Goal: Task Accomplishment & Management: Use online tool/utility

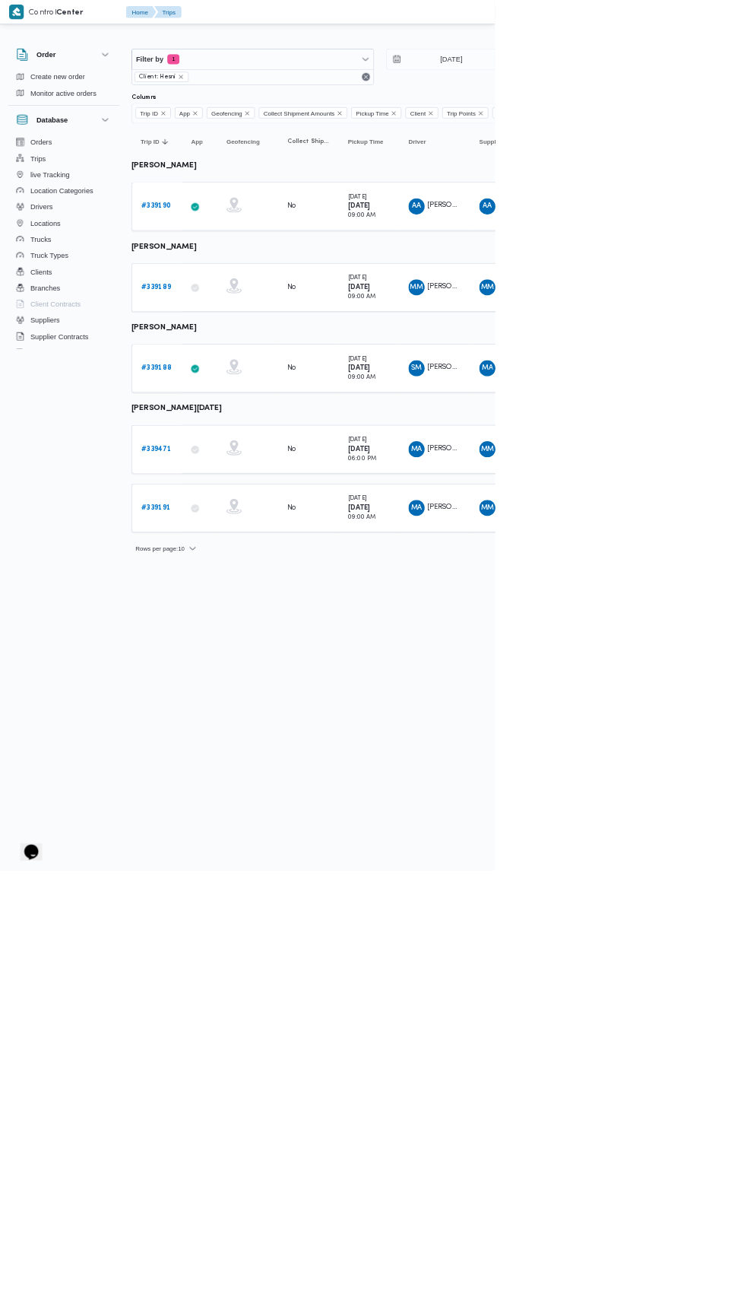
click at [244, 301] on link "# 339190" at bounding box center [234, 310] width 45 height 18
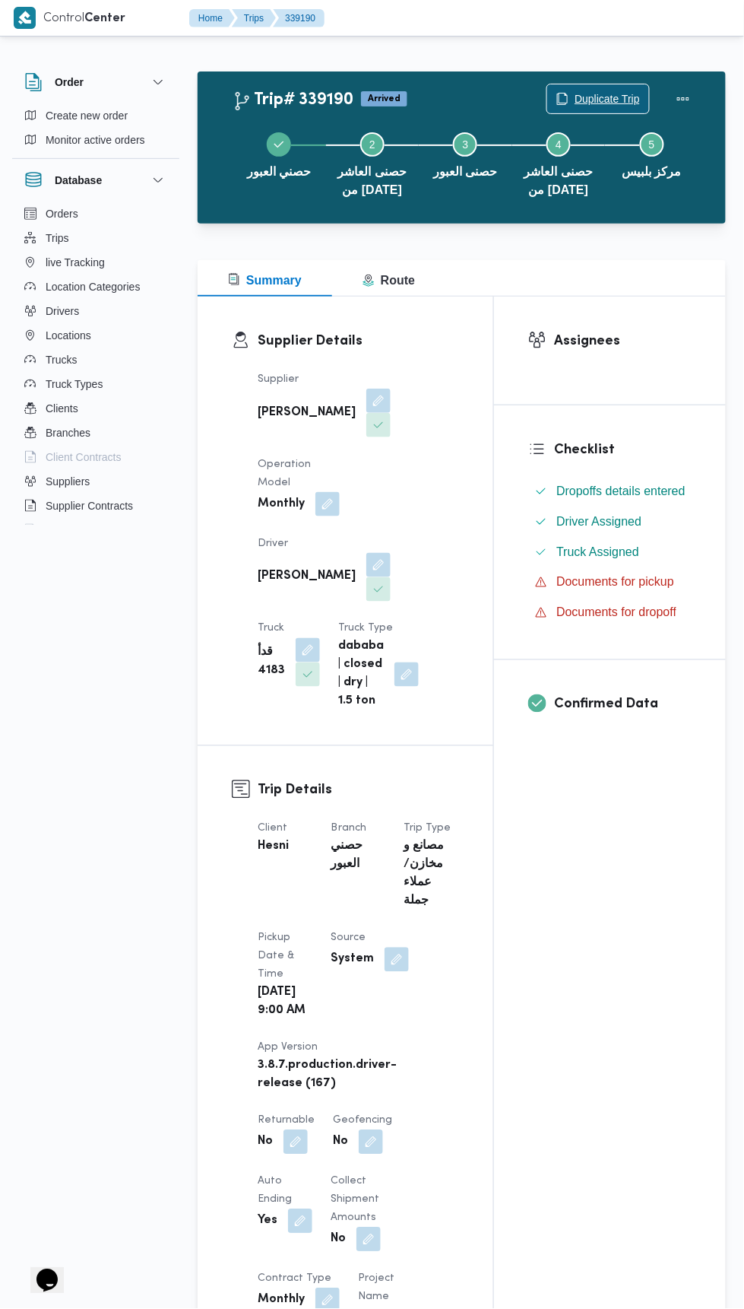
click at [597, 98] on span "Duplicate Trip" at bounding box center [607, 99] width 65 height 18
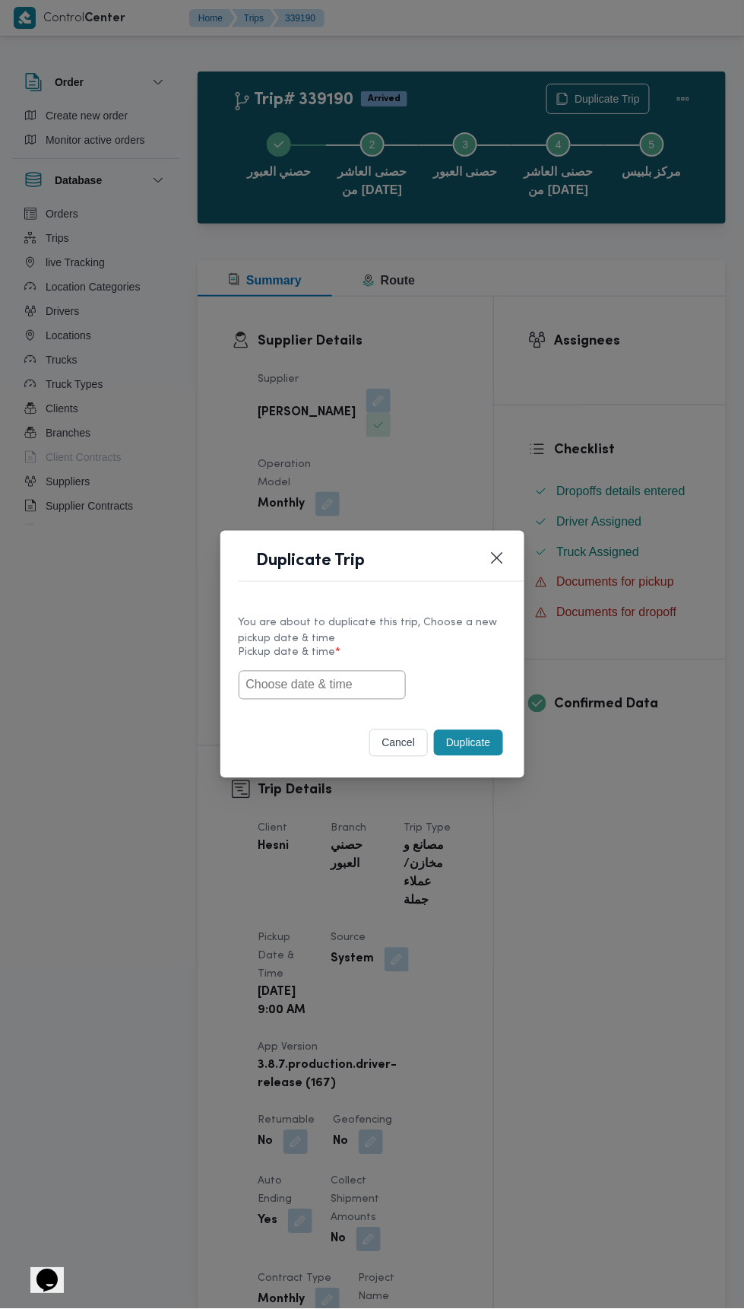
click at [374, 677] on input "text" at bounding box center [322, 685] width 167 height 29
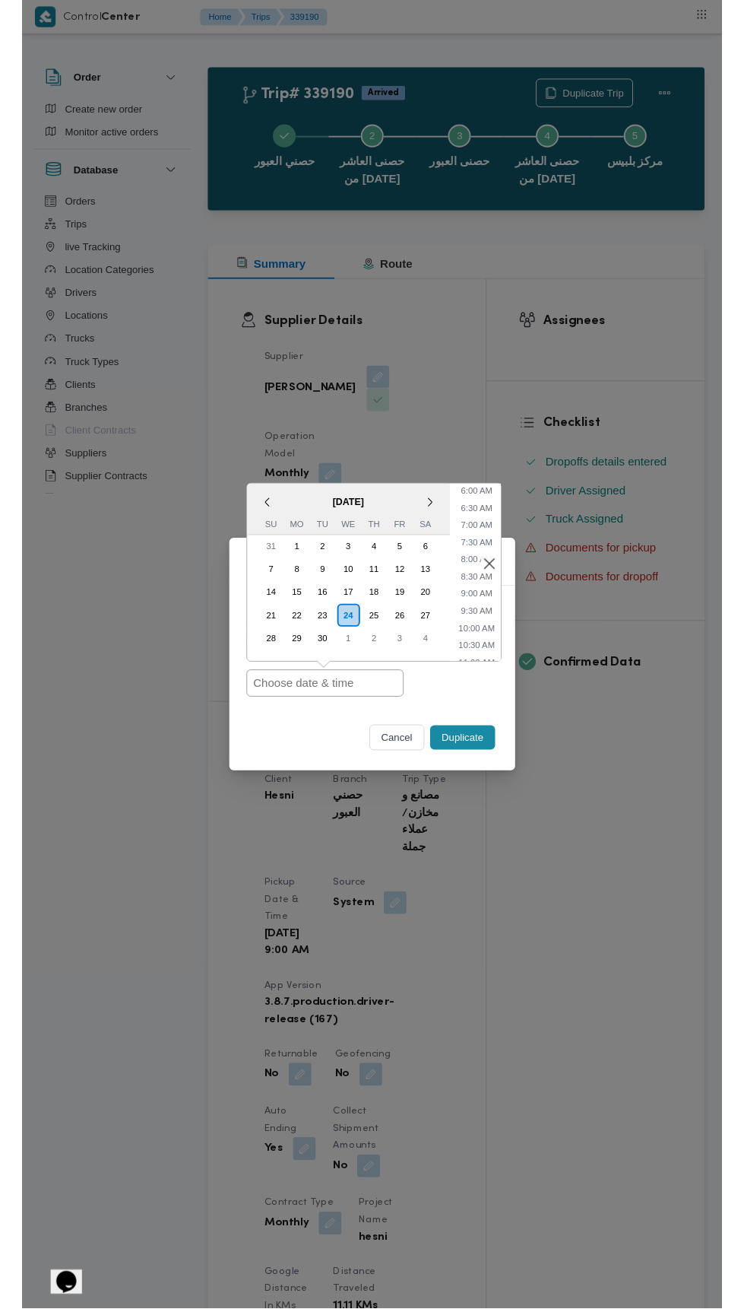
scroll to position [241, 0]
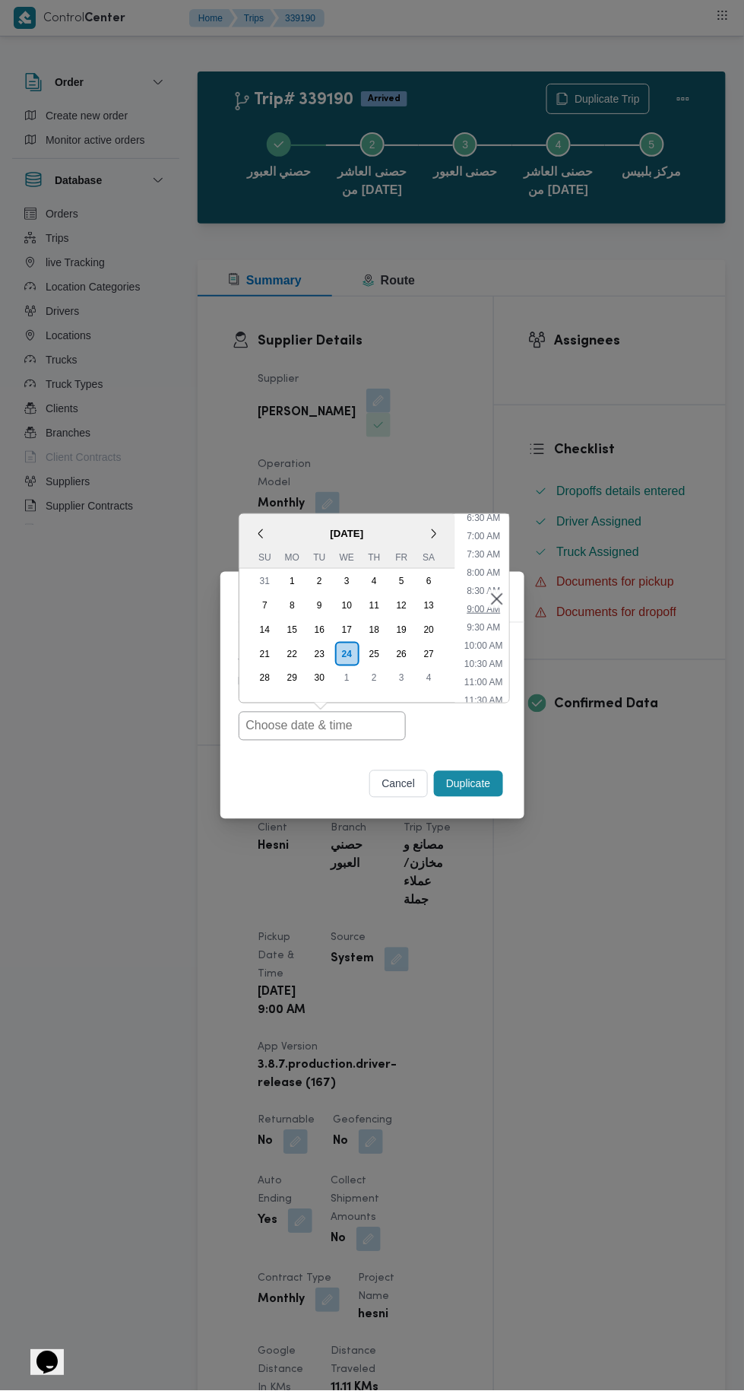
click at [472, 608] on li "9:00 AM" at bounding box center [484, 608] width 46 height 15
type input "24/09/2025 9:00AM"
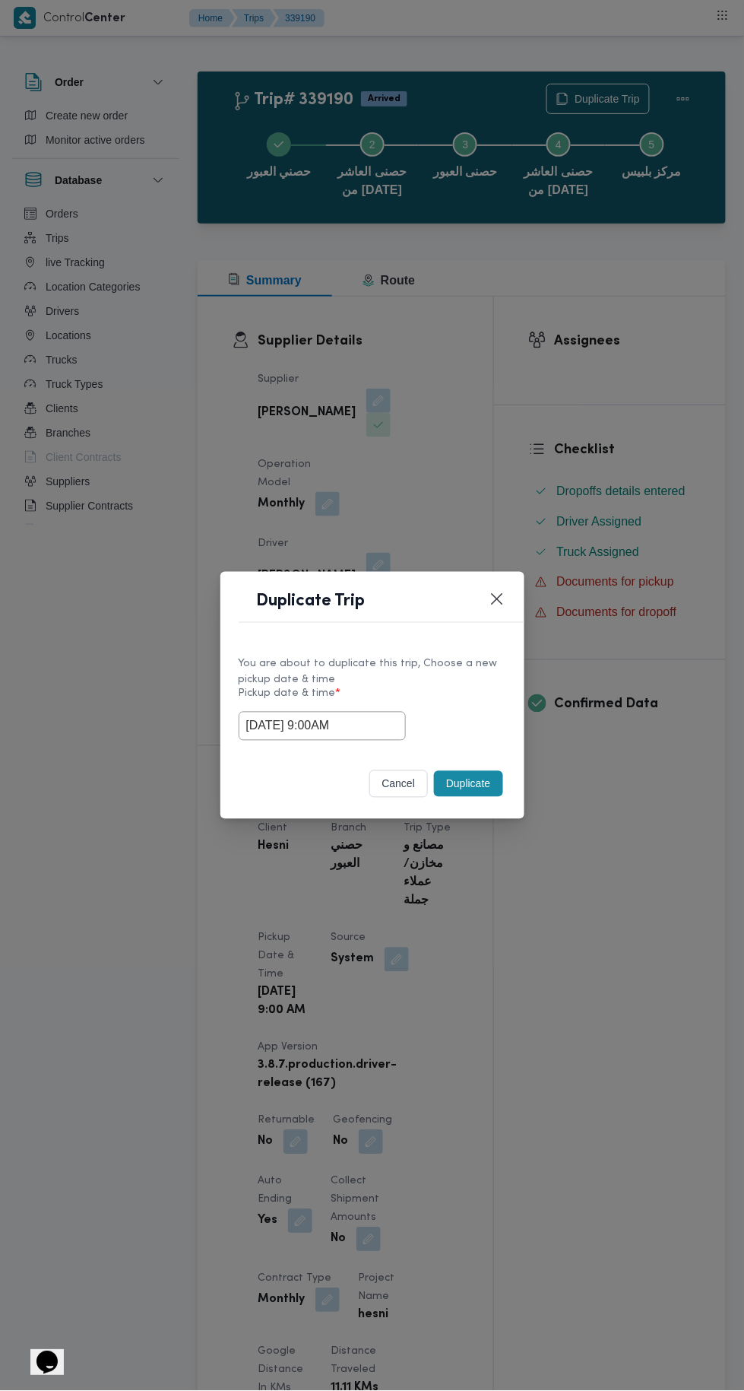
click at [474, 788] on button "Duplicate" at bounding box center [468, 784] width 68 height 26
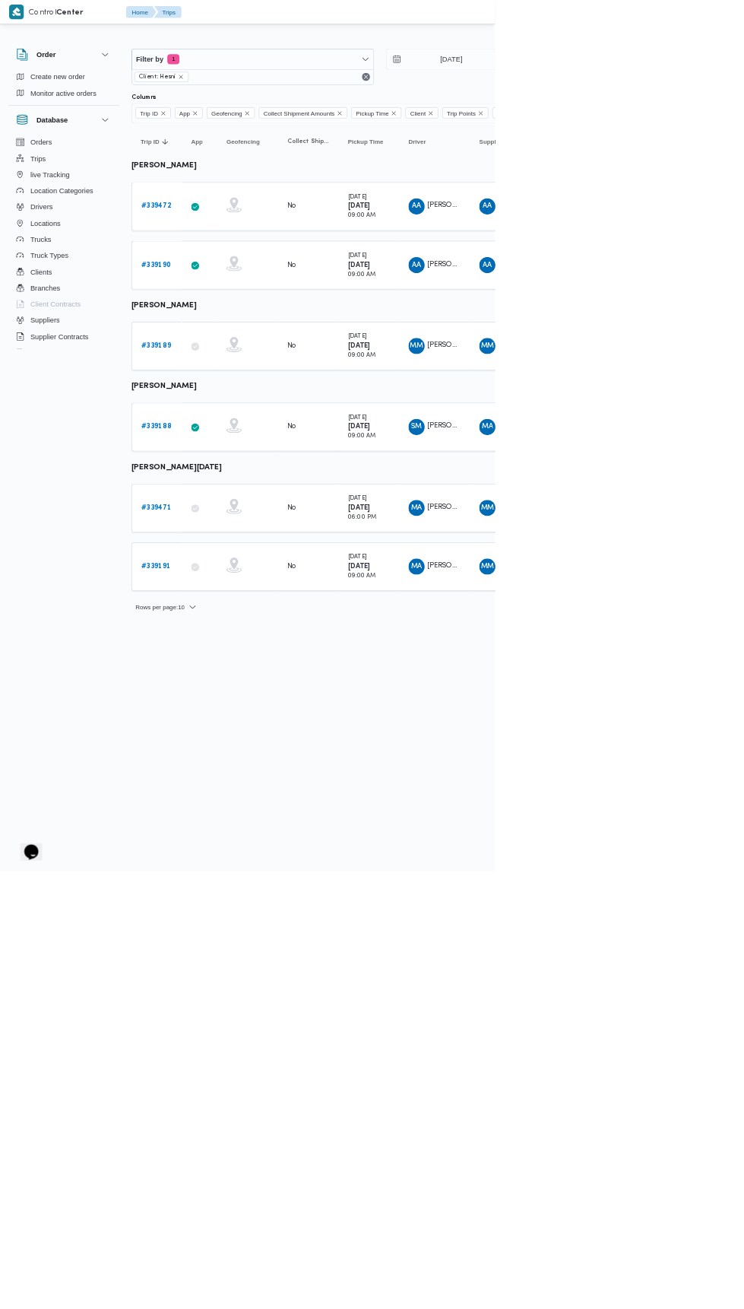
click at [241, 520] on b "# 339189" at bounding box center [234, 520] width 45 height 10
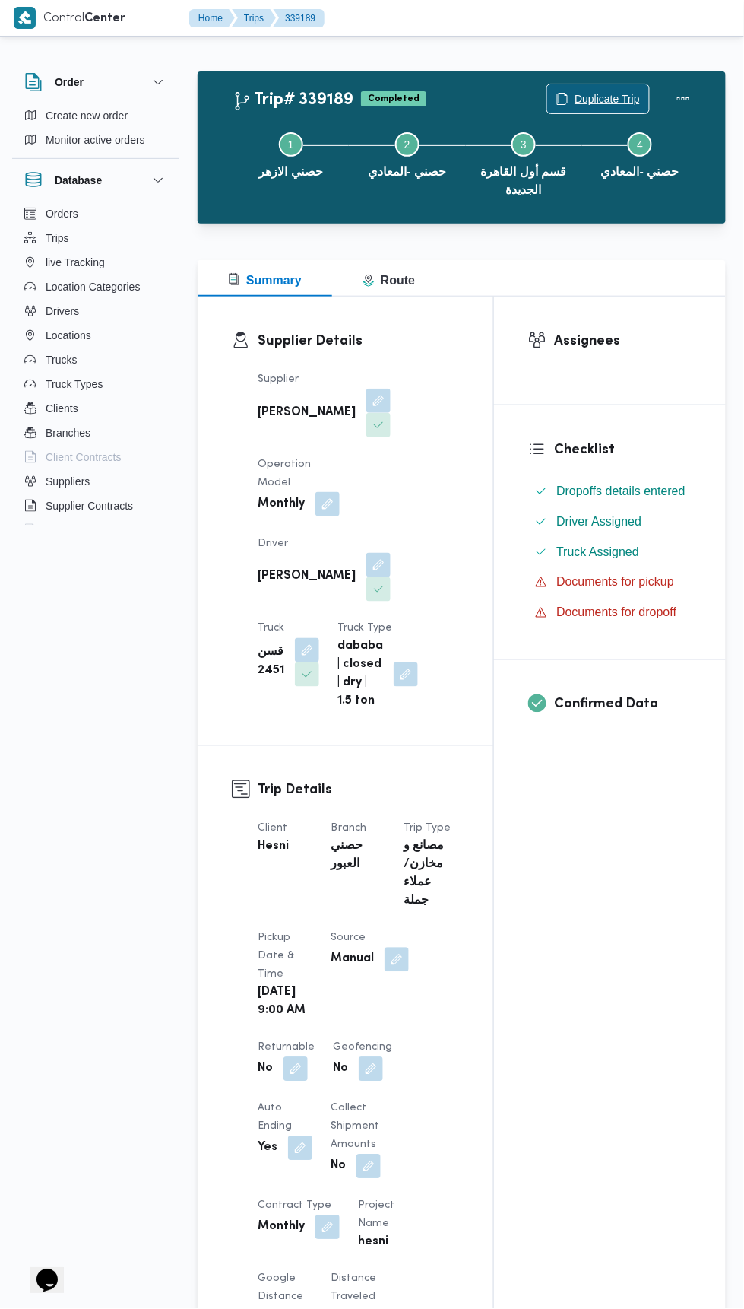
click at [599, 90] on span "Duplicate Trip" at bounding box center [607, 99] width 65 height 18
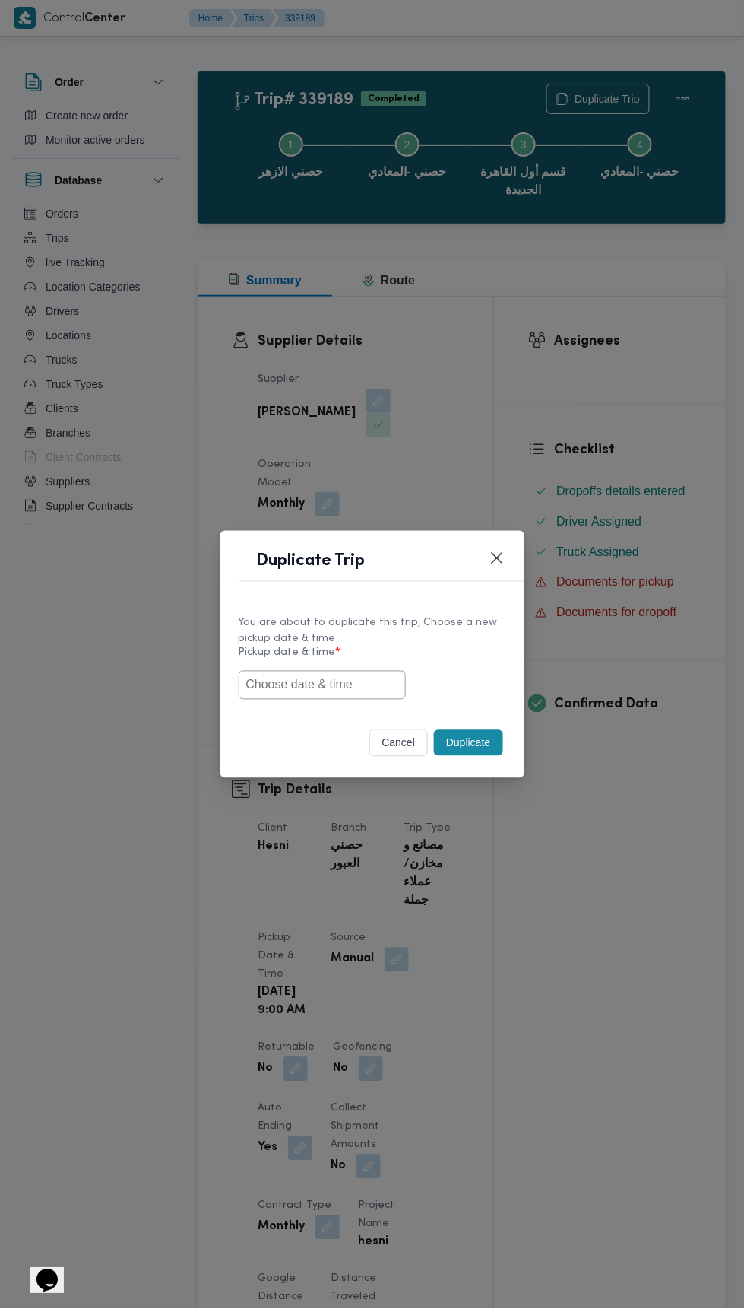
click at [374, 680] on input "text" at bounding box center [322, 685] width 167 height 29
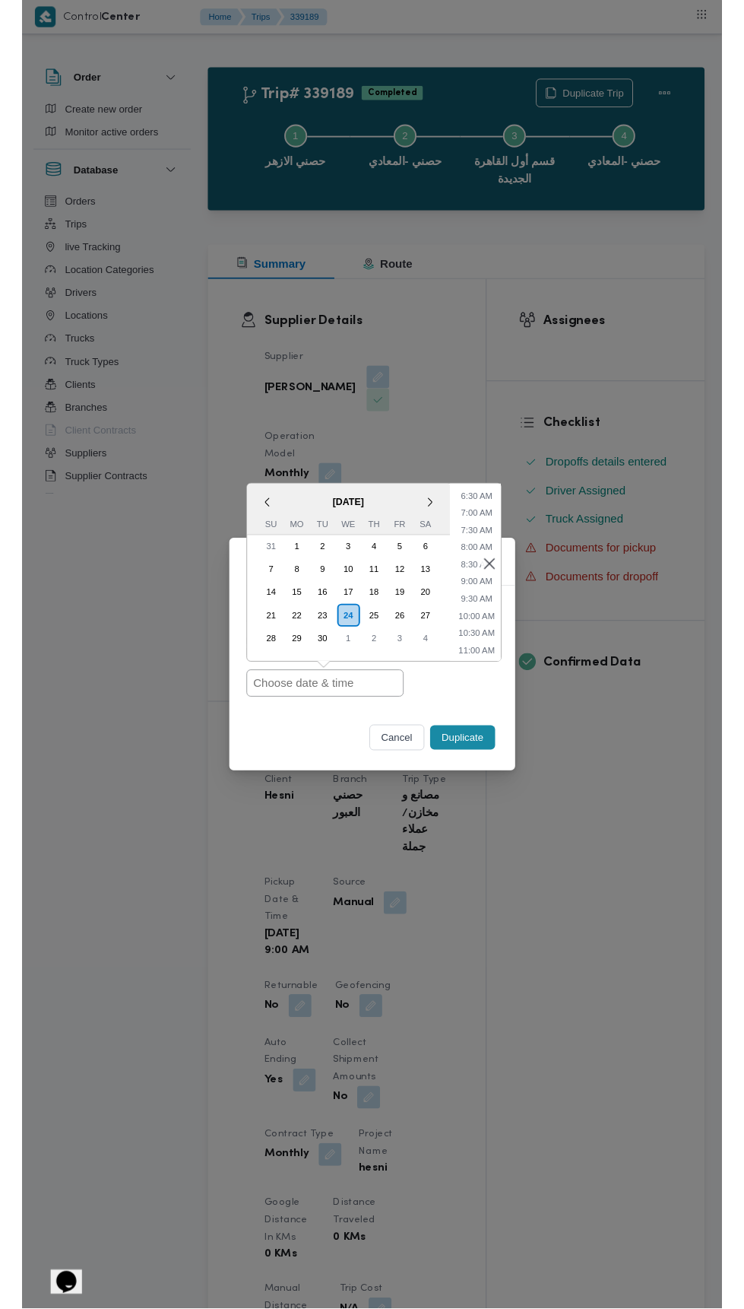
scroll to position [232, 0]
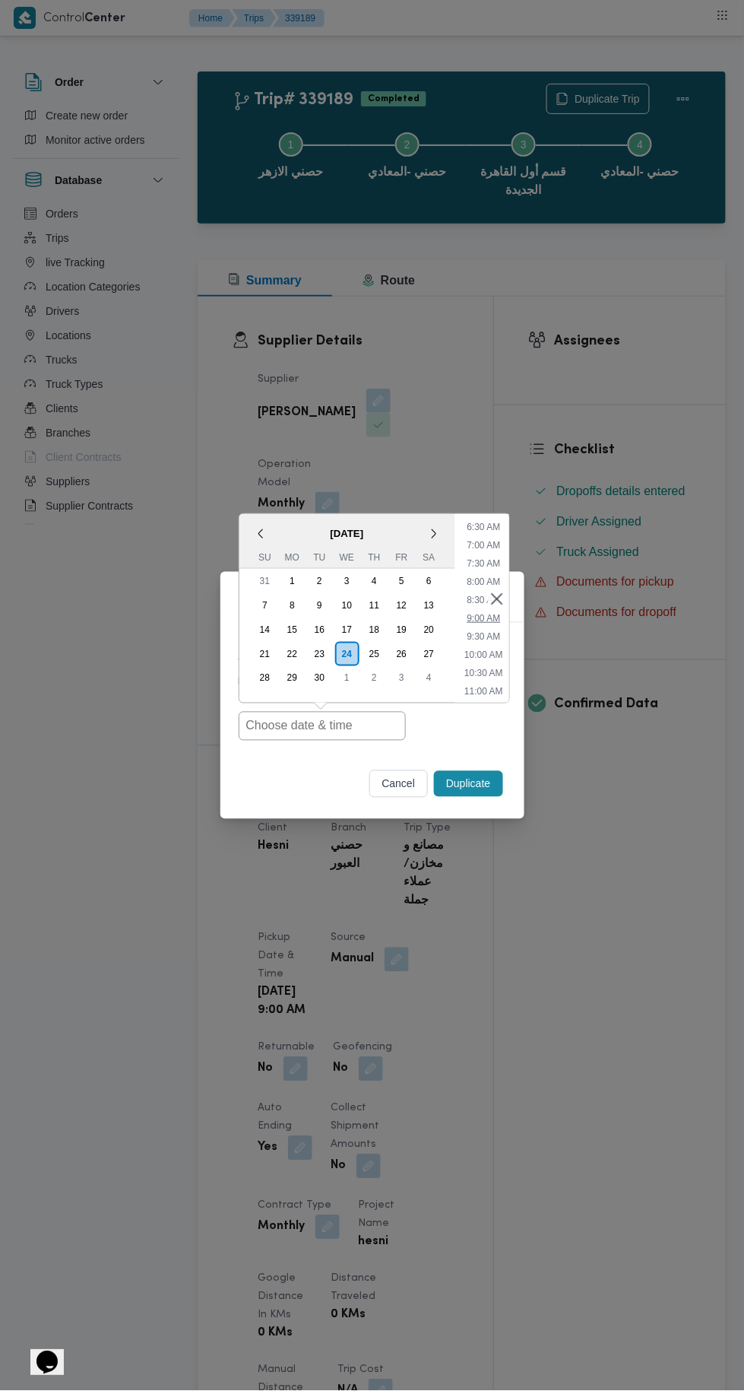
click at [490, 620] on li "9:00 AM" at bounding box center [484, 618] width 46 height 15
type input "24/09/2025 9:00AM"
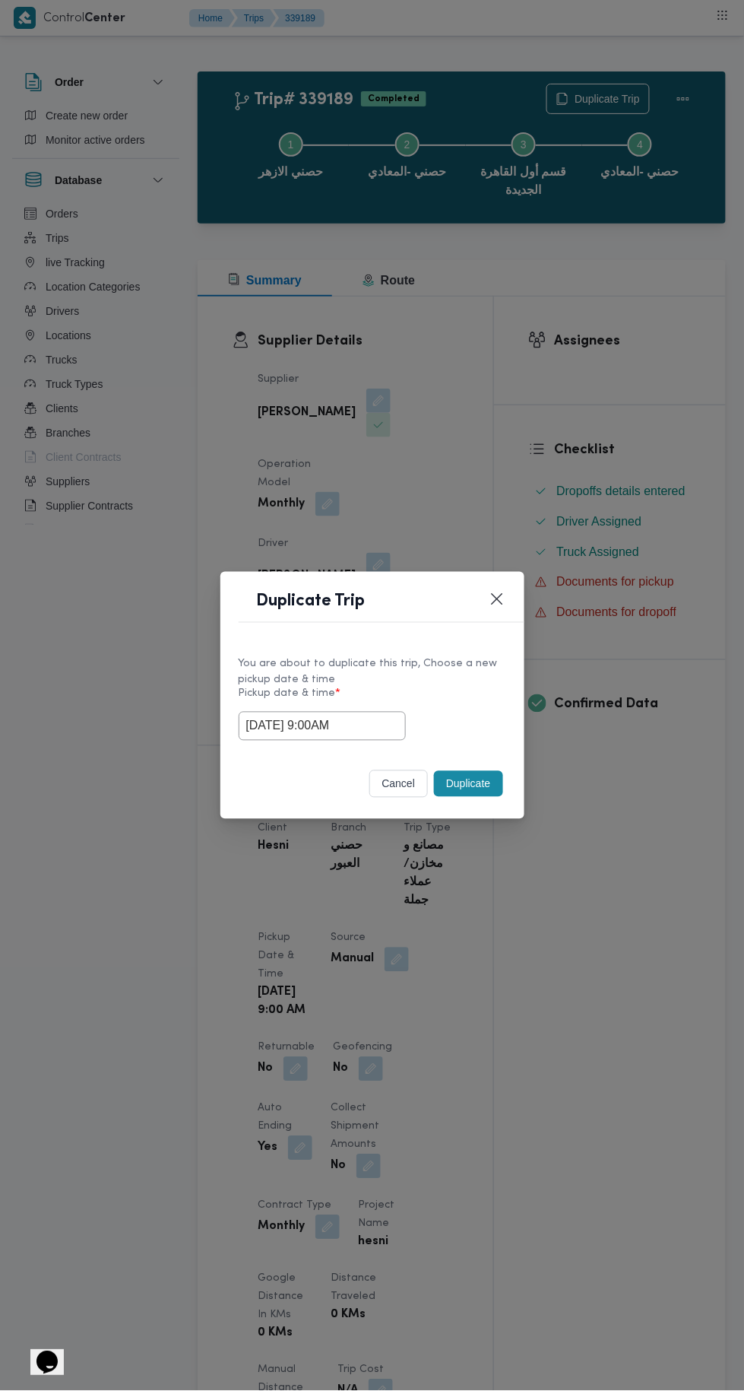
click at [474, 782] on button "Duplicate" at bounding box center [468, 784] width 68 height 26
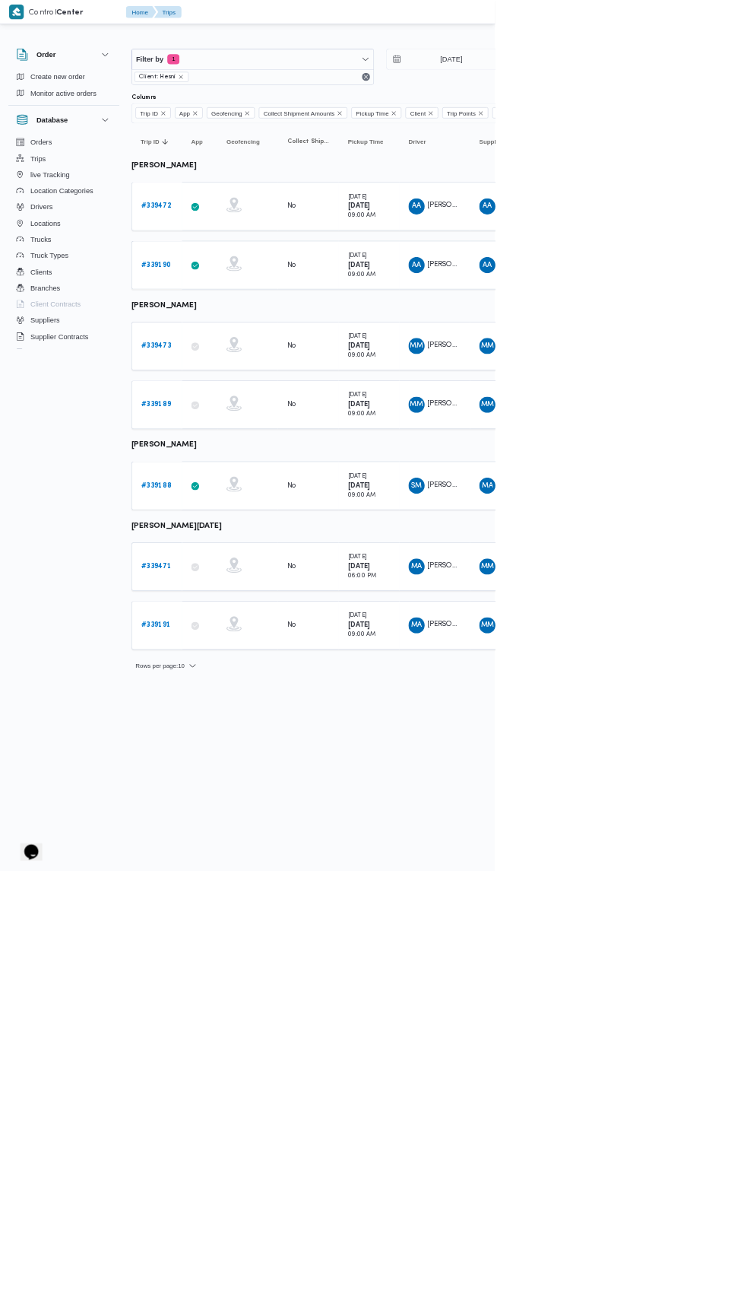
click at [246, 725] on b "# 339188" at bounding box center [235, 730] width 46 height 10
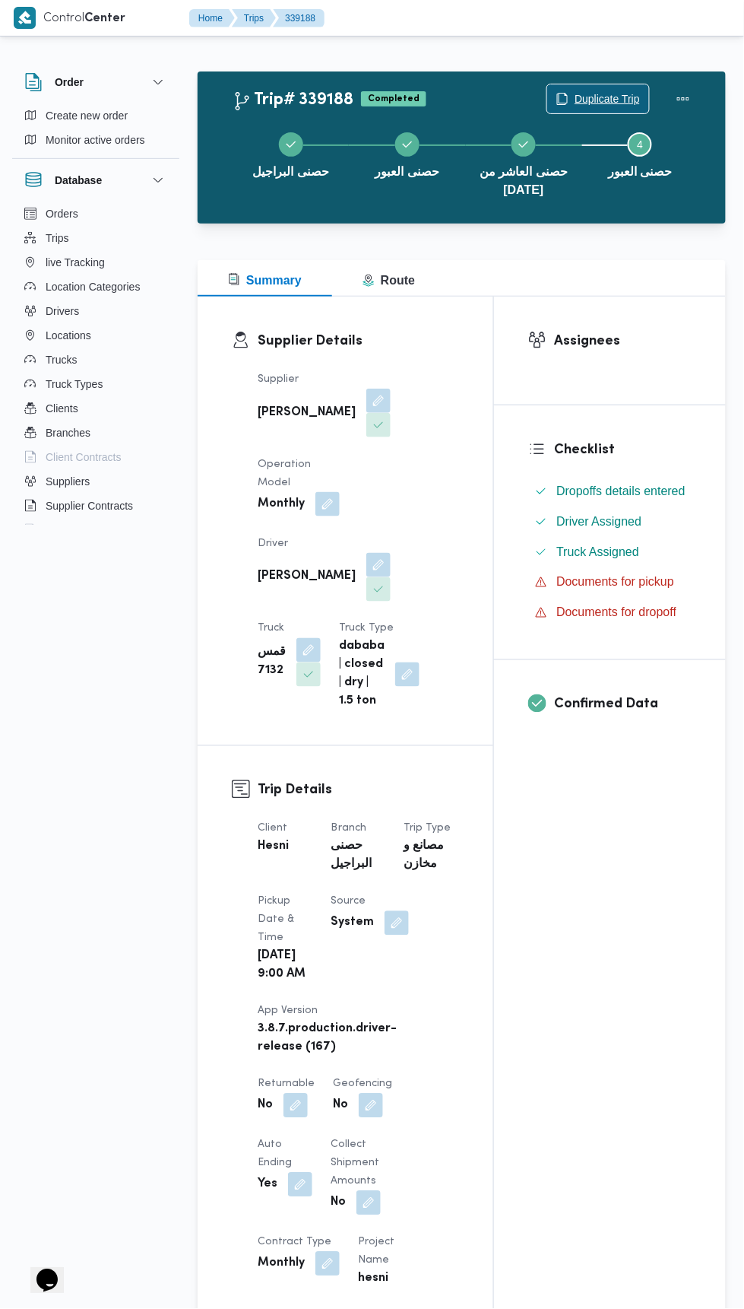
click at [609, 99] on span "Duplicate Trip" at bounding box center [607, 99] width 65 height 18
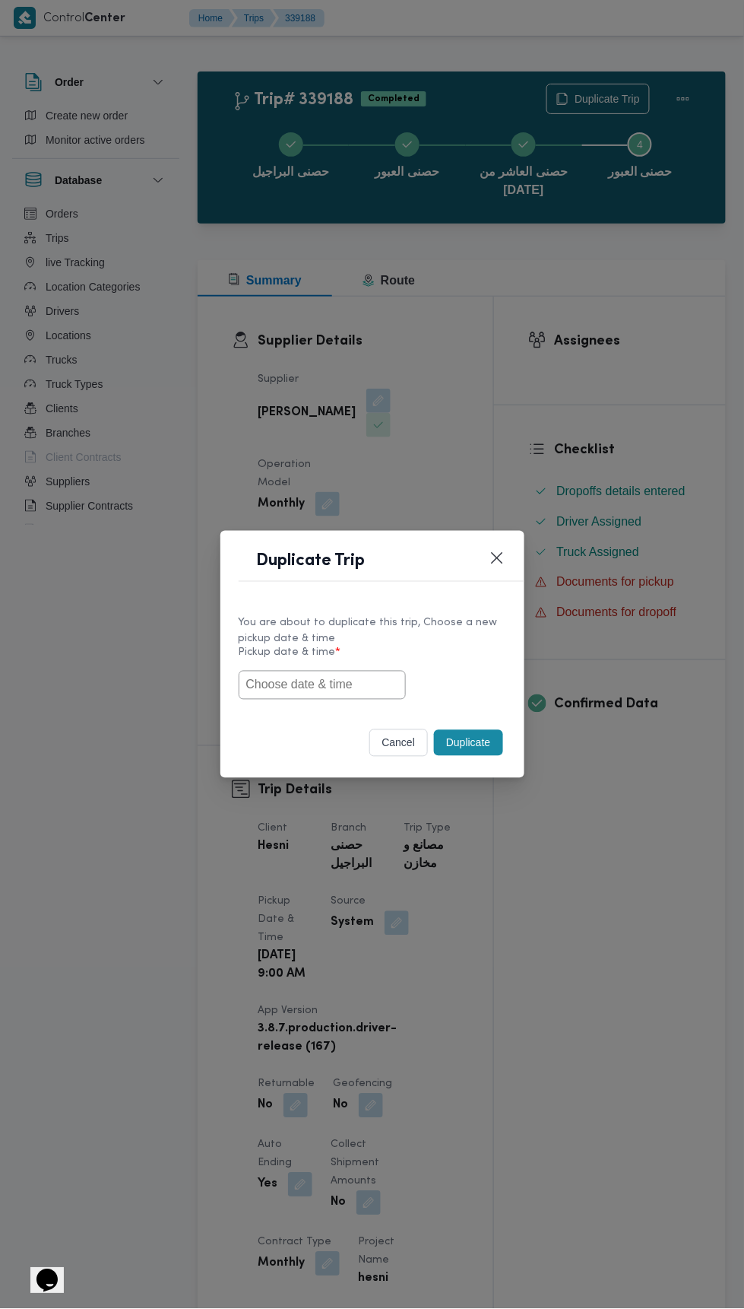
click at [351, 688] on input "text" at bounding box center [322, 685] width 167 height 29
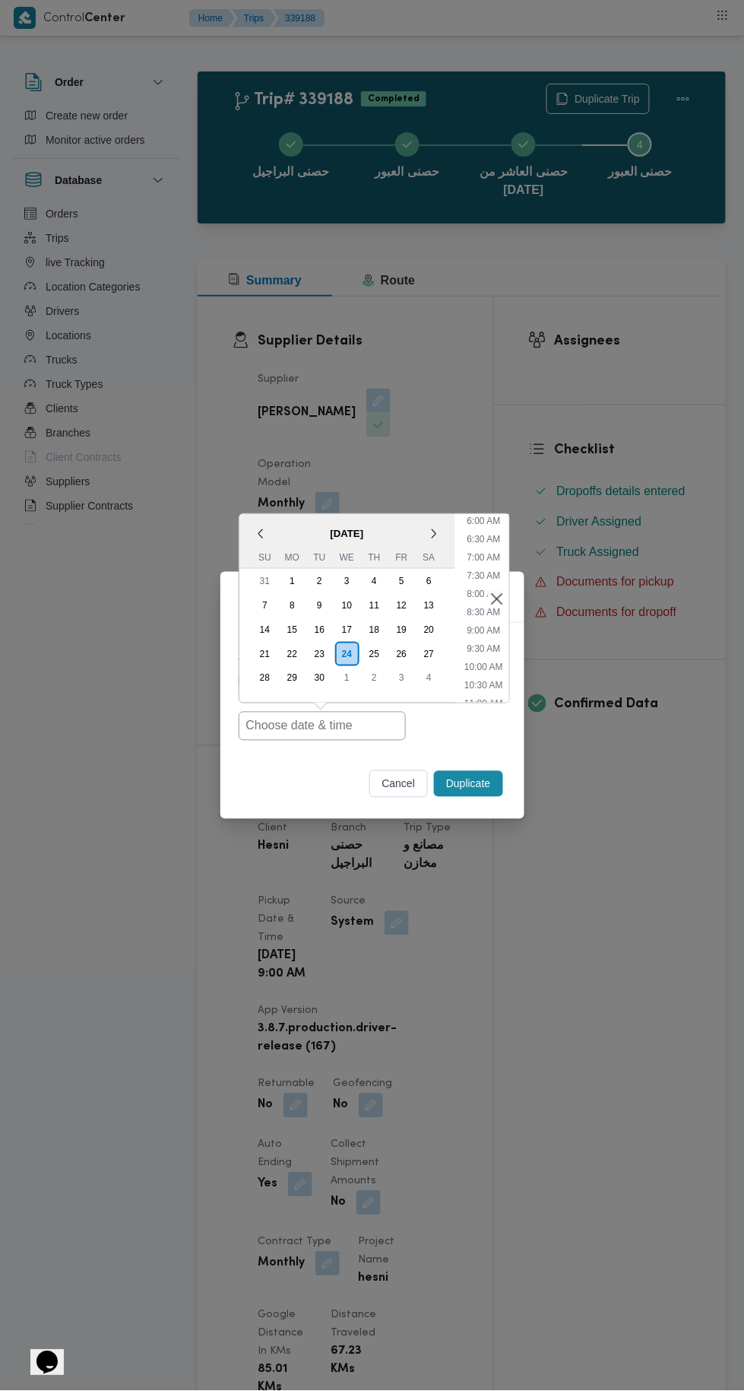
scroll to position [214, 0]
click at [487, 636] on li "9:00 AM" at bounding box center [484, 636] width 46 height 15
type input "24/09/2025 9:00AM"
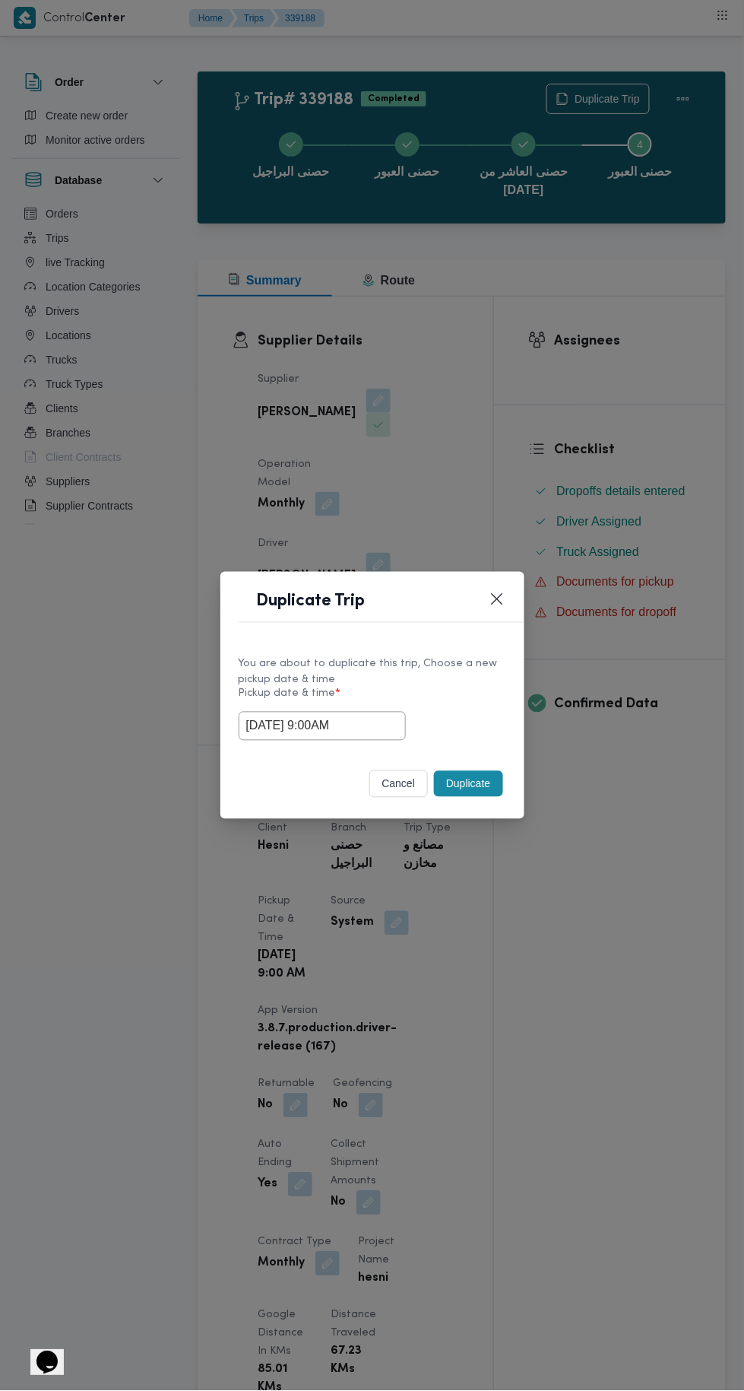
click at [481, 777] on button "Duplicate" at bounding box center [468, 784] width 68 height 26
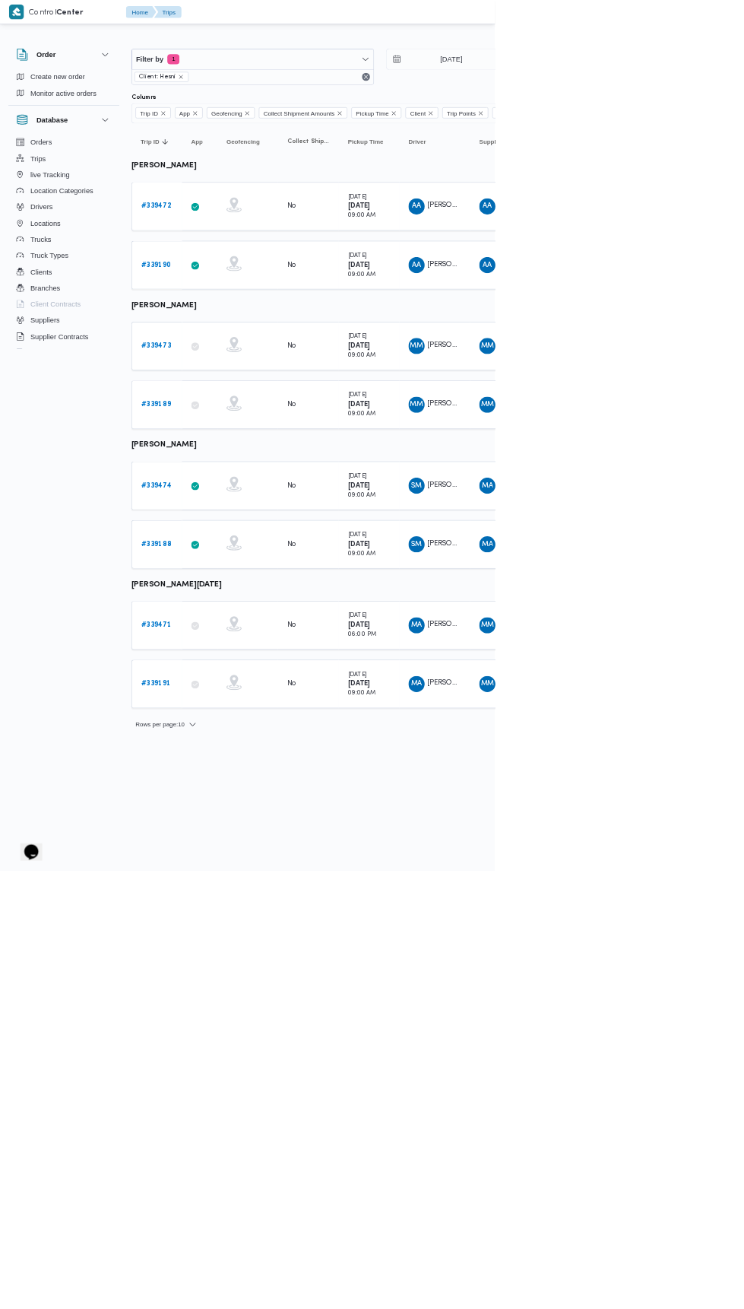
click at [237, 934] on b "# 339471" at bounding box center [235, 939] width 46 height 10
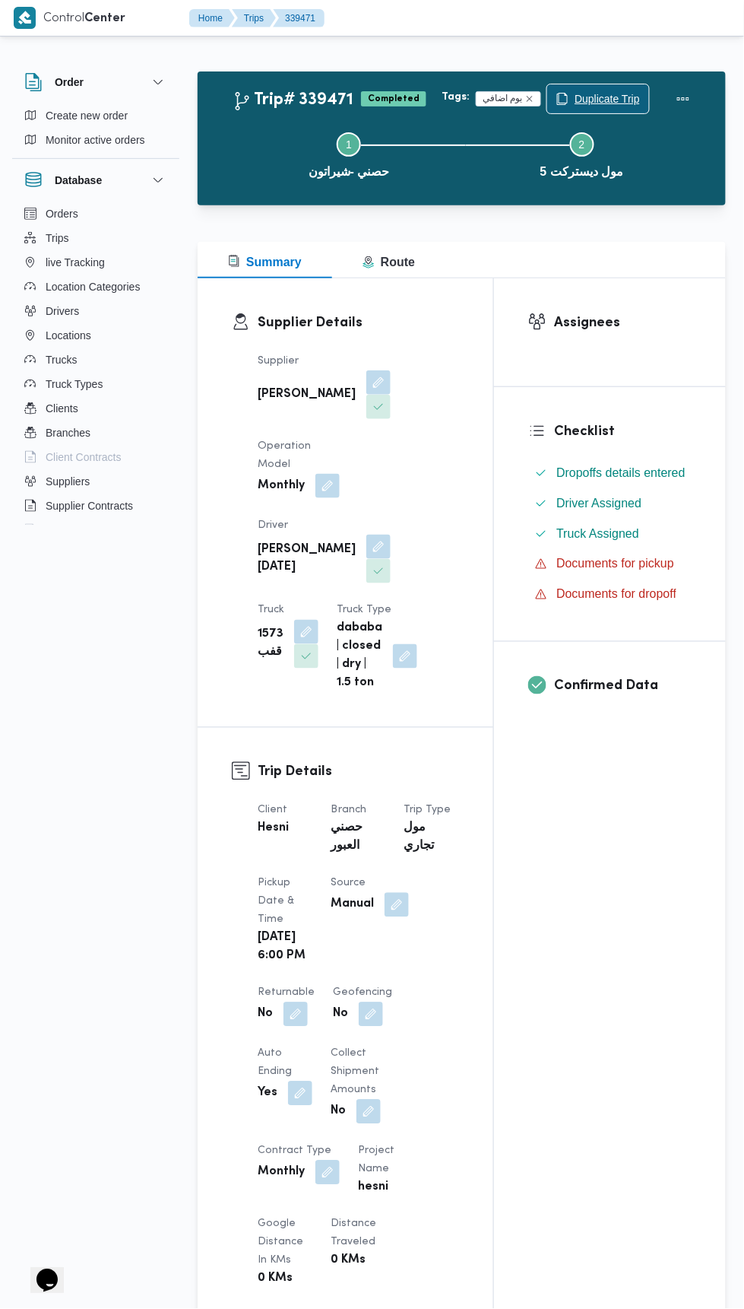
click at [615, 90] on span "Duplicate Trip" at bounding box center [607, 99] width 65 height 18
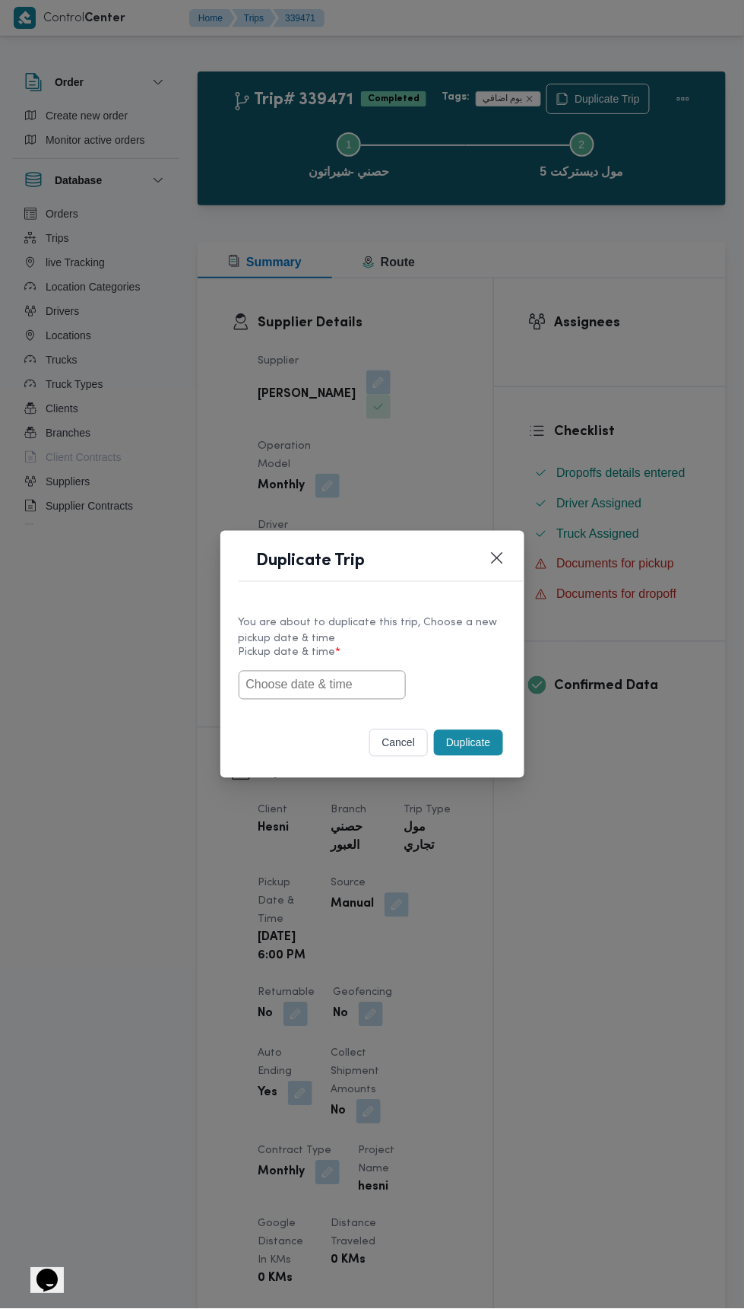
click at [392, 747] on button "cancel" at bounding box center [399, 742] width 59 height 27
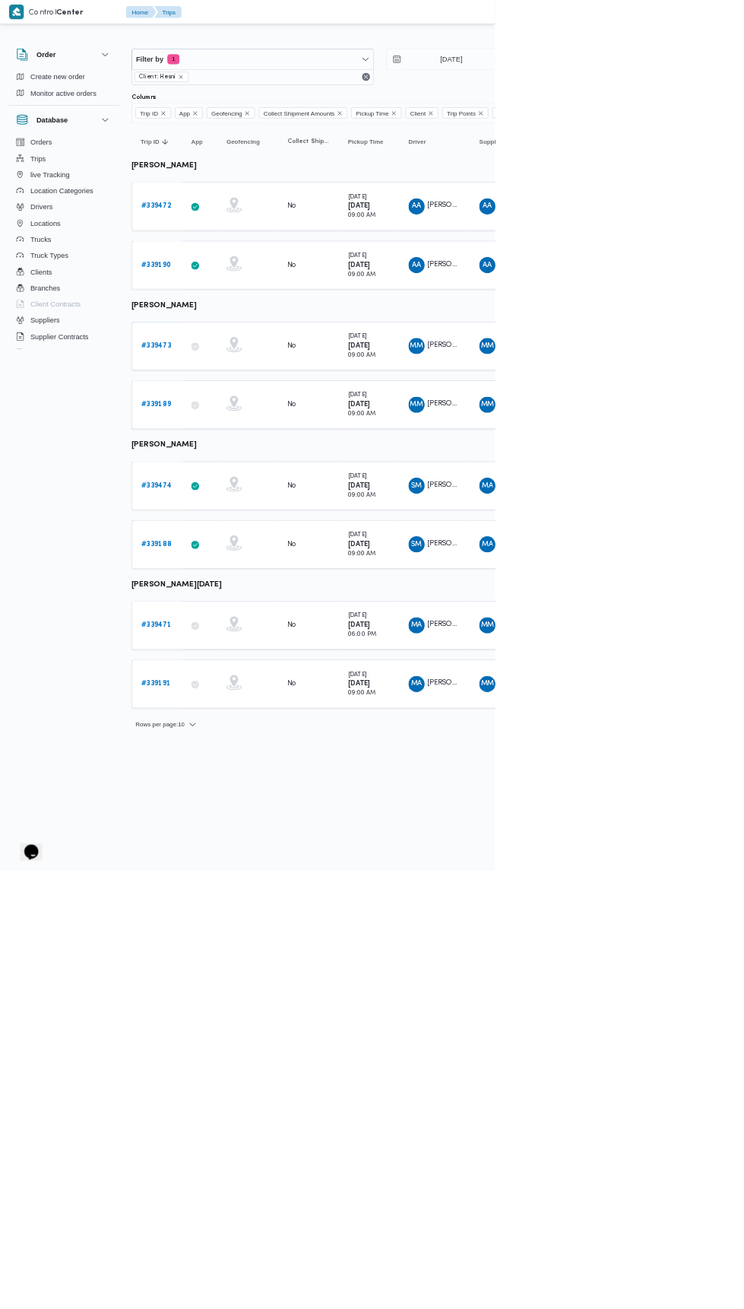
click at [247, 1023] on b "# 339191" at bounding box center [234, 1028] width 44 height 10
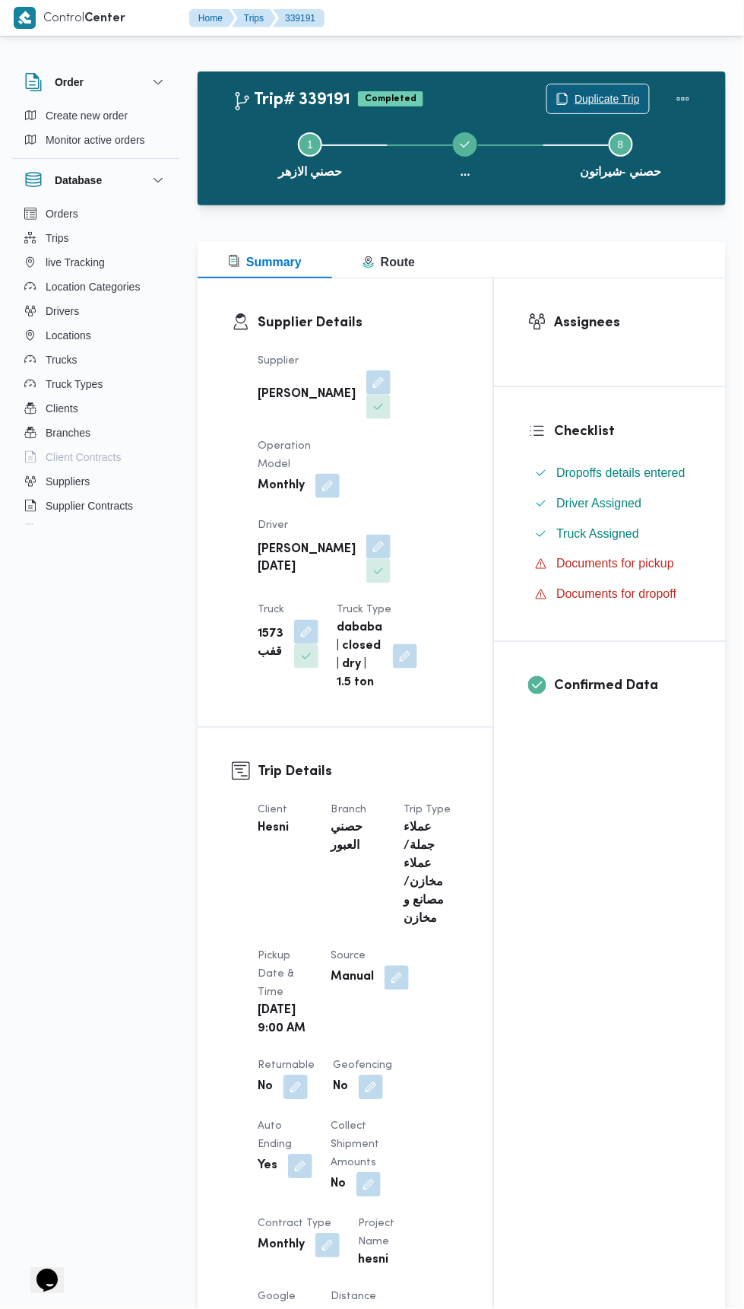
click at [602, 97] on span "Duplicate Trip" at bounding box center [607, 99] width 65 height 18
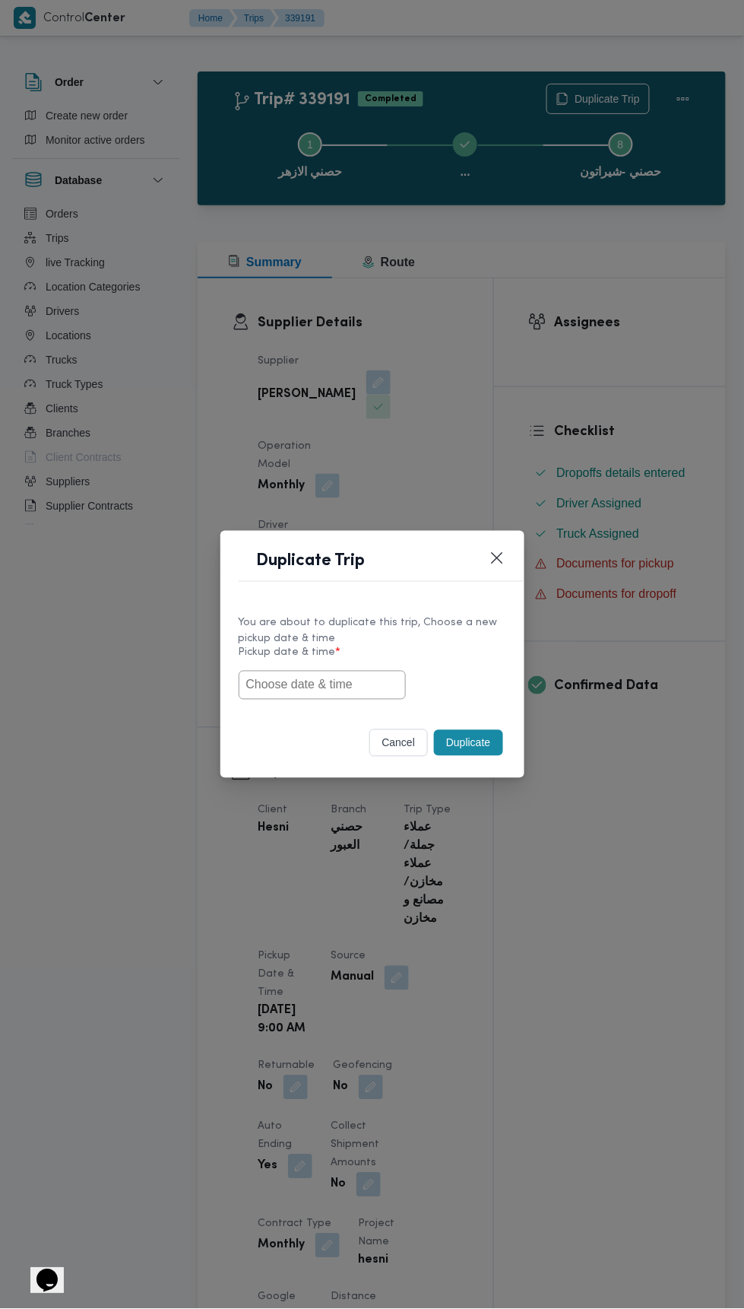
click at [336, 680] on input "text" at bounding box center [322, 685] width 167 height 29
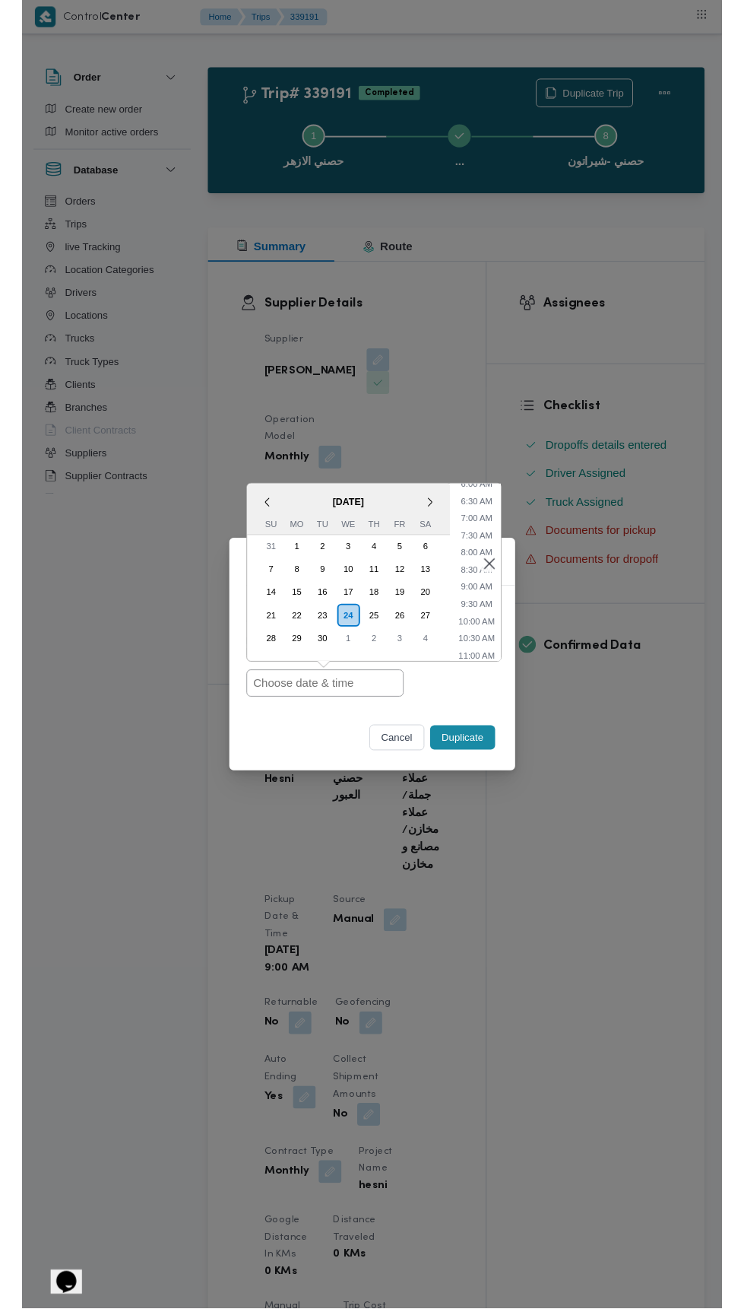
scroll to position [233, 0]
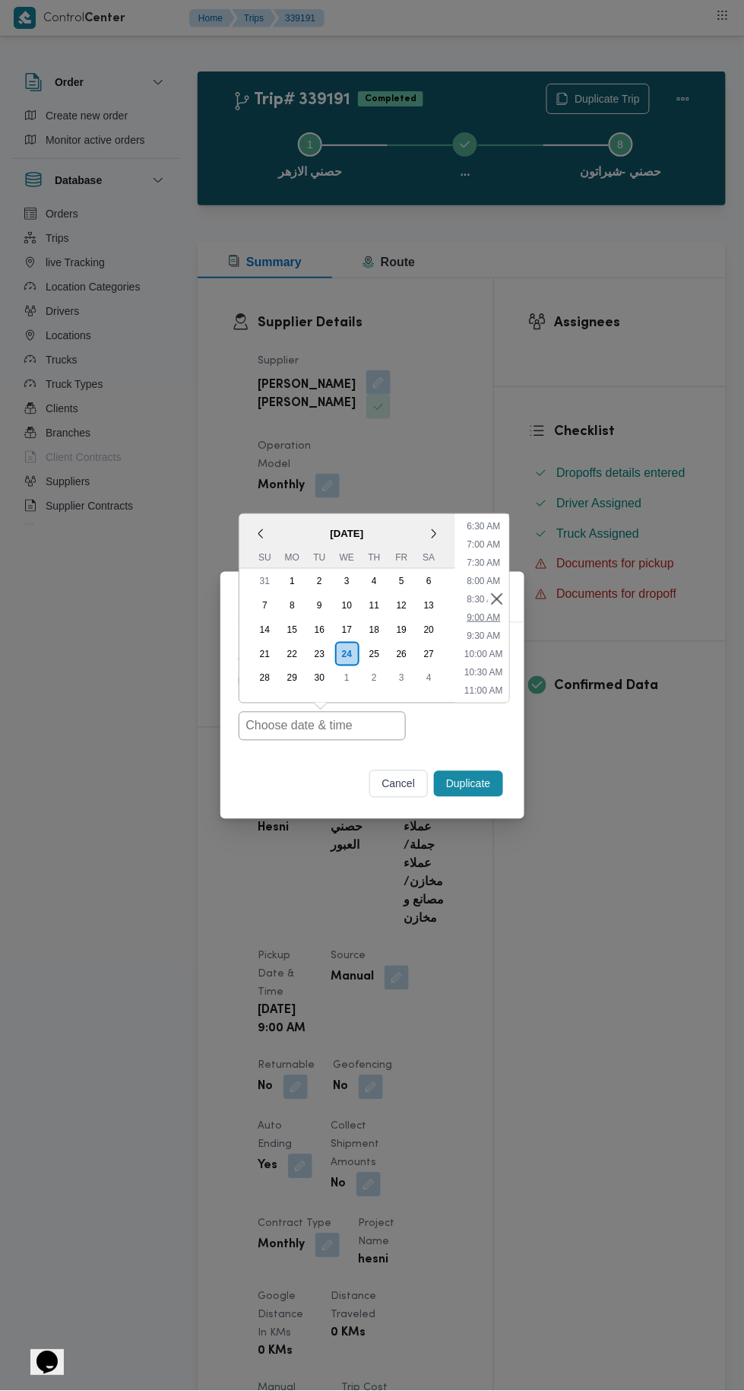
click li "9:00 AM"
type input "24/09/2025 9:00AM"
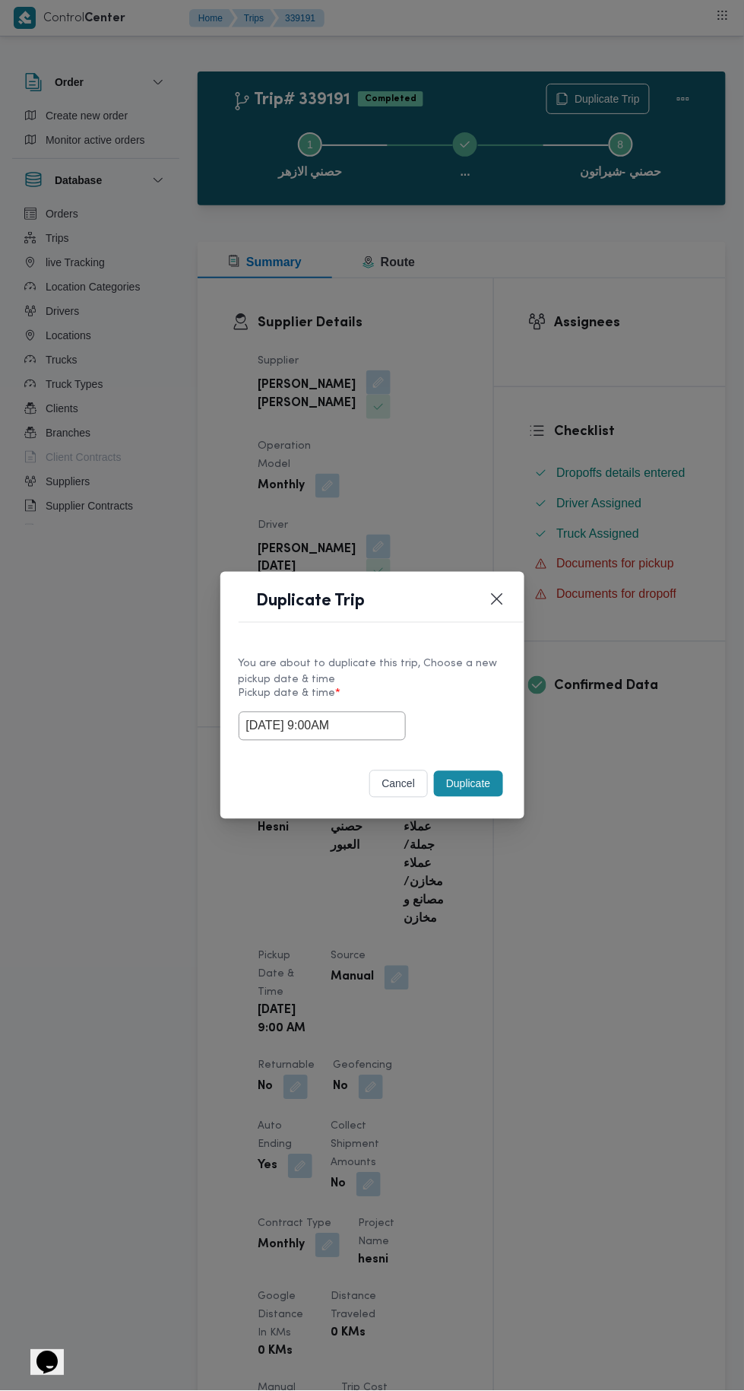
click button "Duplicate"
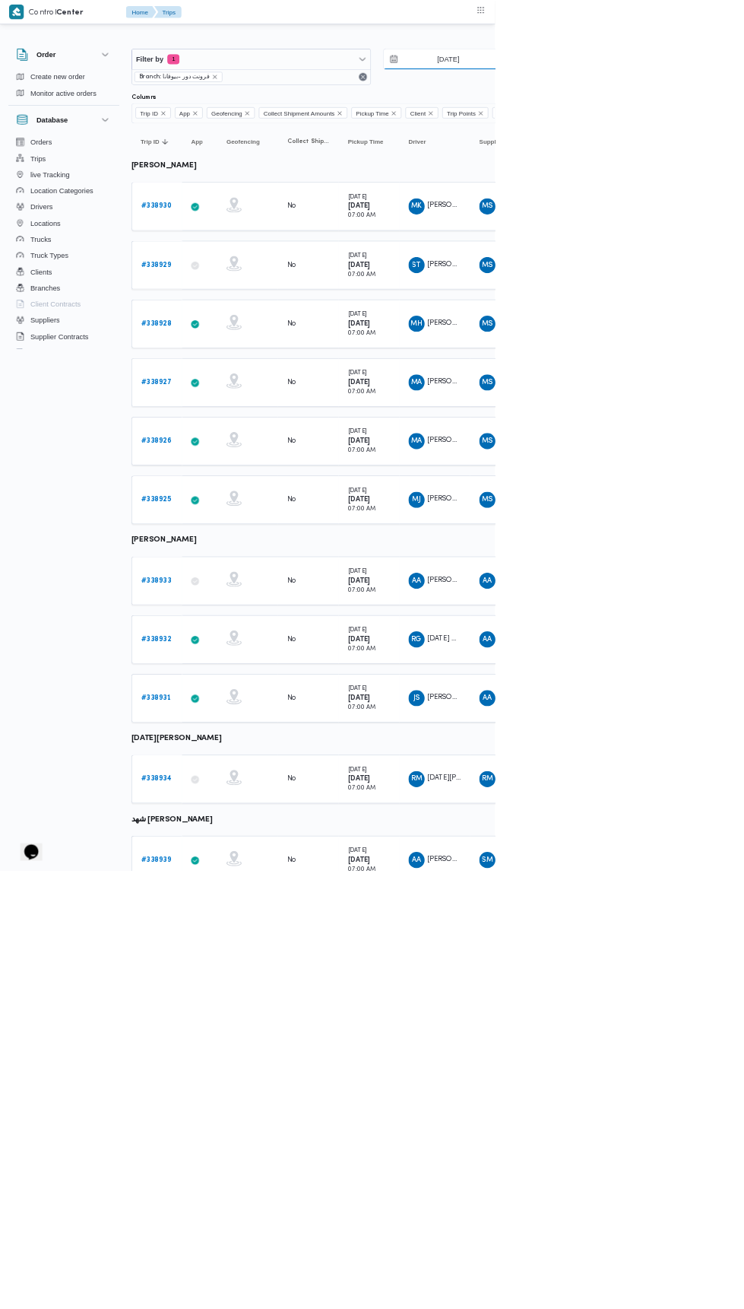
click at [674, 88] on input "22/9/2025" at bounding box center [663, 89] width 173 height 30
click at [662, 88] on input "[DATE]" at bounding box center [663, 89] width 173 height 30
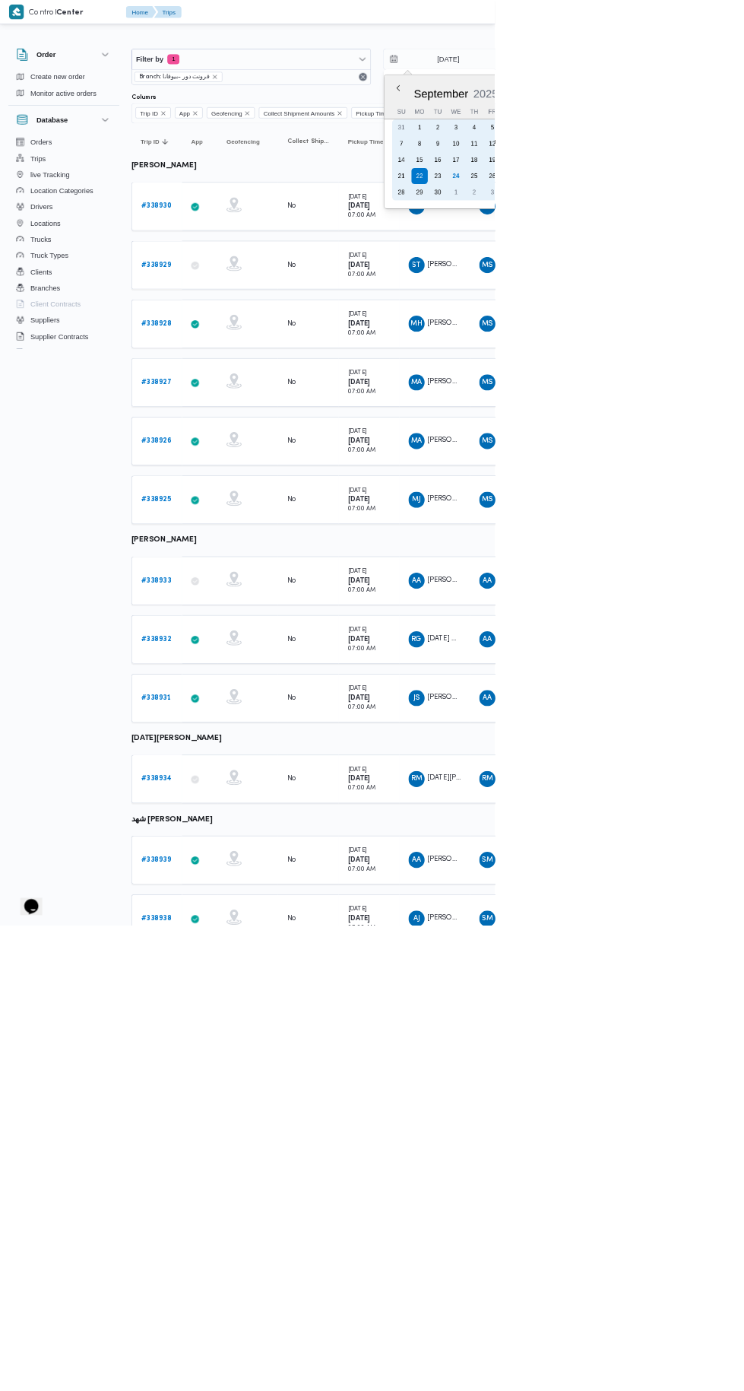
click at [664, 245] on div "16" at bounding box center [658, 240] width 24 height 24
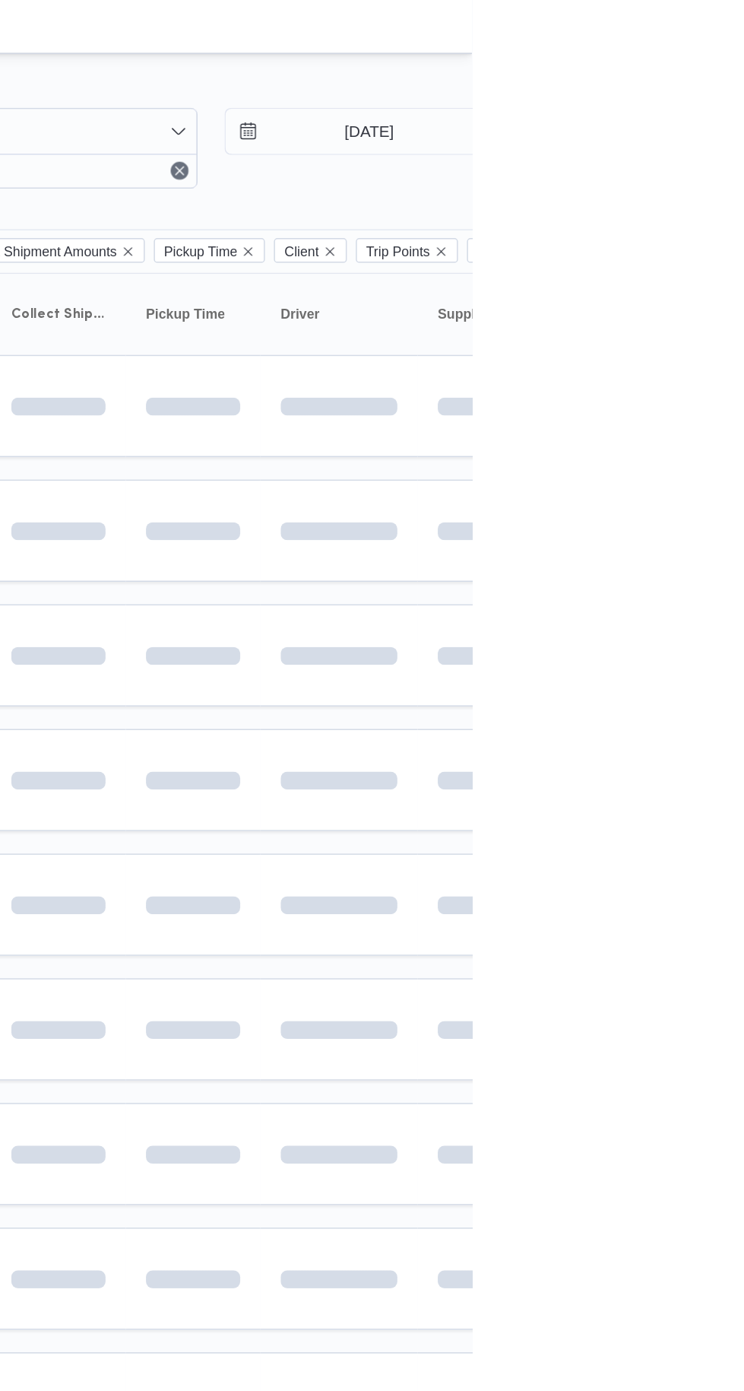
click at [728, 41] on div "Filter by 1 Branch: فرونت دور -بيوفانا 16/9/2025 → 22/9/2025 Group By Supplier …" at bounding box center [363, 792] width 744 height 1504
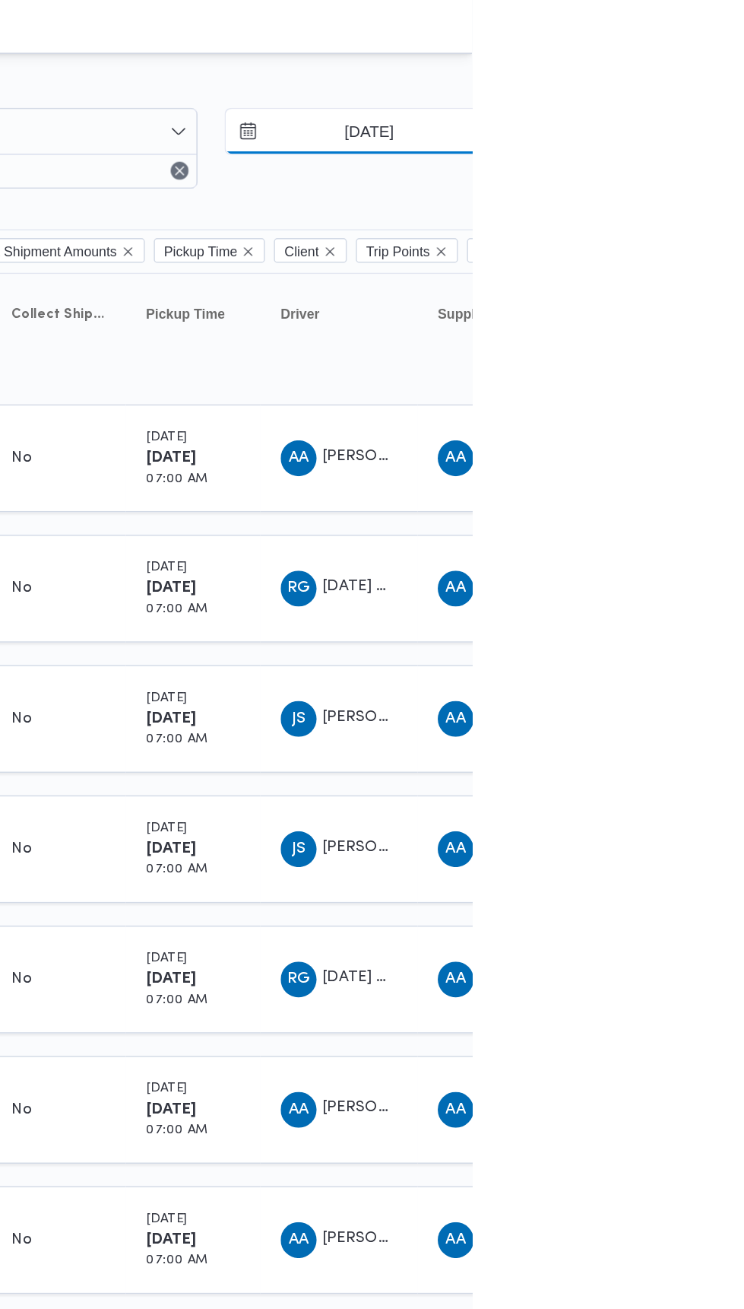
click at [671, 89] on input "16/9/2025" at bounding box center [663, 89] width 173 height 30
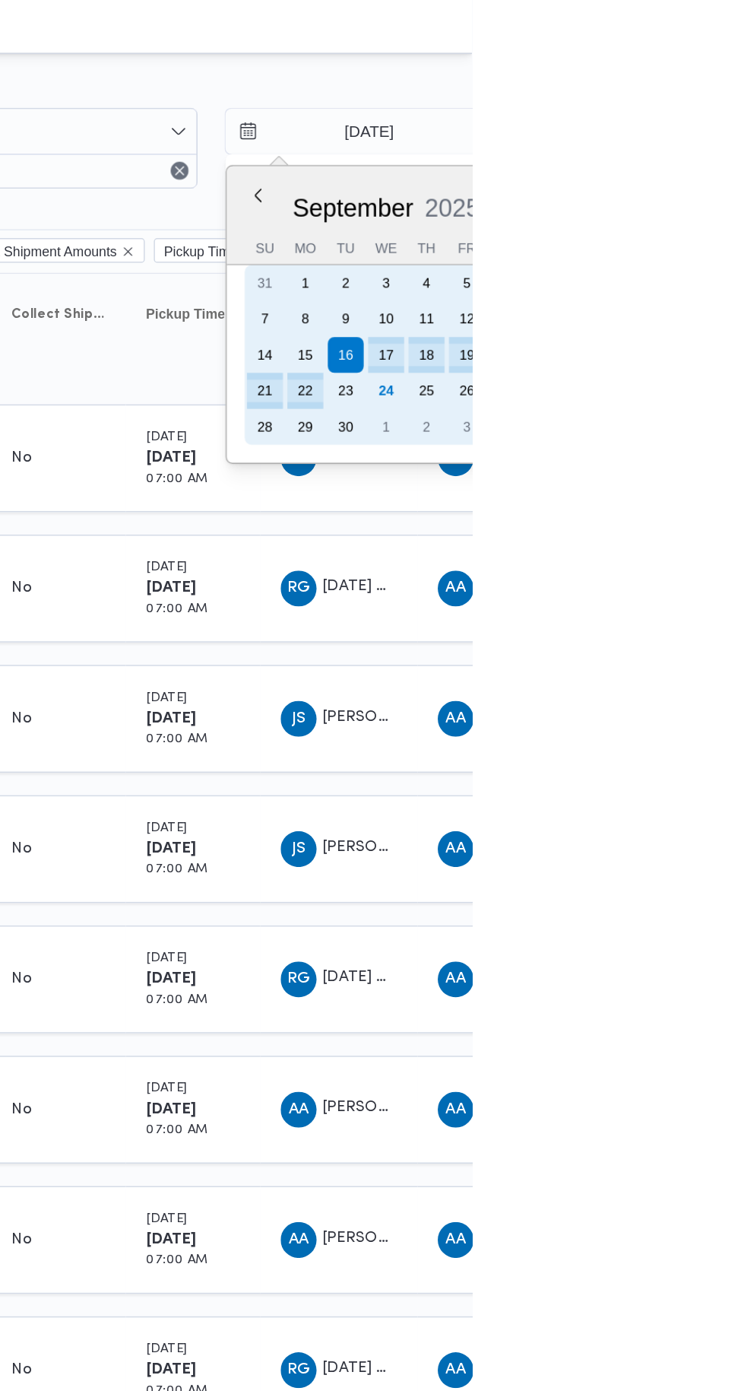
click at [652, 262] on div "23" at bounding box center [658, 264] width 24 height 24
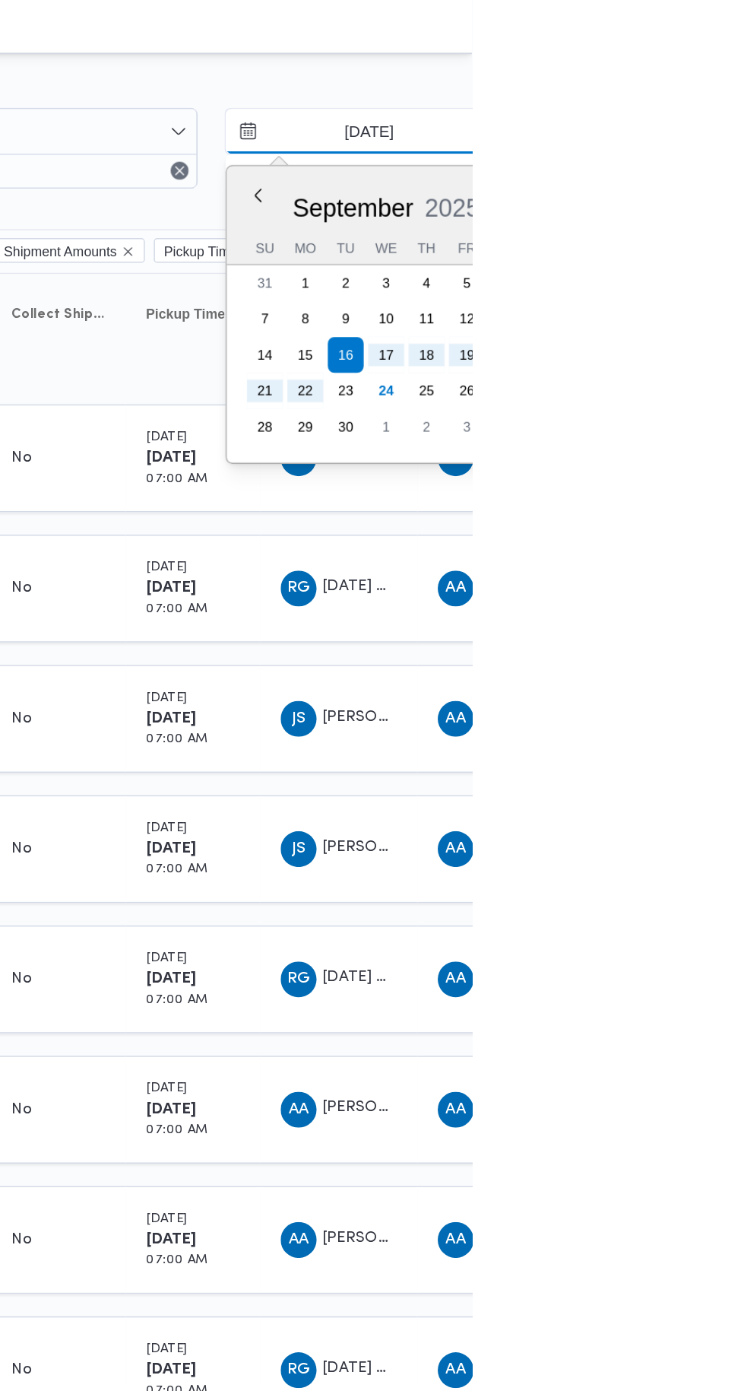
type input "[DATE]"
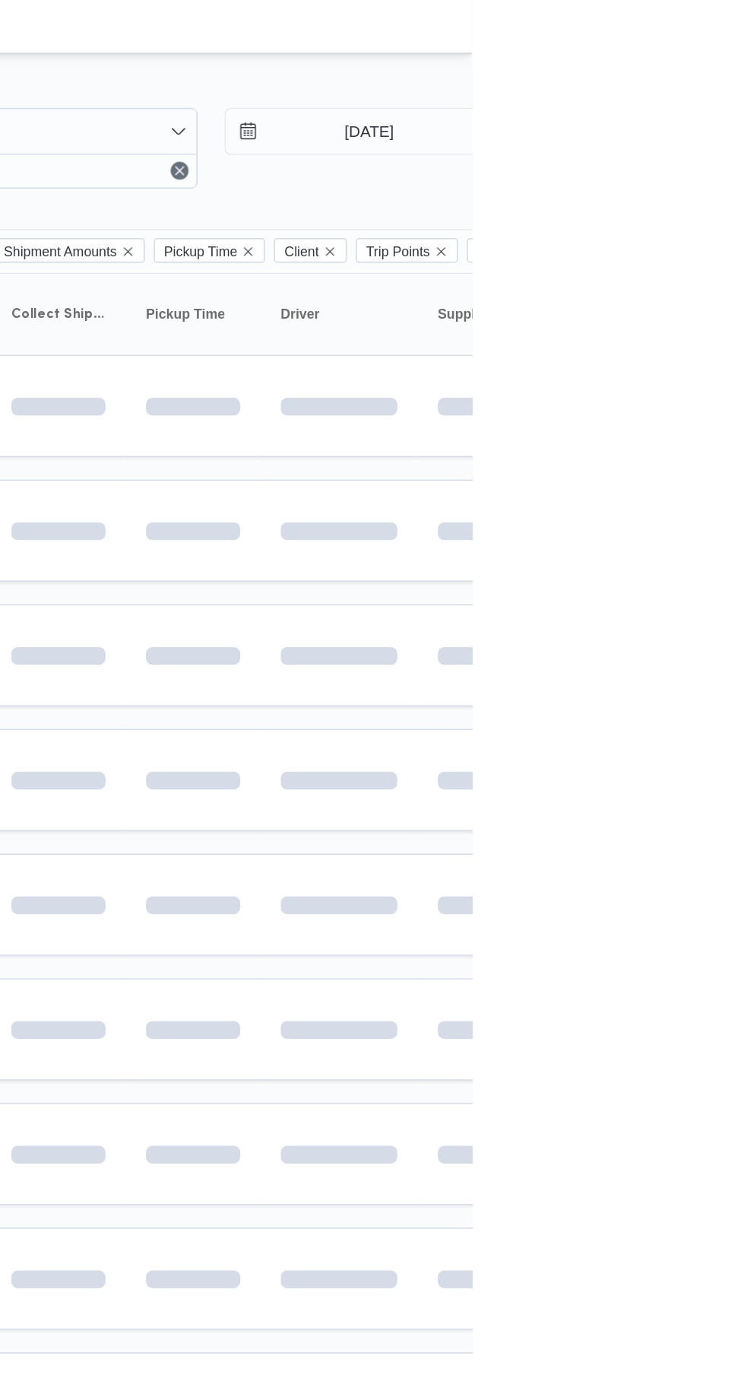
type input "[DATE]"
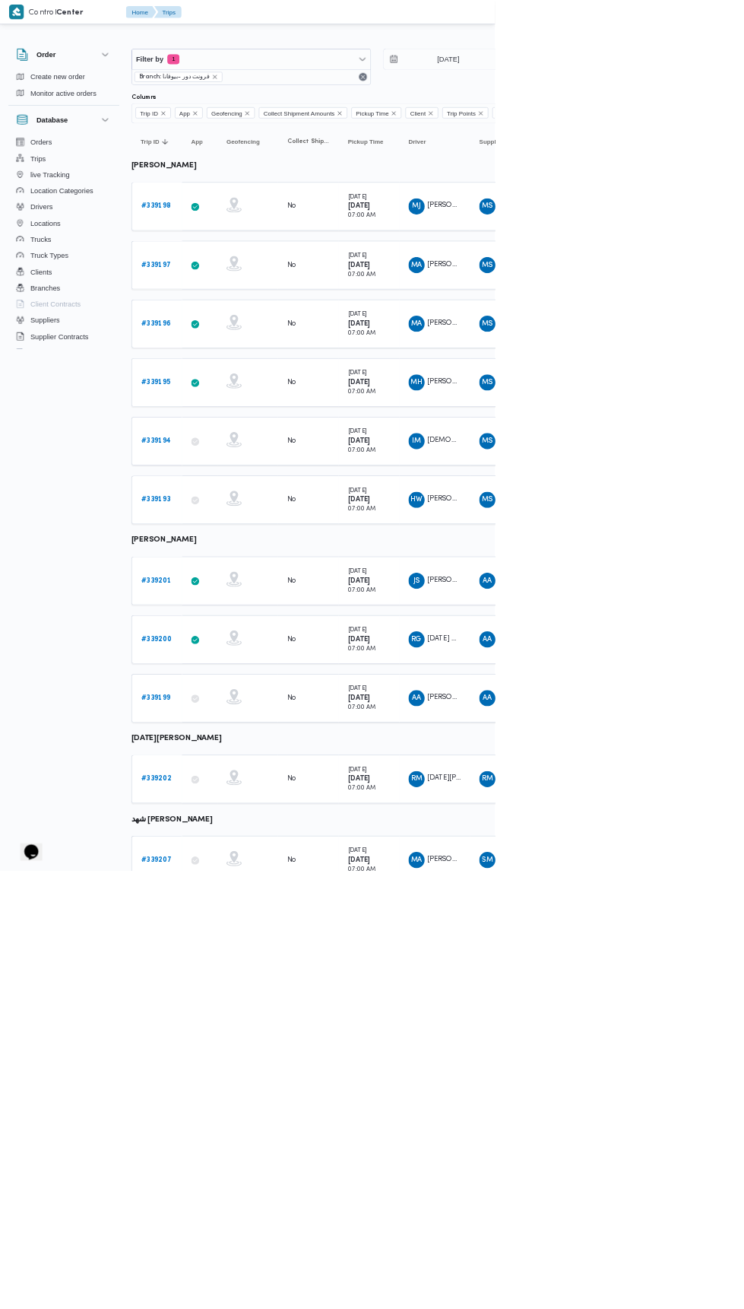
click at [235, 305] on b "# 339198" at bounding box center [234, 310] width 45 height 10
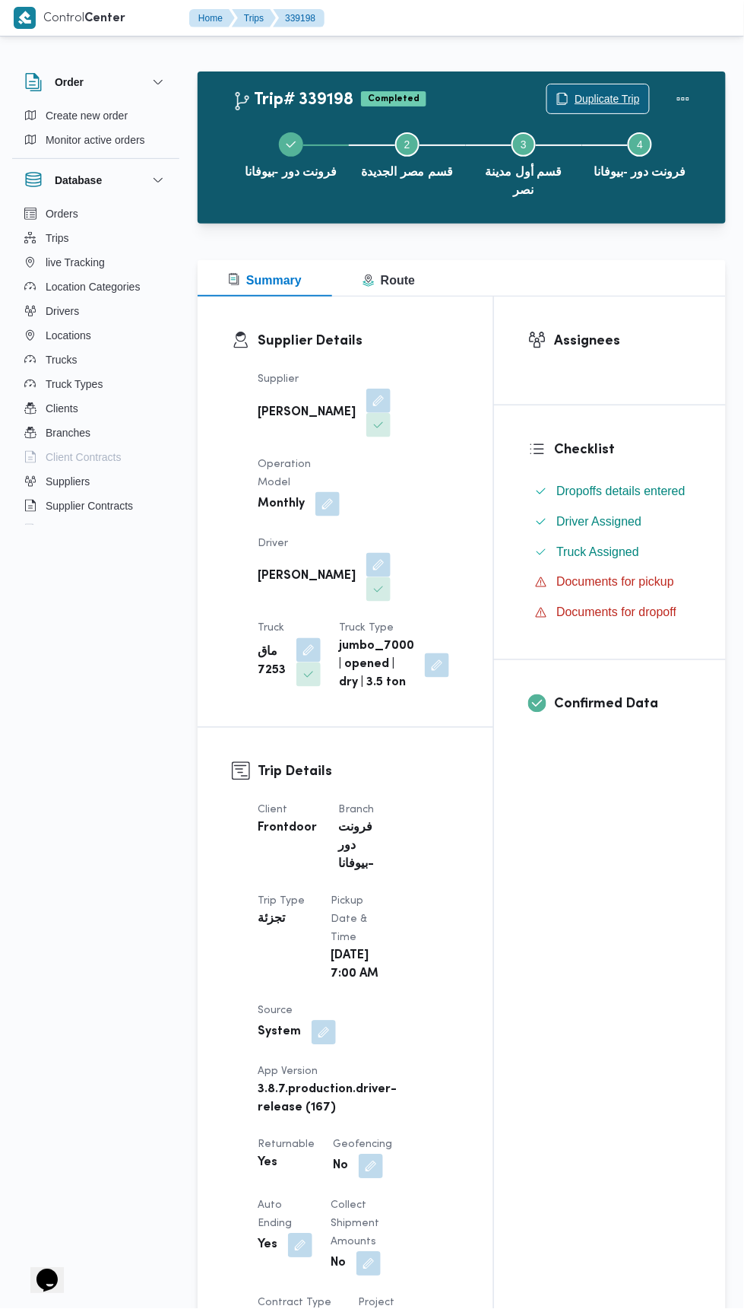
click at [609, 98] on span "Duplicate Trip" at bounding box center [607, 99] width 65 height 18
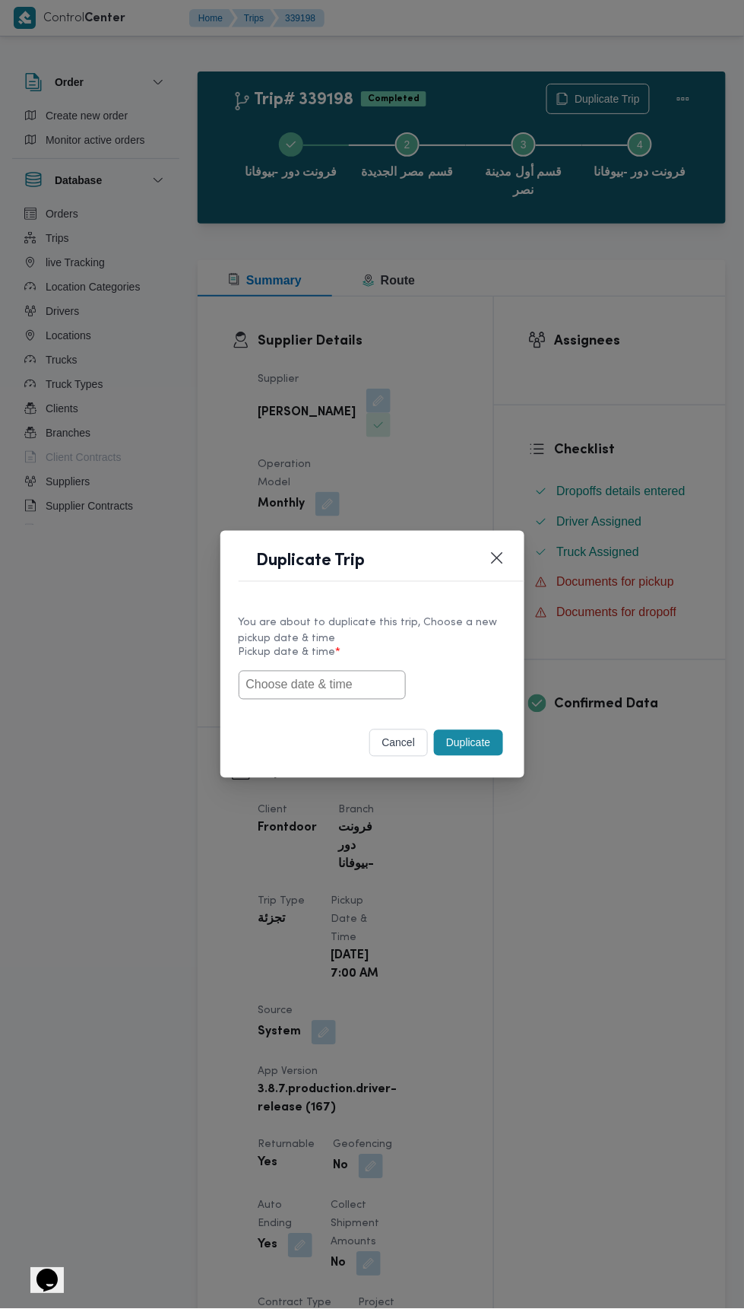
click at [357, 689] on input "text" at bounding box center [322, 685] width 167 height 29
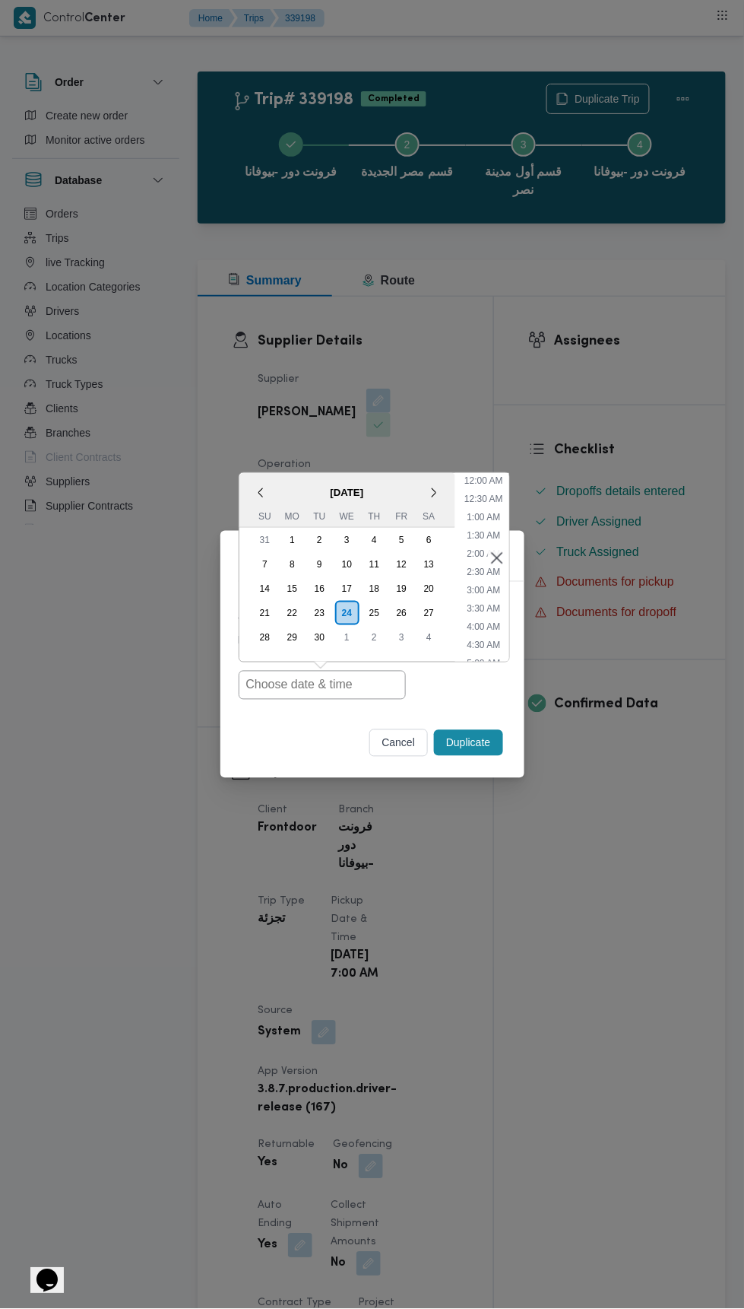
scroll to position [132, 0]
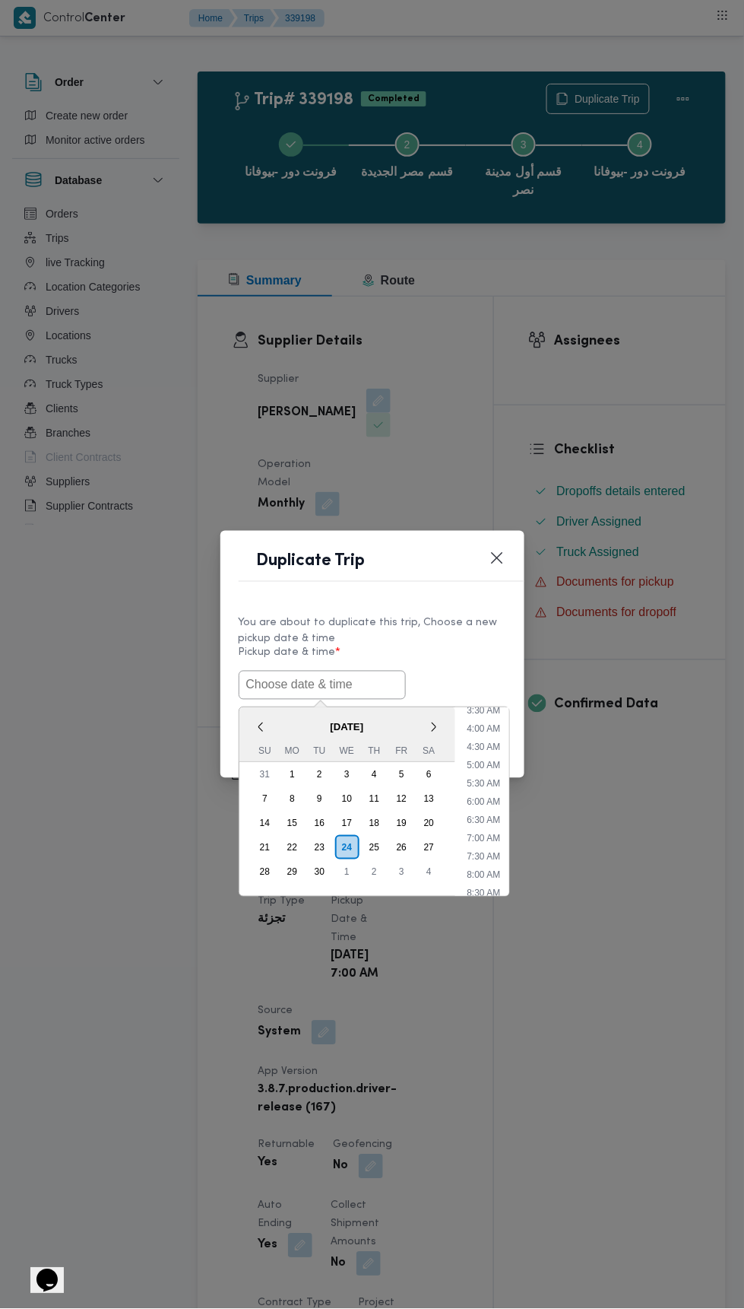
click at [354, 684] on input "text" at bounding box center [322, 685] width 167 height 29
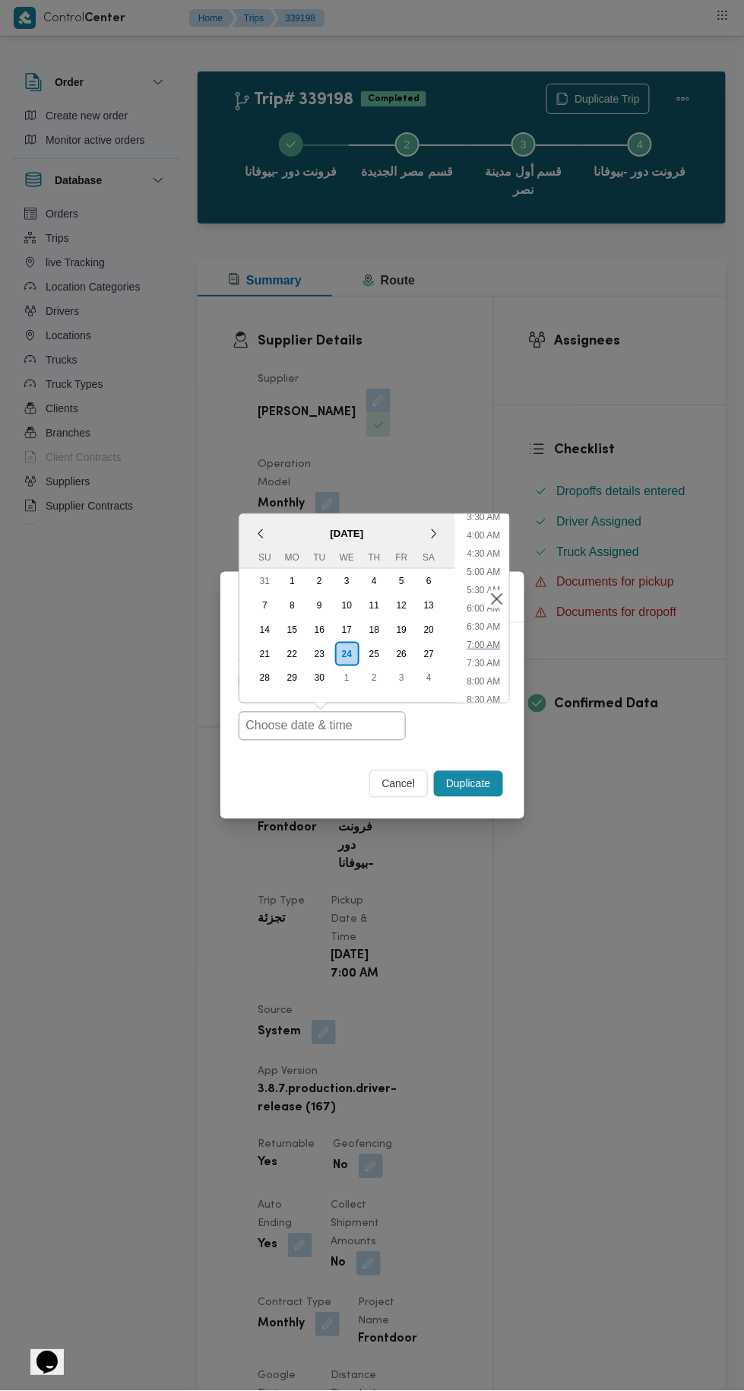
click at [481, 639] on li "7:00 AM" at bounding box center [484, 644] width 46 height 15
type input "24/09/2025 7:00AM"
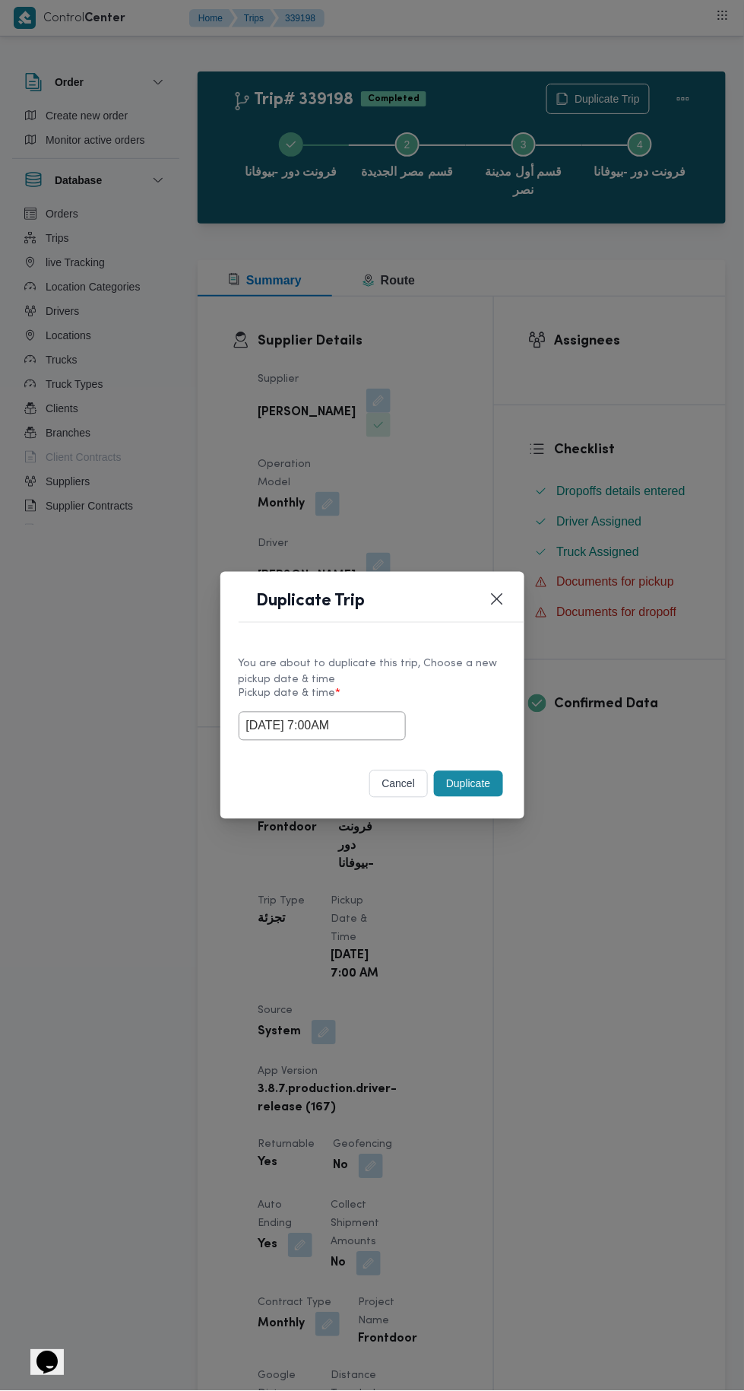
click at [547, 333] on div "Duplicate Trip You are about to duplicate this trip, Choose a new pickup date &…" at bounding box center [372, 695] width 744 height 1391
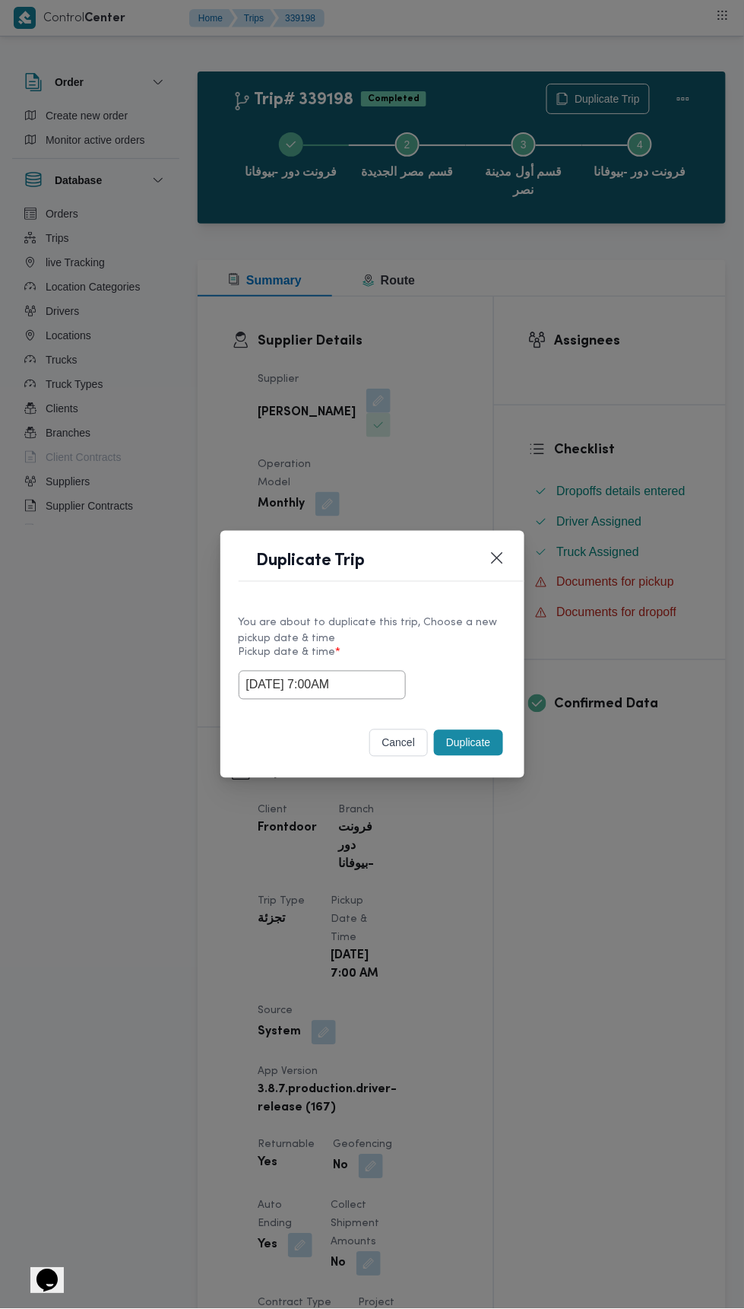
click at [462, 746] on button "Duplicate" at bounding box center [468, 743] width 68 height 26
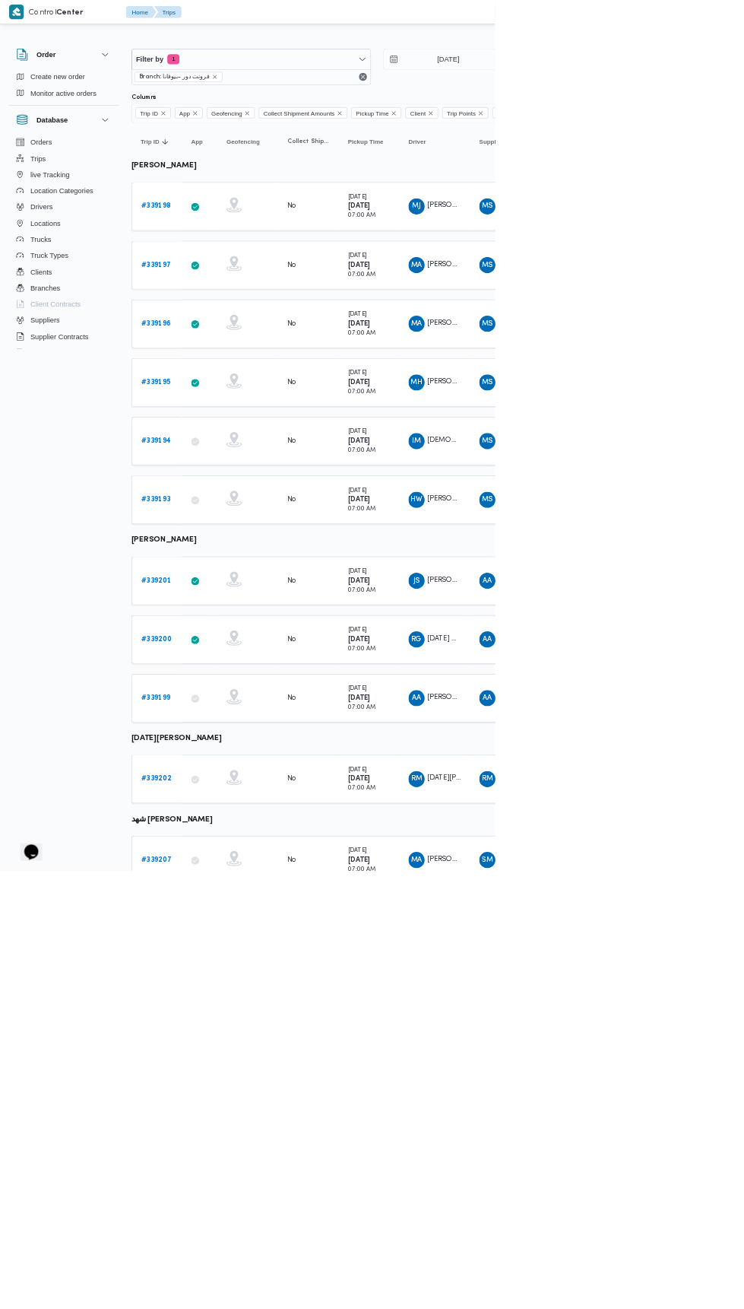
click at [239, 393] on b "# 339197" at bounding box center [234, 398] width 45 height 10
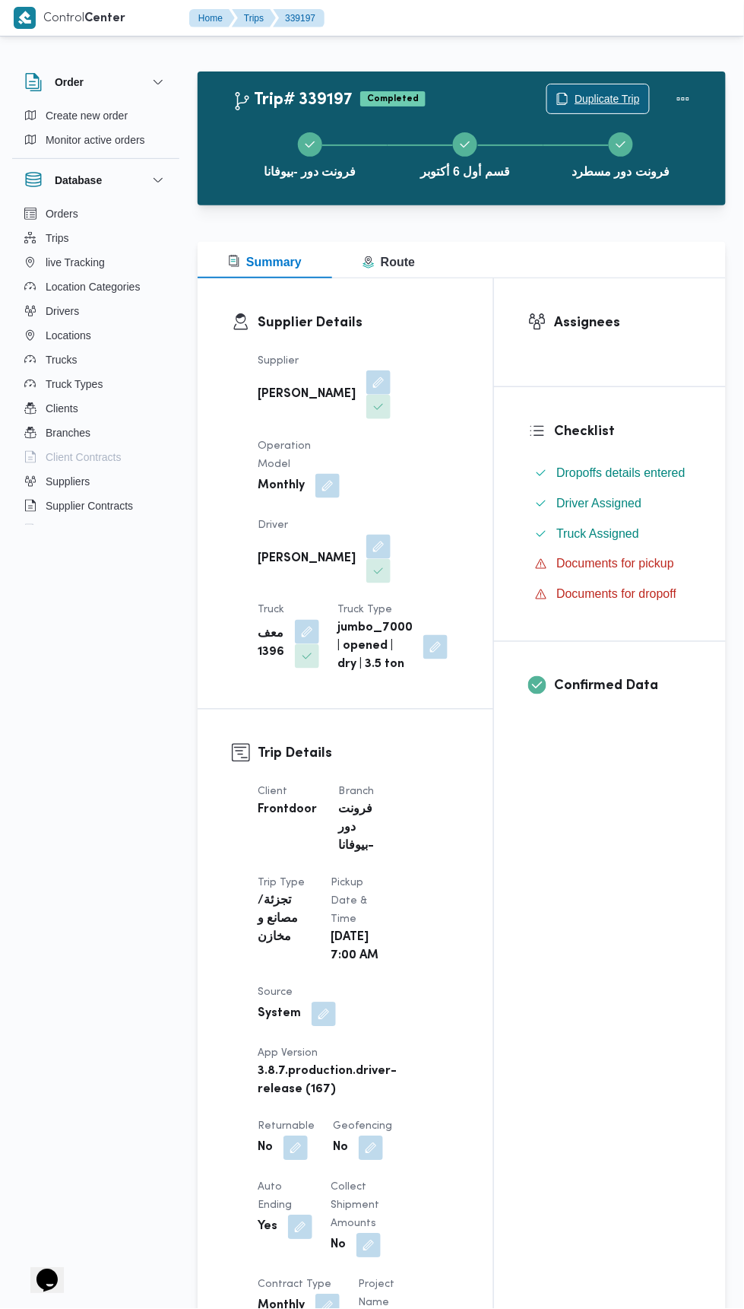
click at [592, 90] on span "Duplicate Trip" at bounding box center [607, 99] width 65 height 18
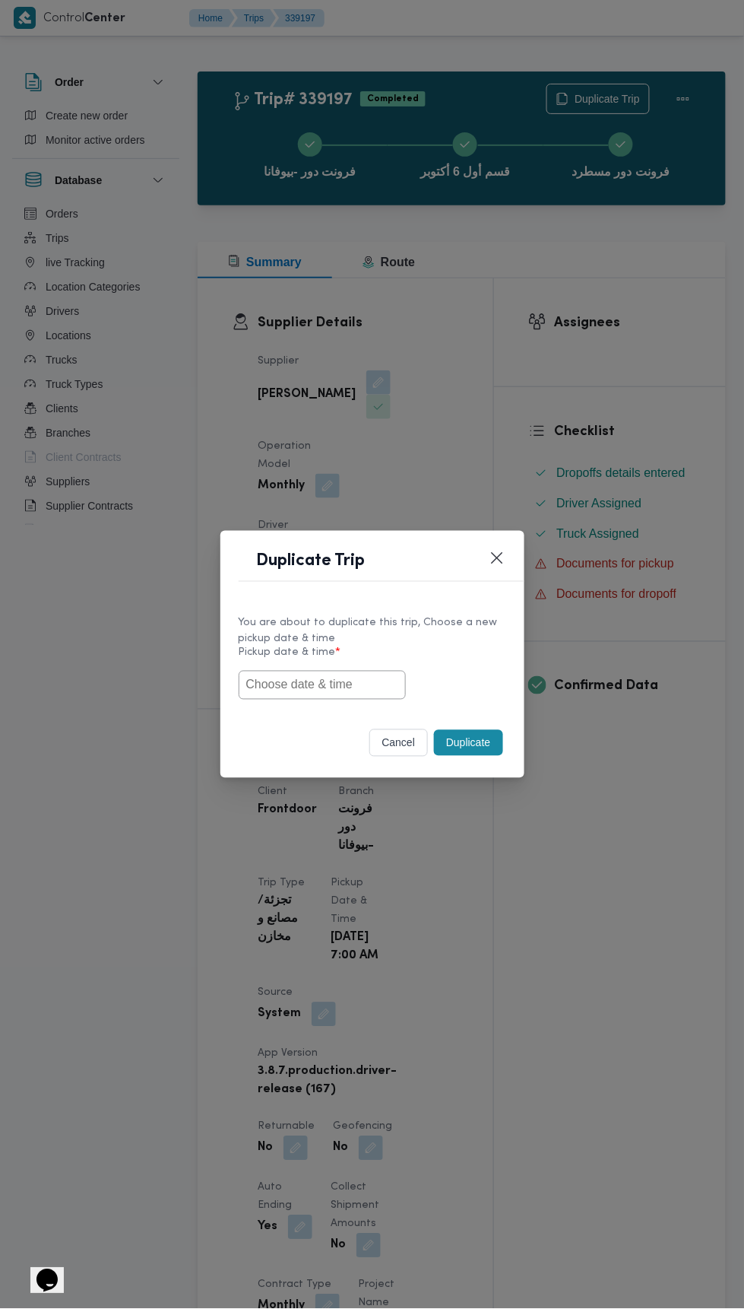
click at [340, 687] on input "text" at bounding box center [322, 685] width 167 height 29
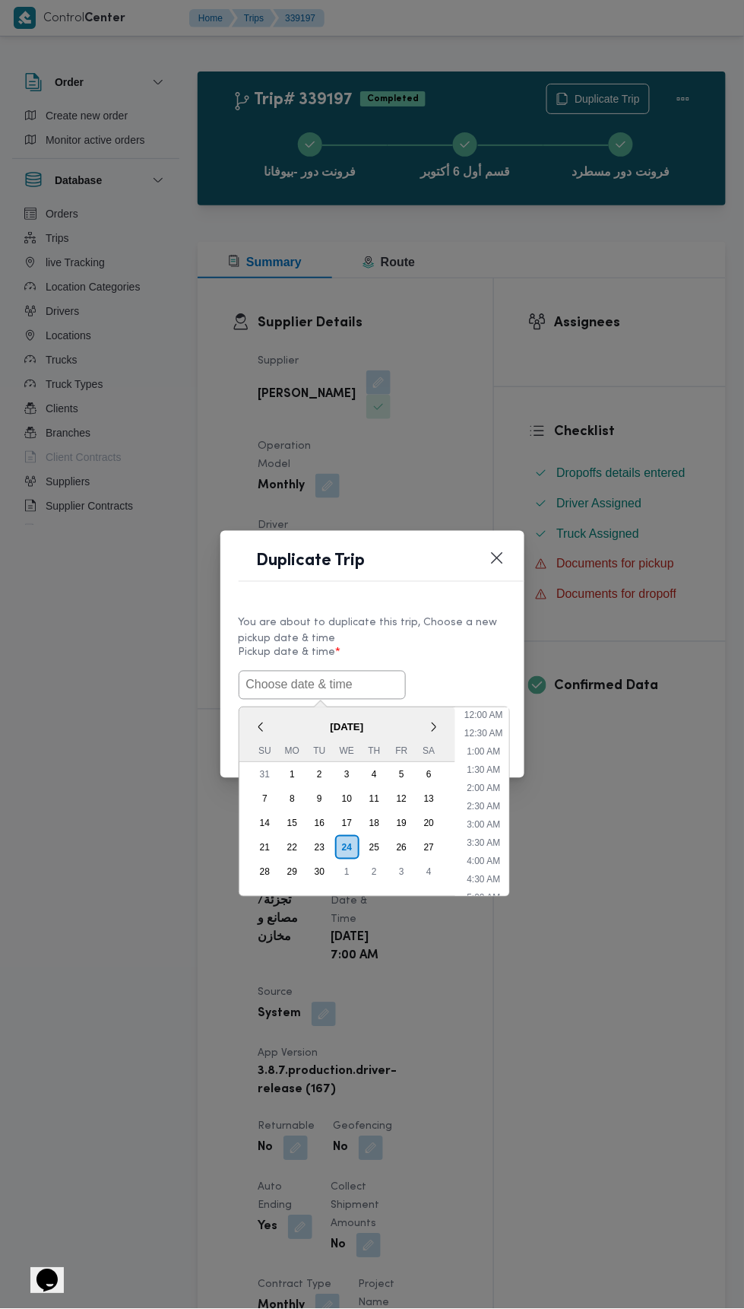
scroll to position [132, 0]
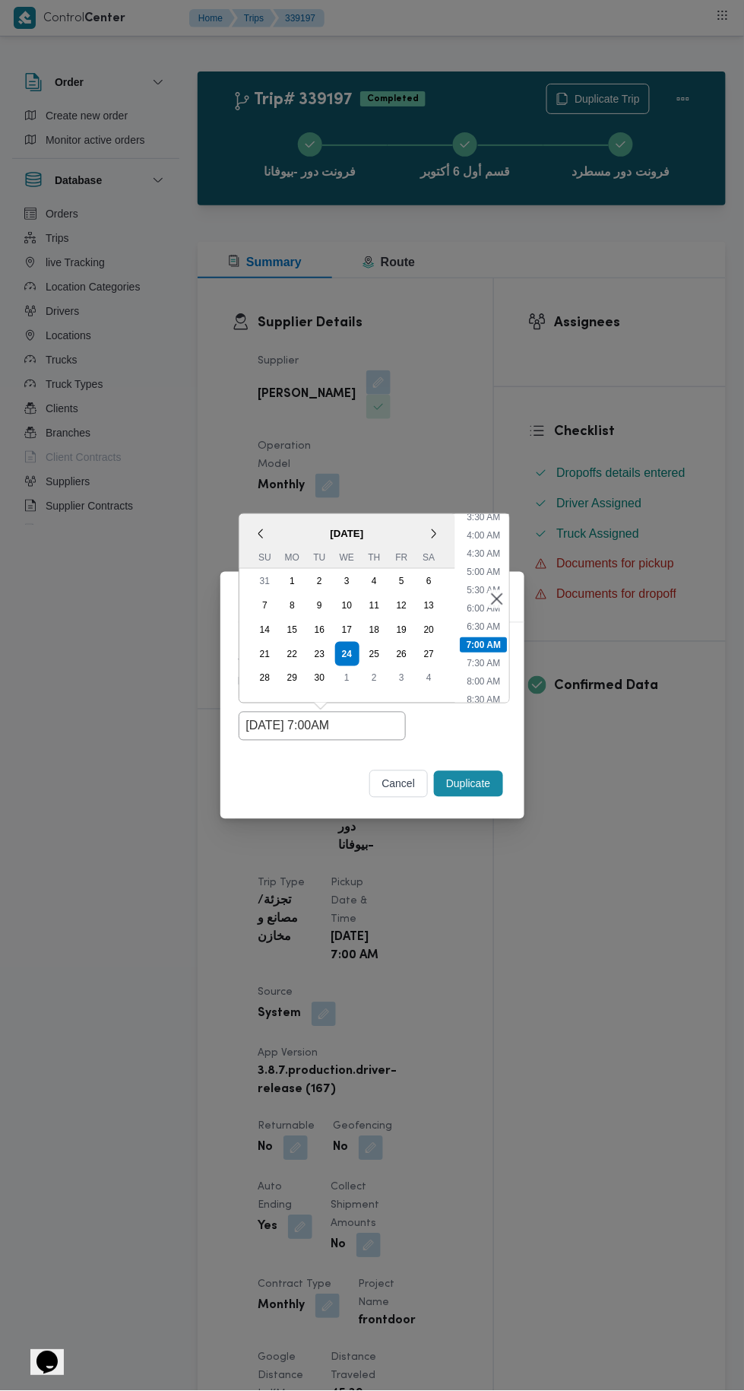
type input "24/09/2025 7:00AM"
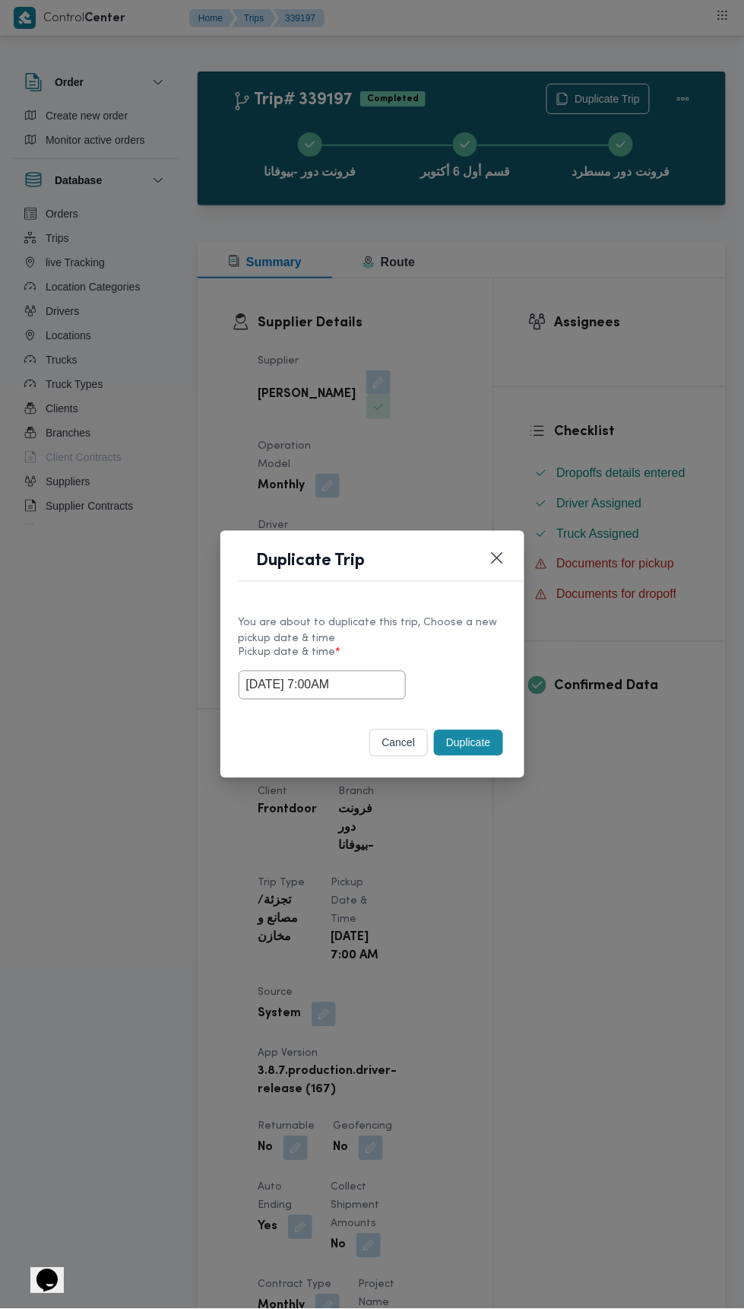
click at [630, 300] on div "Duplicate Trip You are about to duplicate this trip, Choose a new pickup date &…" at bounding box center [372, 654] width 744 height 1309
click at [474, 742] on button "Duplicate" at bounding box center [468, 743] width 68 height 26
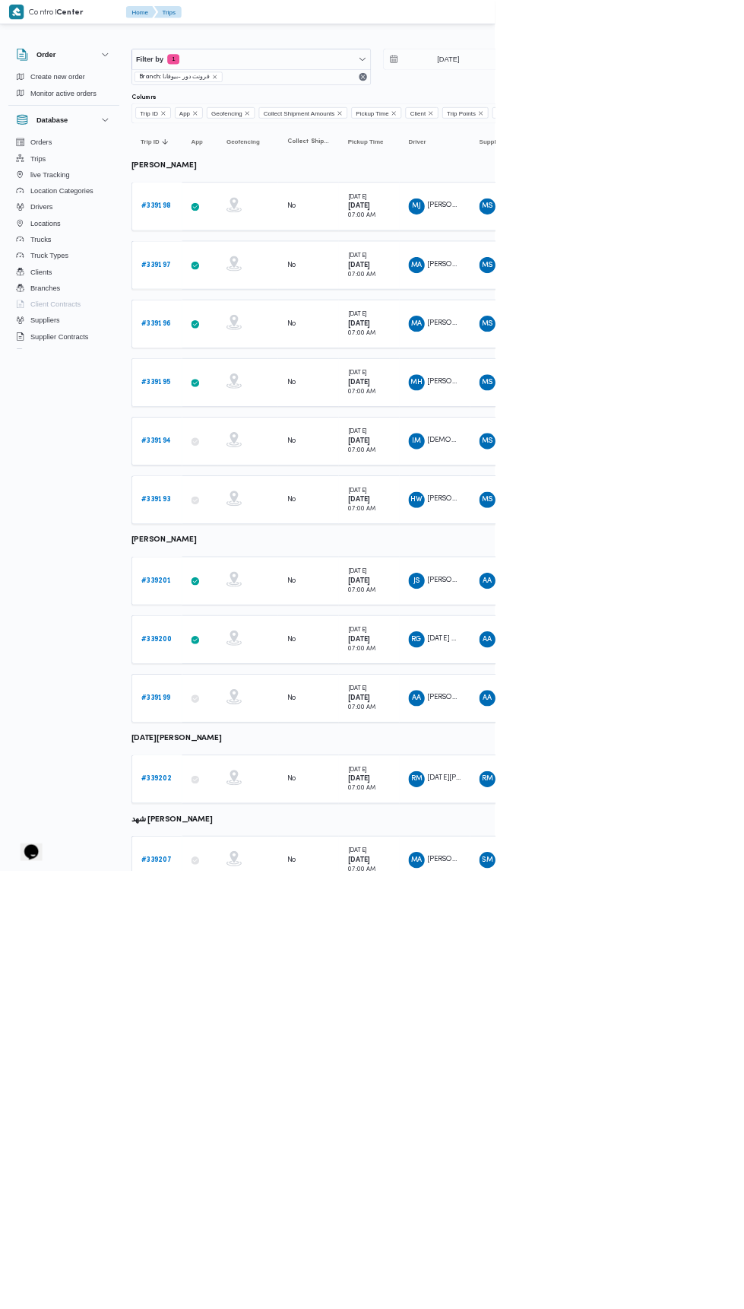
click at [236, 489] on link "# 339196" at bounding box center [234, 487] width 45 height 18
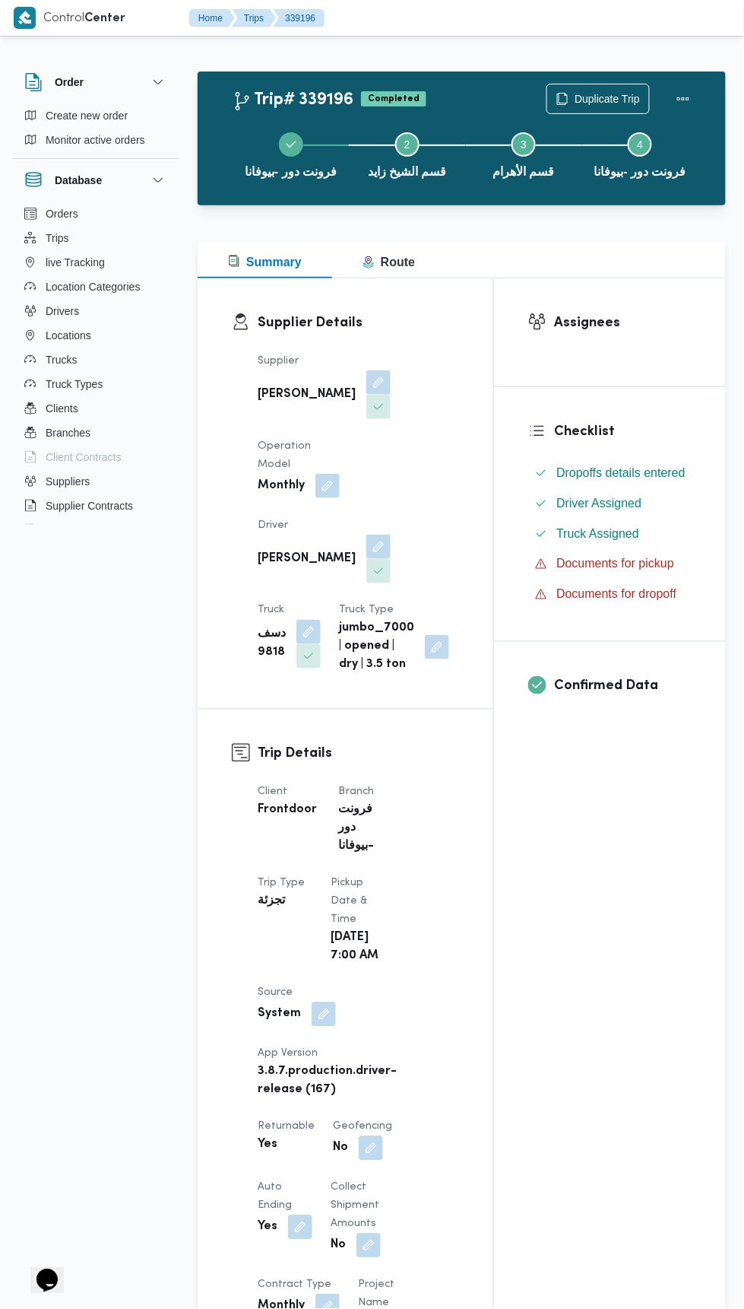
click at [584, 106] on div "فرونت دور -بيوفانا Step 2 is incomplete 2 قسم الشيخ زايد Step 3 is incomplete 3…" at bounding box center [466, 153] width 484 height 97
click at [595, 96] on span "Duplicate Trip" at bounding box center [607, 99] width 65 height 18
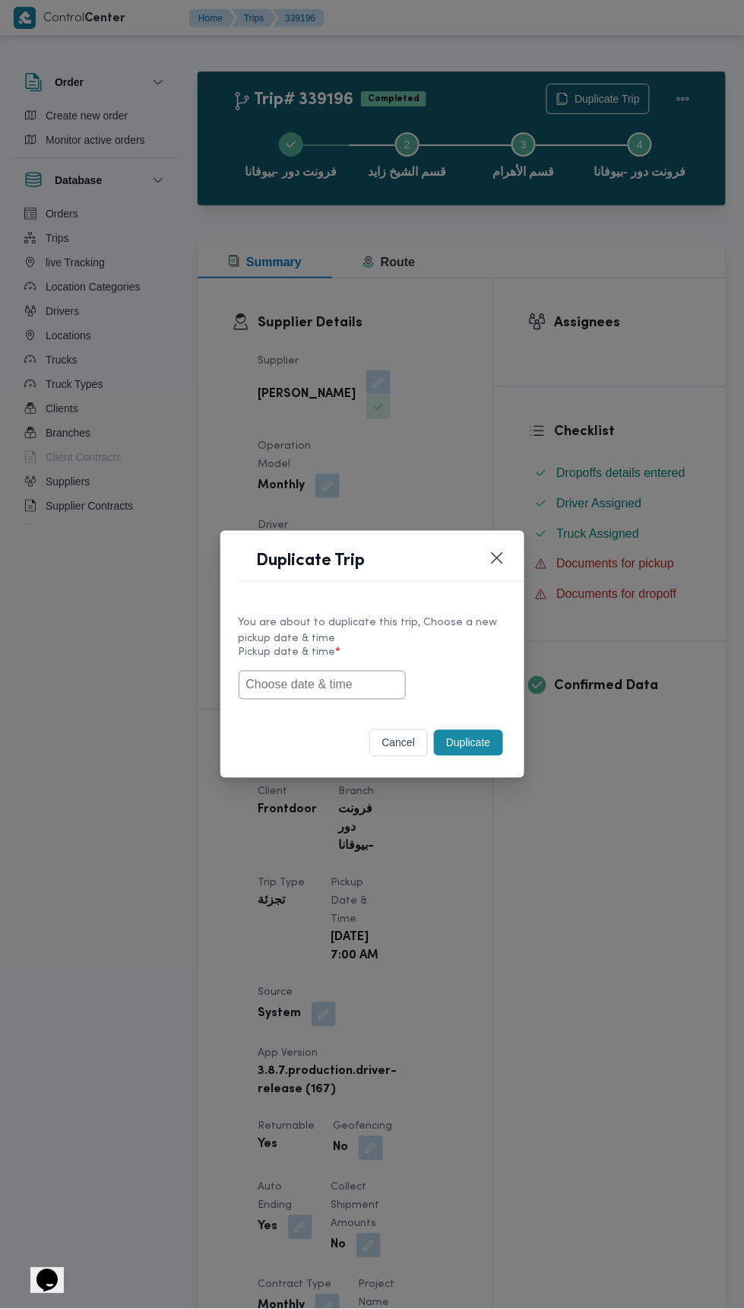
click at [331, 685] on input "text" at bounding box center [322, 685] width 167 height 29
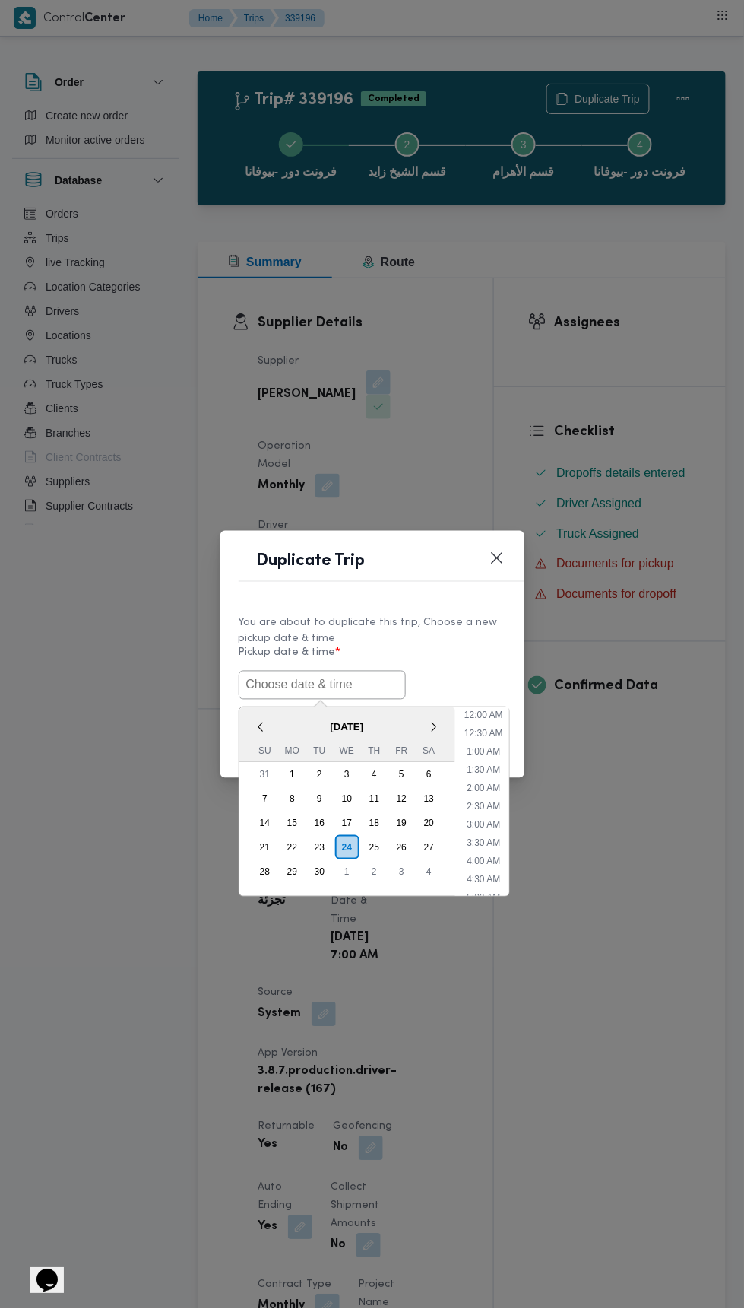
scroll to position [132, 0]
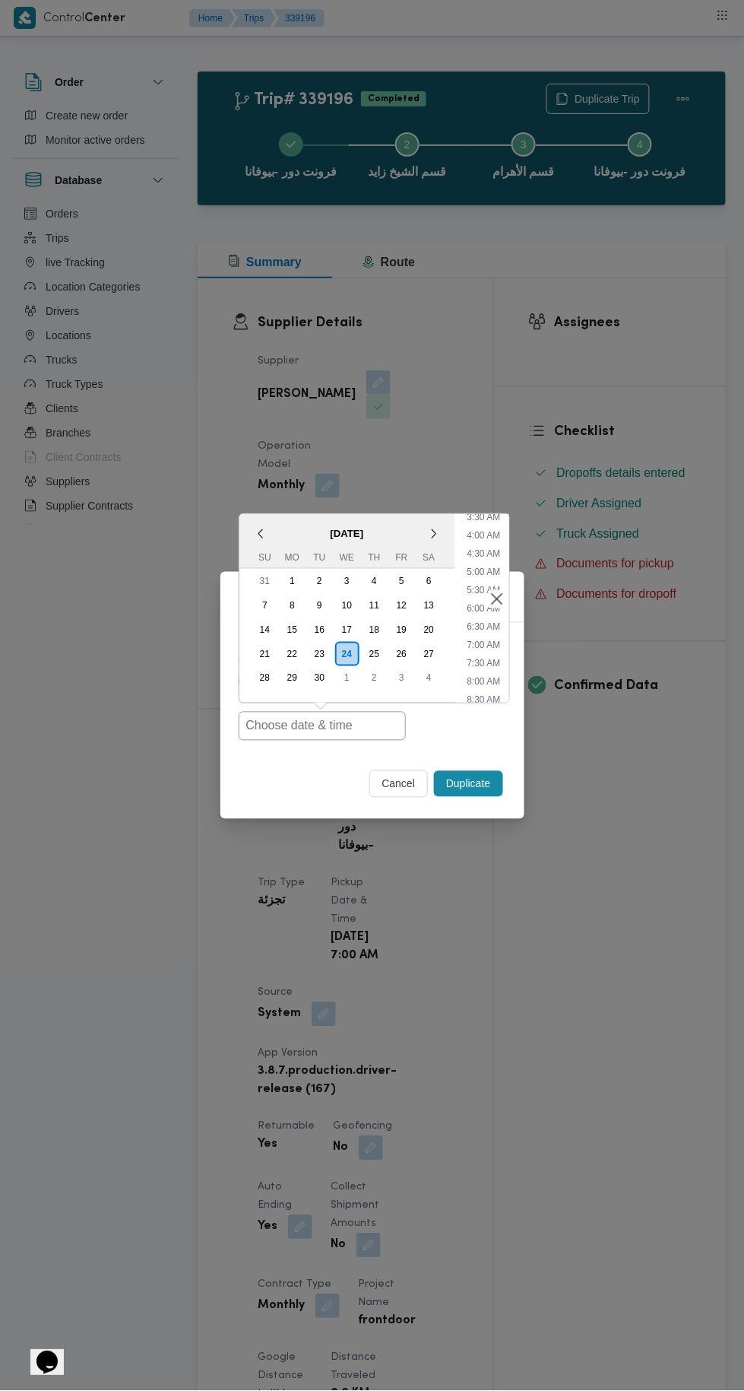
type input "24/09/2025 7:00AM"
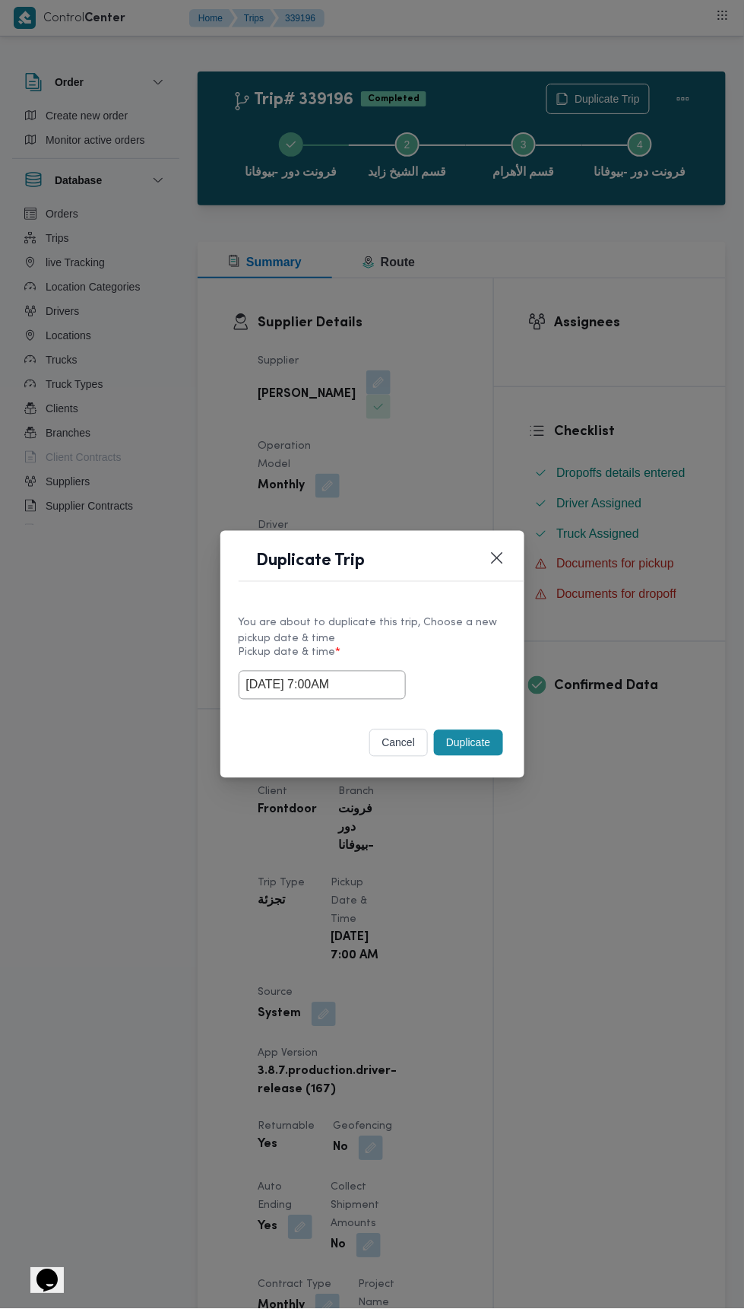
click at [554, 298] on div "Duplicate Trip You are about to duplicate this trip, Choose a new pickup date &…" at bounding box center [372, 654] width 744 height 1309
click at [486, 737] on button "Duplicate" at bounding box center [468, 743] width 68 height 26
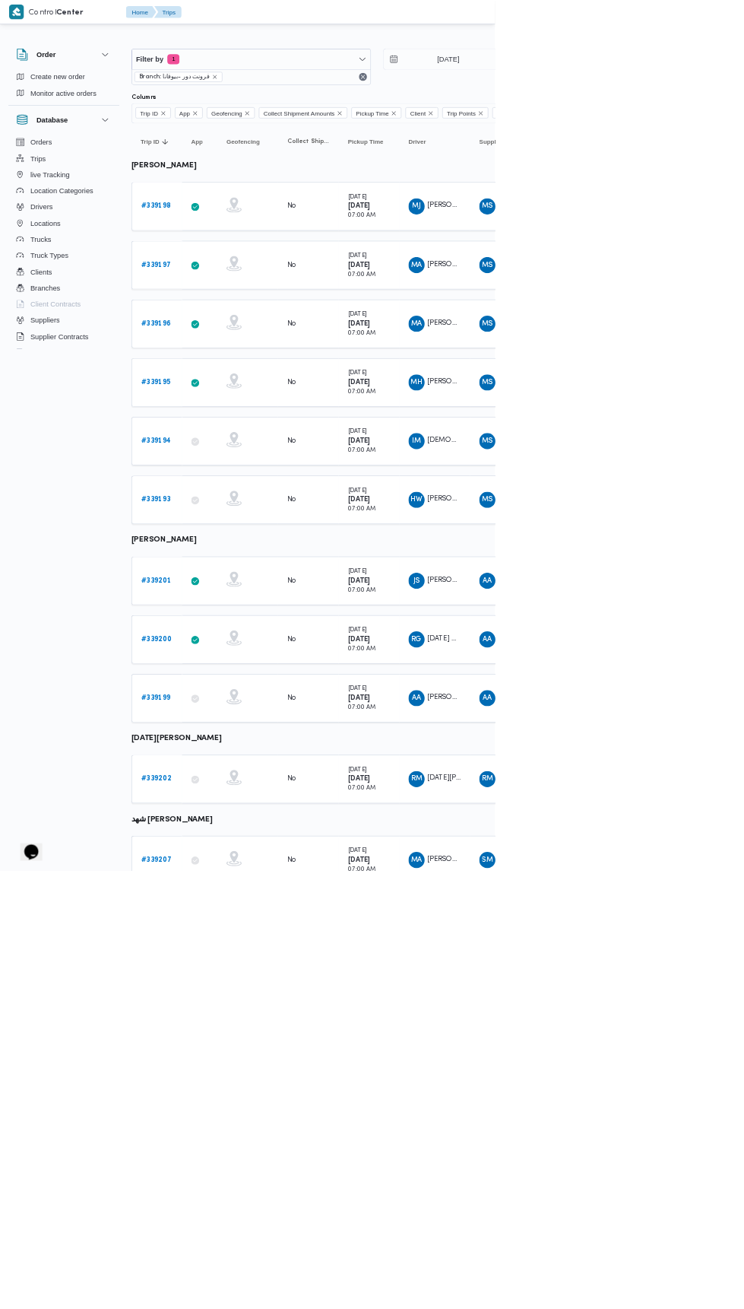
click at [233, 578] on link "# 339195" at bounding box center [234, 575] width 44 height 18
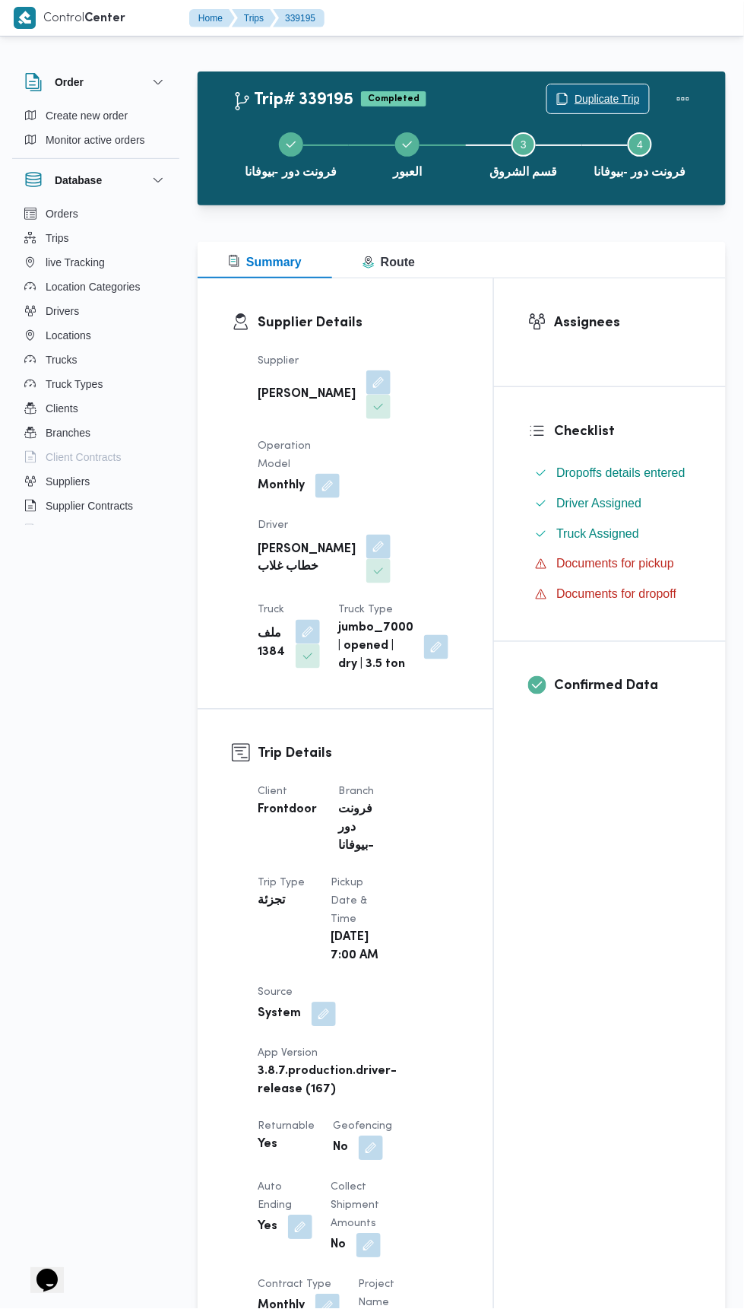
click at [597, 99] on span "Duplicate Trip" at bounding box center [607, 99] width 65 height 18
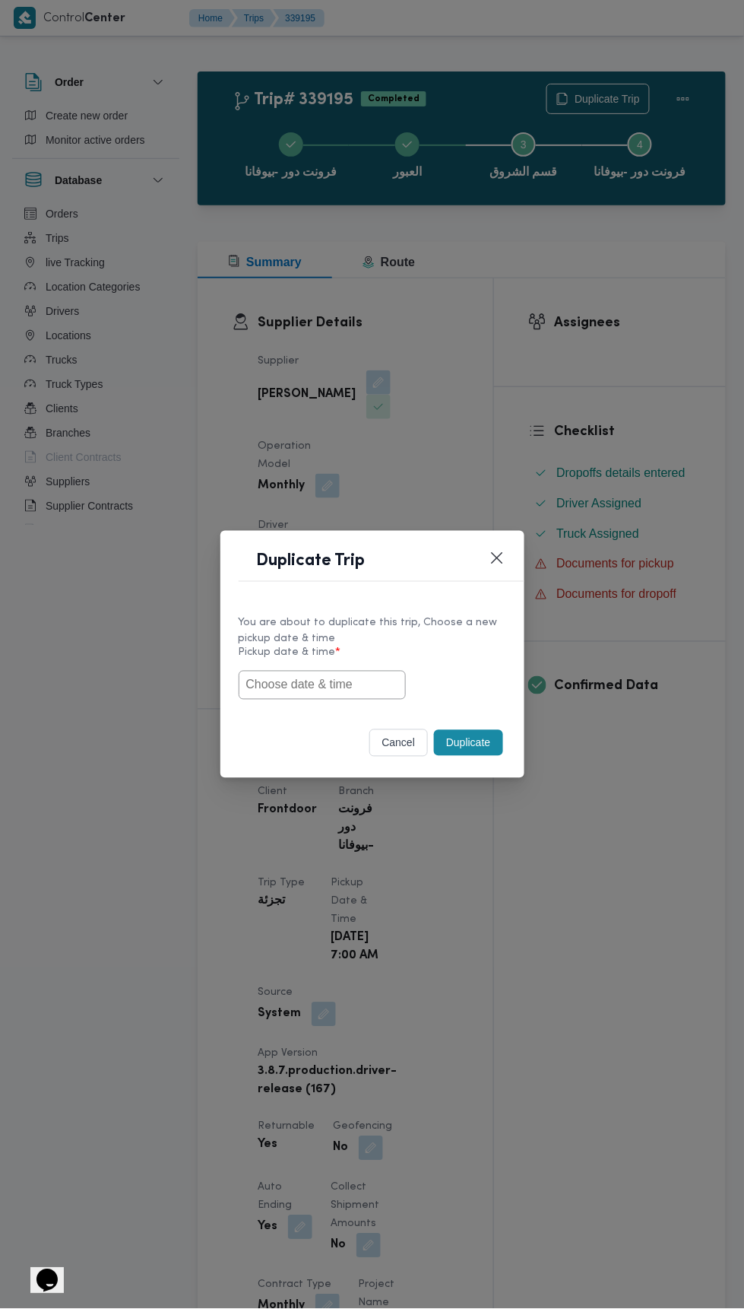
click at [359, 684] on input "text" at bounding box center [322, 685] width 167 height 29
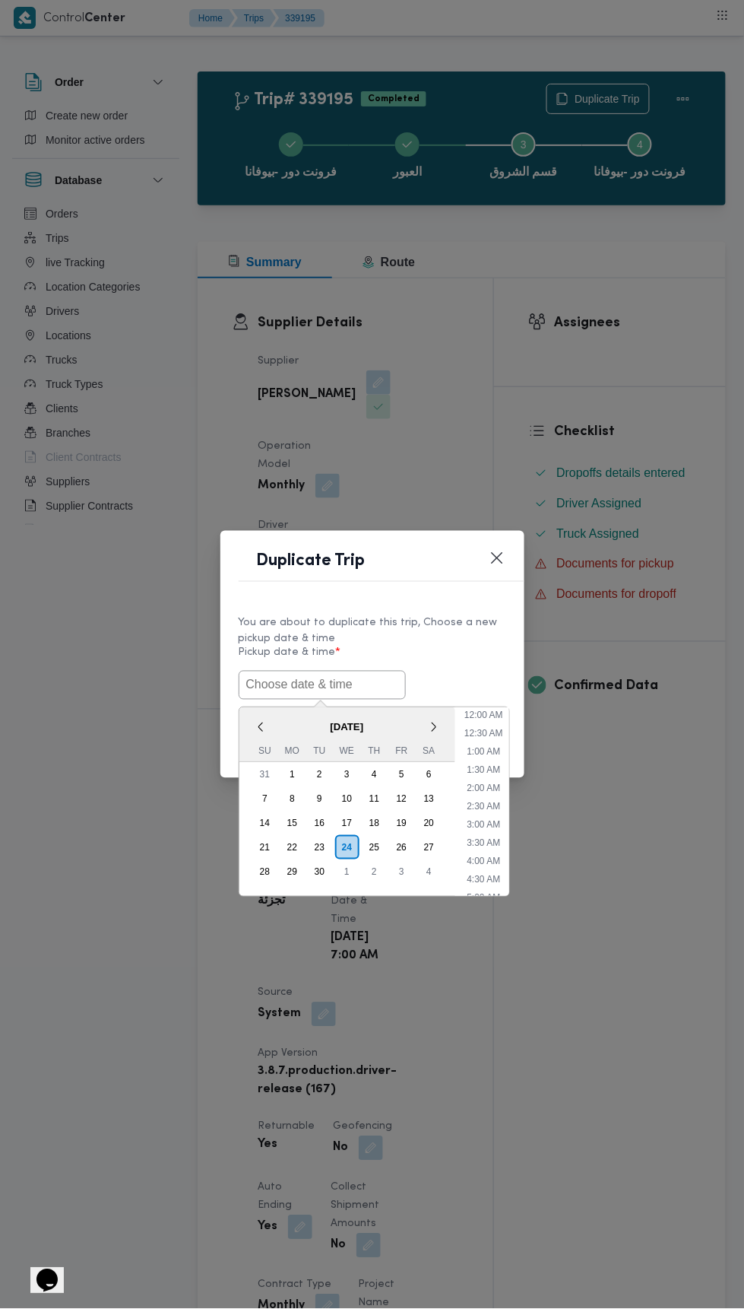
scroll to position [132, 0]
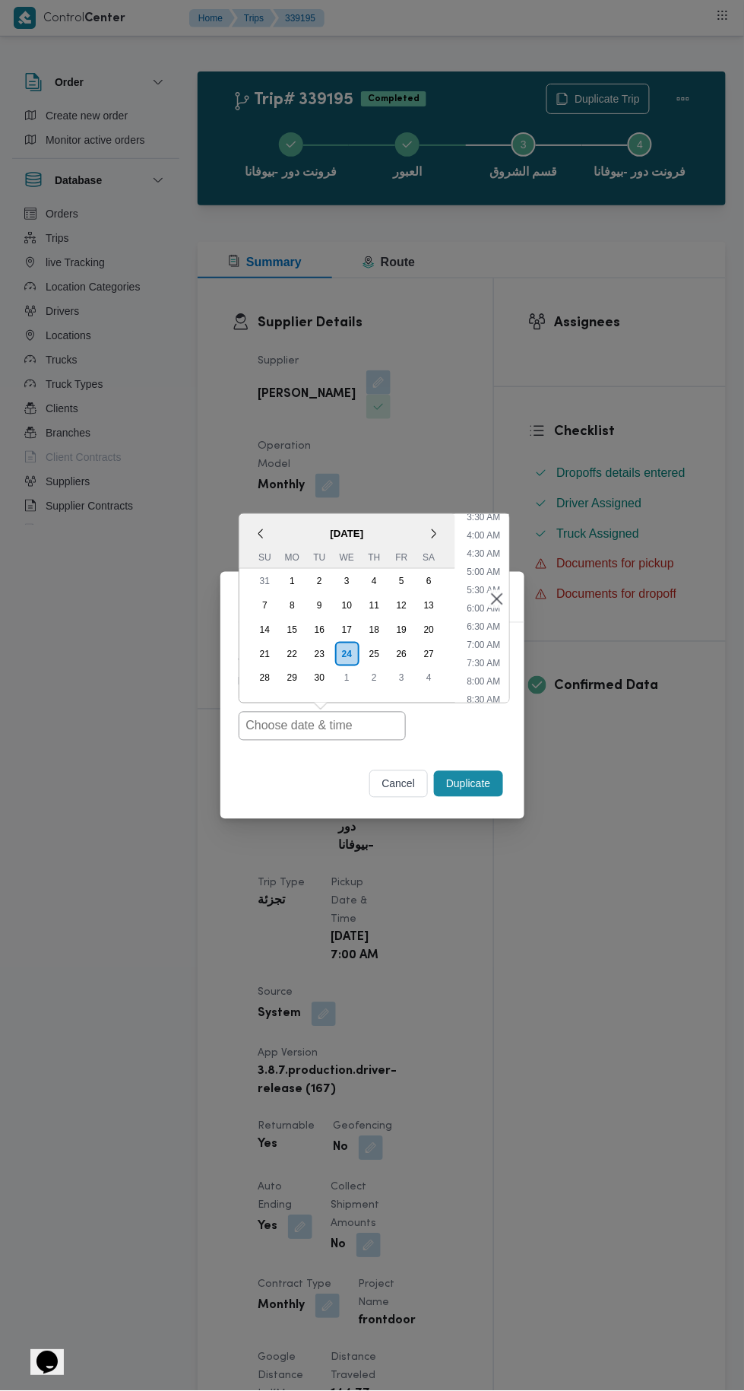
type input "24/09/2025 7:00AM"
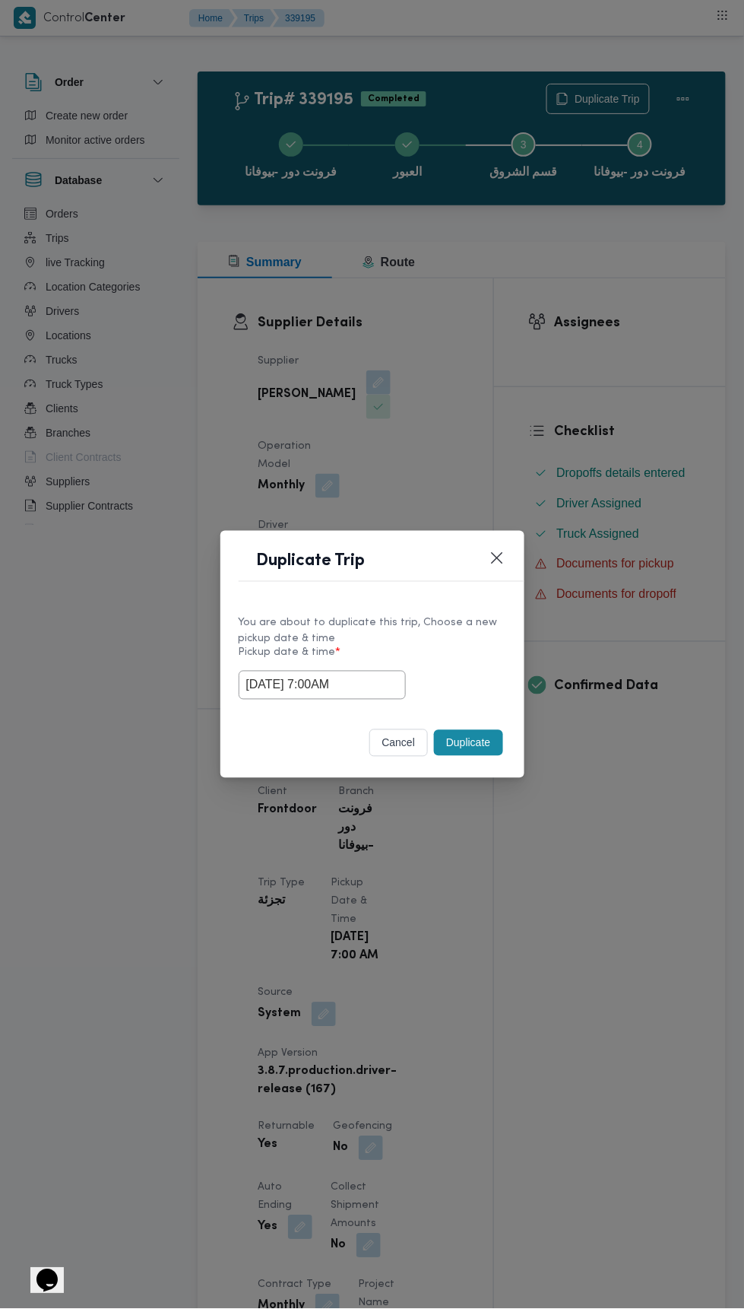
click at [582, 313] on div "Duplicate Trip You are about to duplicate this trip, Choose a new pickup date &…" at bounding box center [372, 654] width 744 height 1309
click at [499, 755] on div "Duplicate" at bounding box center [468, 743] width 75 height 32
click at [475, 737] on button "Duplicate" at bounding box center [468, 743] width 68 height 26
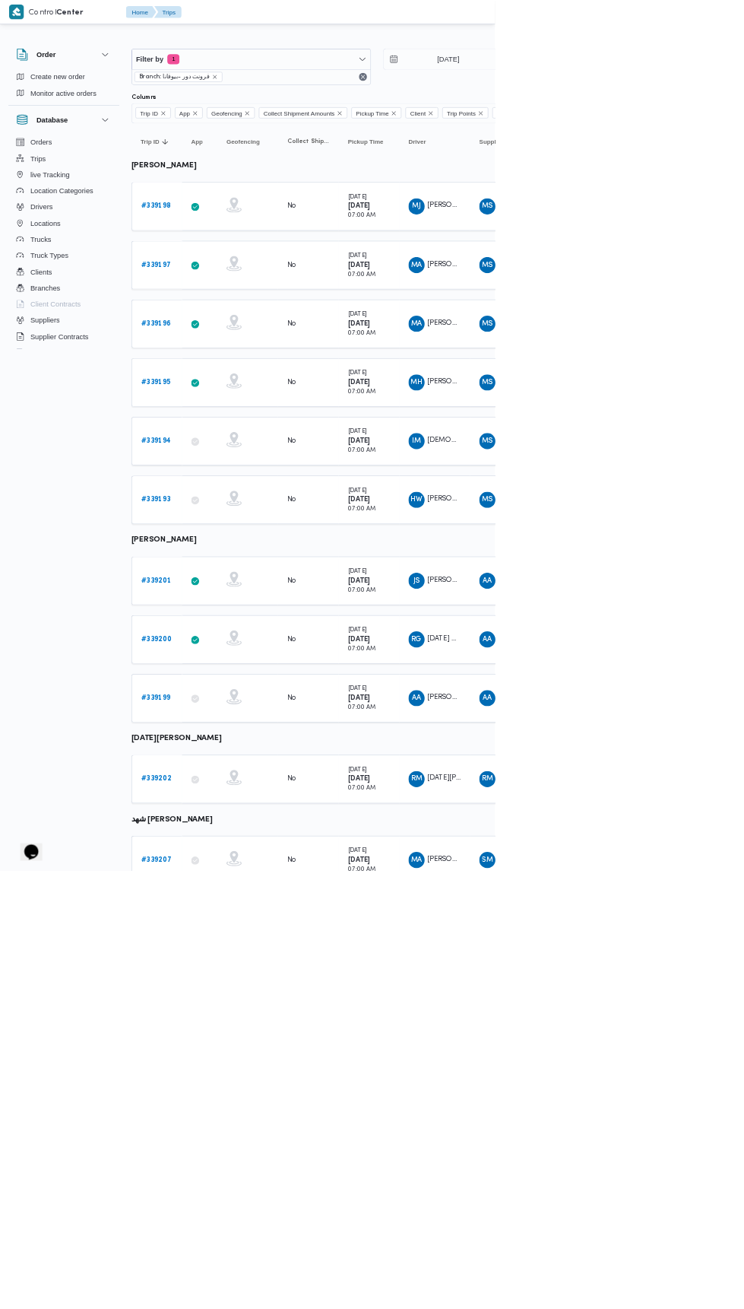
click at [237, 658] on b "# 339194" at bounding box center [234, 663] width 45 height 10
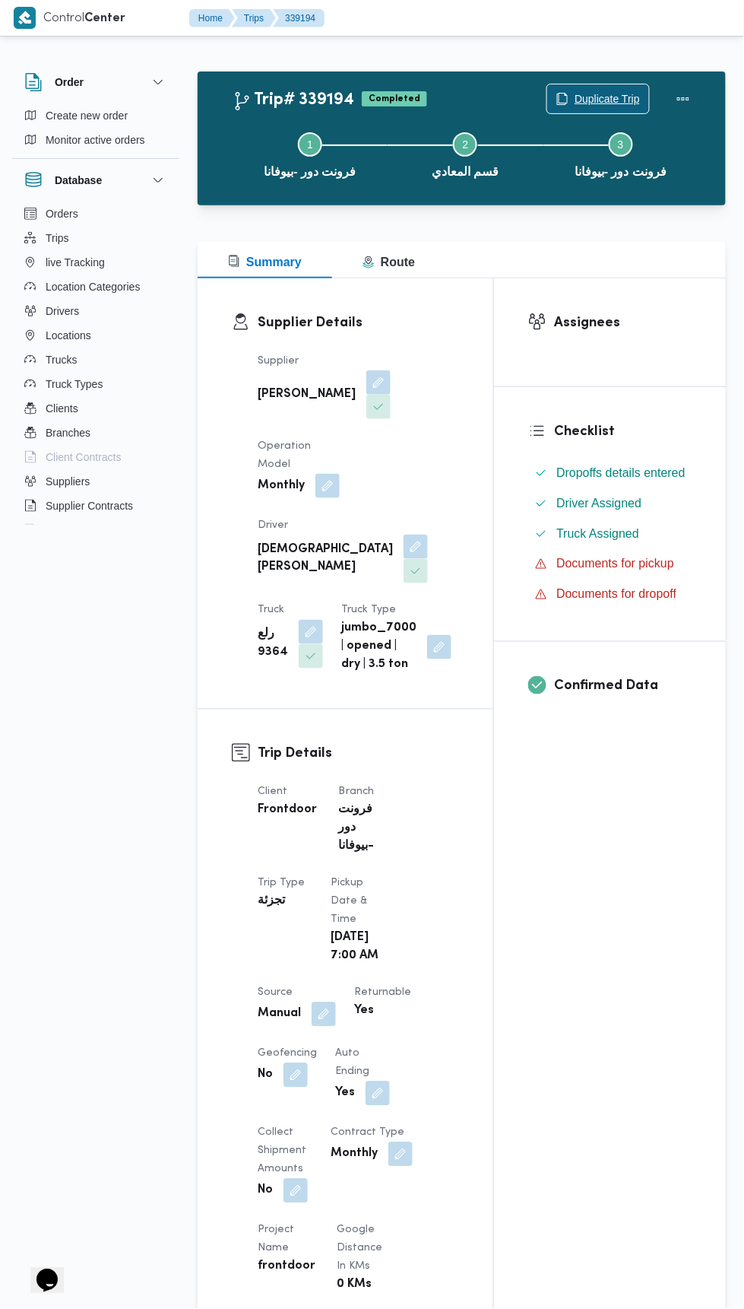
click at [592, 98] on span "Duplicate Trip" at bounding box center [607, 99] width 65 height 18
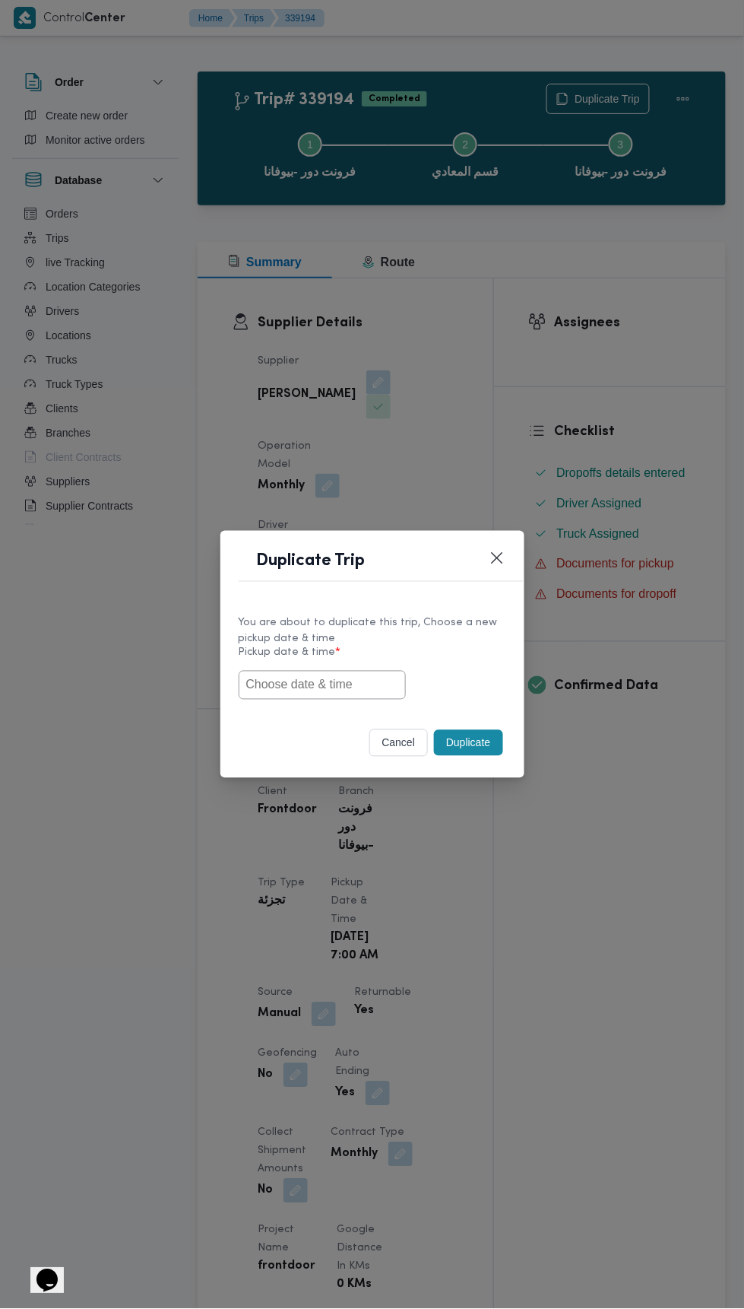
click at [322, 677] on input "text" at bounding box center [322, 685] width 167 height 29
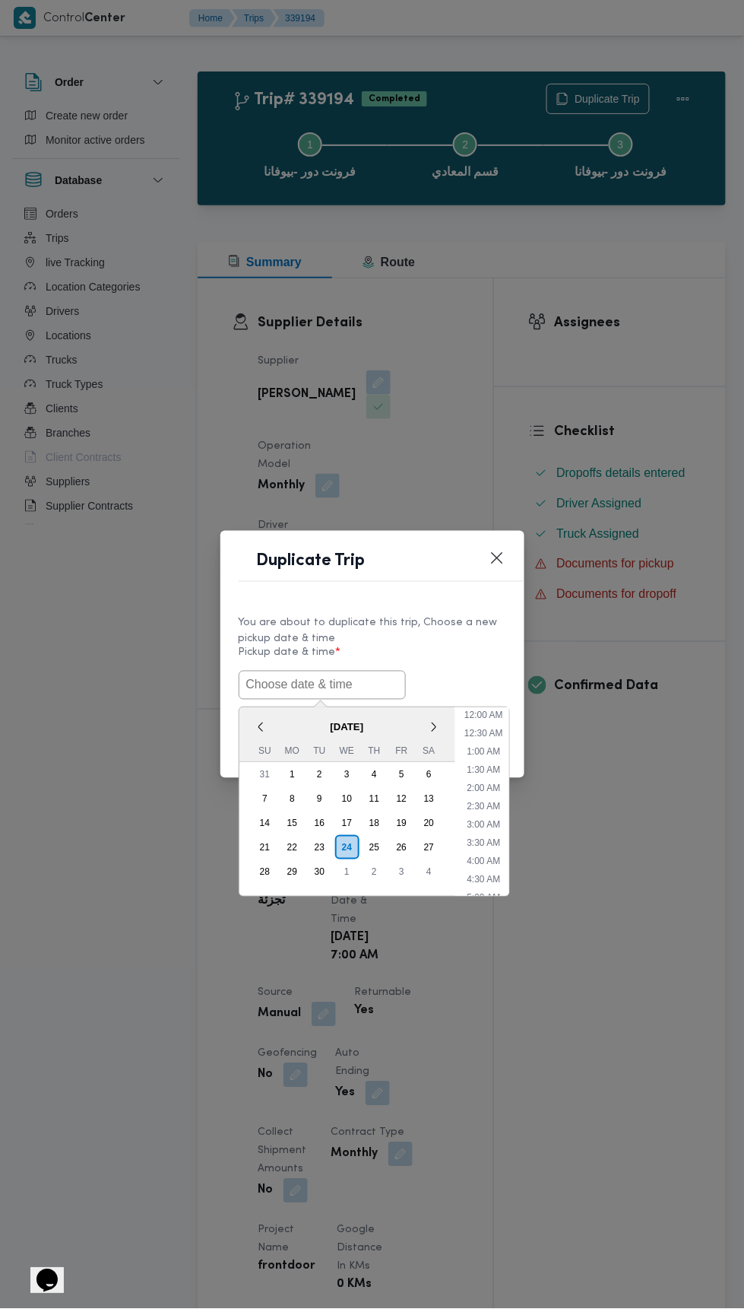
scroll to position [132, 0]
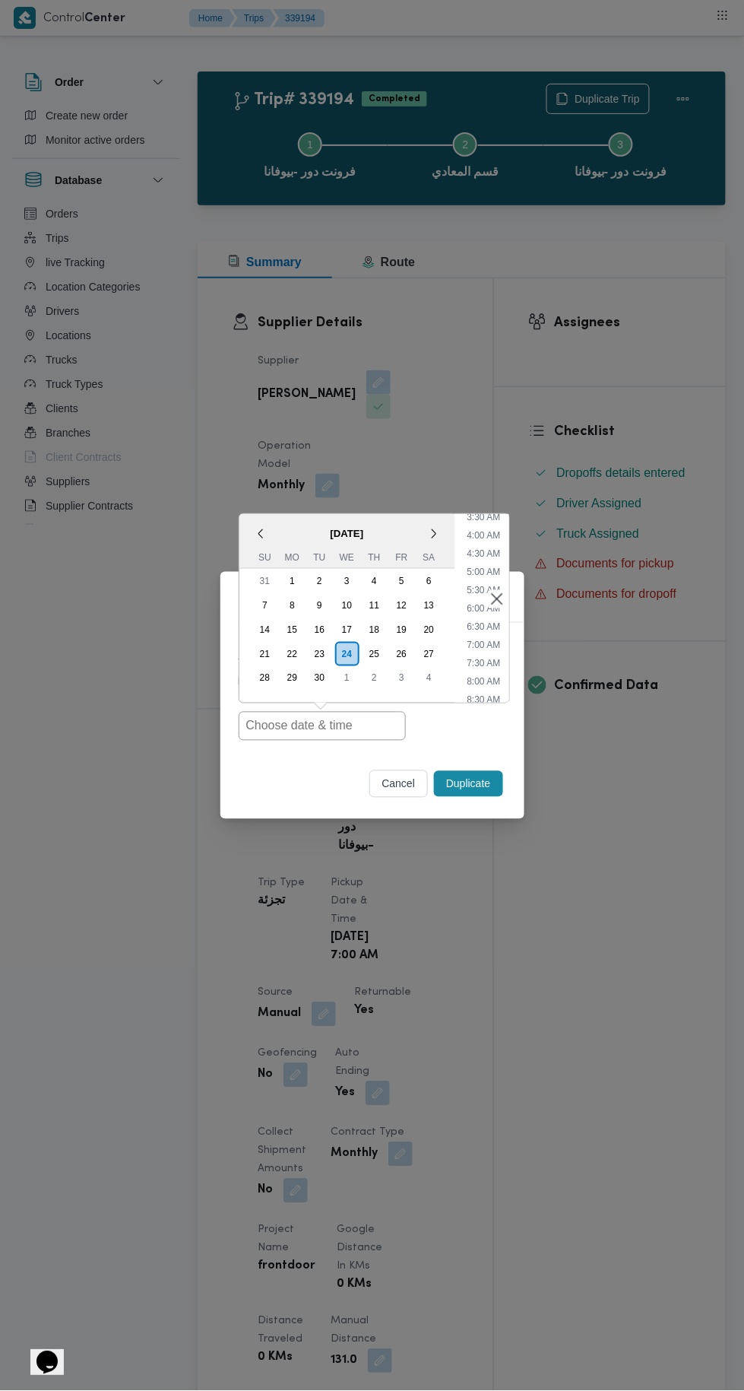
type input "24/09/2025 7:00AM"
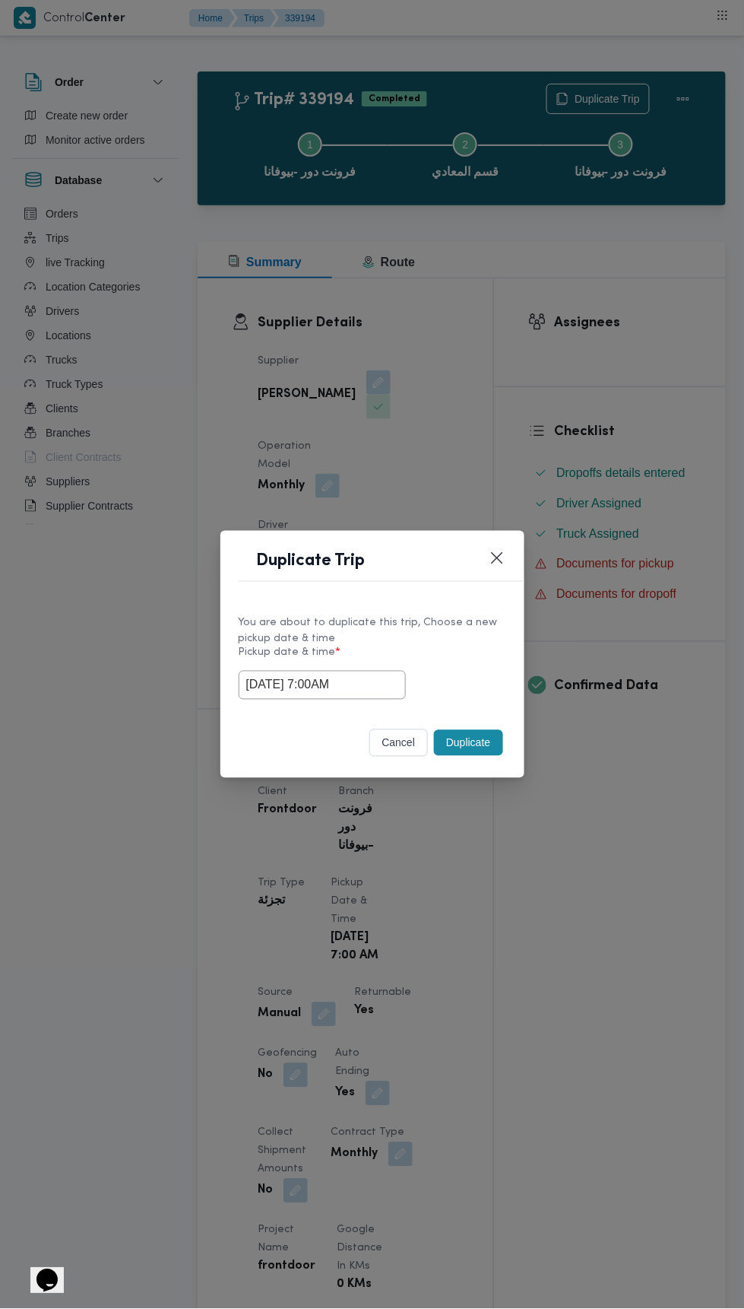
click at [618, 332] on div "Duplicate Trip You are about to duplicate this trip, Choose a new pickup date &…" at bounding box center [372, 654] width 744 height 1309
click at [476, 730] on button "Duplicate" at bounding box center [468, 743] width 68 height 26
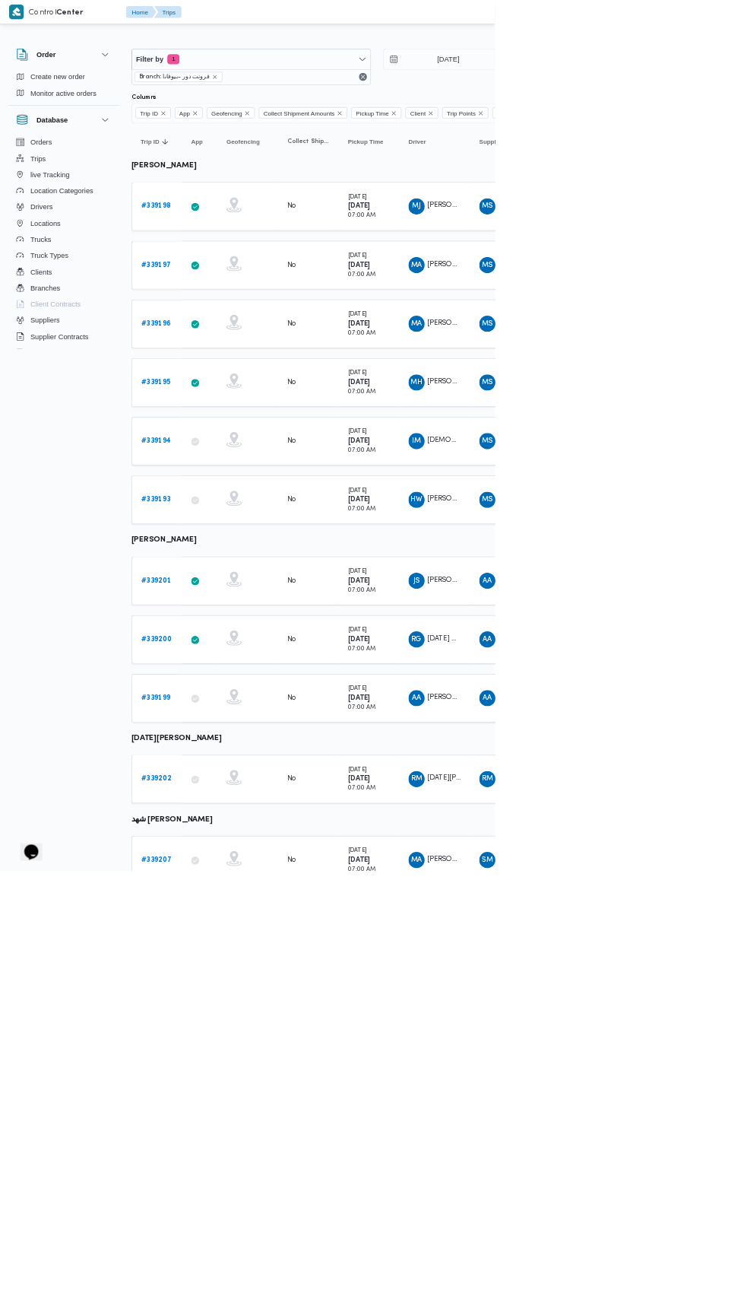
click at [215, 746] on b "# 339193" at bounding box center [234, 751] width 44 height 10
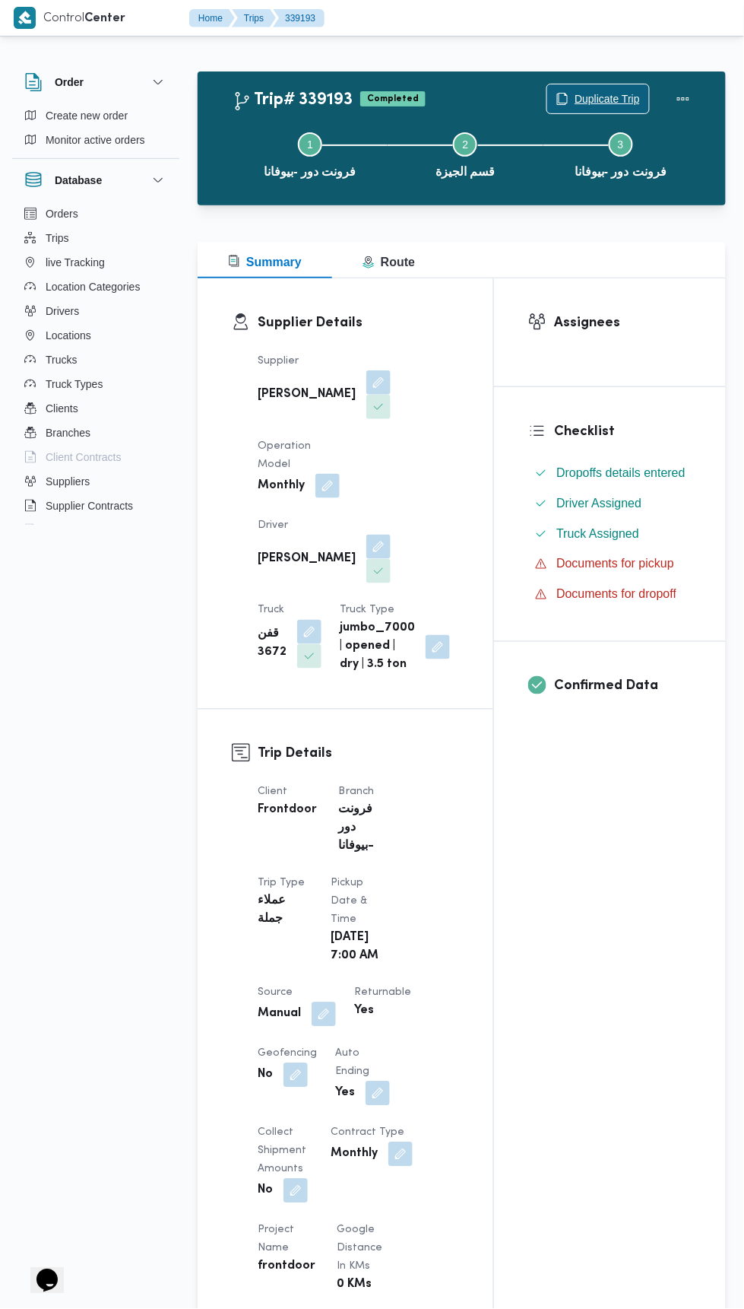
click at [591, 92] on span "Duplicate Trip" at bounding box center [607, 99] width 65 height 18
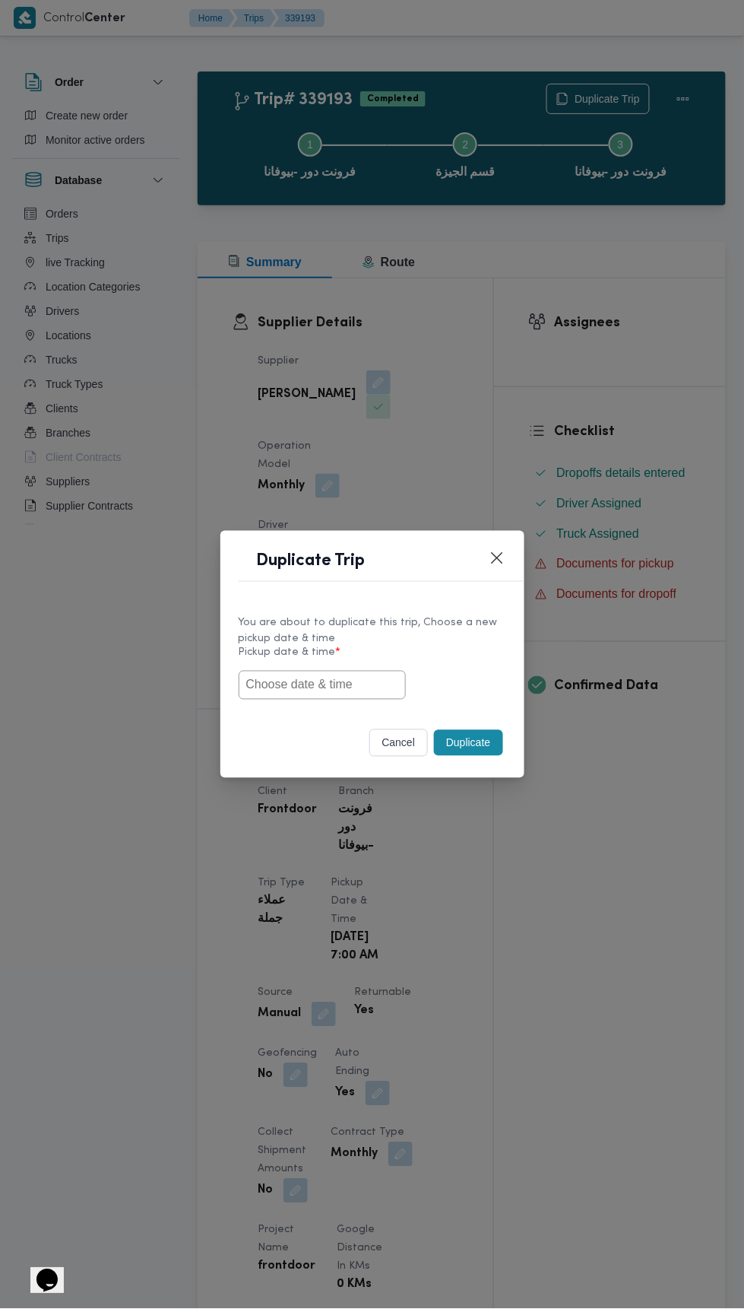
click at [321, 684] on input "text" at bounding box center [322, 685] width 167 height 29
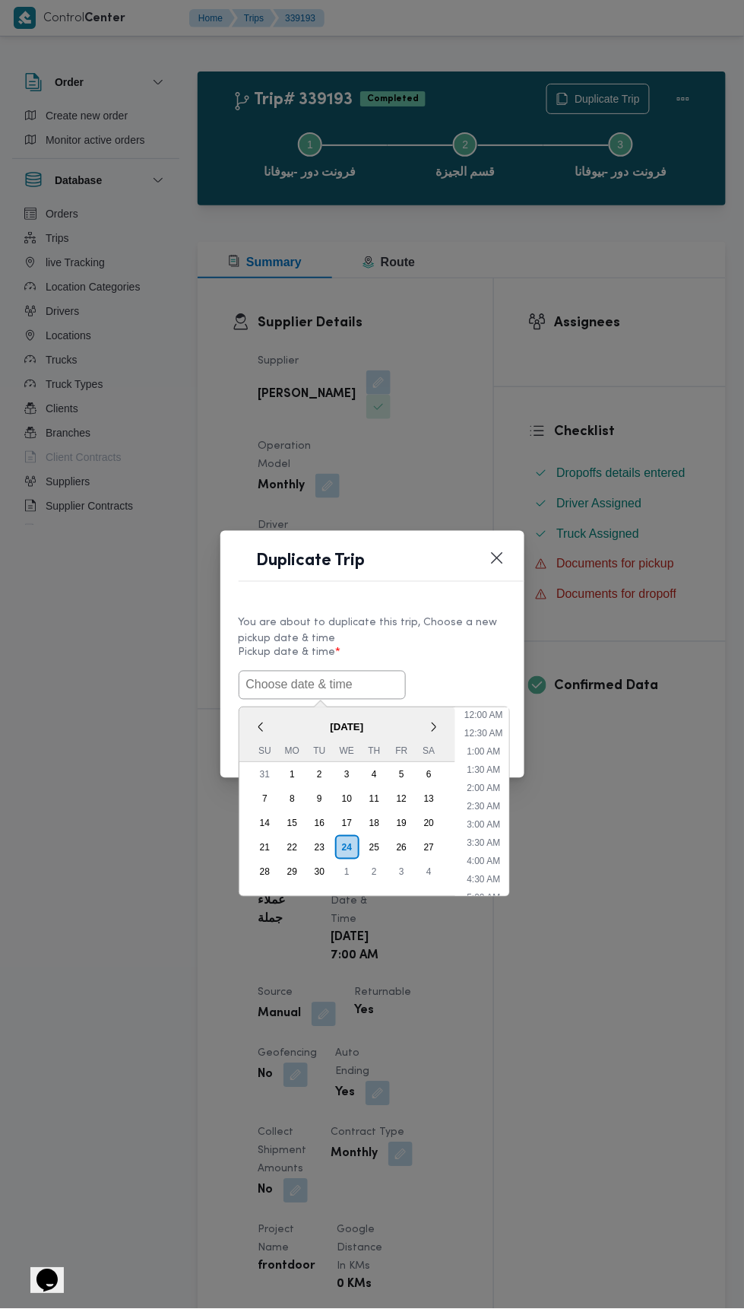
scroll to position [151, 0]
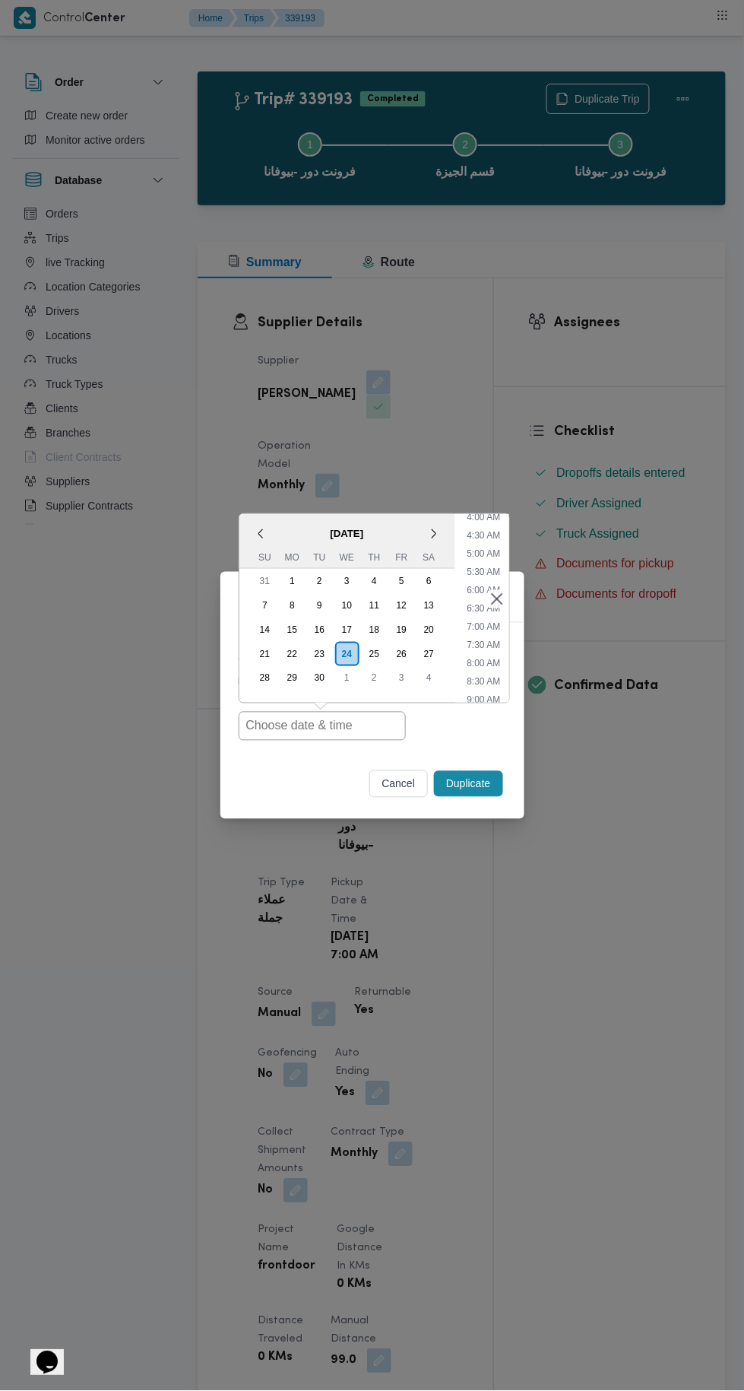
type input "24/09/2025 7:00AM"
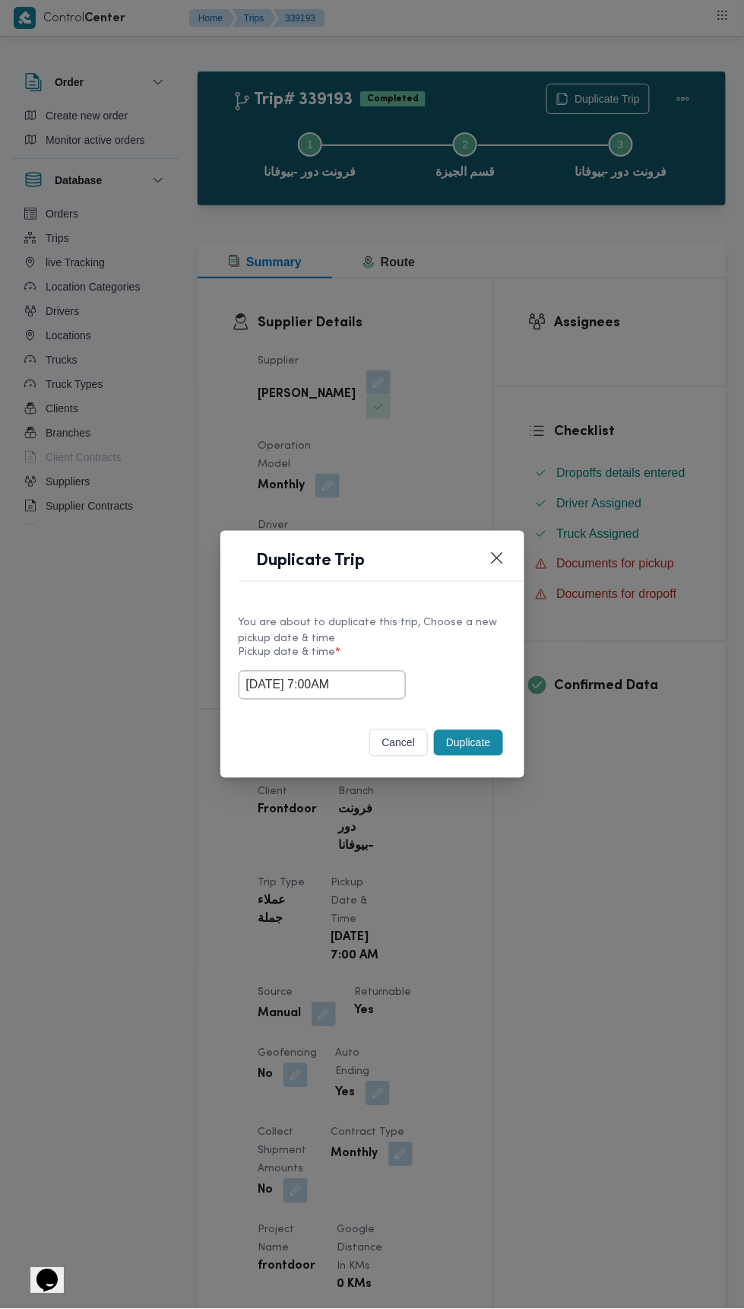
click at [591, 314] on div "Duplicate Trip You are about to duplicate this trip, Choose a new pickup date &…" at bounding box center [372, 654] width 744 height 1309
click at [487, 735] on button "Duplicate" at bounding box center [468, 743] width 68 height 26
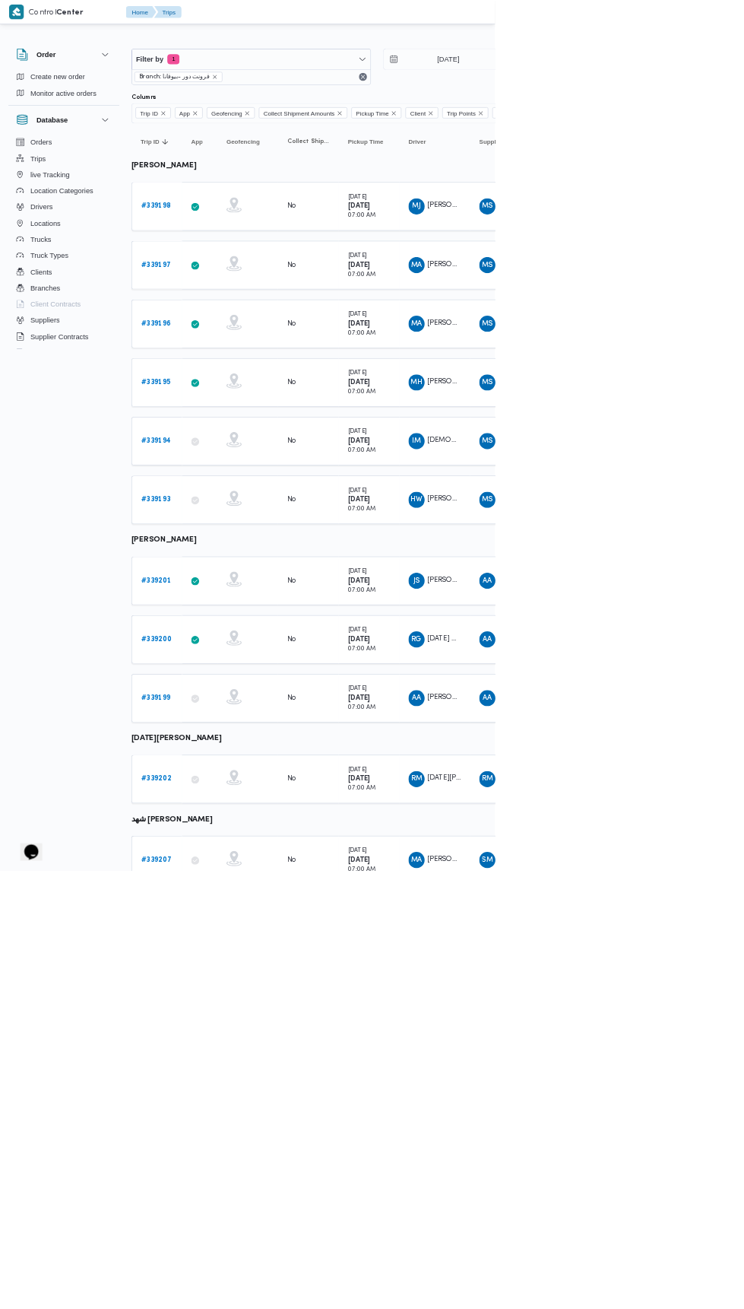
click at [237, 868] on b "# 339201" at bounding box center [234, 873] width 45 height 10
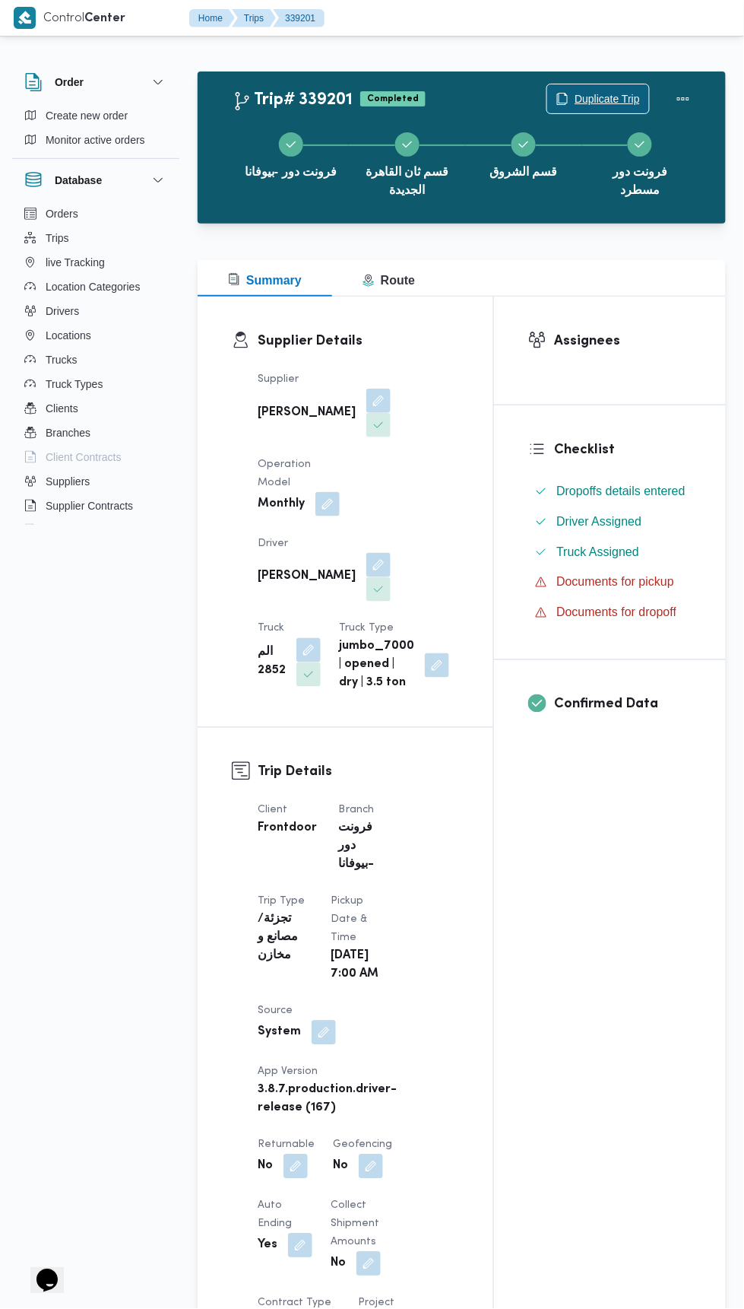
click at [608, 87] on span "Duplicate Trip" at bounding box center [598, 98] width 102 height 29
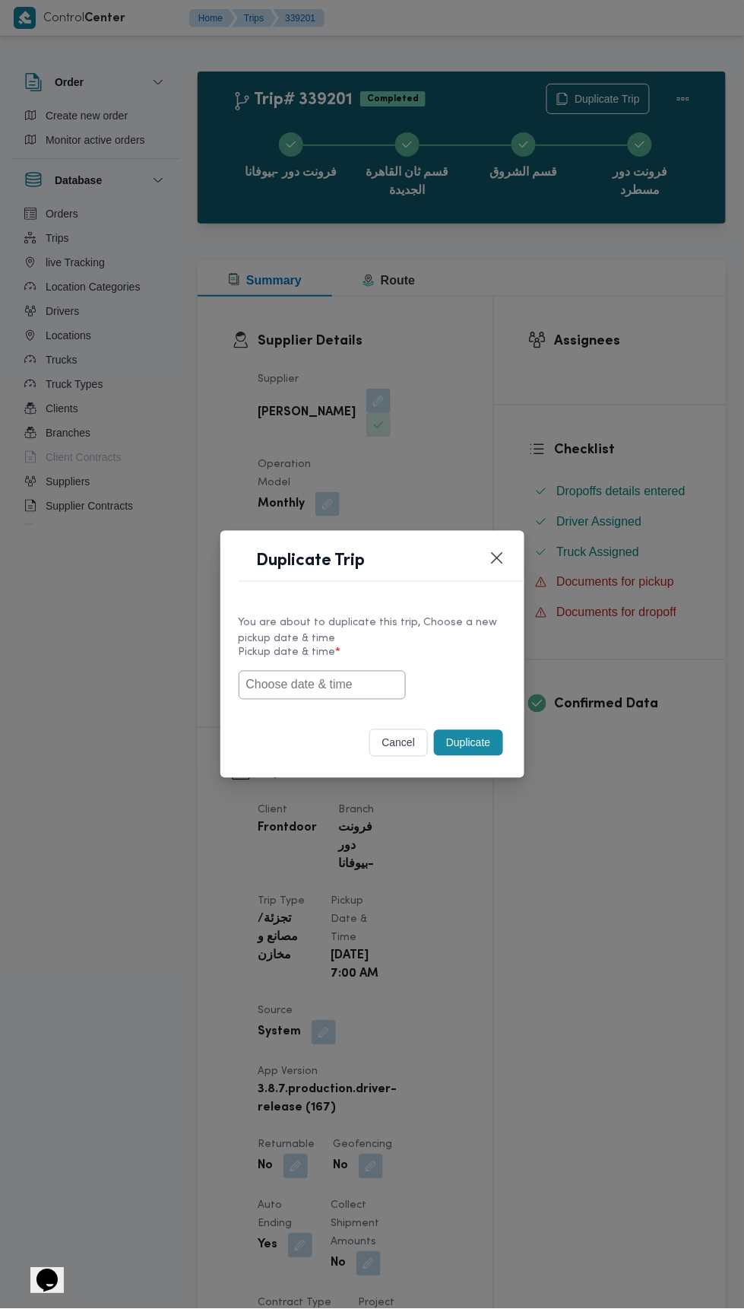
click at [341, 689] on input "text" at bounding box center [322, 685] width 167 height 29
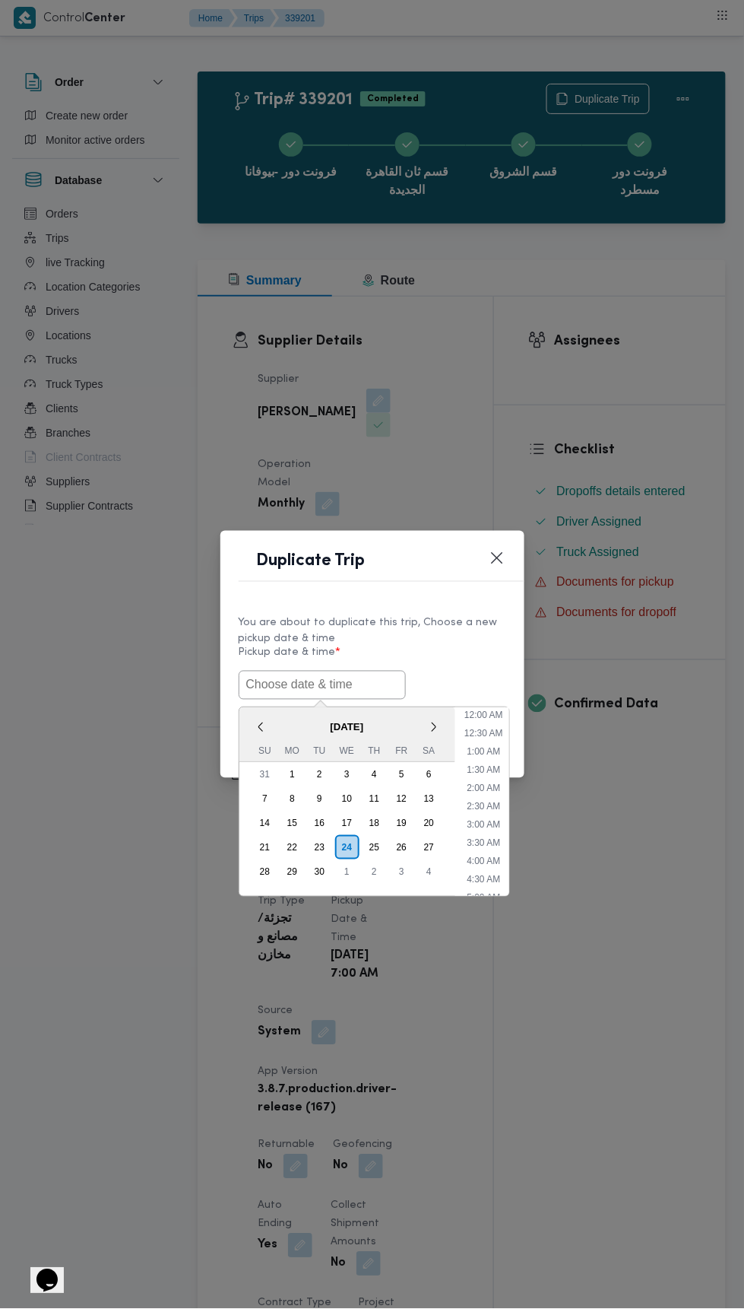
scroll to position [151, 0]
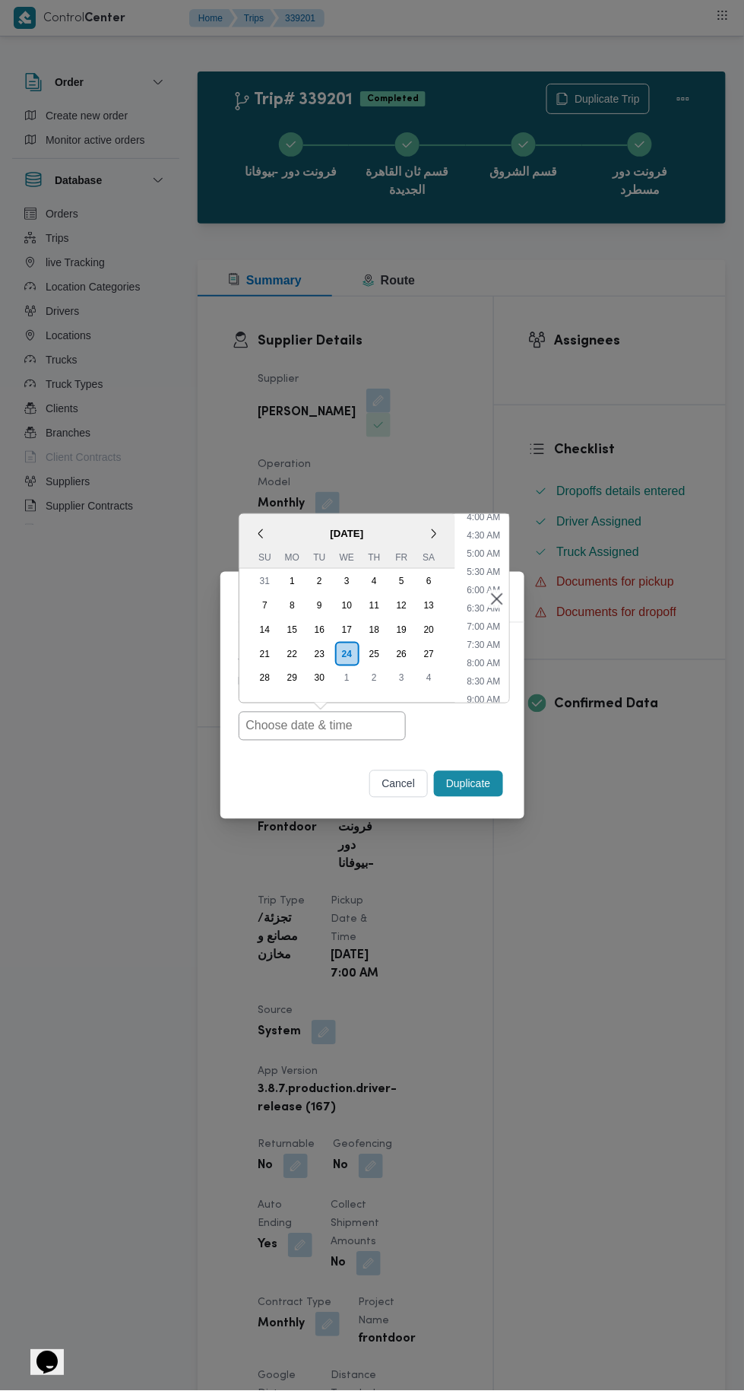
type input "24/09/2025 7:00AM"
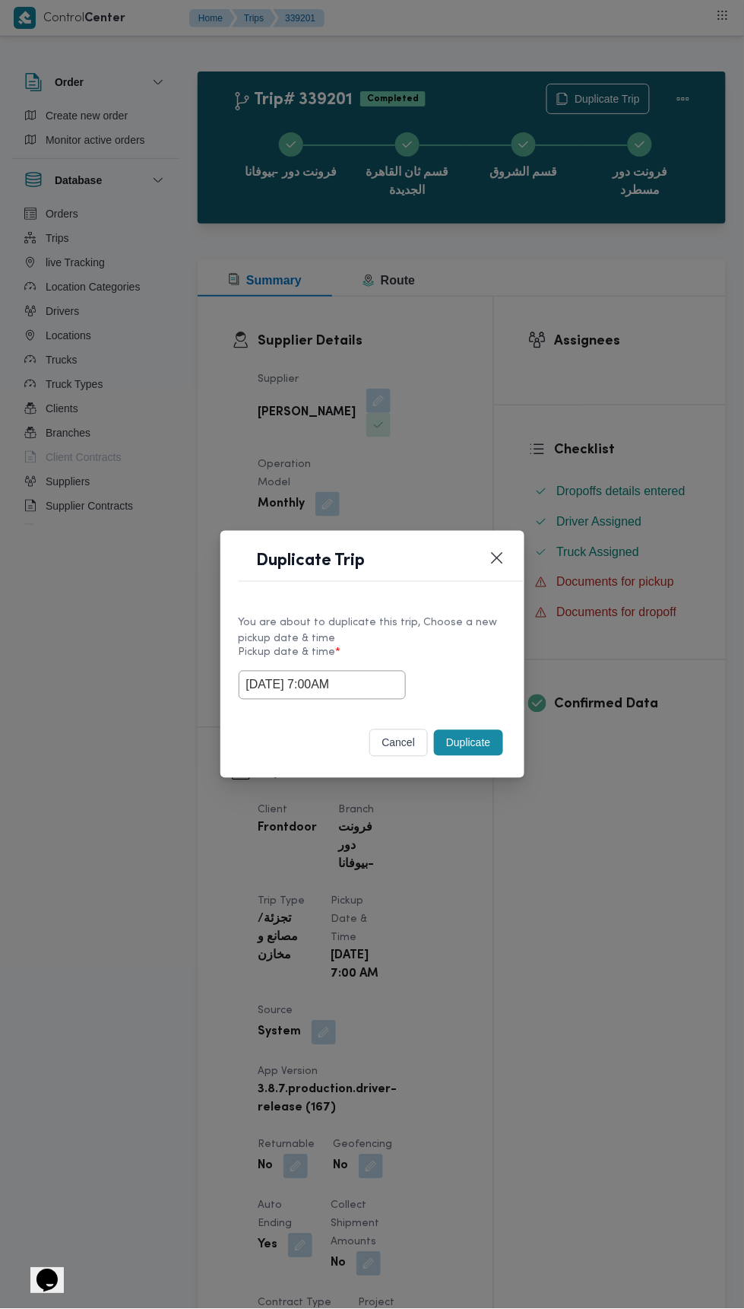
click at [592, 360] on div "Duplicate Trip You are about to duplicate this trip, Choose a new pickup date &…" at bounding box center [372, 654] width 744 height 1309
click at [474, 752] on button "Duplicate" at bounding box center [468, 743] width 68 height 26
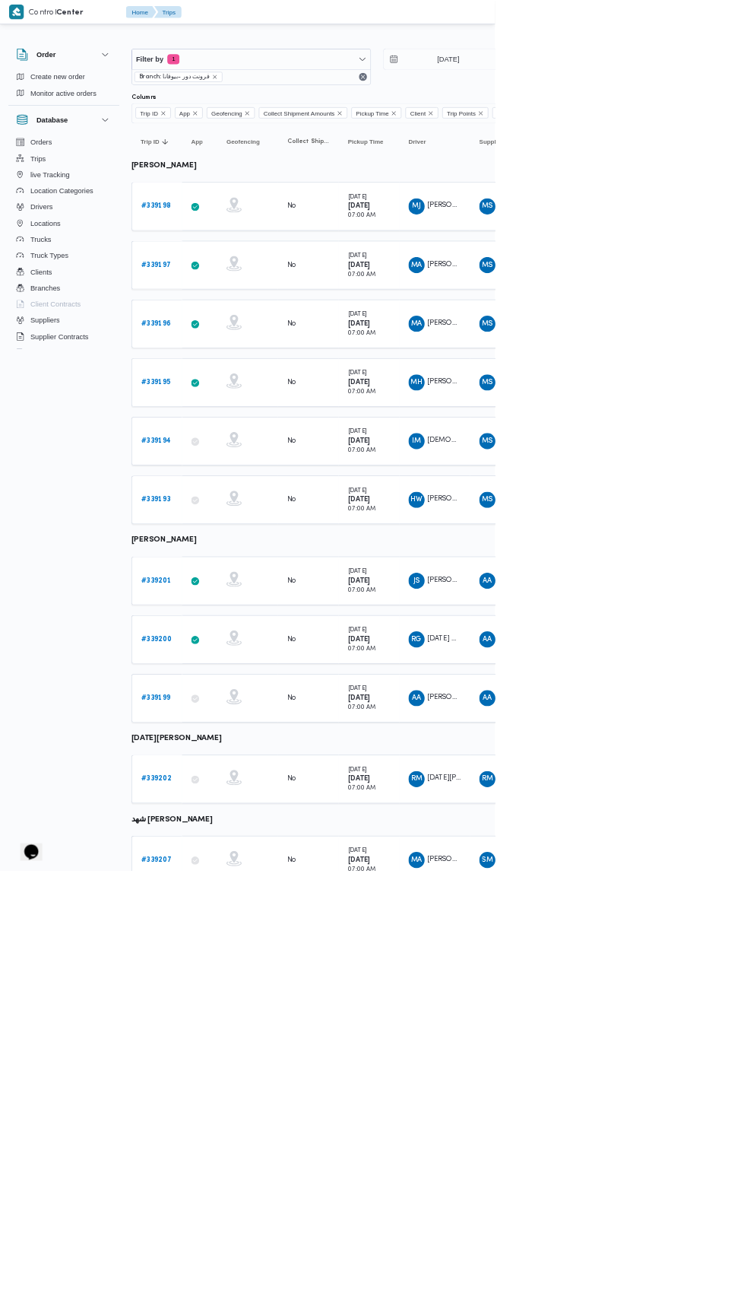
click at [234, 956] on b "# 339200" at bounding box center [235, 961] width 46 height 10
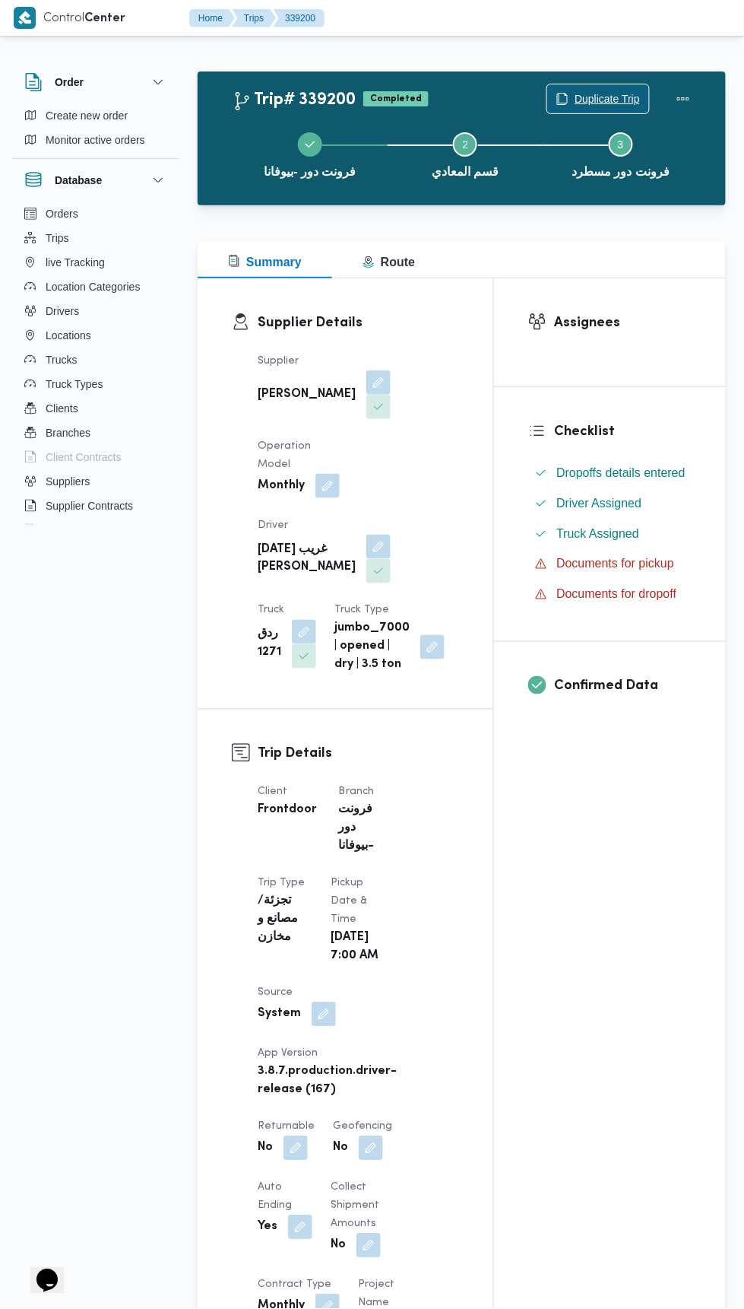
click at [593, 97] on span "Duplicate Trip" at bounding box center [607, 99] width 65 height 18
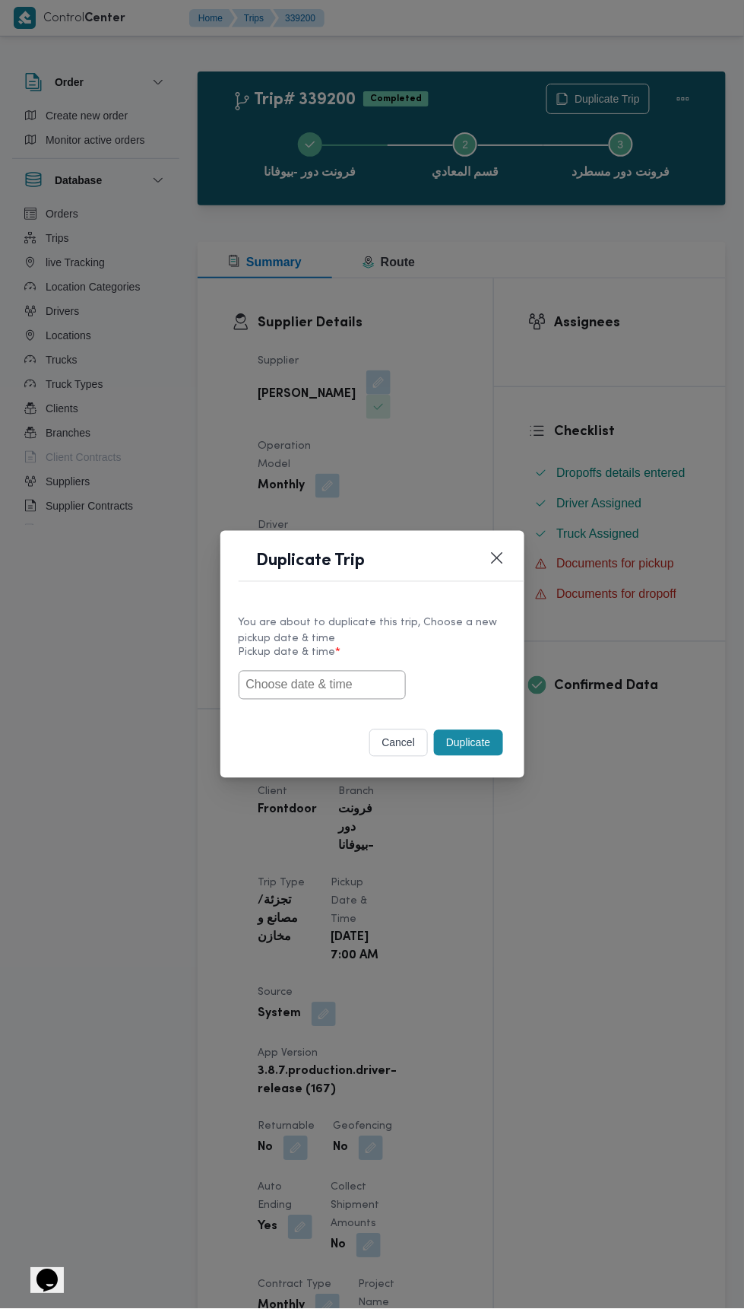
click at [325, 687] on input "text" at bounding box center [322, 685] width 167 height 29
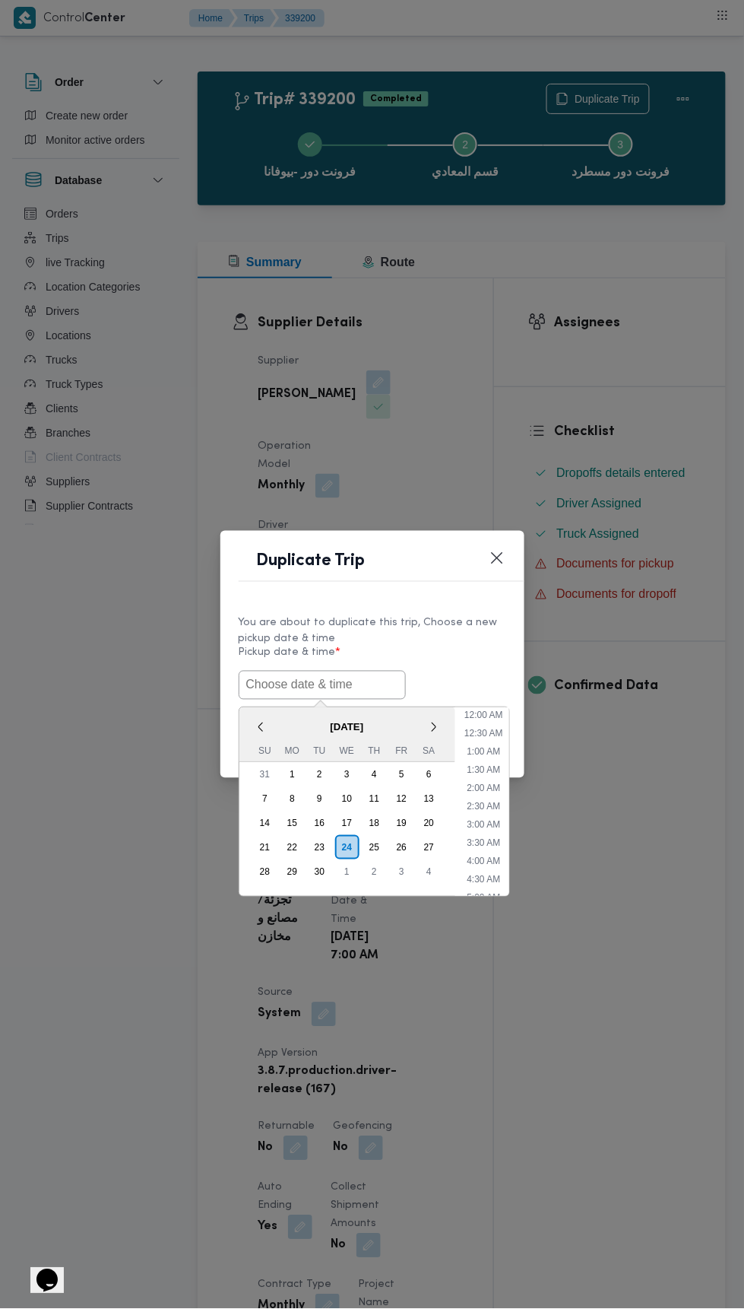
scroll to position [151, 0]
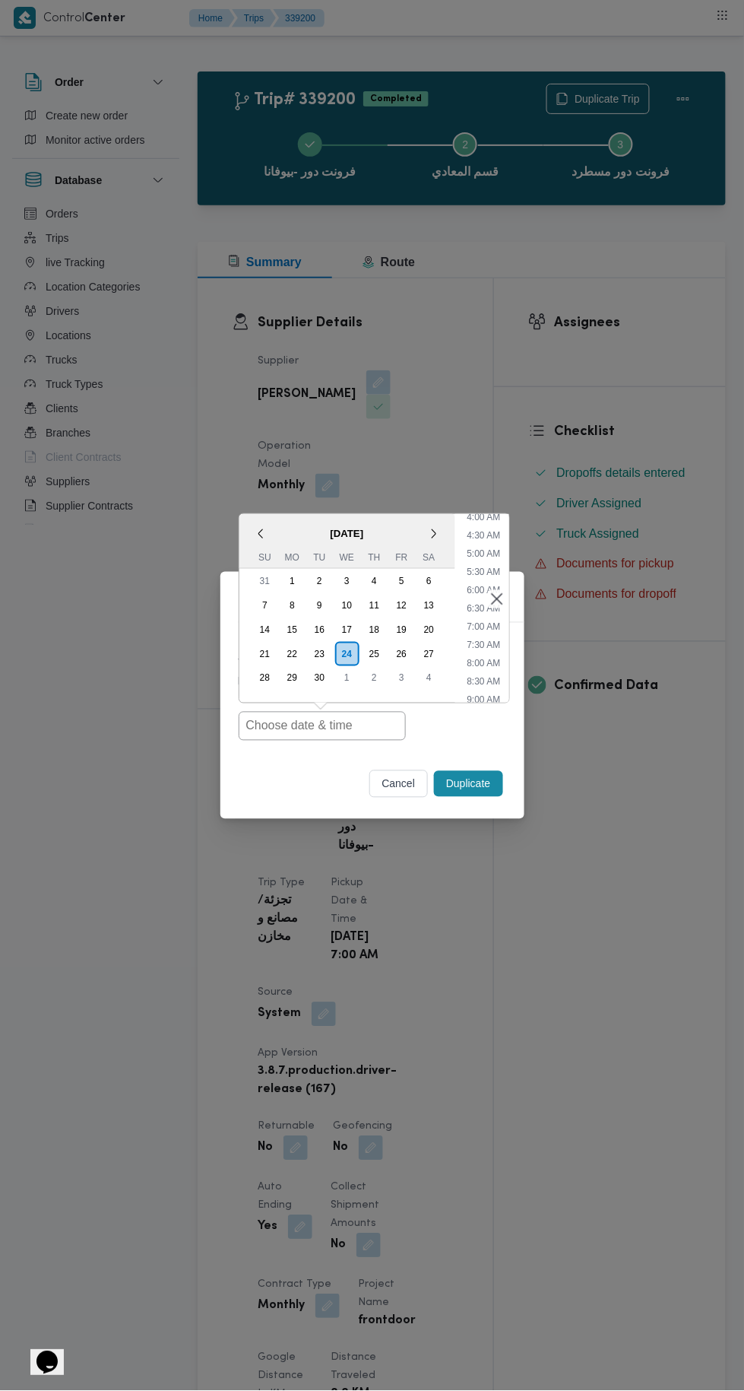
type input "24/09/2025 7:00AM"
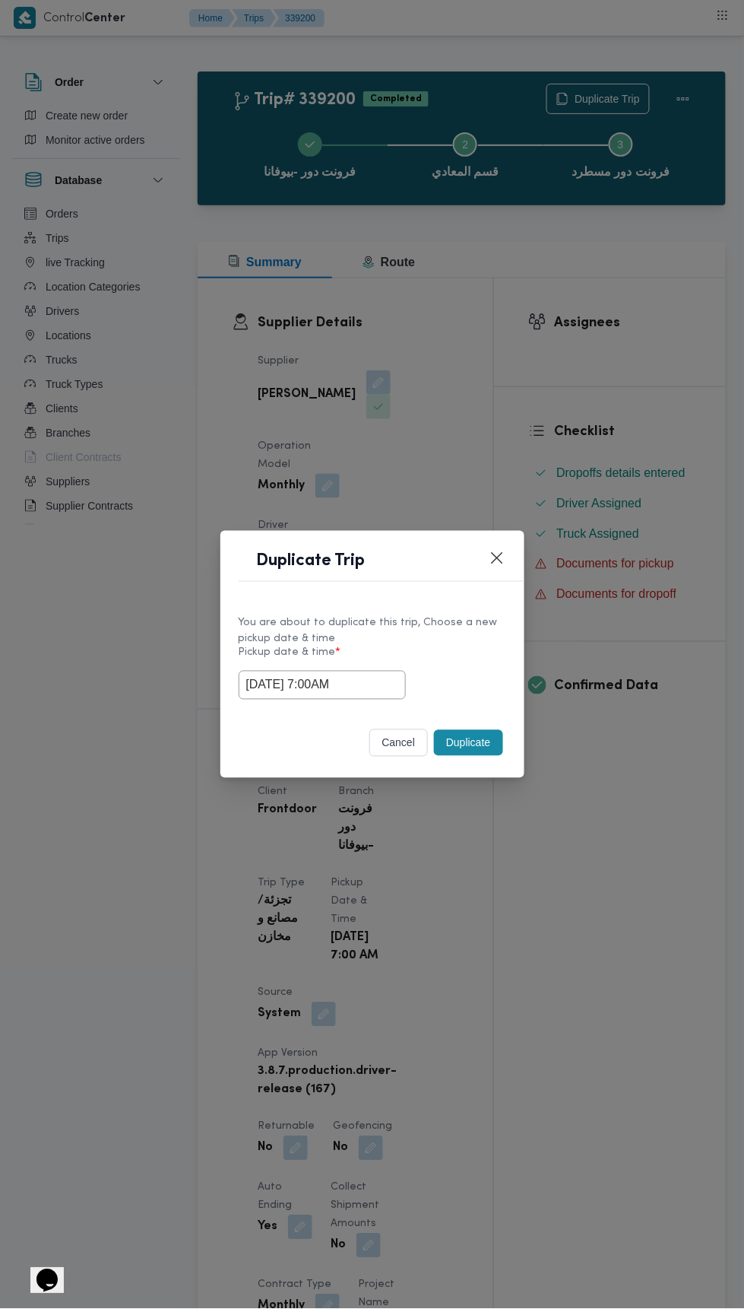
click at [569, 336] on div "Duplicate Trip You are about to duplicate this trip, Choose a new pickup date &…" at bounding box center [372, 654] width 744 height 1309
click at [494, 732] on button "Duplicate" at bounding box center [468, 743] width 68 height 26
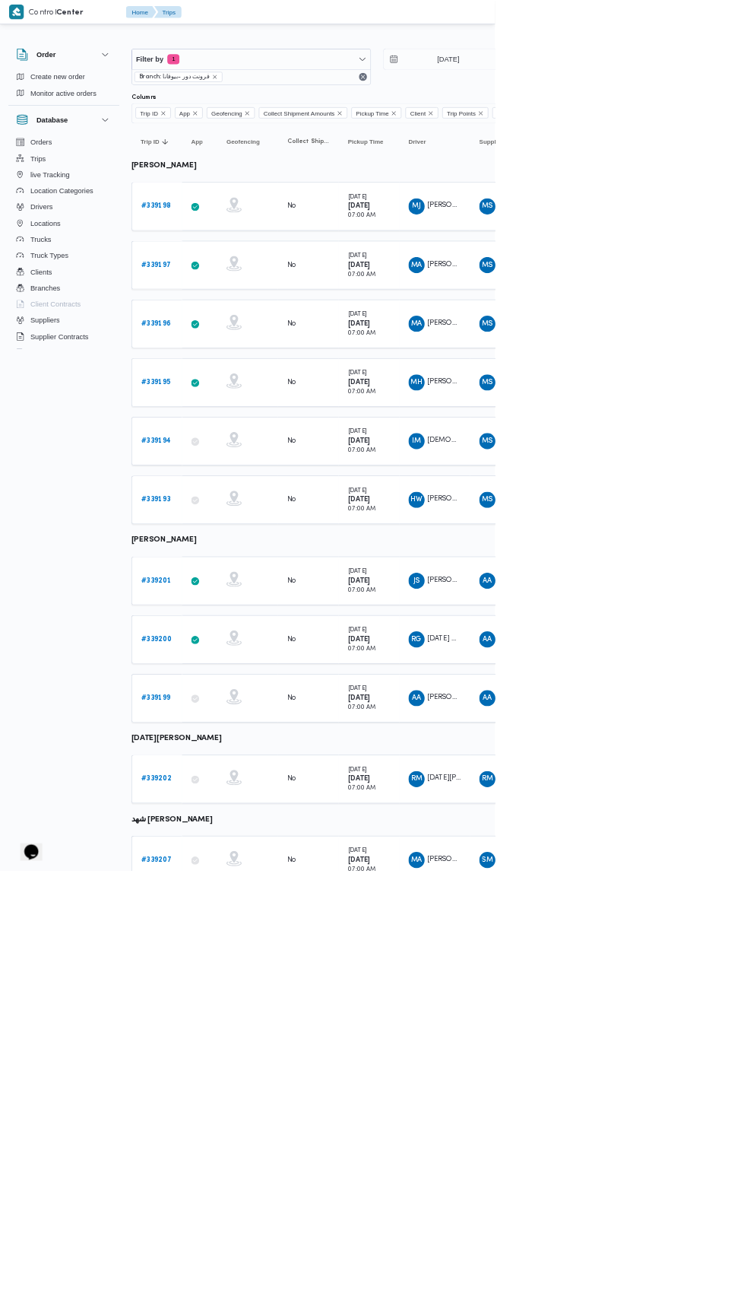
click at [249, 1044] on b "# 339199" at bounding box center [234, 1049] width 44 height 10
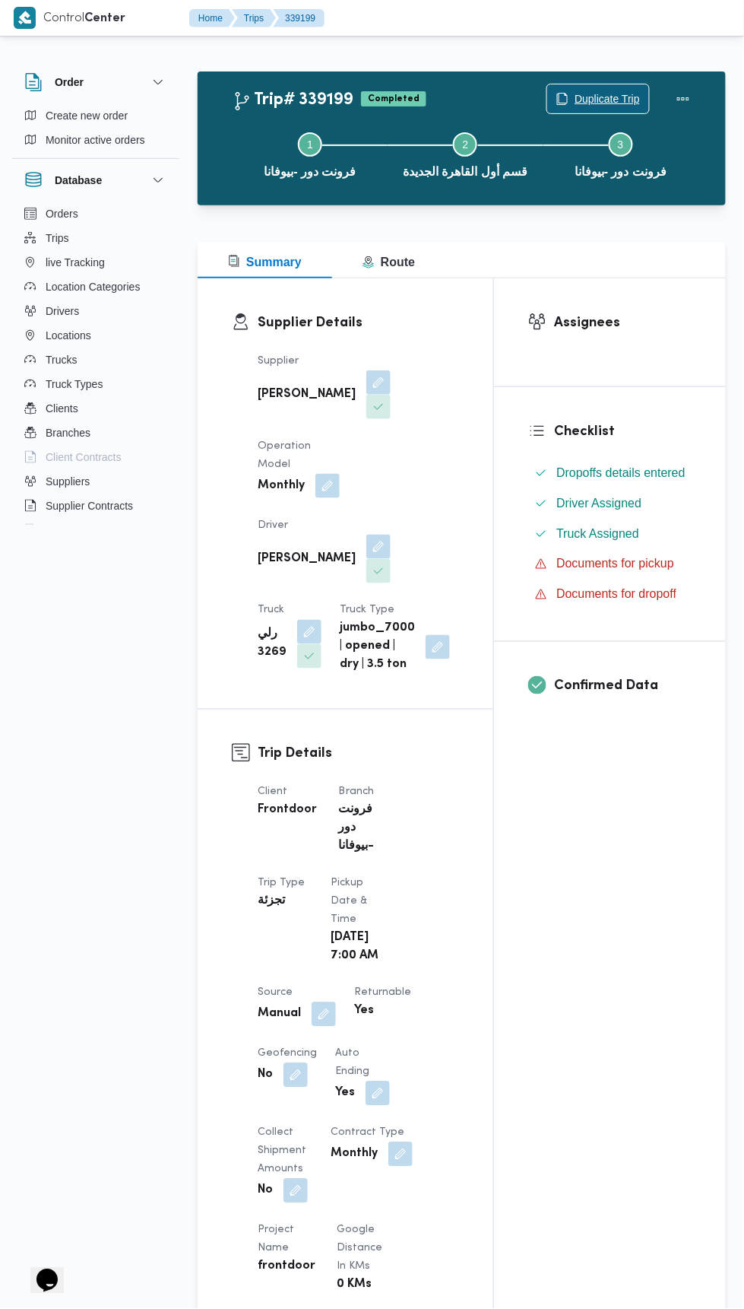
click at [619, 90] on span "Duplicate Trip" at bounding box center [598, 98] width 102 height 29
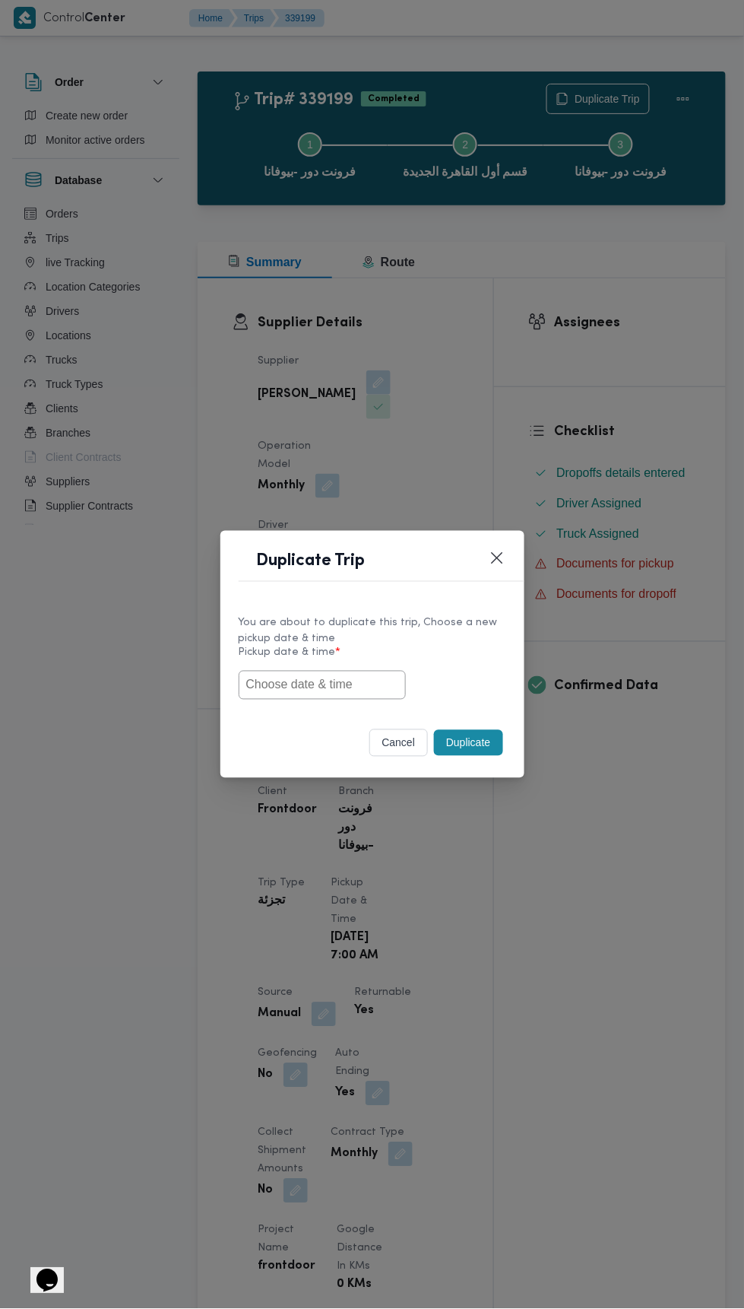
click at [334, 684] on input "text" at bounding box center [322, 685] width 167 height 29
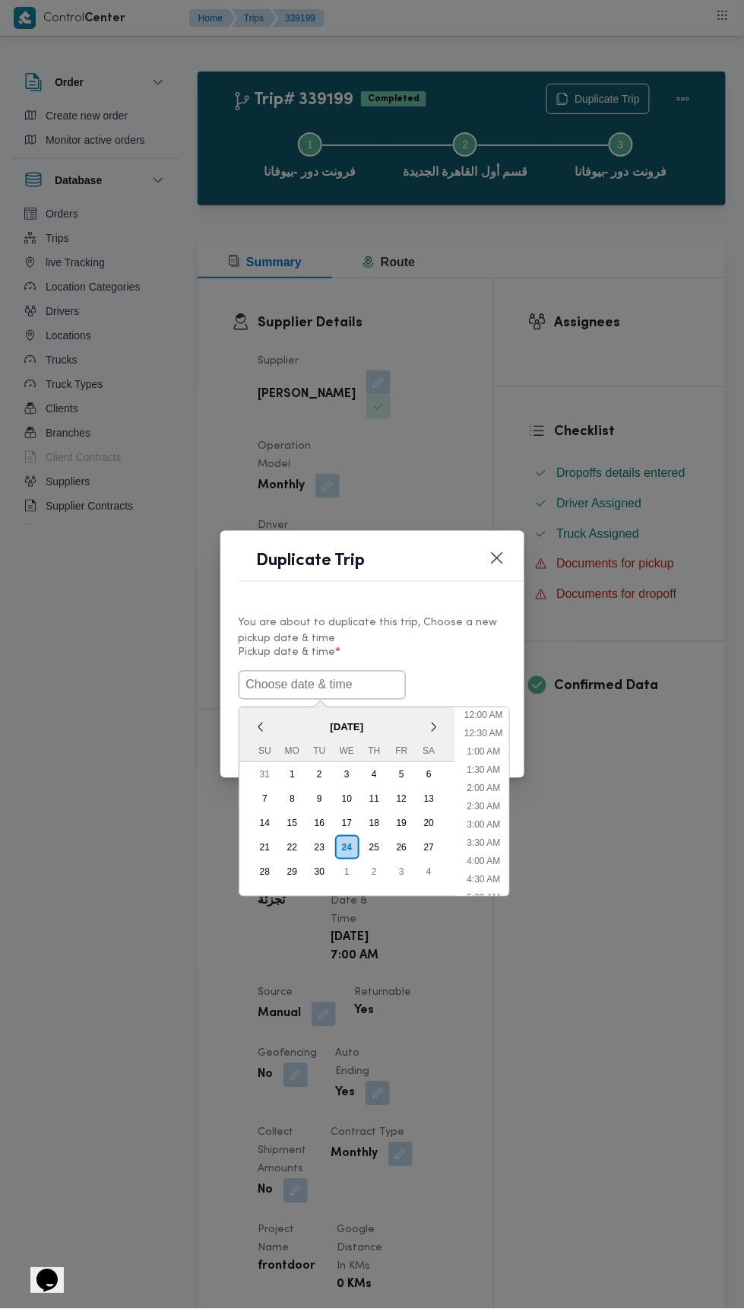
scroll to position [151, 0]
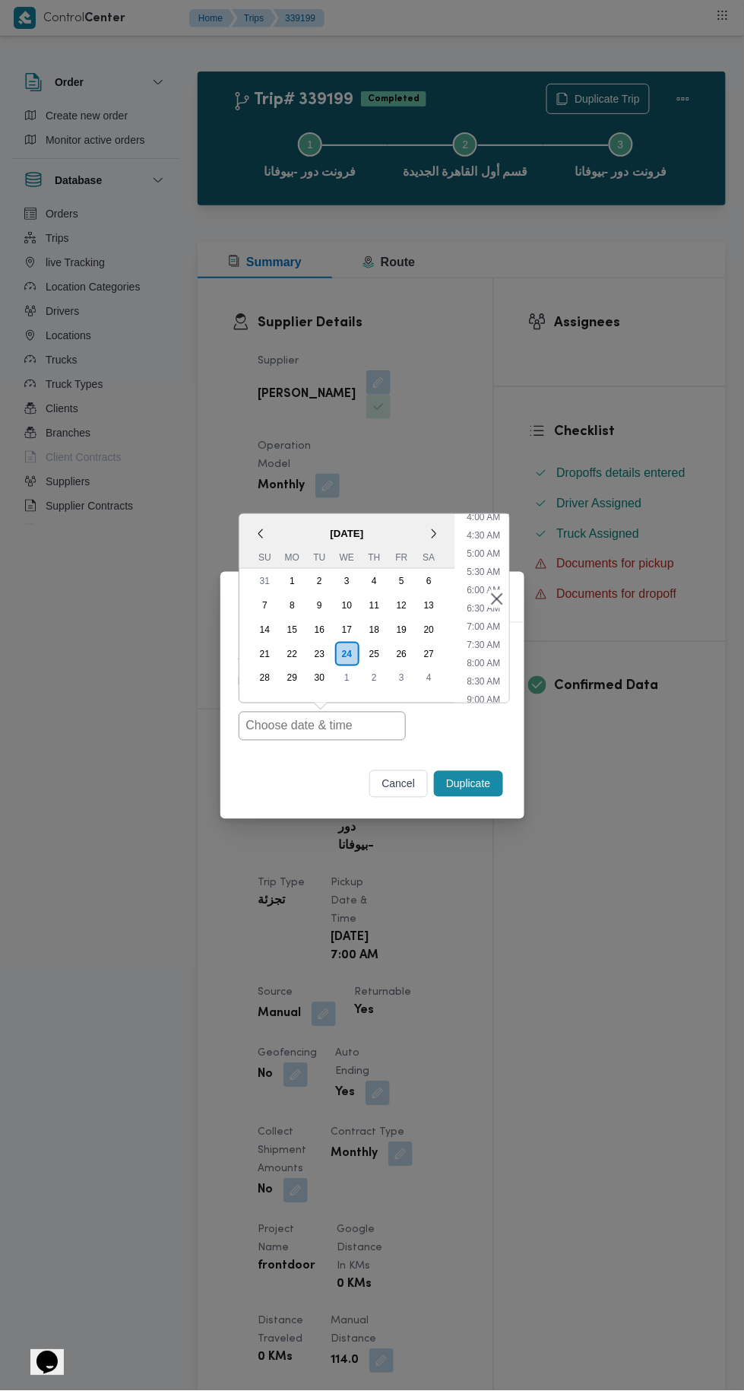
type input "24/09/2025 7:00AM"
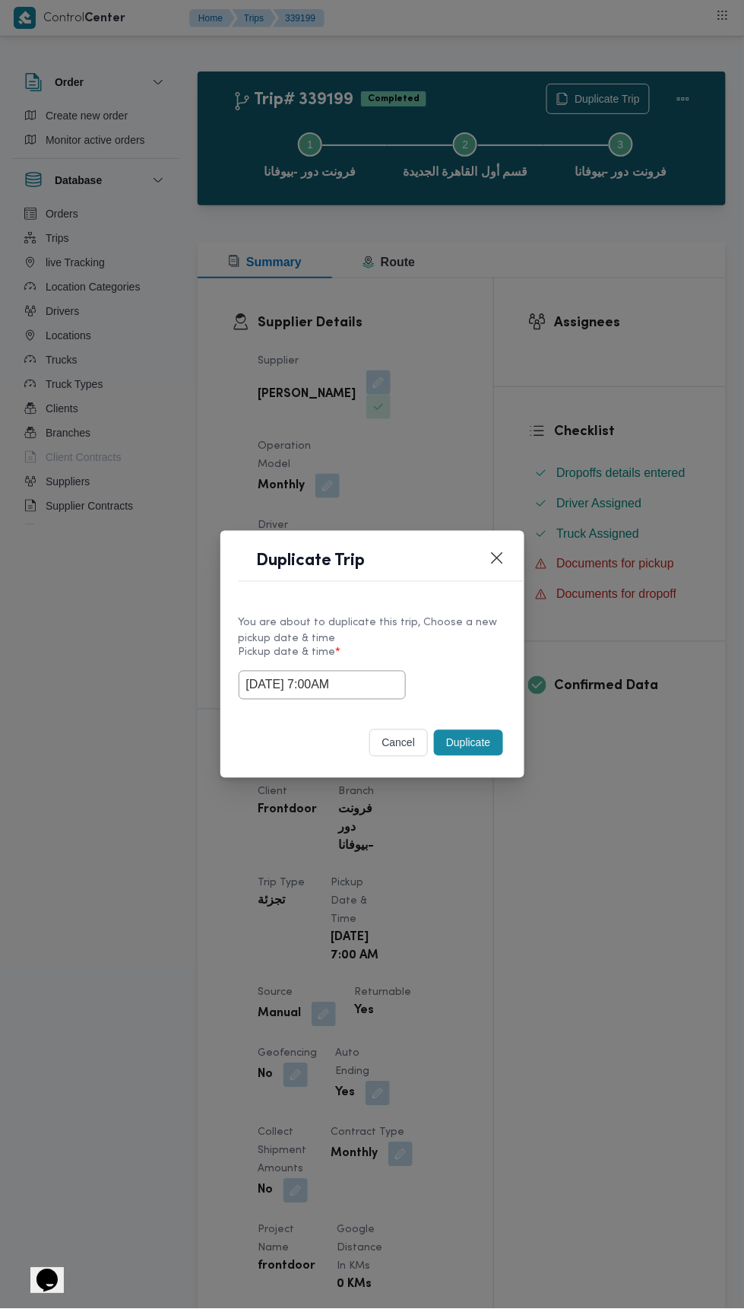
click at [602, 349] on div "Duplicate Trip You are about to duplicate this trip, Choose a new pickup date &…" at bounding box center [372, 654] width 744 height 1309
click at [473, 752] on button "Duplicate" at bounding box center [468, 743] width 68 height 26
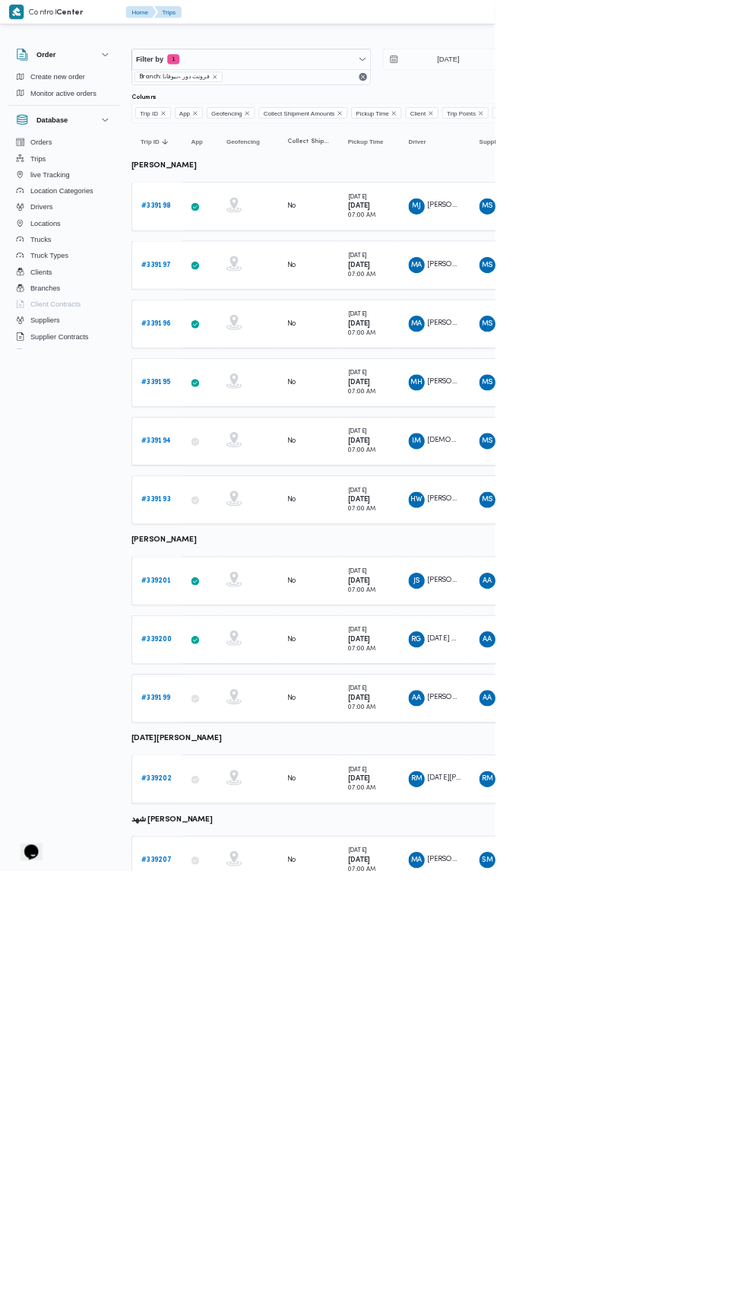
click at [241, 1166] on b "# 339202" at bounding box center [234, 1171] width 45 height 10
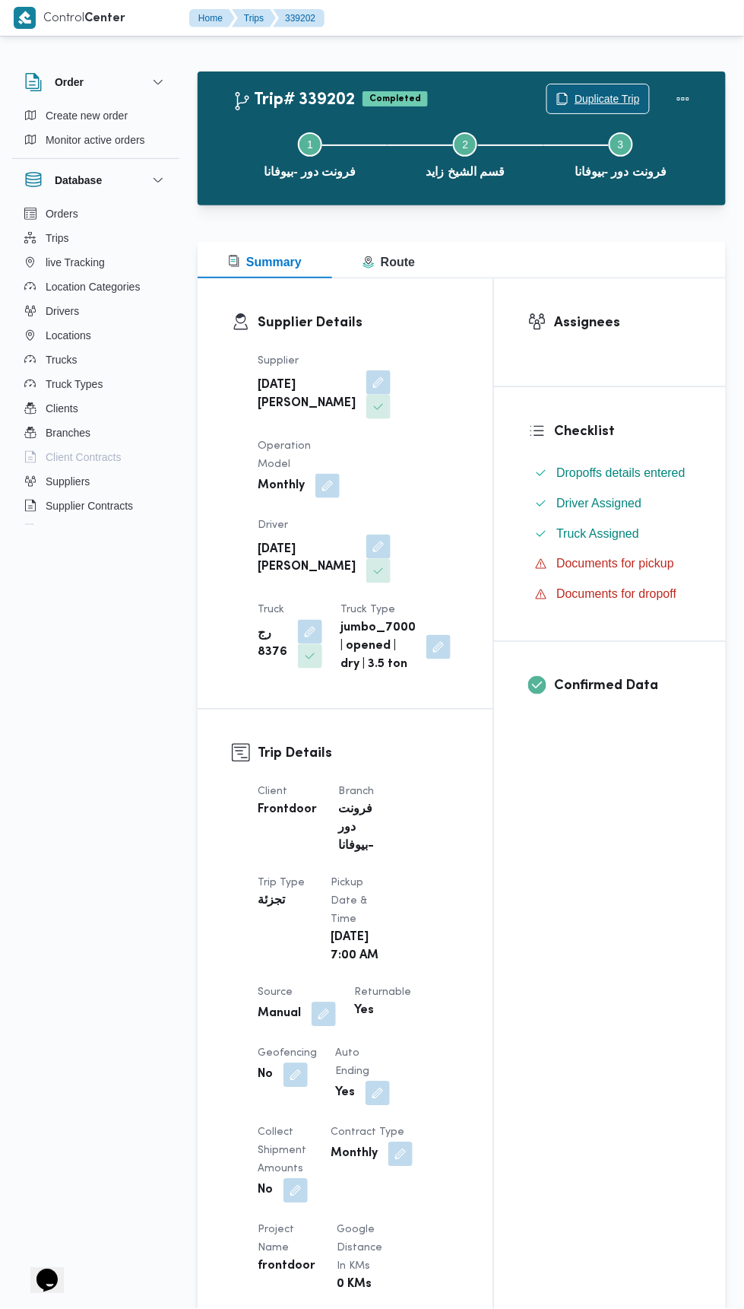
click at [619, 87] on span "Duplicate Trip" at bounding box center [598, 98] width 102 height 29
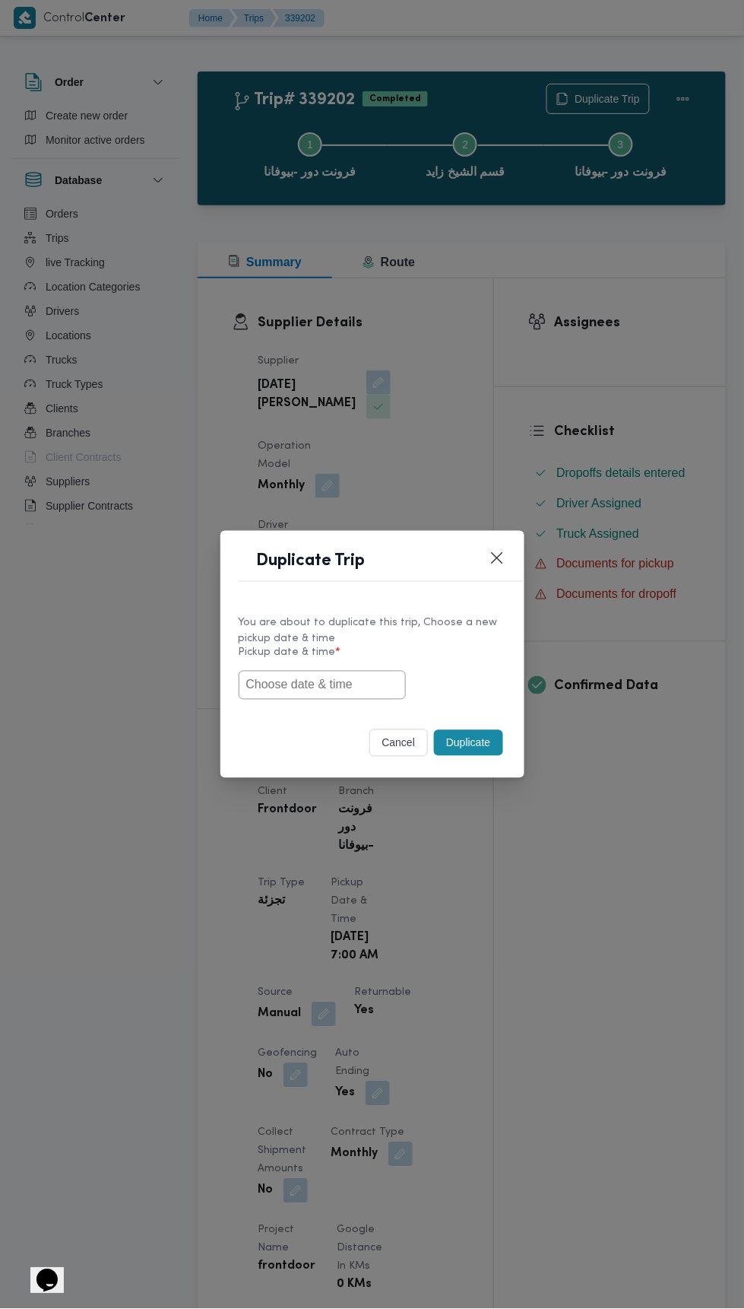
click at [333, 690] on input "text" at bounding box center [322, 685] width 167 height 29
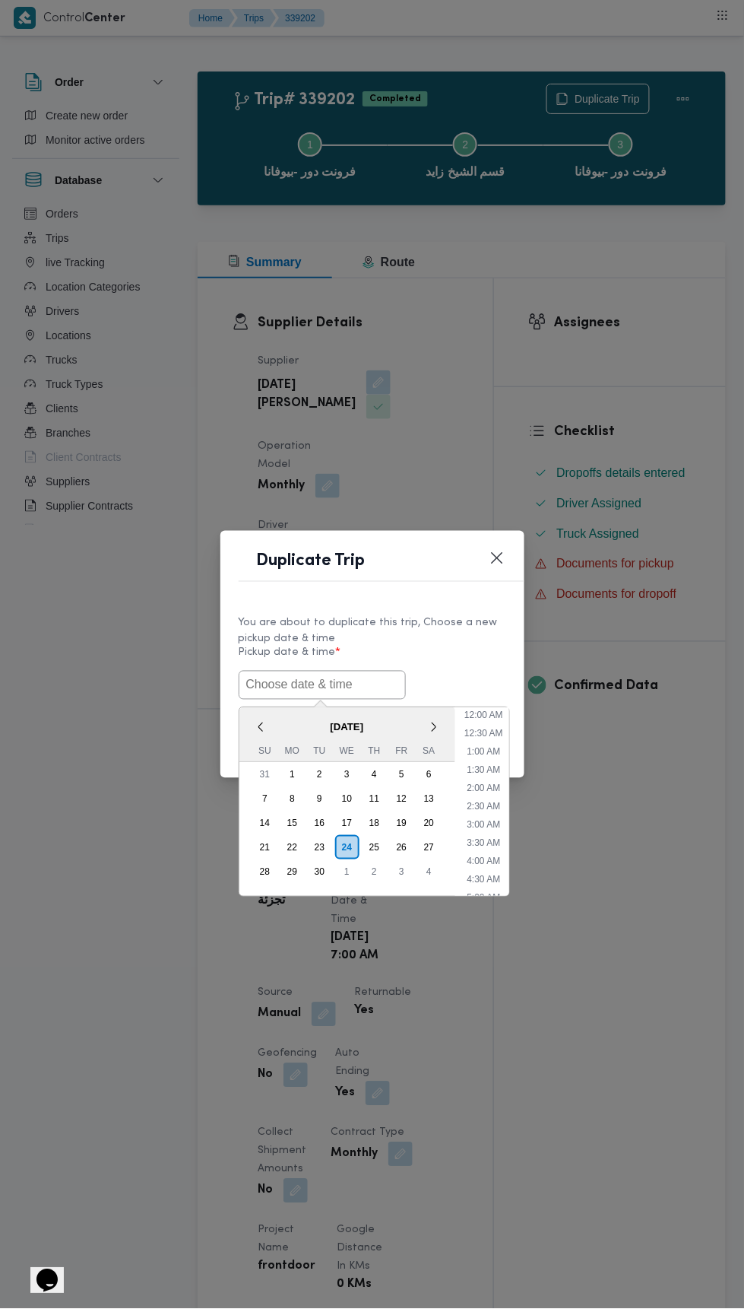
scroll to position [151, 0]
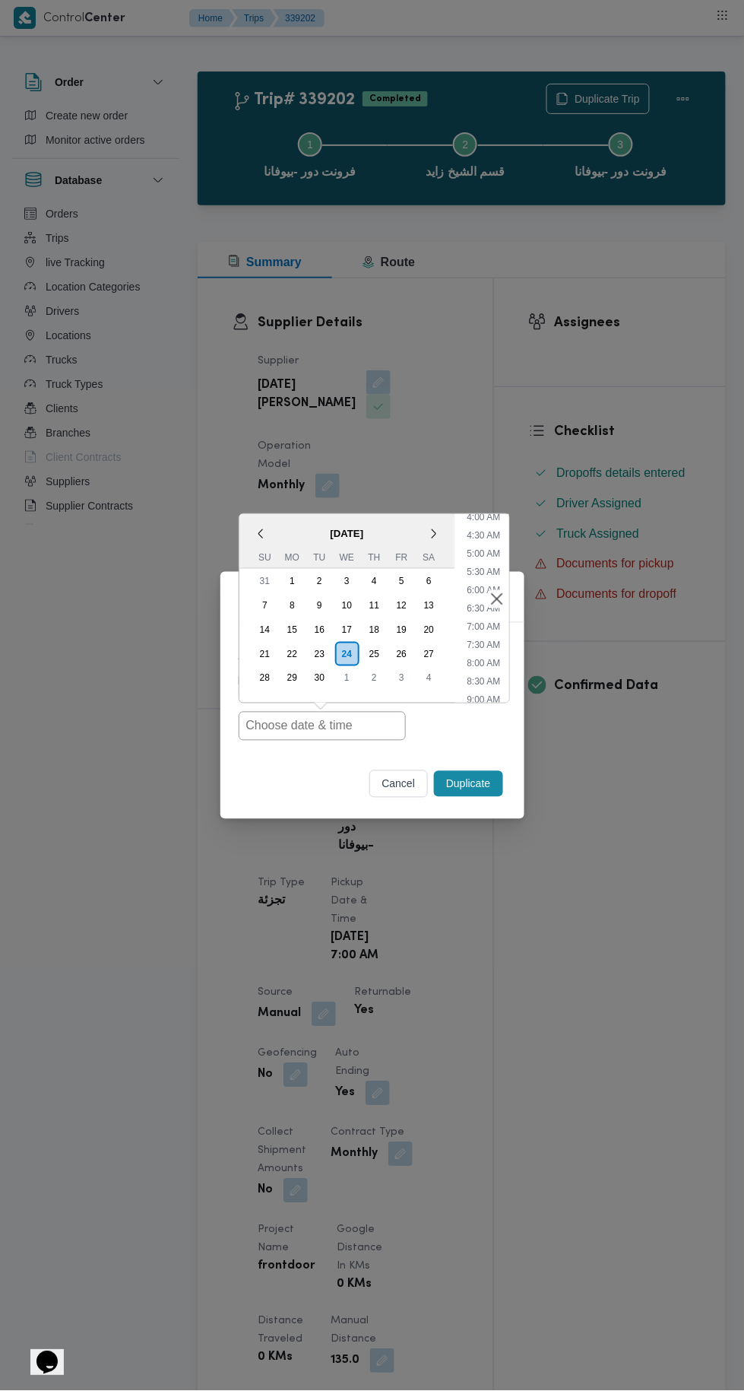
type input "24/09/2025 7:00AM"
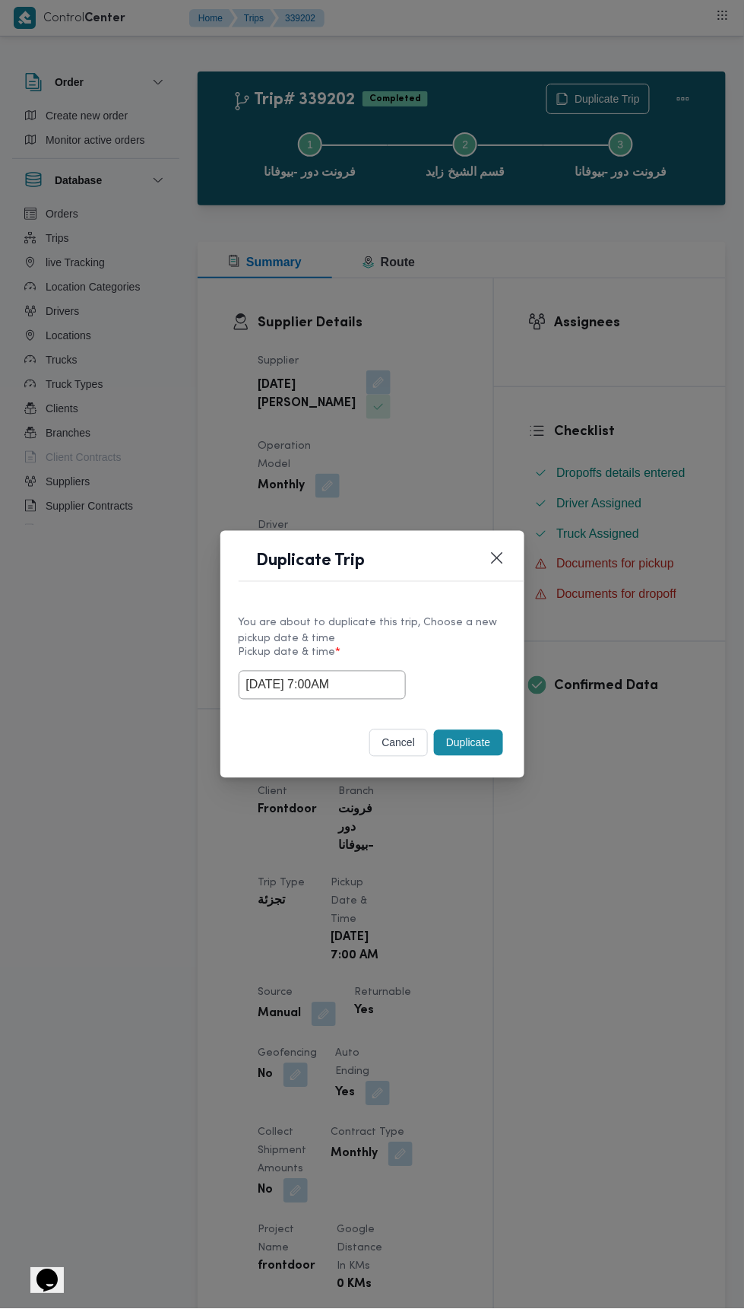
click at [614, 334] on div "Duplicate Trip You are about to duplicate this trip, Choose a new pickup date &…" at bounding box center [372, 654] width 744 height 1309
click at [486, 735] on button "Duplicate" at bounding box center [468, 743] width 68 height 26
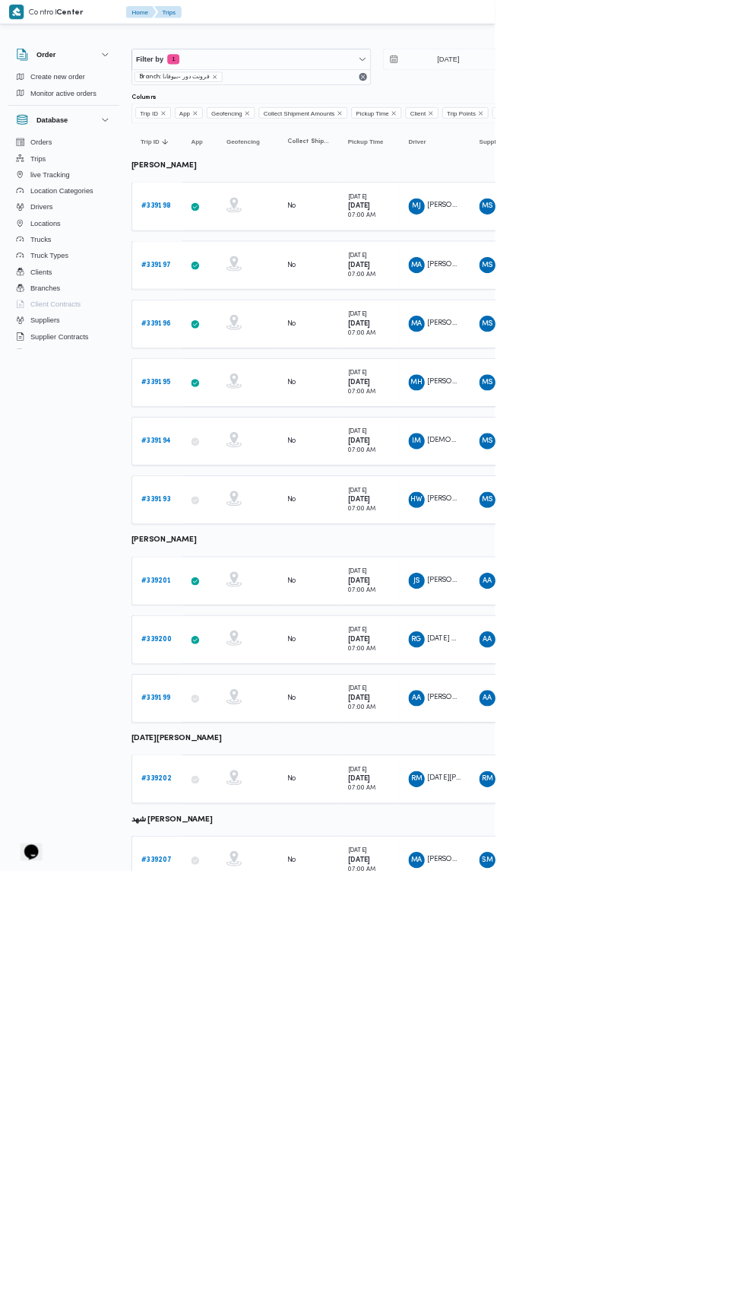
click at [237, 1283] on link "# 339207" at bounding box center [235, 1292] width 46 height 18
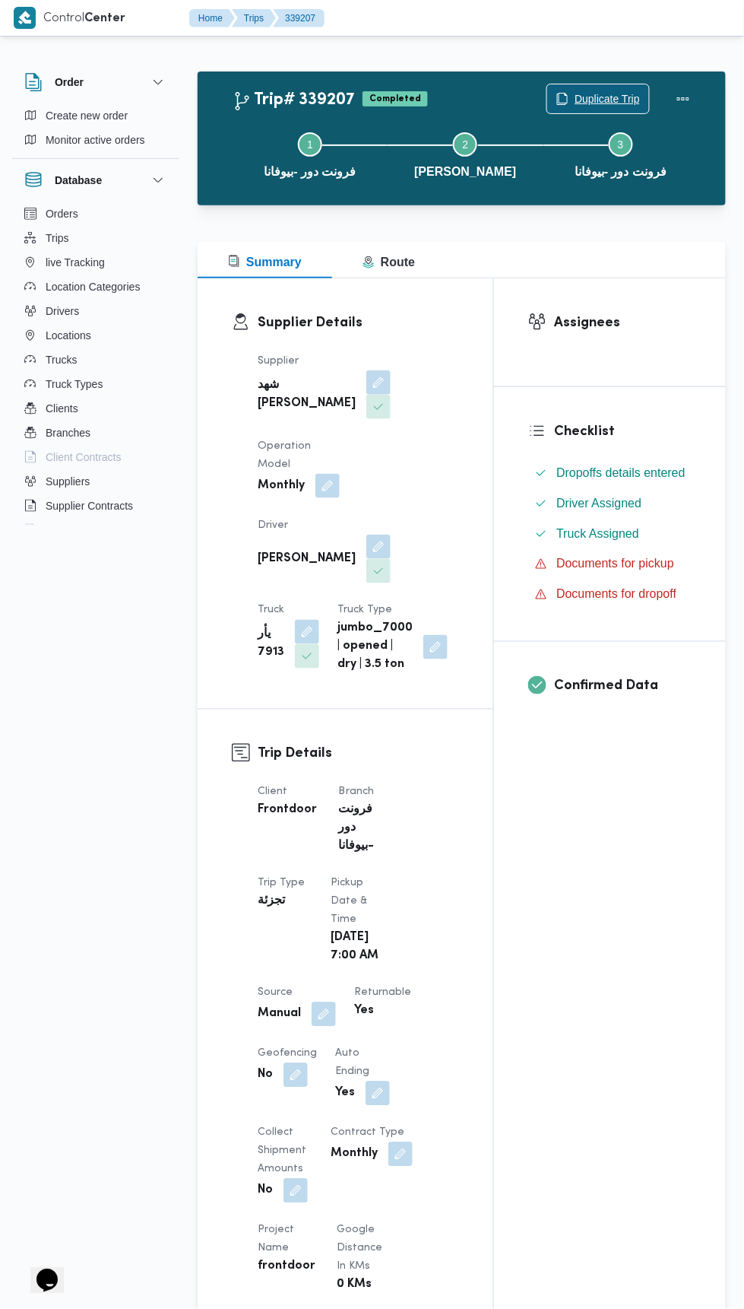
click at [608, 87] on span "Duplicate Trip" at bounding box center [598, 98] width 102 height 29
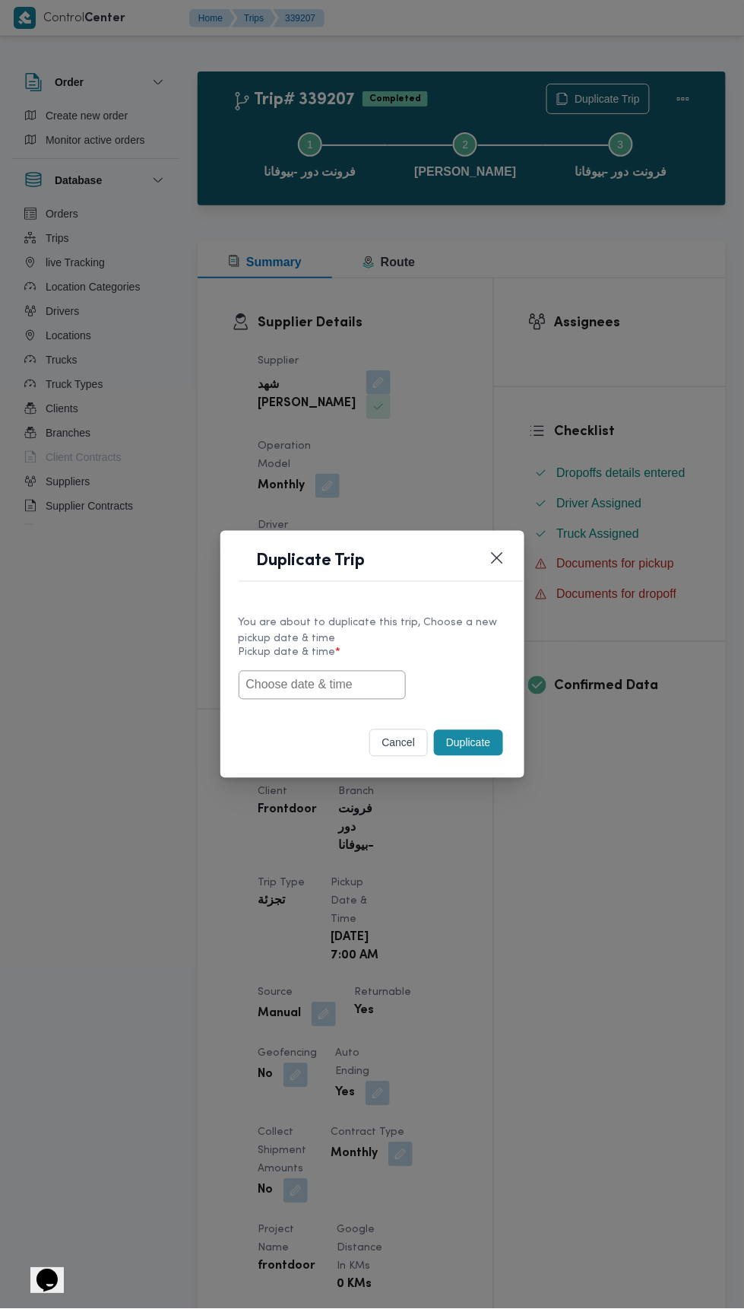
click at [335, 687] on input "text" at bounding box center [322, 685] width 167 height 29
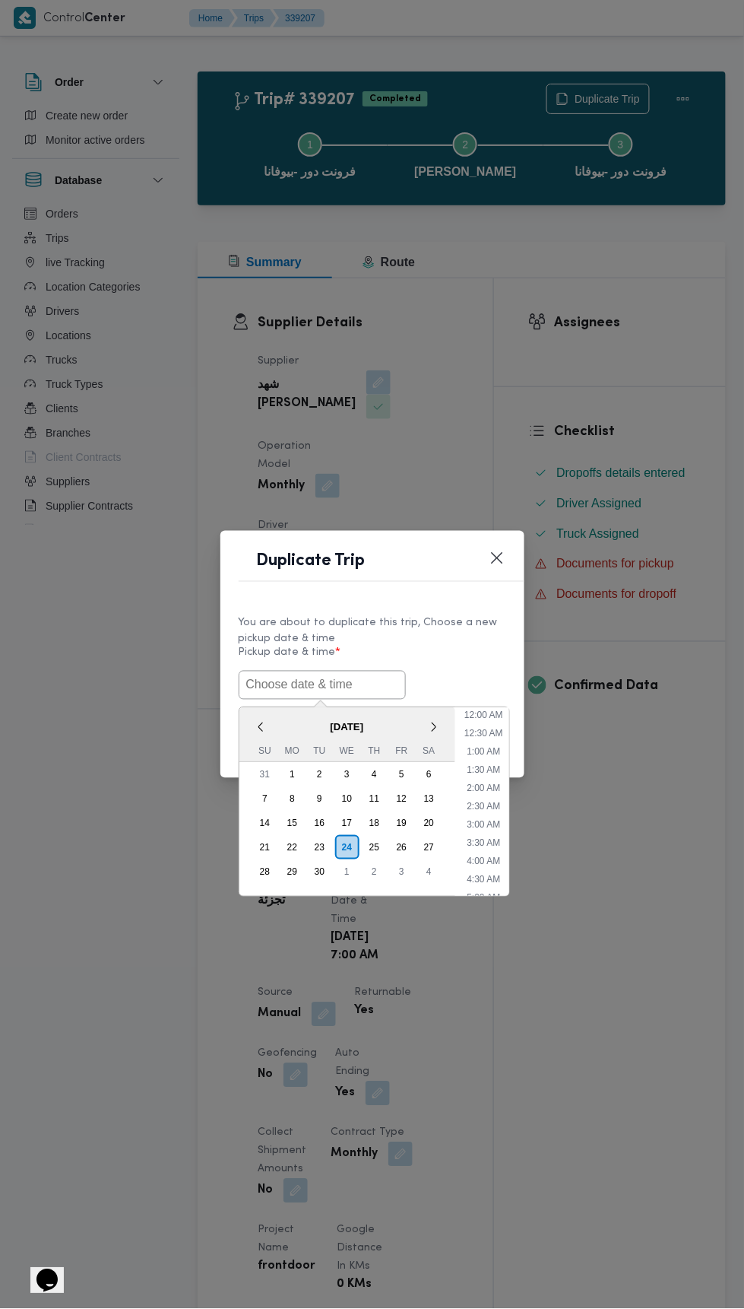
scroll to position [151, 0]
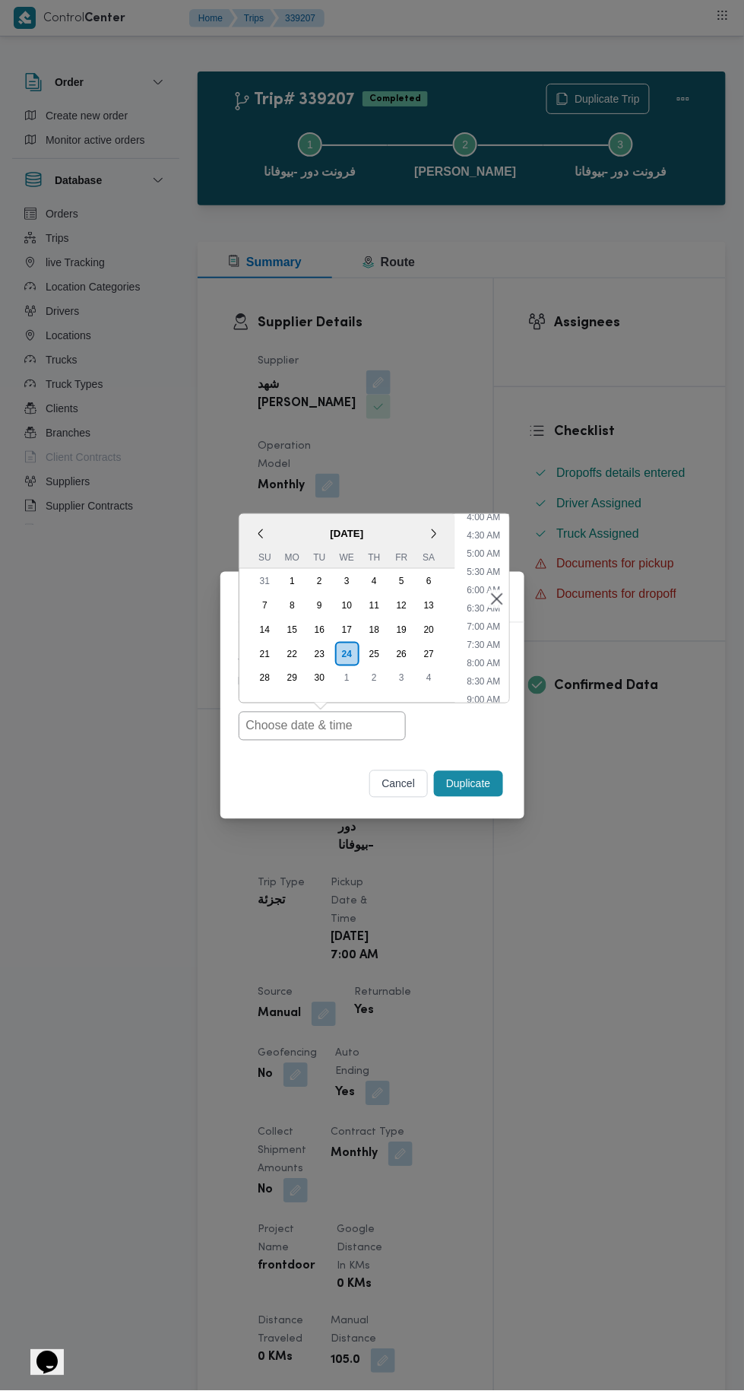
type input "24/09/2025 7:00AM"
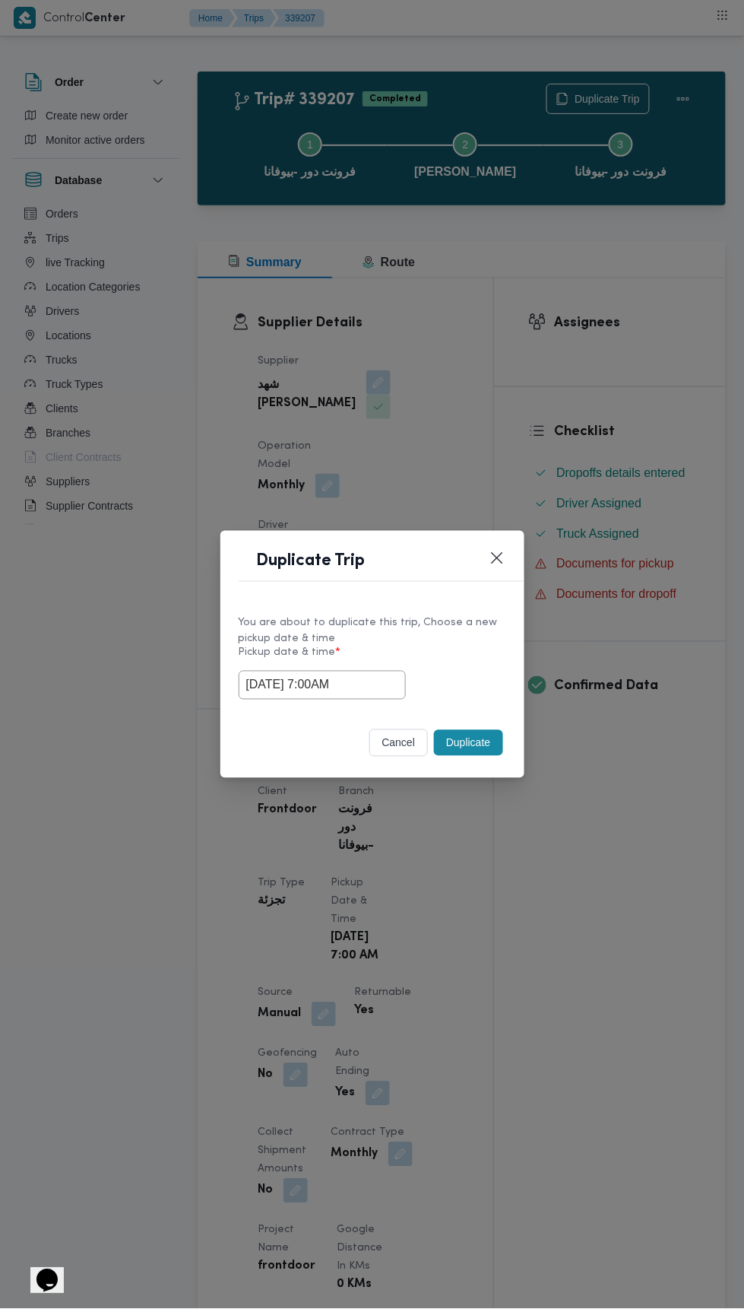
click at [614, 339] on div "Duplicate Trip You are about to duplicate this trip, Choose a new pickup date &…" at bounding box center [372, 654] width 744 height 1309
click at [491, 735] on button "Duplicate" at bounding box center [468, 743] width 68 height 26
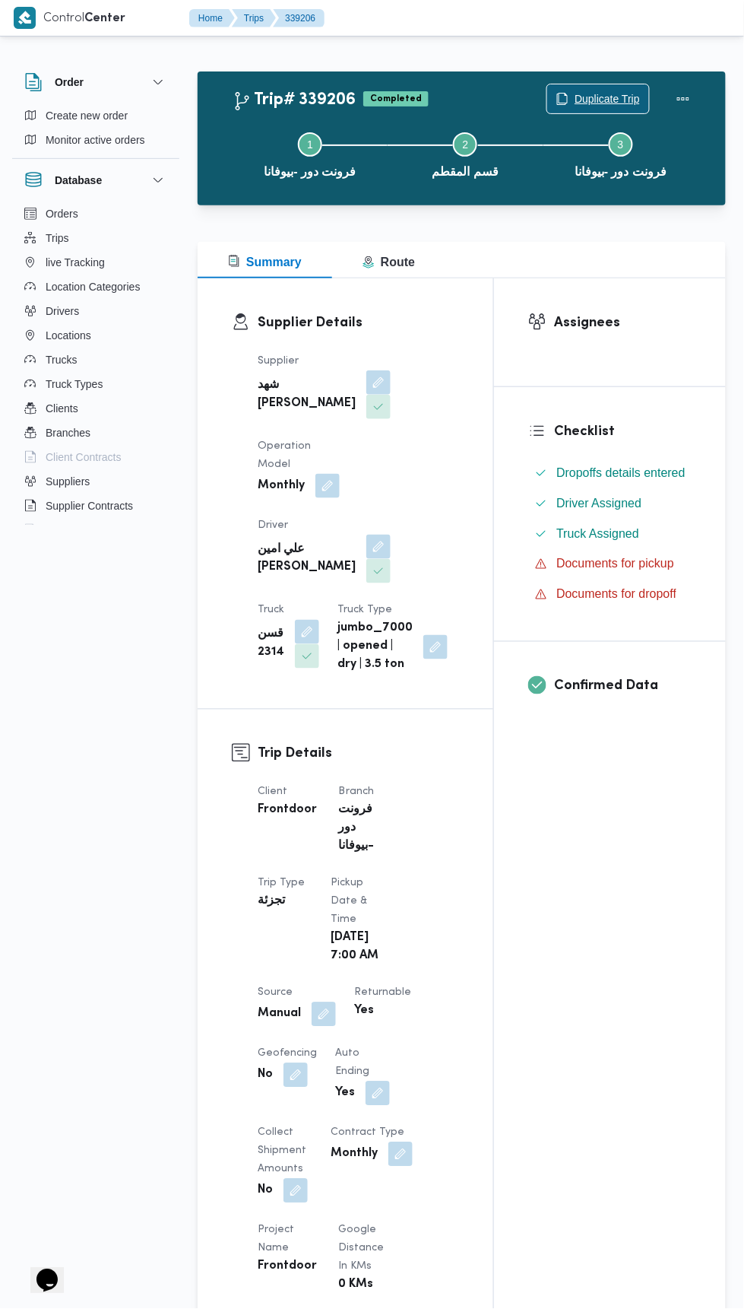
click at [612, 90] on span "Duplicate Trip" at bounding box center [607, 99] width 65 height 18
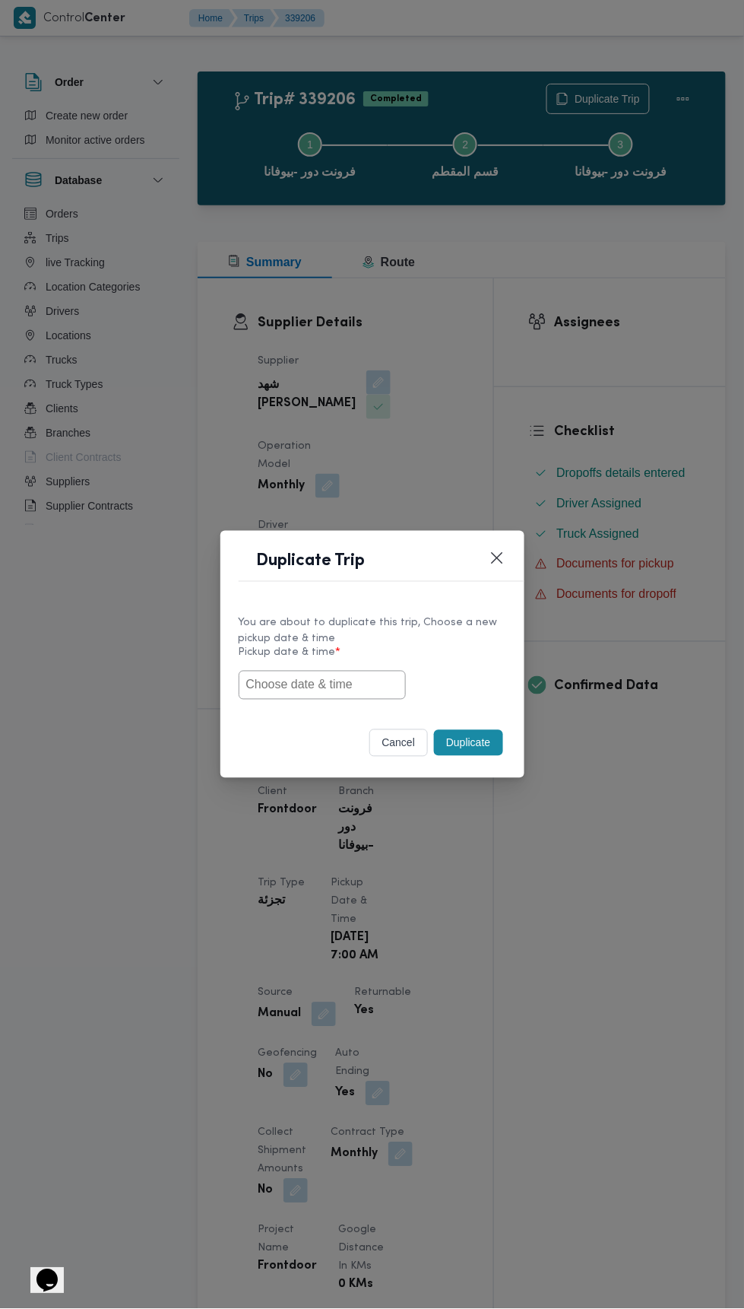
click at [332, 683] on input "text" at bounding box center [322, 685] width 167 height 29
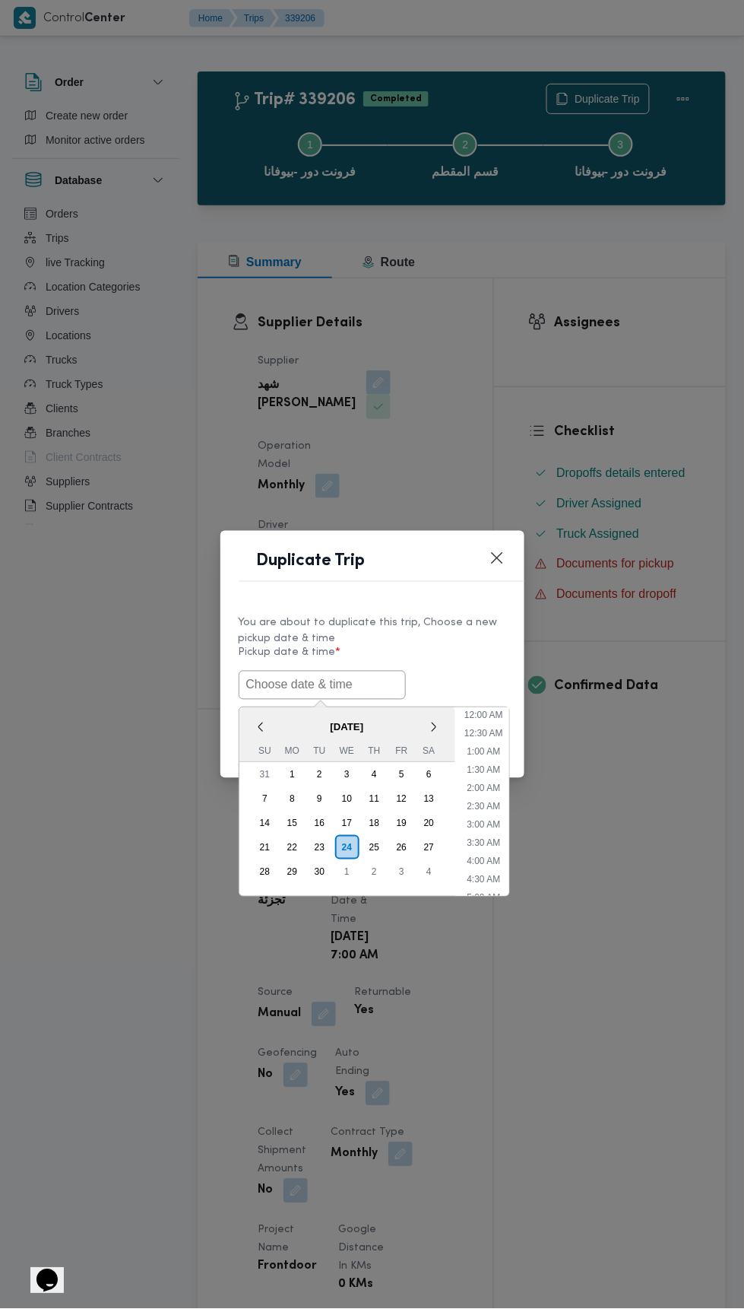
scroll to position [151, 0]
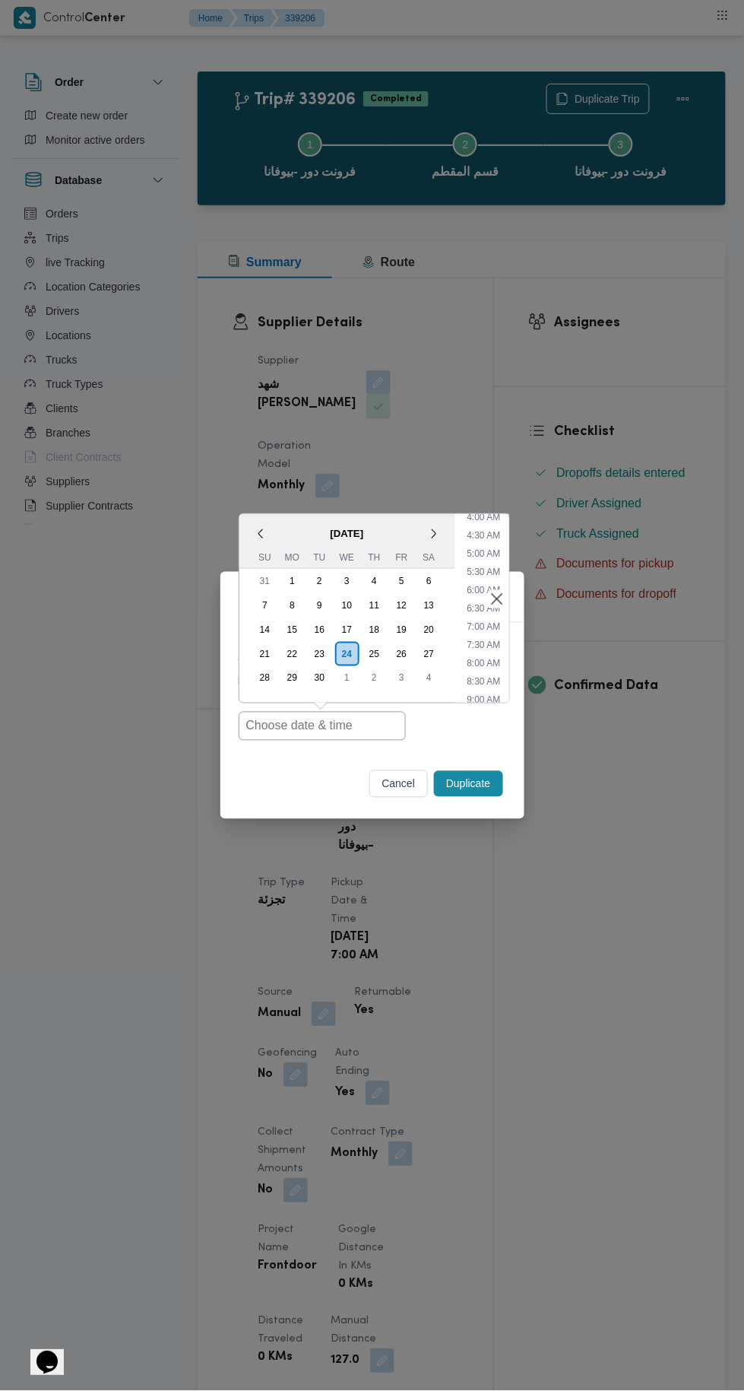
type input "24/09/2025 7:00AM"
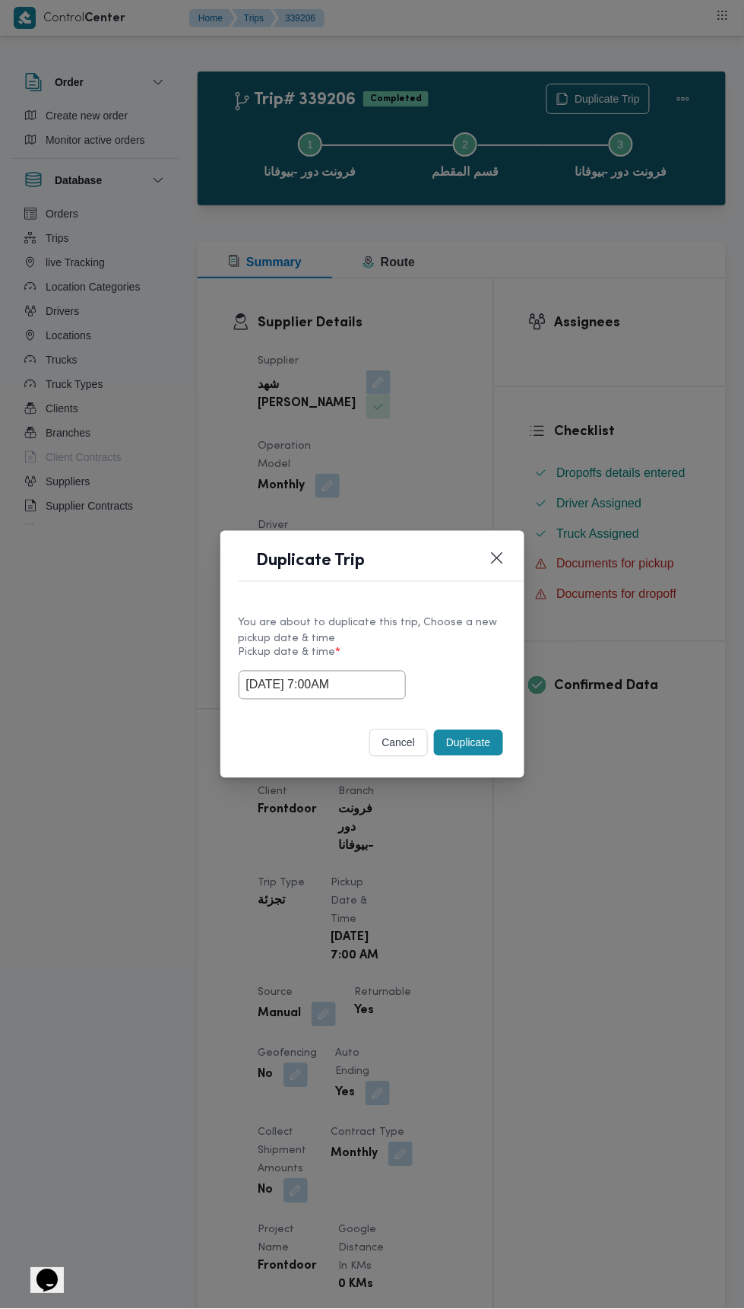
click at [636, 385] on div "Duplicate Trip You are about to duplicate this trip, Choose a new pickup date &…" at bounding box center [372, 654] width 744 height 1309
click at [485, 750] on button "Duplicate" at bounding box center [468, 743] width 68 height 26
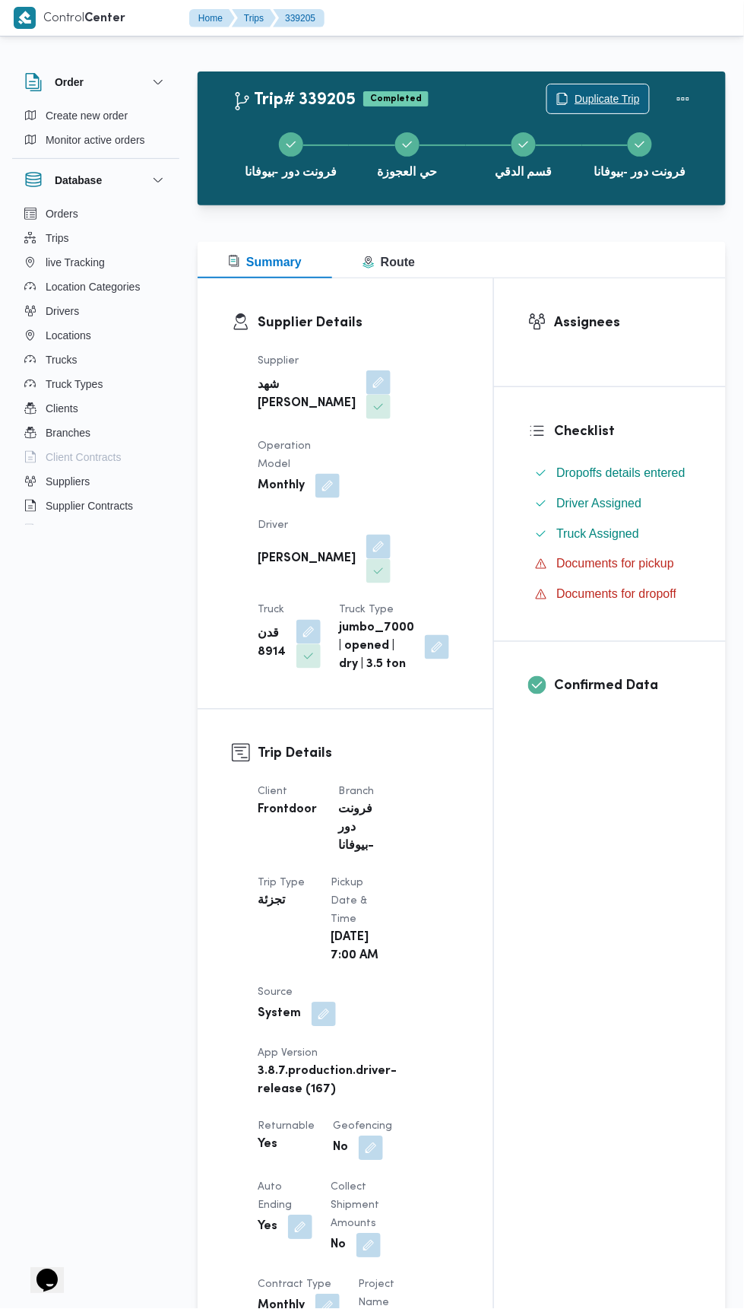
click at [642, 95] on span "Duplicate Trip" at bounding box center [598, 98] width 102 height 29
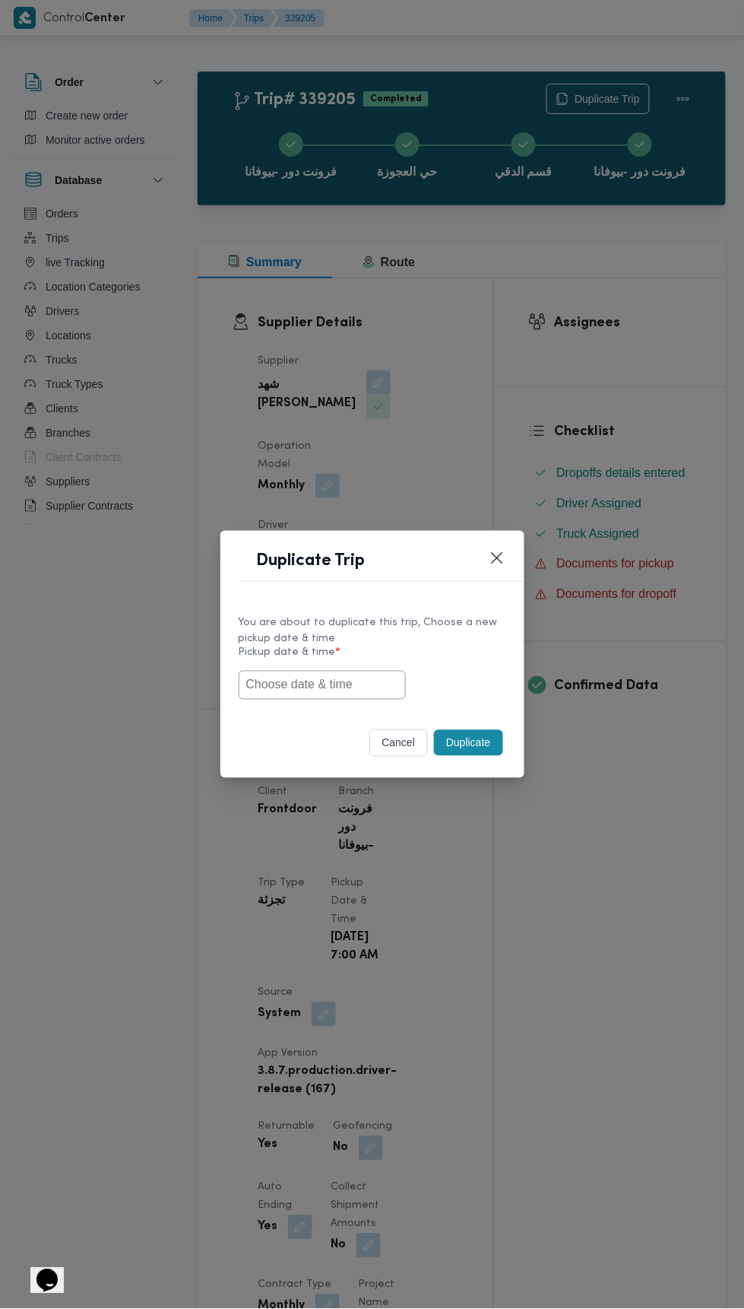
click at [351, 686] on input "text" at bounding box center [322, 685] width 167 height 29
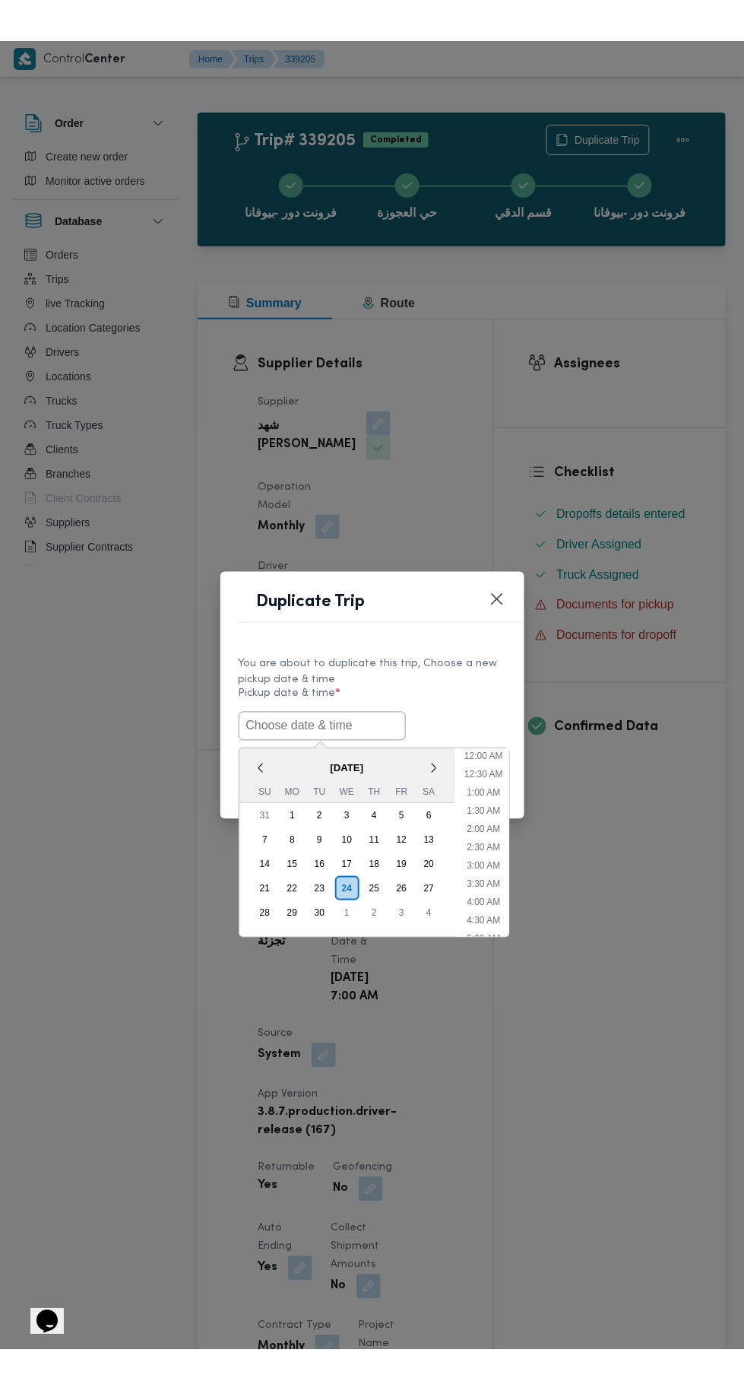
scroll to position [151, 0]
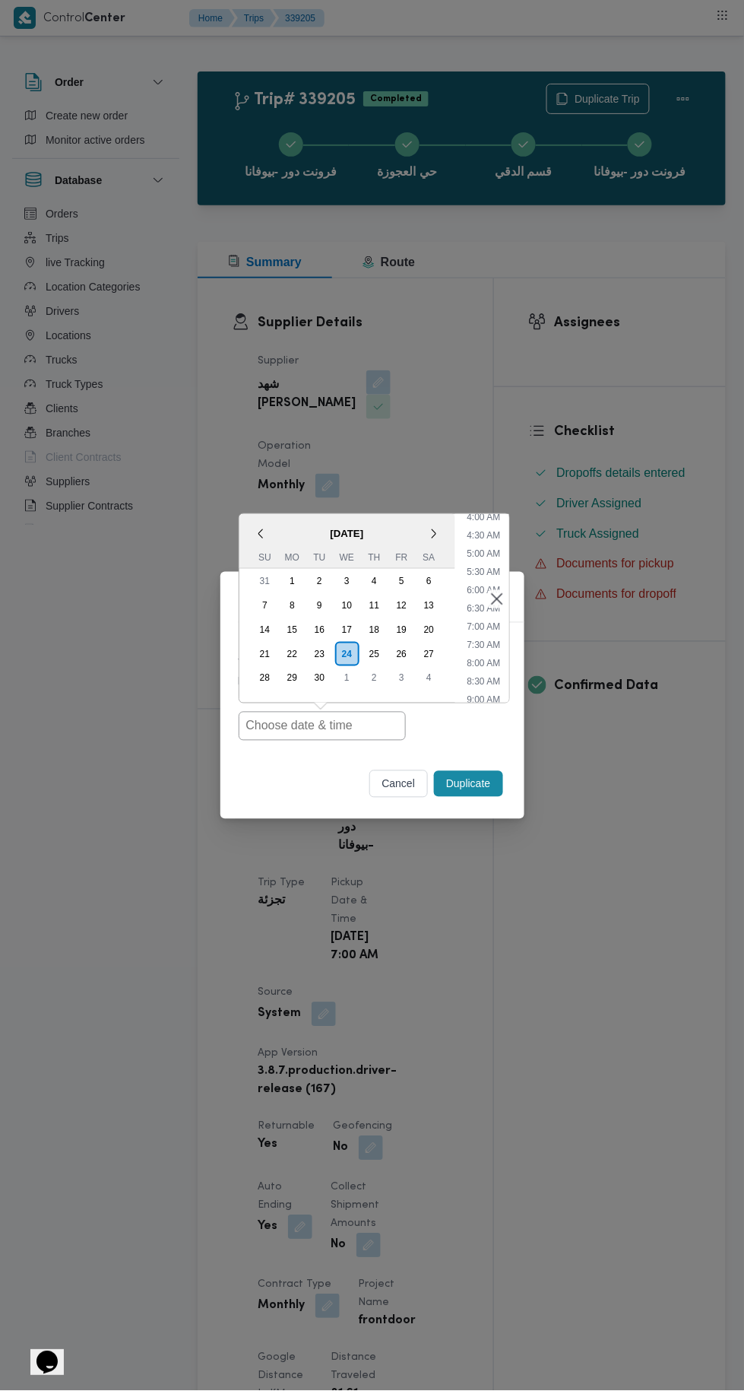
type input "24/09/2025 7:00AM"
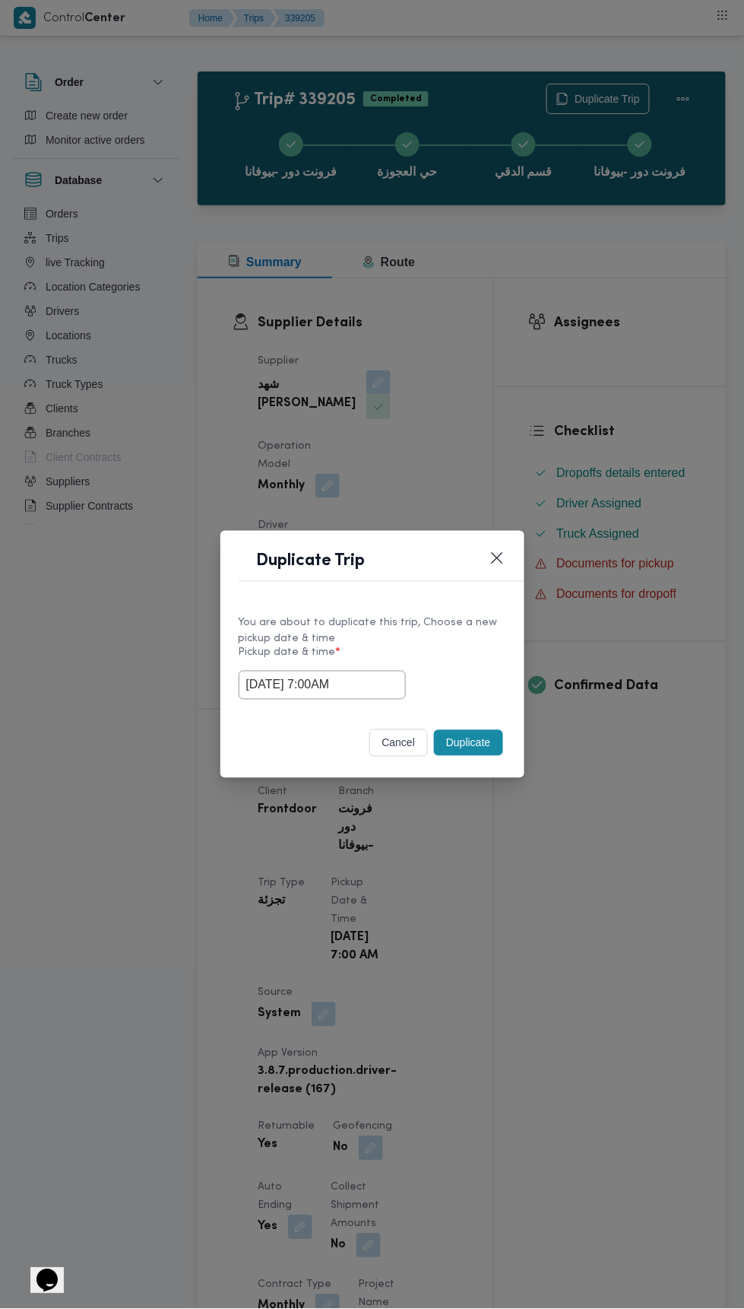
click at [685, 306] on div "Duplicate Trip You are about to duplicate this trip, Choose a new pickup date &…" at bounding box center [372, 654] width 744 height 1309
click at [484, 745] on button "Duplicate" at bounding box center [468, 743] width 68 height 26
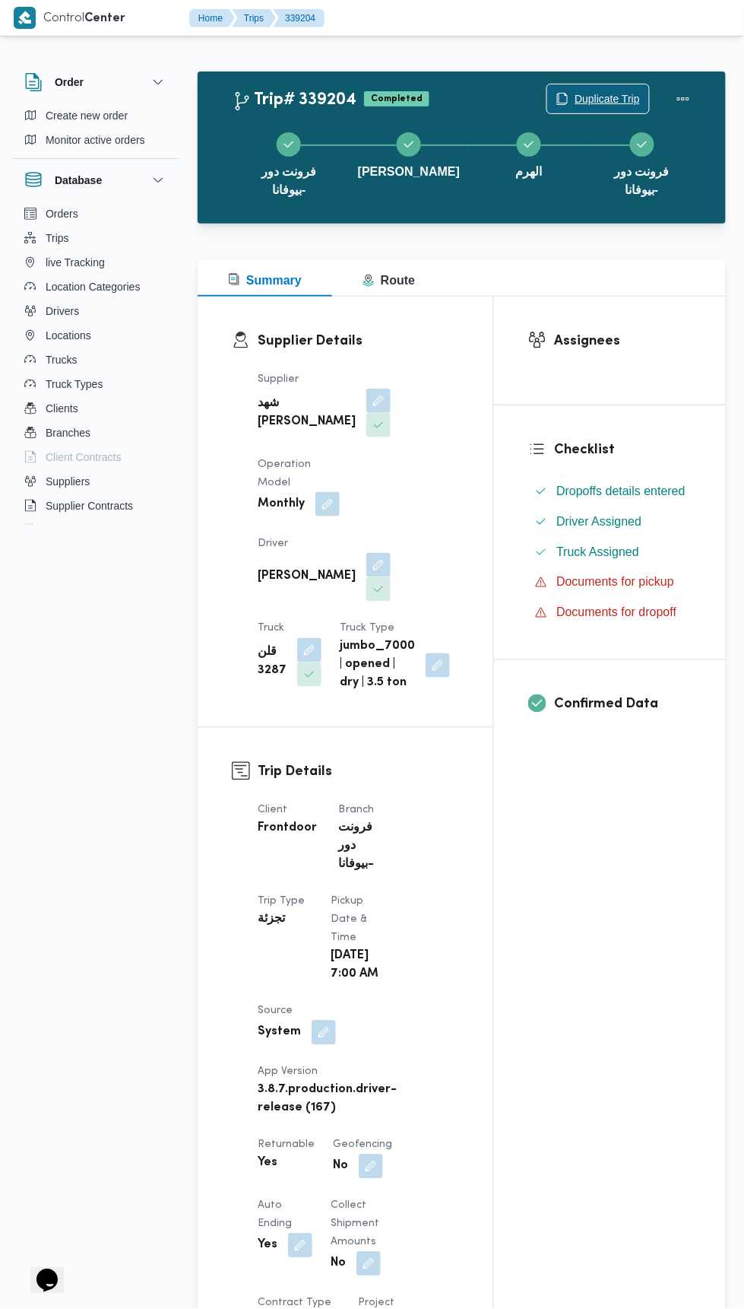
click at [609, 89] on span "Duplicate Trip" at bounding box center [598, 98] width 102 height 29
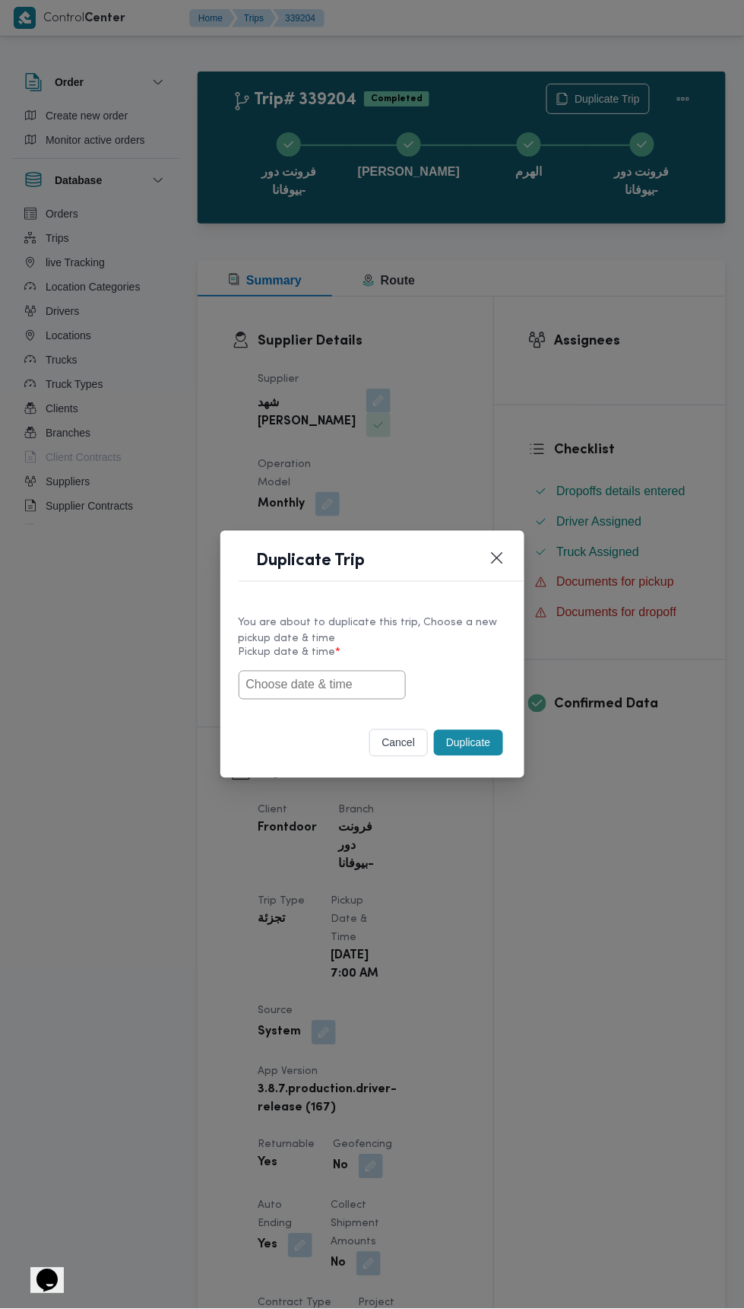
click at [351, 679] on input "text" at bounding box center [322, 685] width 167 height 29
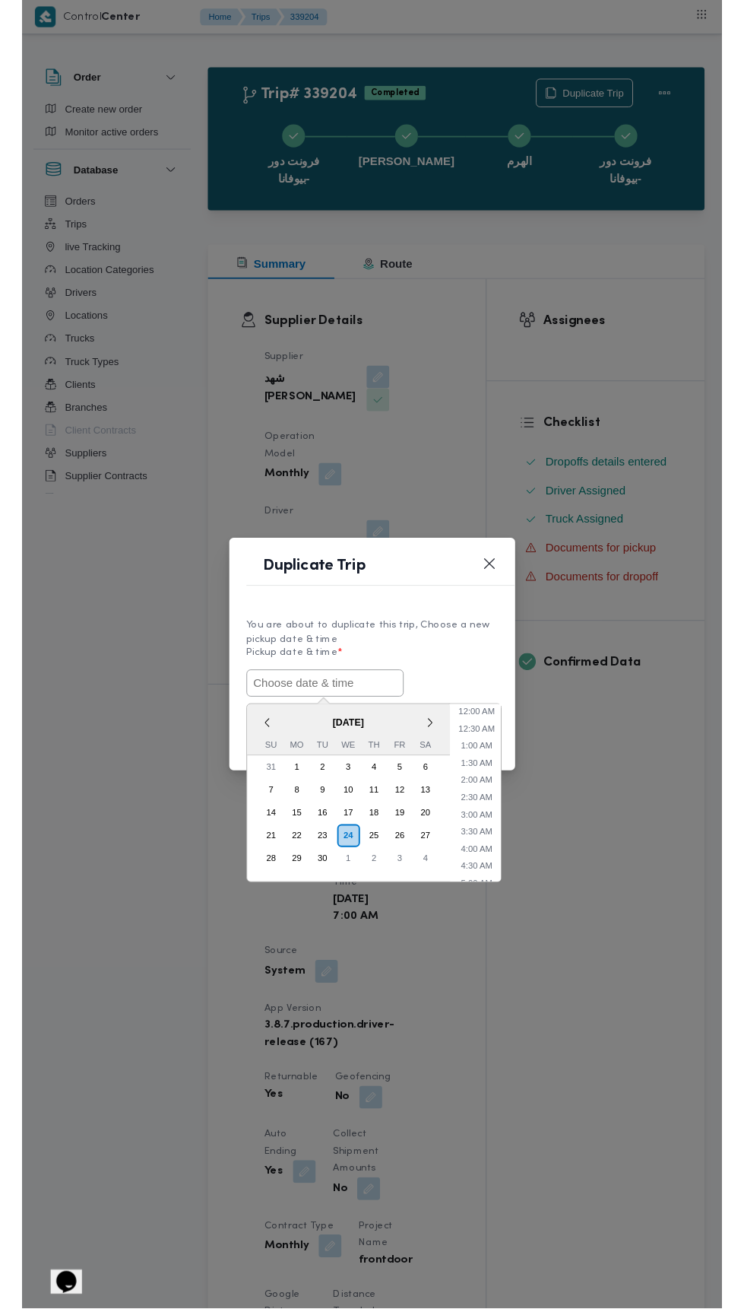
scroll to position [151, 0]
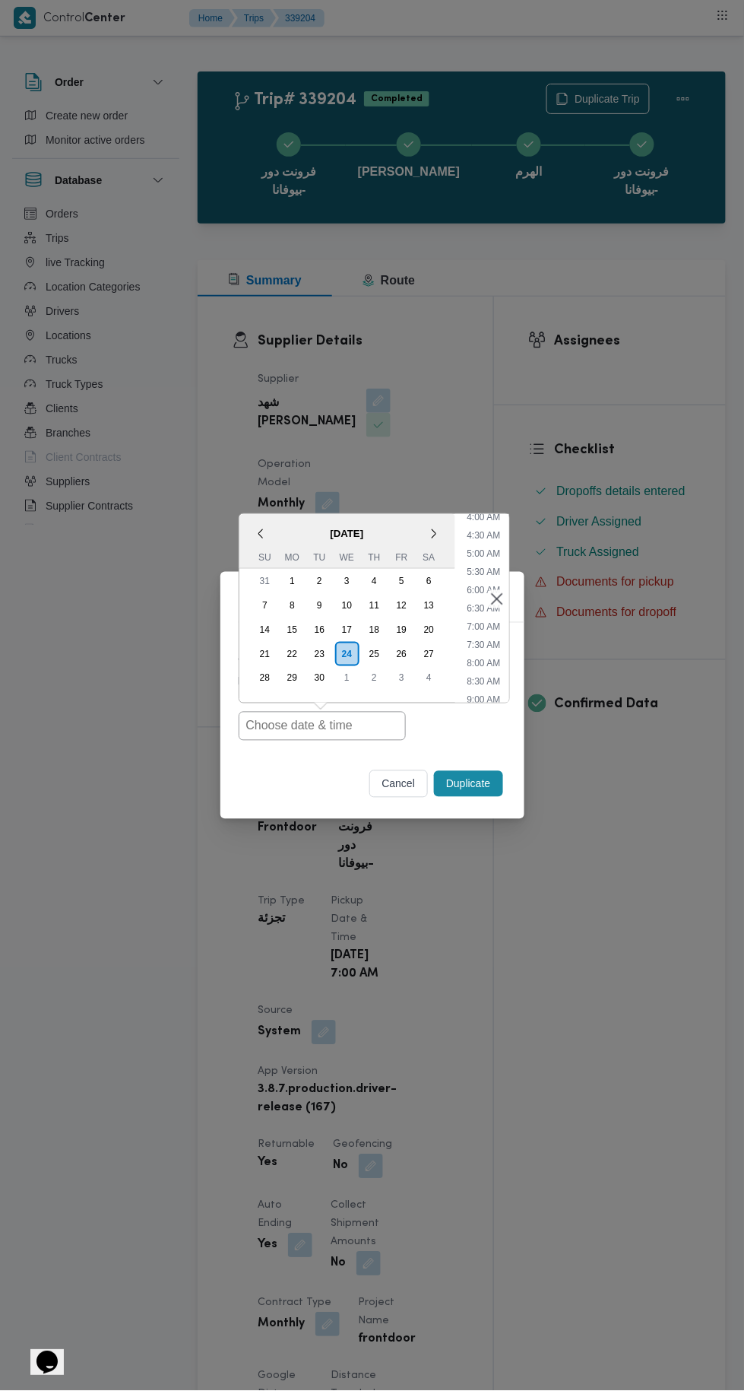
type input "24/09/2025 7:00AM"
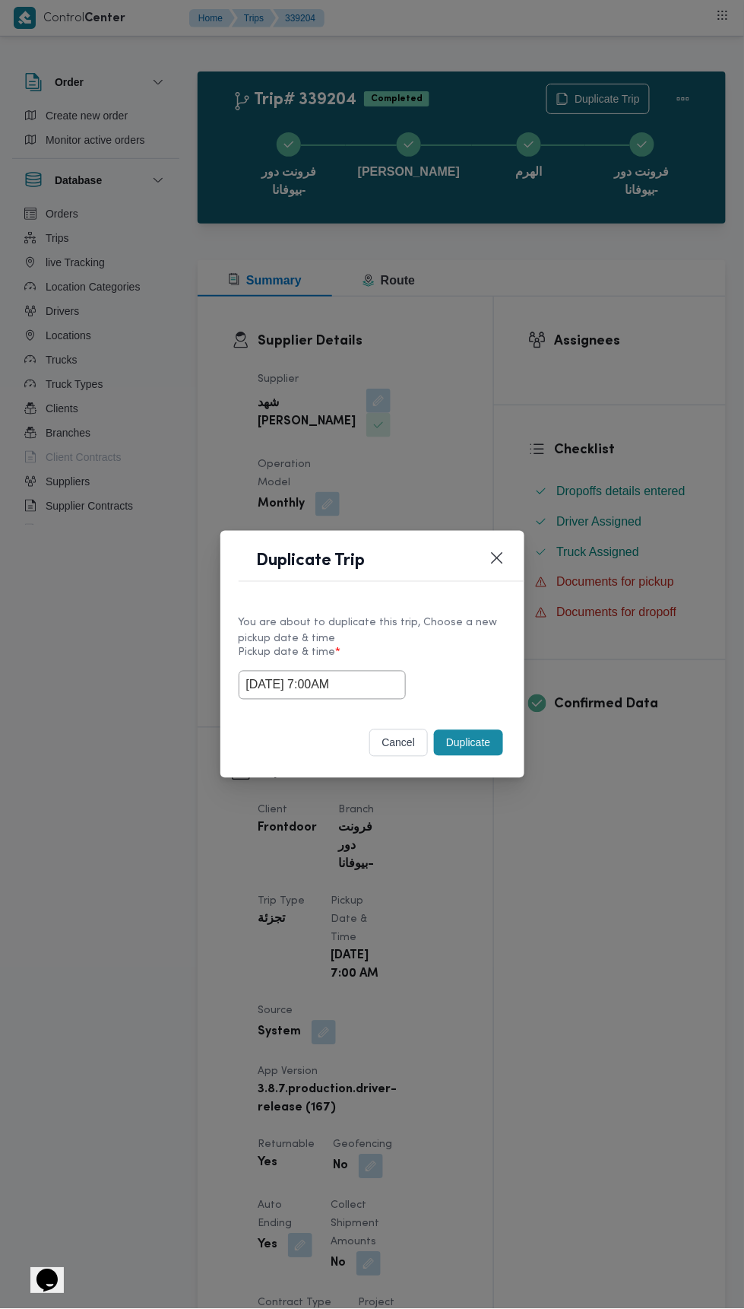
click at [685, 385] on div "Duplicate Trip You are about to duplicate this trip, Choose a new pickup date &…" at bounding box center [372, 654] width 744 height 1309
click at [490, 730] on button "Duplicate" at bounding box center [468, 743] width 68 height 26
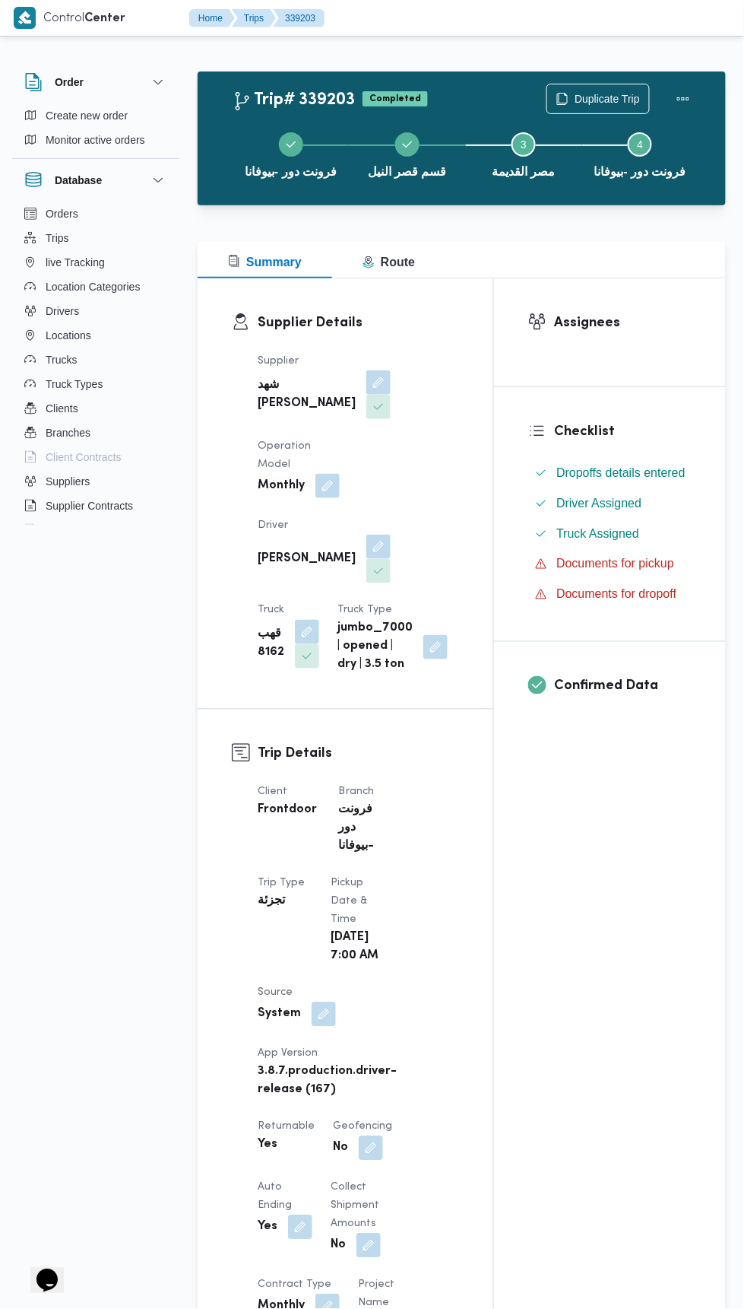
click at [620, 84] on div "Duplicate Trip" at bounding box center [598, 99] width 103 height 30
click at [601, 90] on span "Duplicate Trip" at bounding box center [607, 99] width 65 height 18
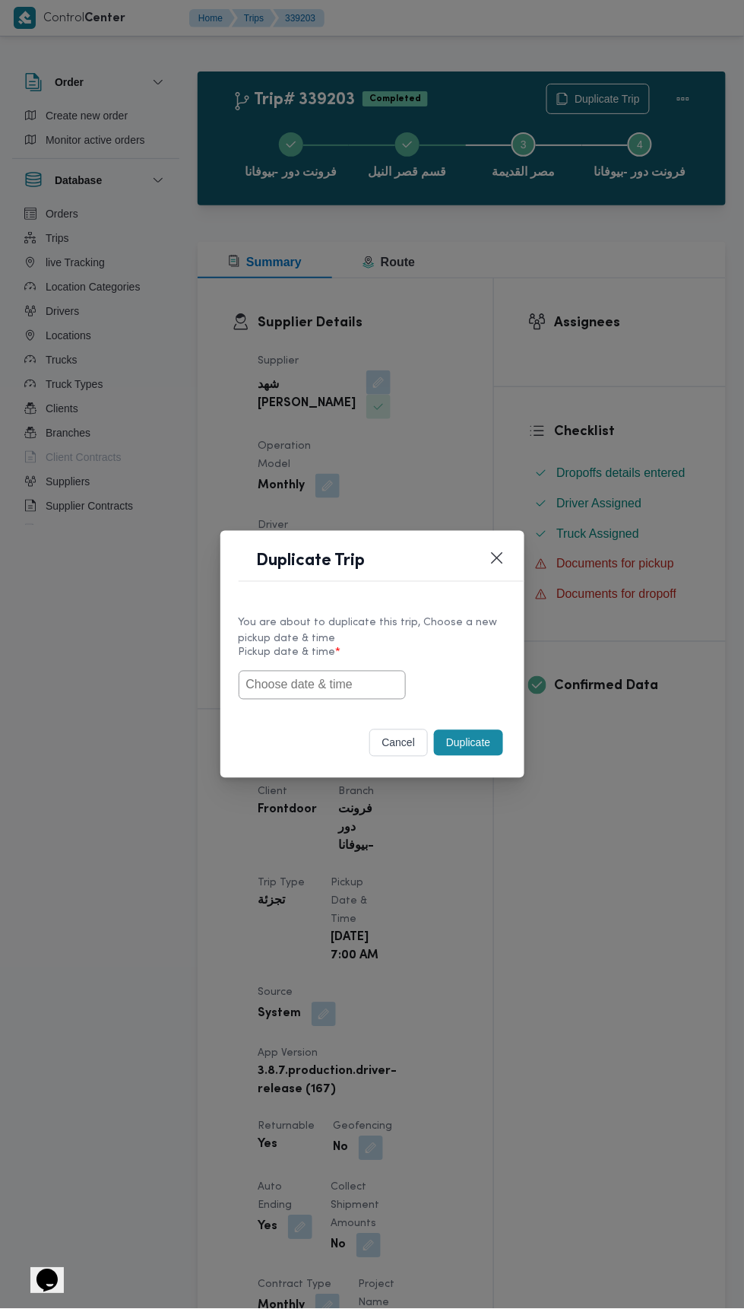
click at [345, 681] on input "text" at bounding box center [322, 685] width 167 height 29
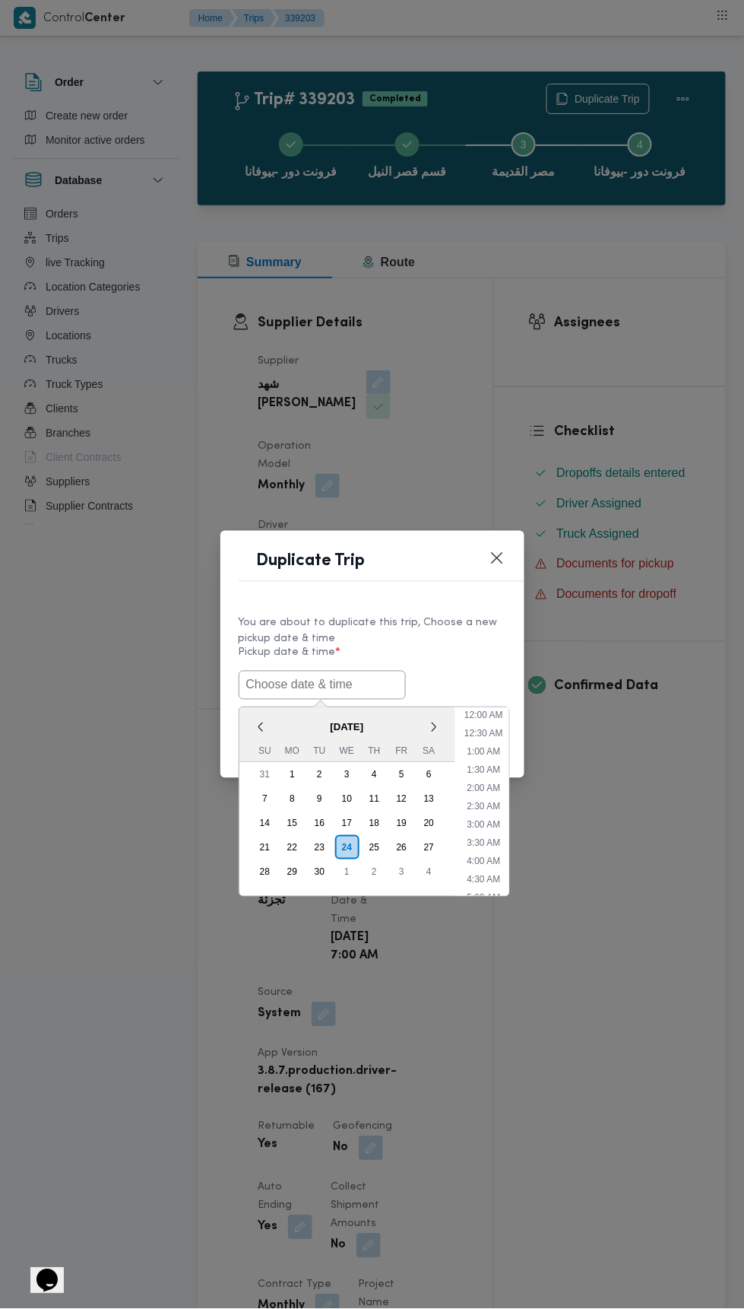
scroll to position [151, 0]
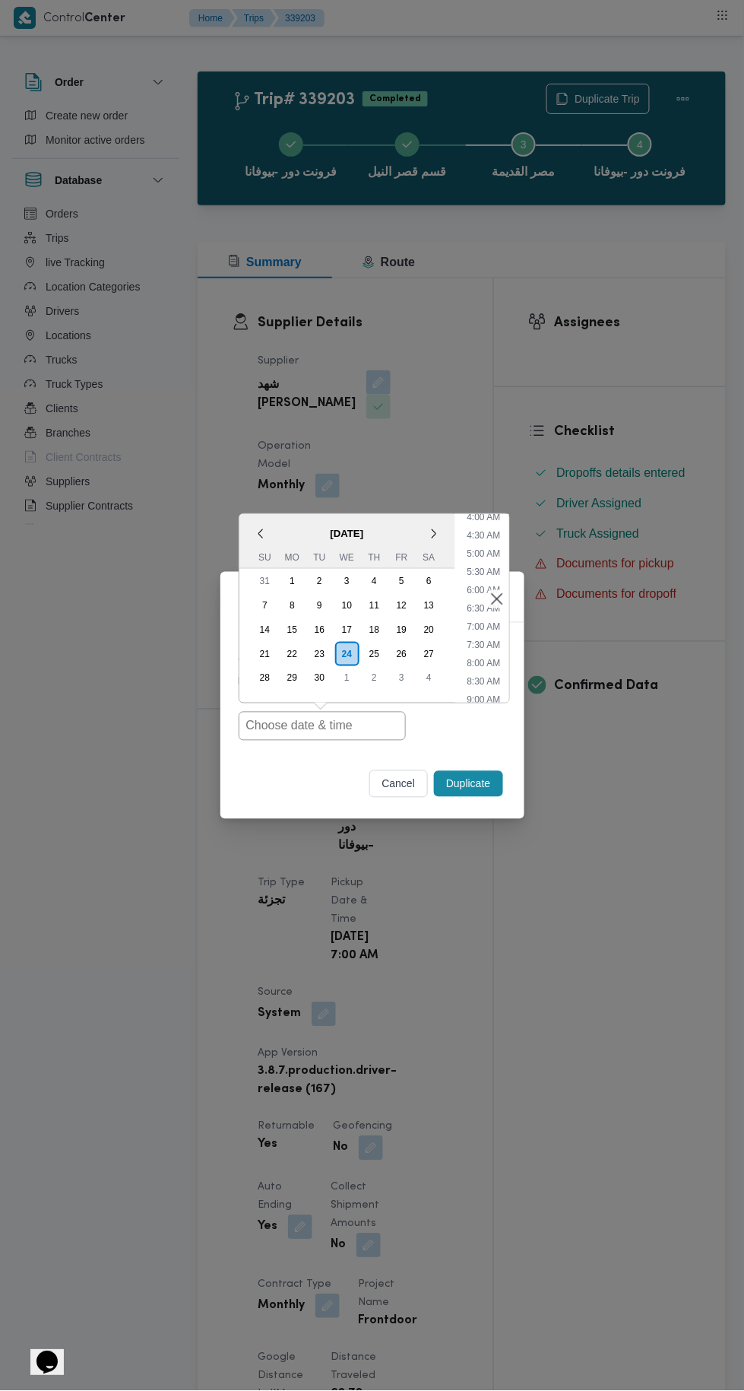
type input "24/09/2025 7:00AM"
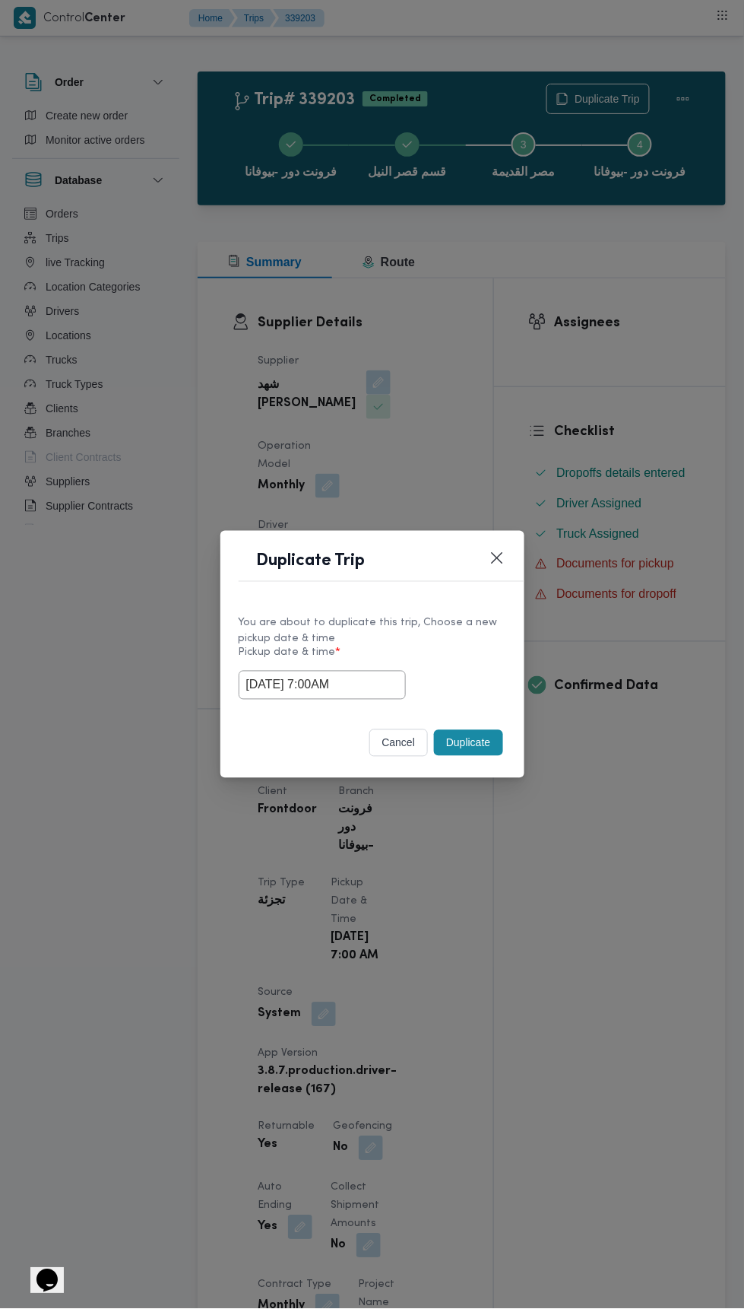
click at [644, 338] on div "Duplicate Trip You are about to duplicate this trip, Choose a new pickup date &…" at bounding box center [372, 654] width 744 height 1309
click at [472, 735] on button "Duplicate" at bounding box center [468, 743] width 68 height 26
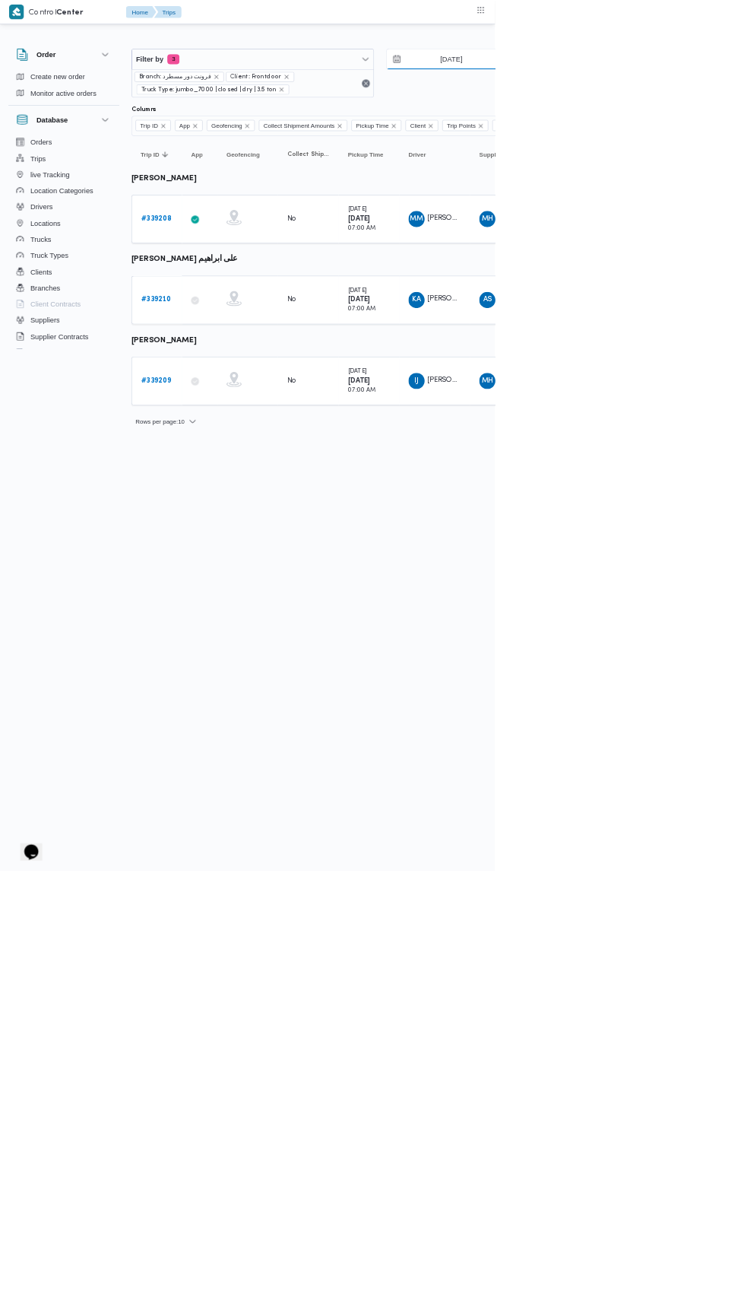
click at [702, 88] on input "23/9/2025" at bounding box center [668, 89] width 173 height 30
click at [513, 868] on html "Control Center Home Trips English عربي Dark mode Logout Order Create new order …" at bounding box center [372, 654] width 744 height 1309
click at [251, 327] on b "# 339208" at bounding box center [235, 329] width 46 height 10
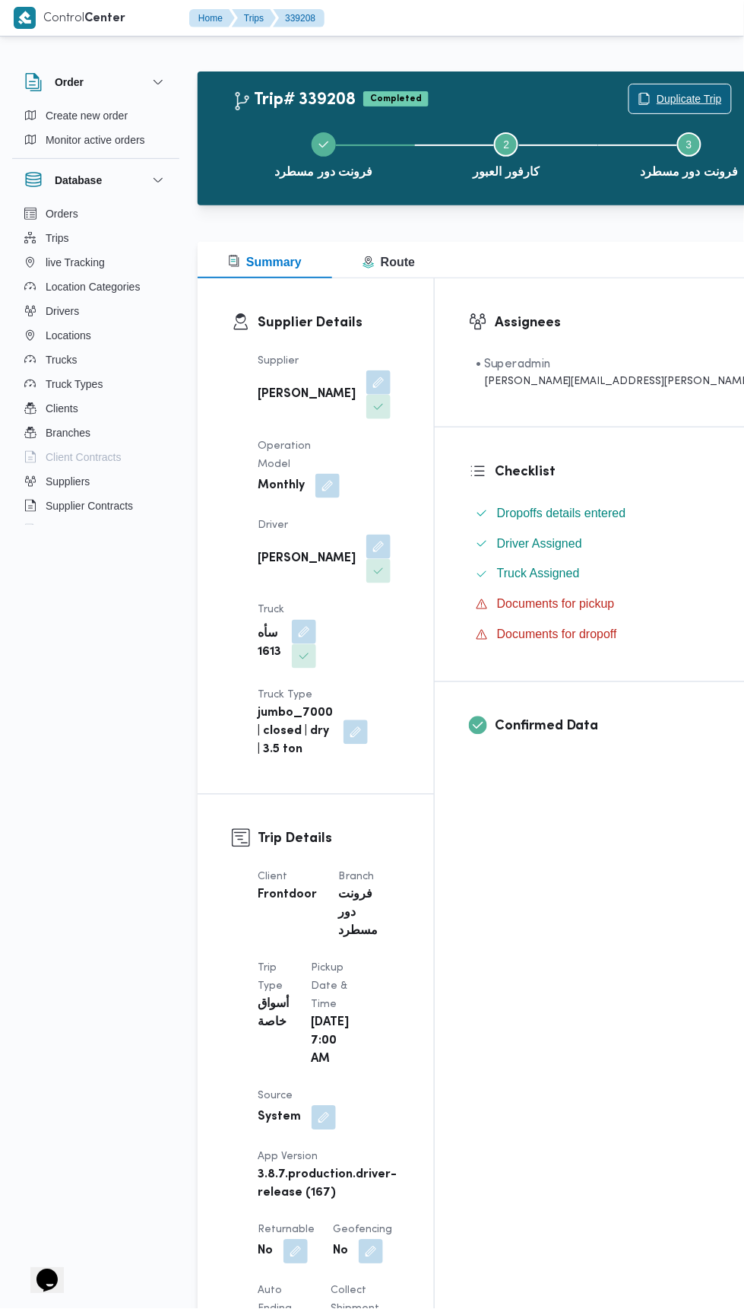
click at [657, 90] on span "Duplicate Trip" at bounding box center [689, 99] width 65 height 18
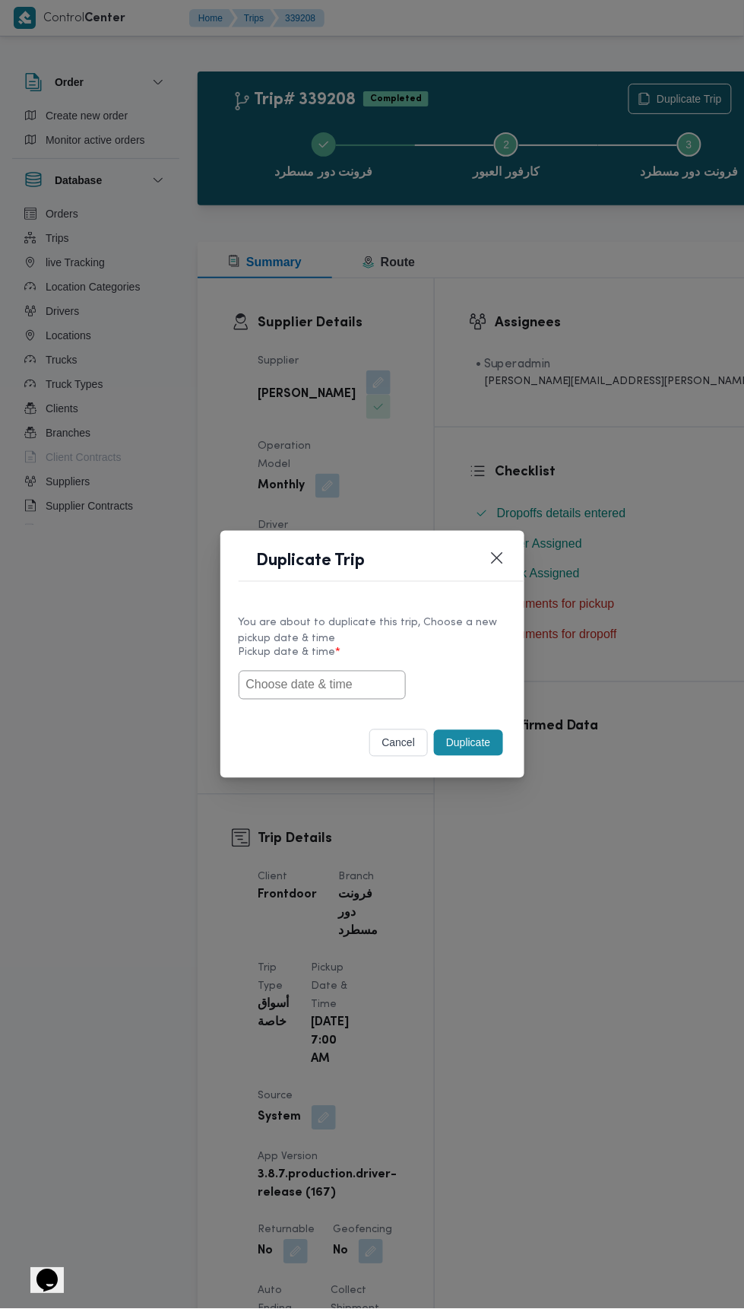
click at [372, 680] on input "text" at bounding box center [322, 685] width 167 height 29
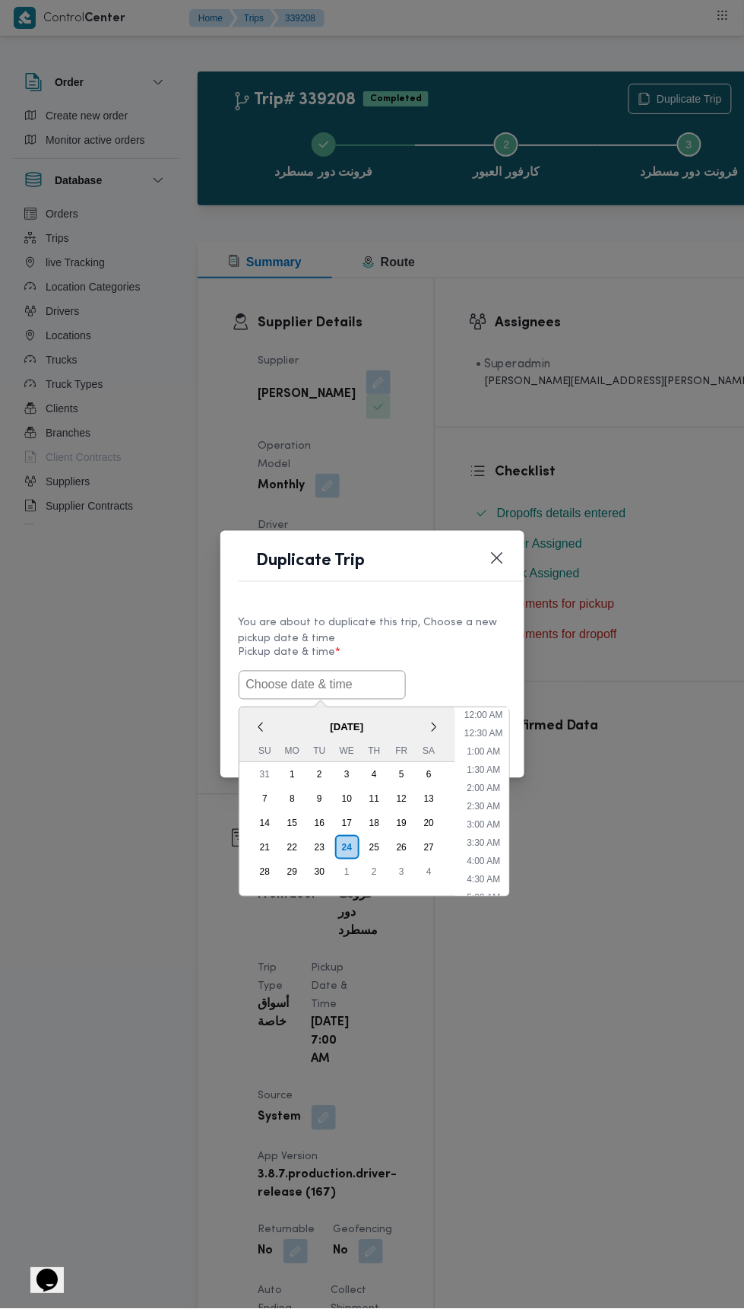
scroll to position [151, 0]
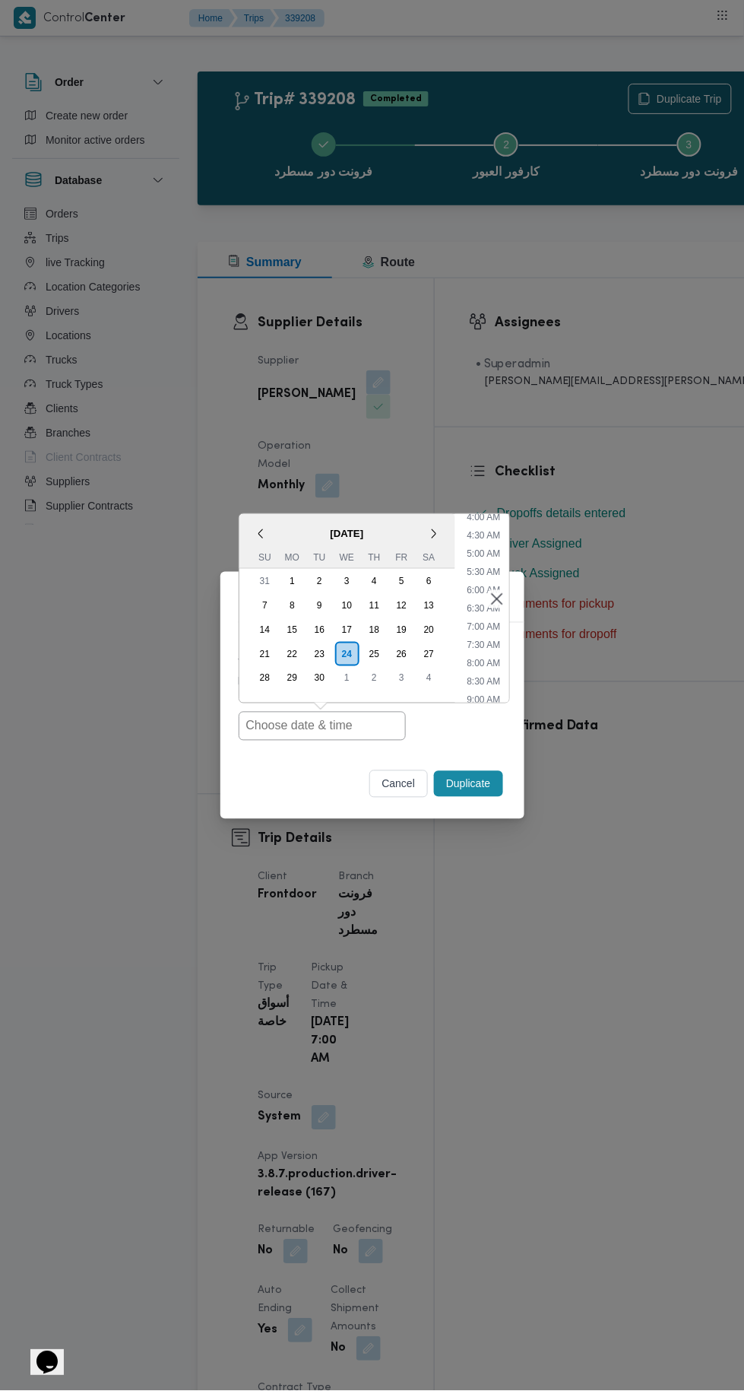
type input "24/09/2025 7:00AM"
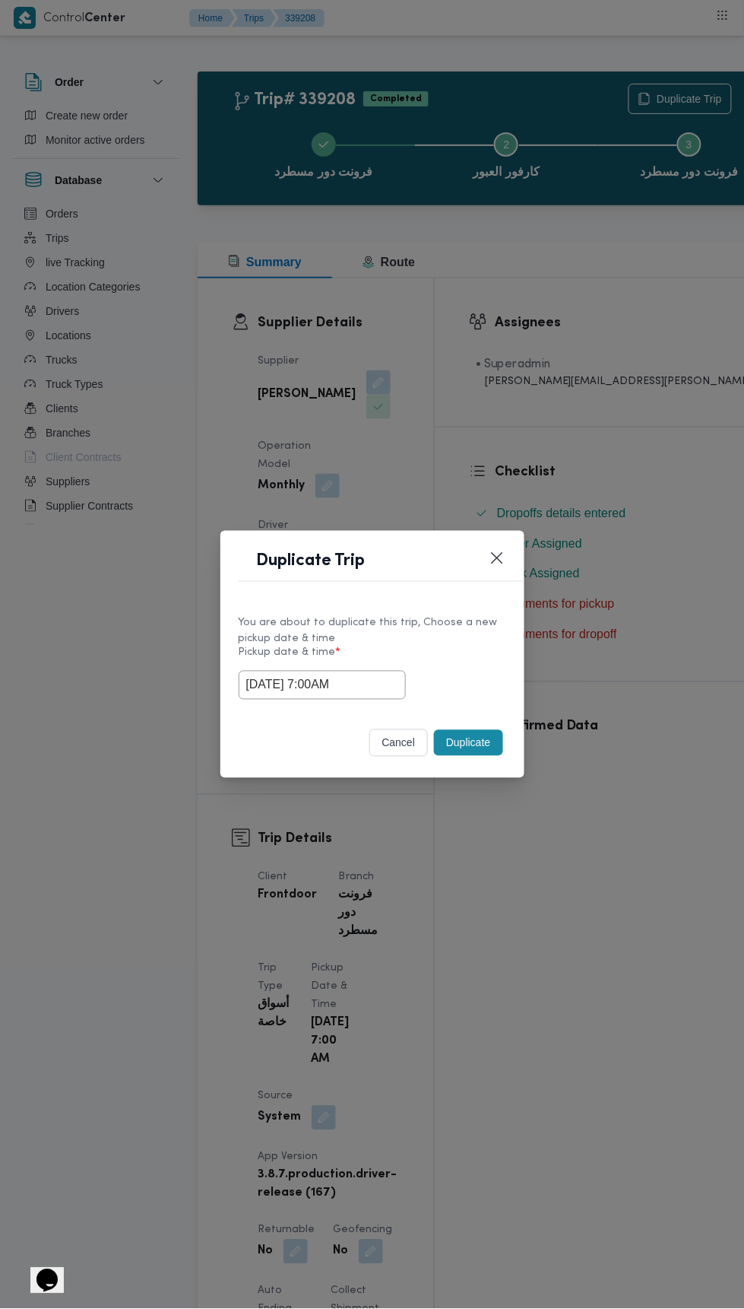
click at [619, 344] on div "Duplicate Trip You are about to duplicate this trip, Choose a new pickup date &…" at bounding box center [372, 654] width 744 height 1309
click at [472, 736] on button "Duplicate" at bounding box center [468, 743] width 68 height 26
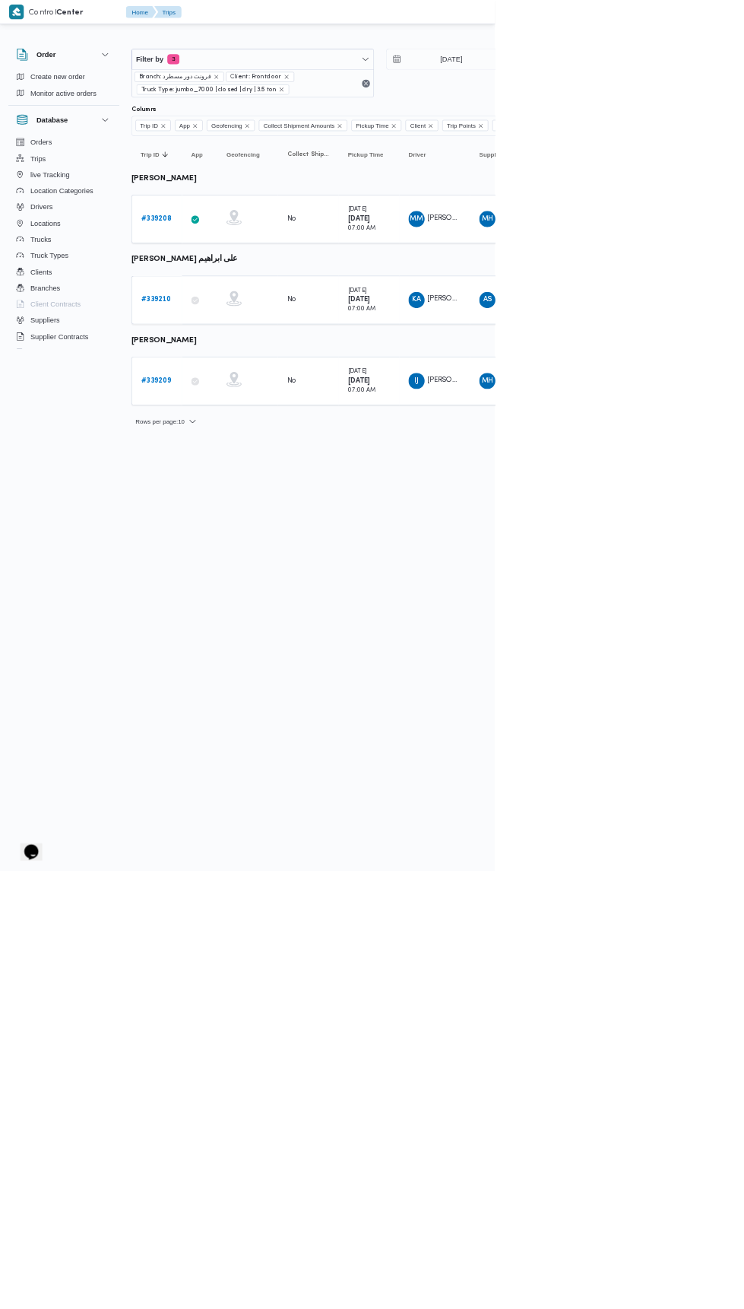
click at [247, 447] on b "# 339210" at bounding box center [234, 451] width 45 height 10
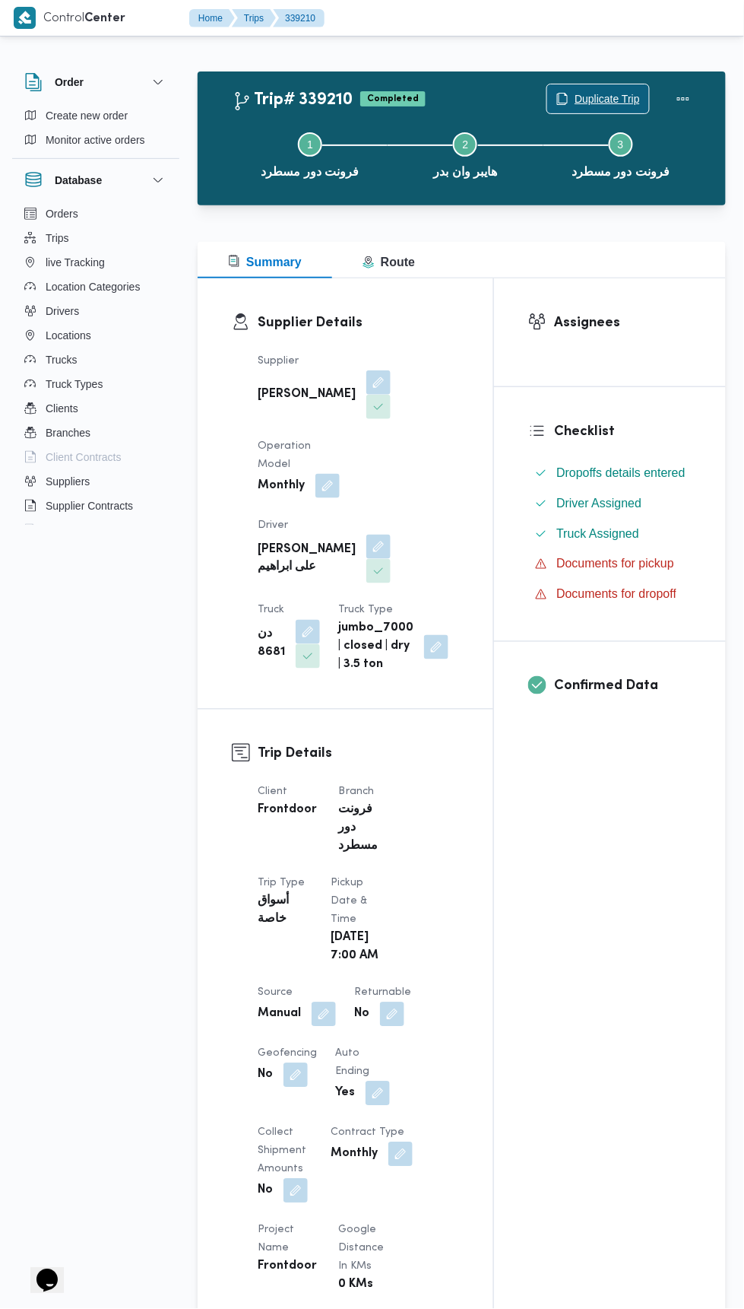
click at [603, 85] on span "Duplicate Trip" at bounding box center [598, 98] width 102 height 29
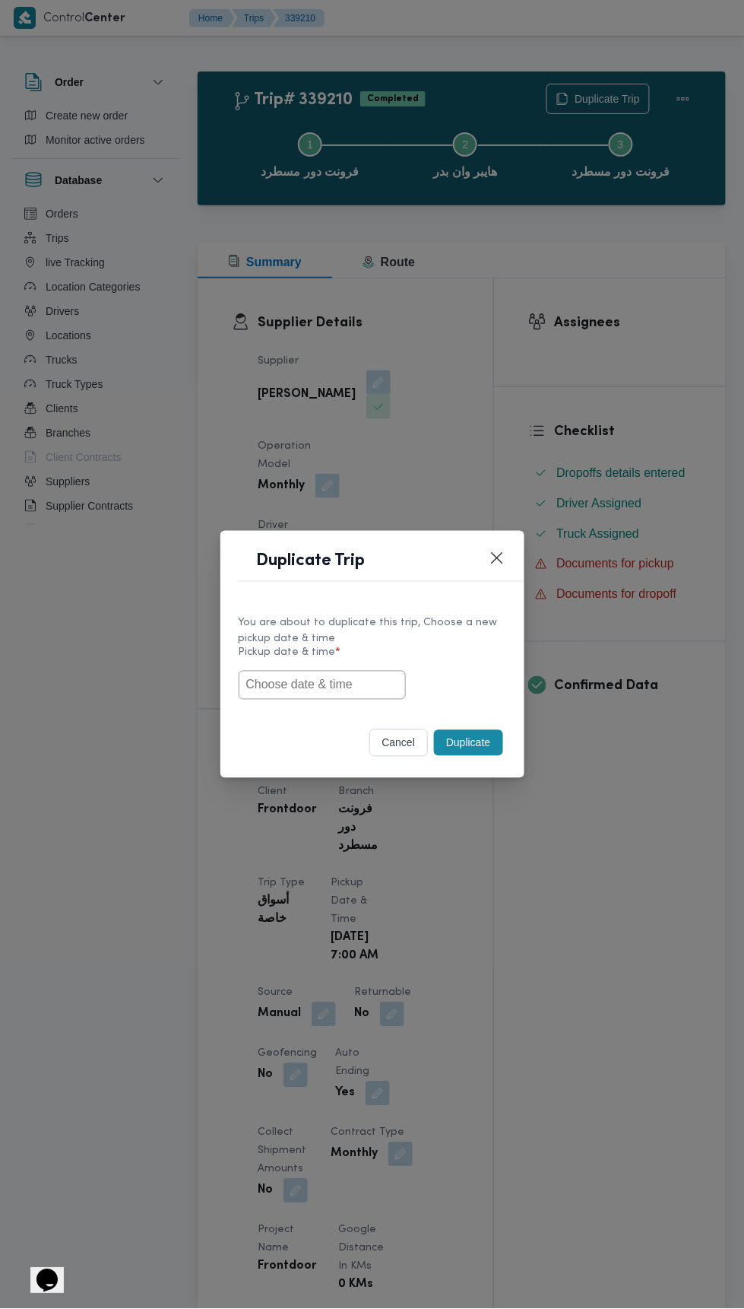
click at [357, 682] on input "text" at bounding box center [322, 685] width 167 height 29
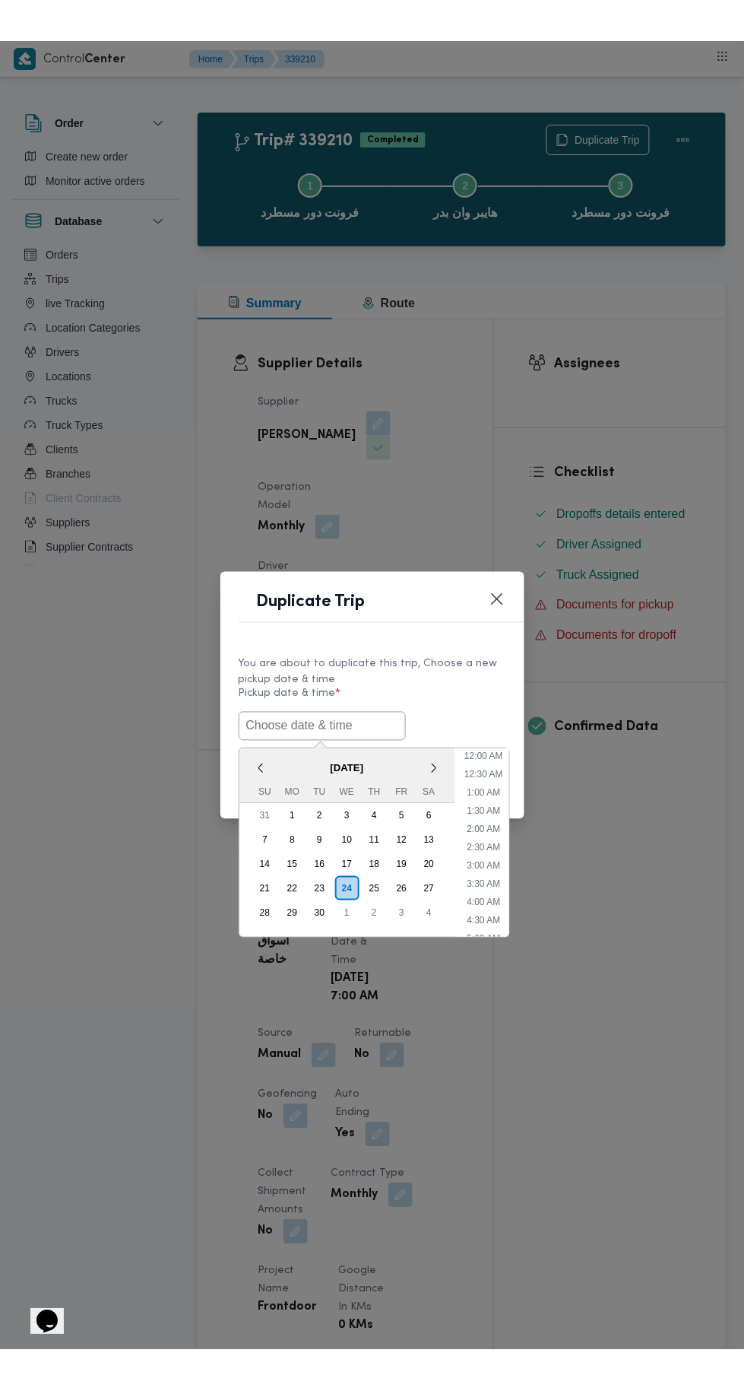
scroll to position [151, 0]
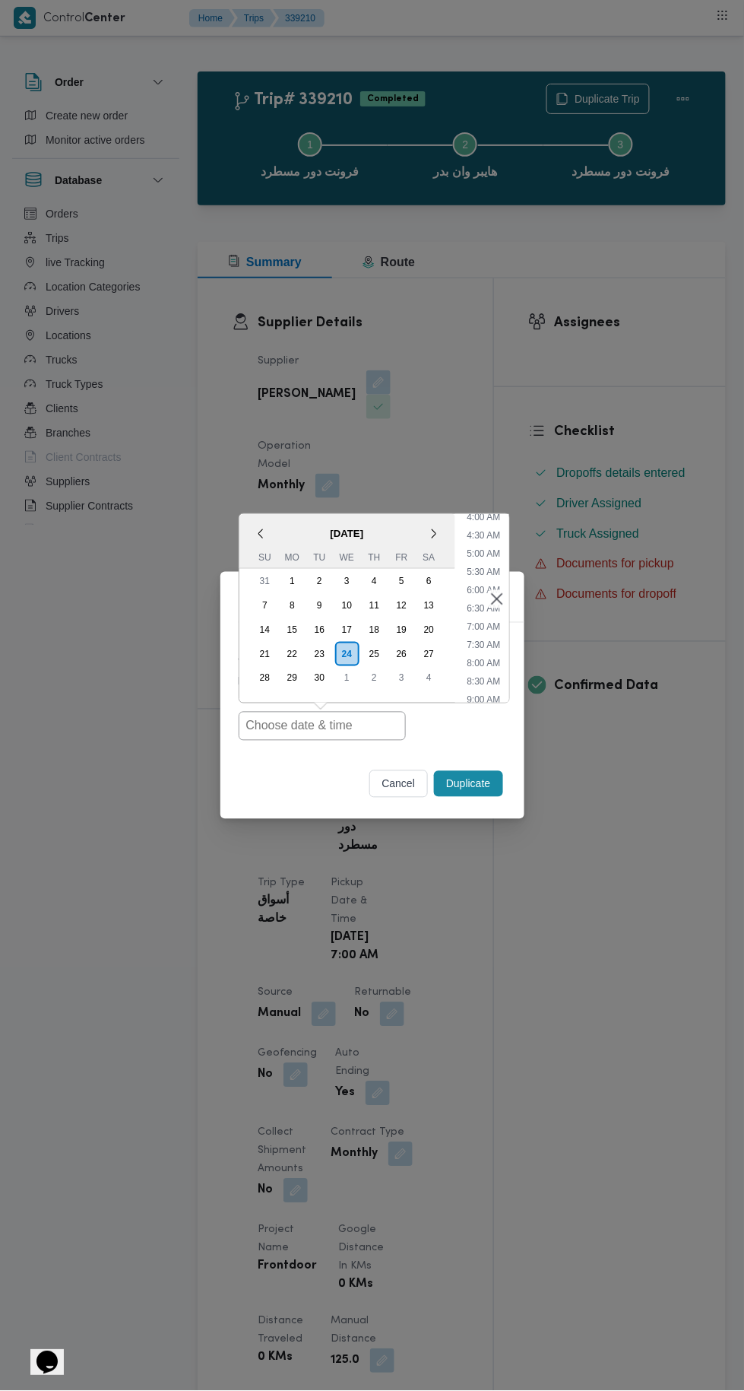
type input "24/09/2025 7:00AM"
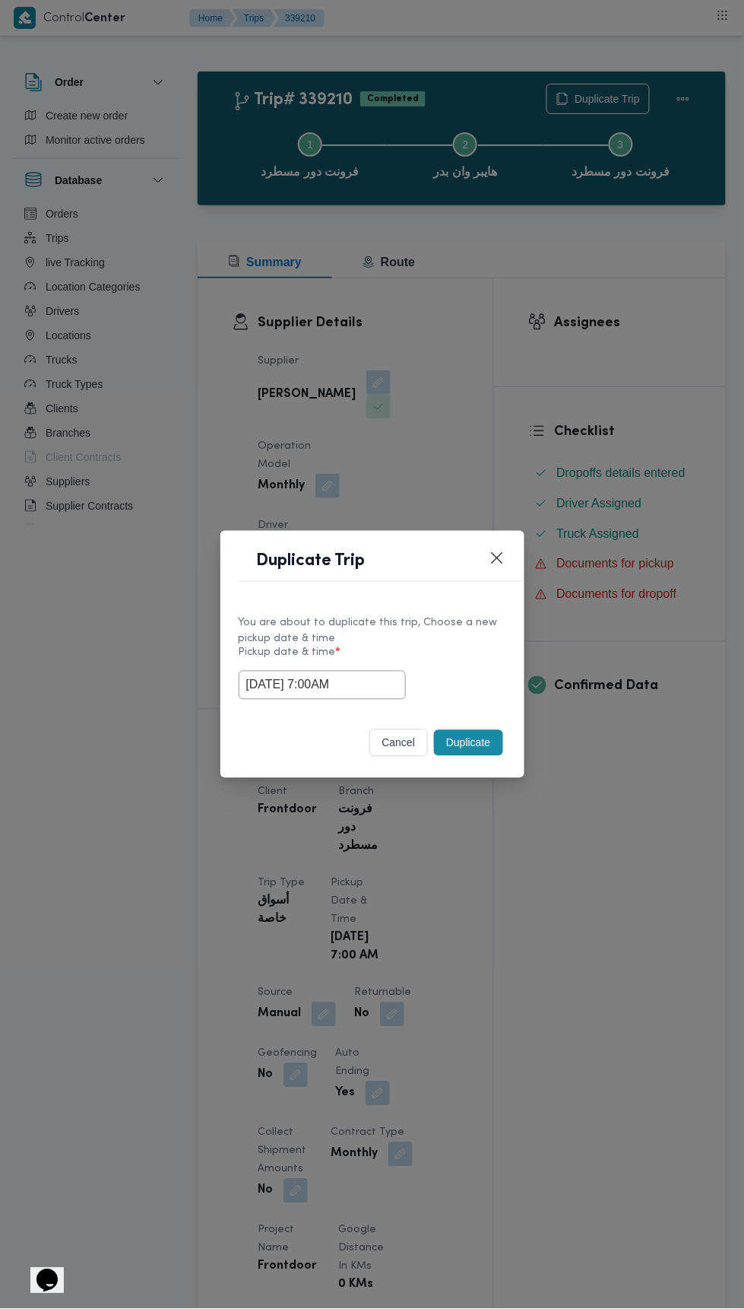
click at [585, 341] on div "Duplicate Trip You are about to duplicate this trip, Choose a new pickup date &…" at bounding box center [372, 654] width 744 height 1309
click at [487, 731] on button "Duplicate" at bounding box center [468, 743] width 68 height 26
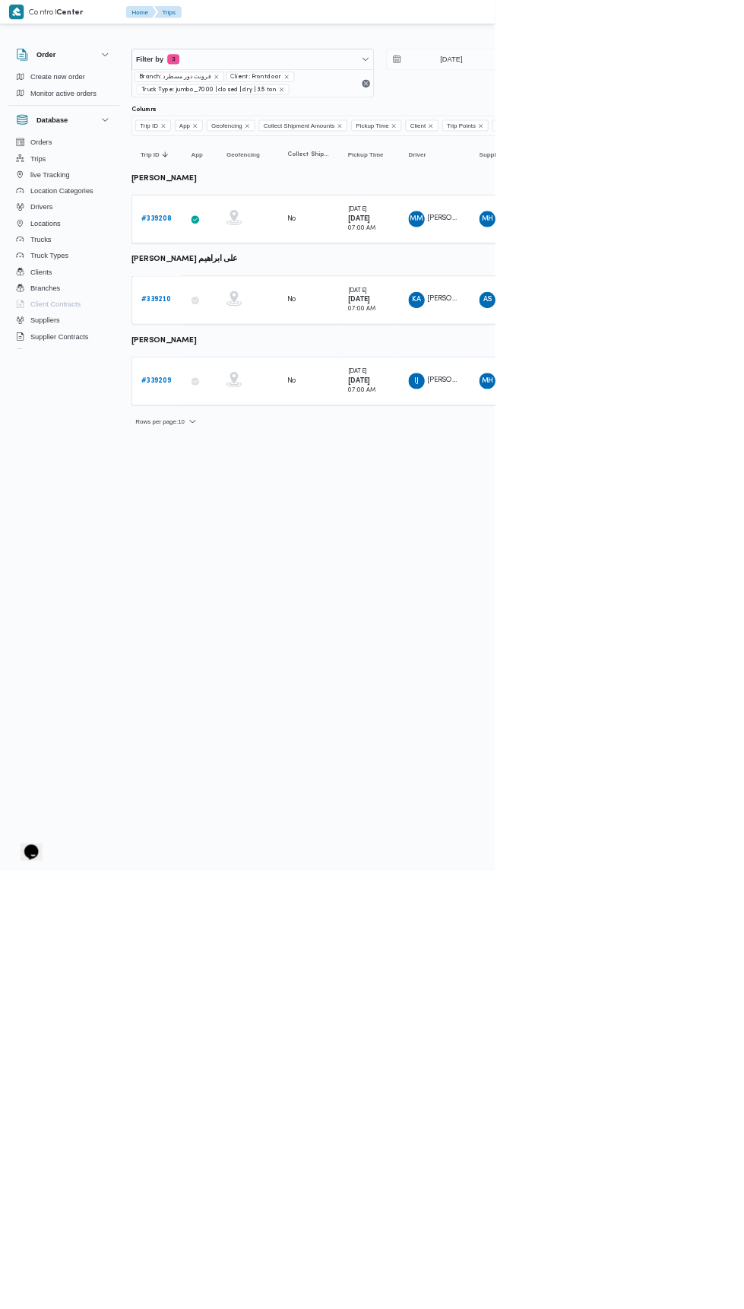
click at [254, 567] on b "# 339209" at bounding box center [234, 572] width 45 height 10
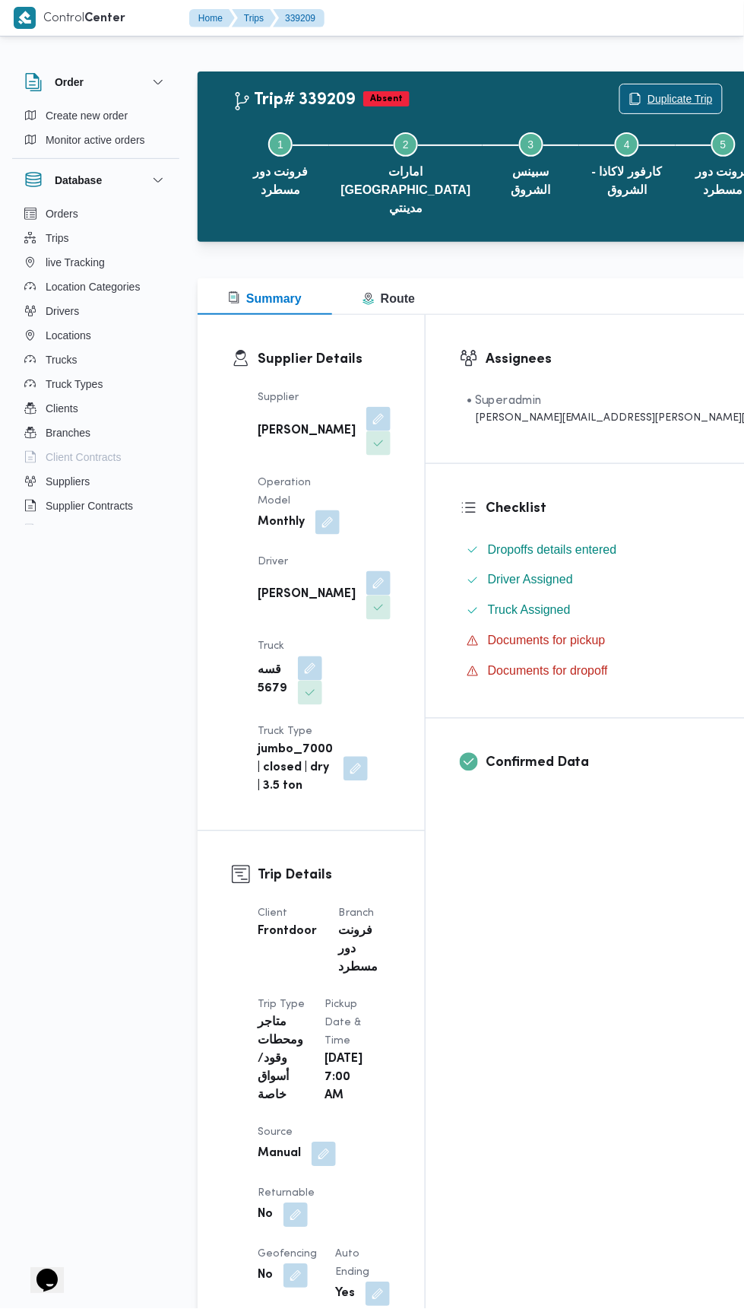
click at [648, 98] on span "Duplicate Trip" at bounding box center [680, 99] width 65 height 18
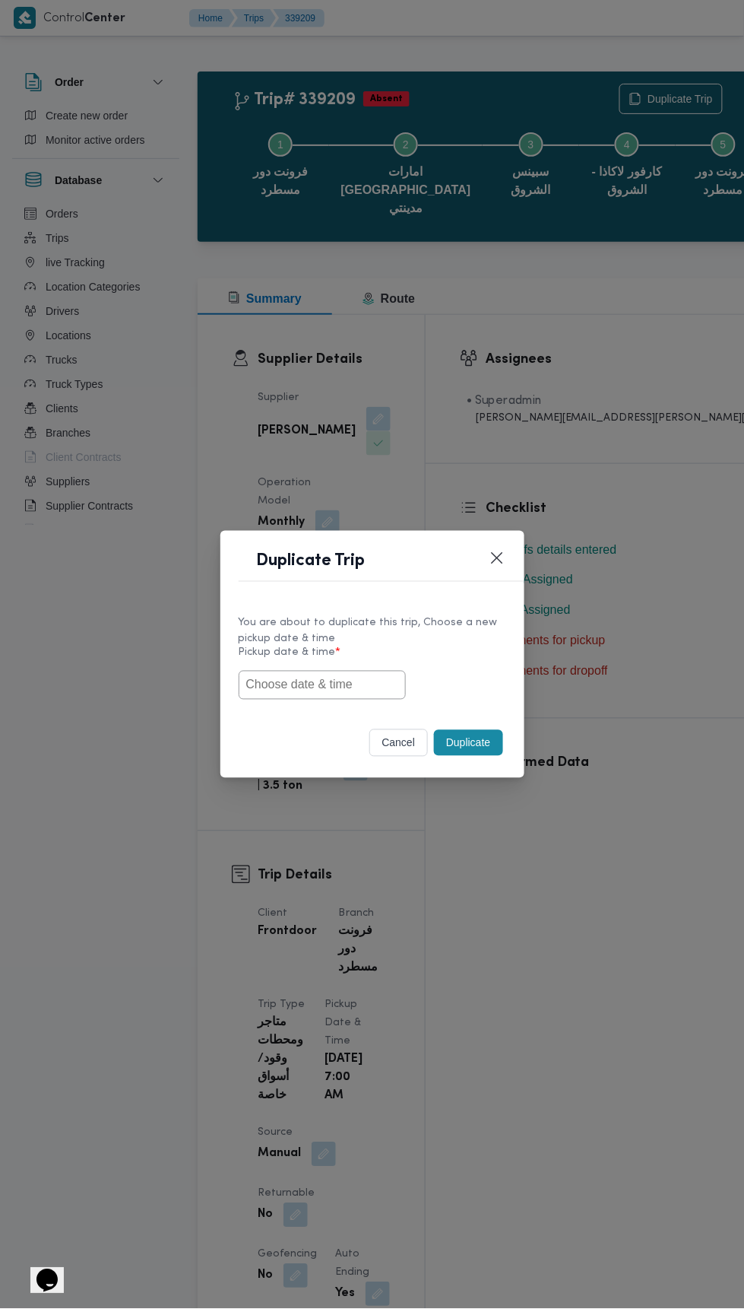
click at [364, 690] on input "text" at bounding box center [322, 685] width 167 height 29
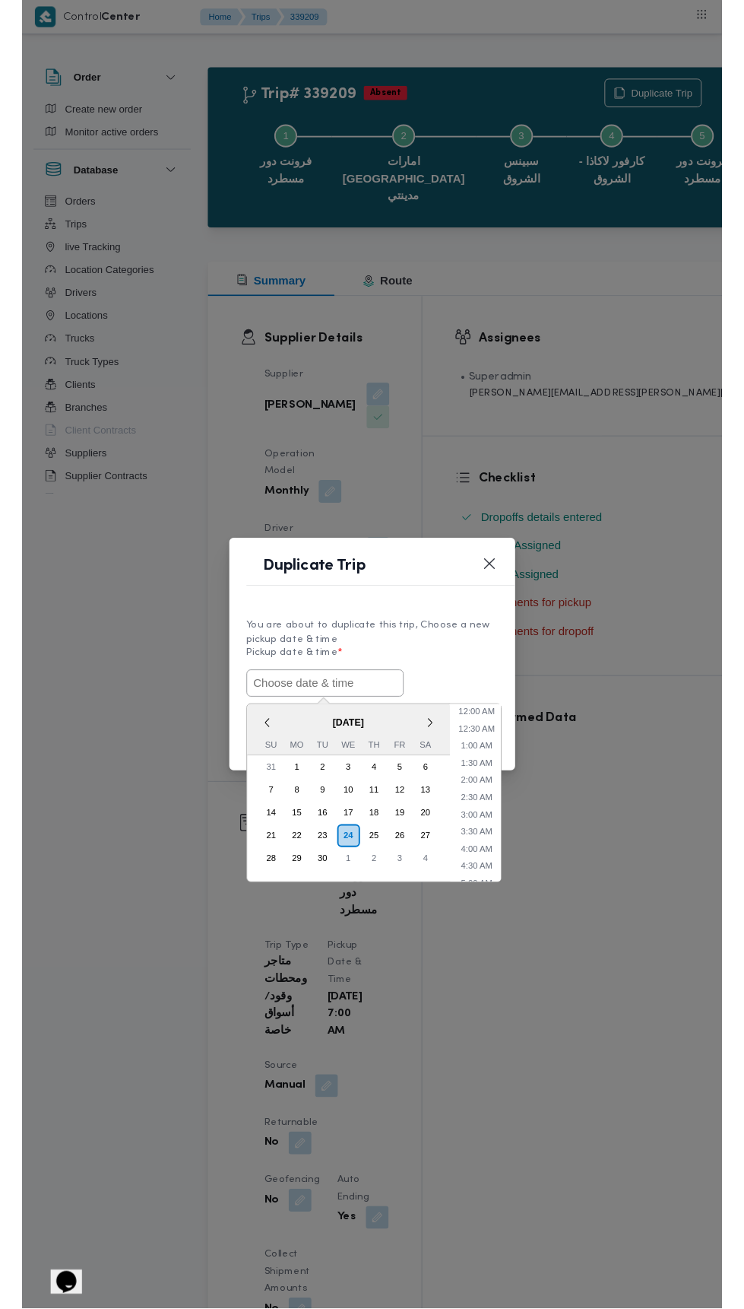
scroll to position [151, 0]
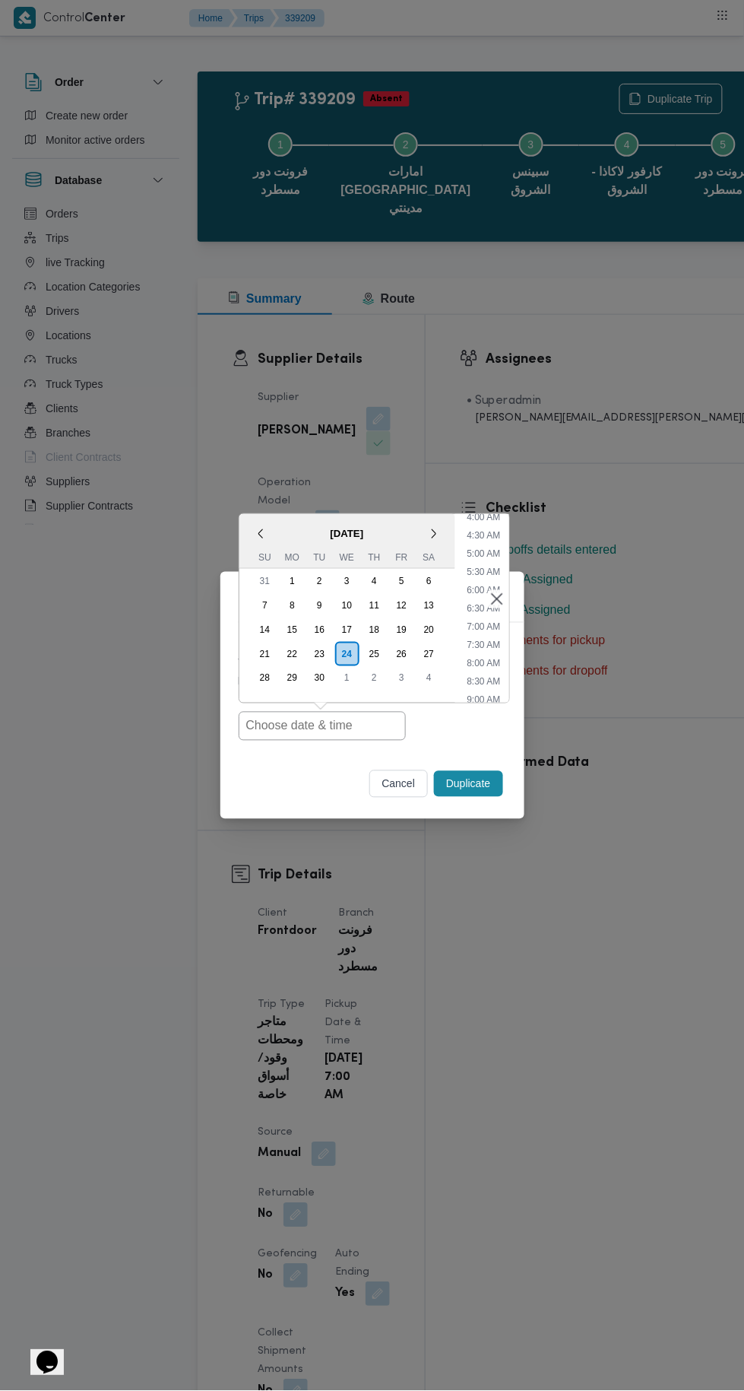
type input "24/09/2025 7:00AM"
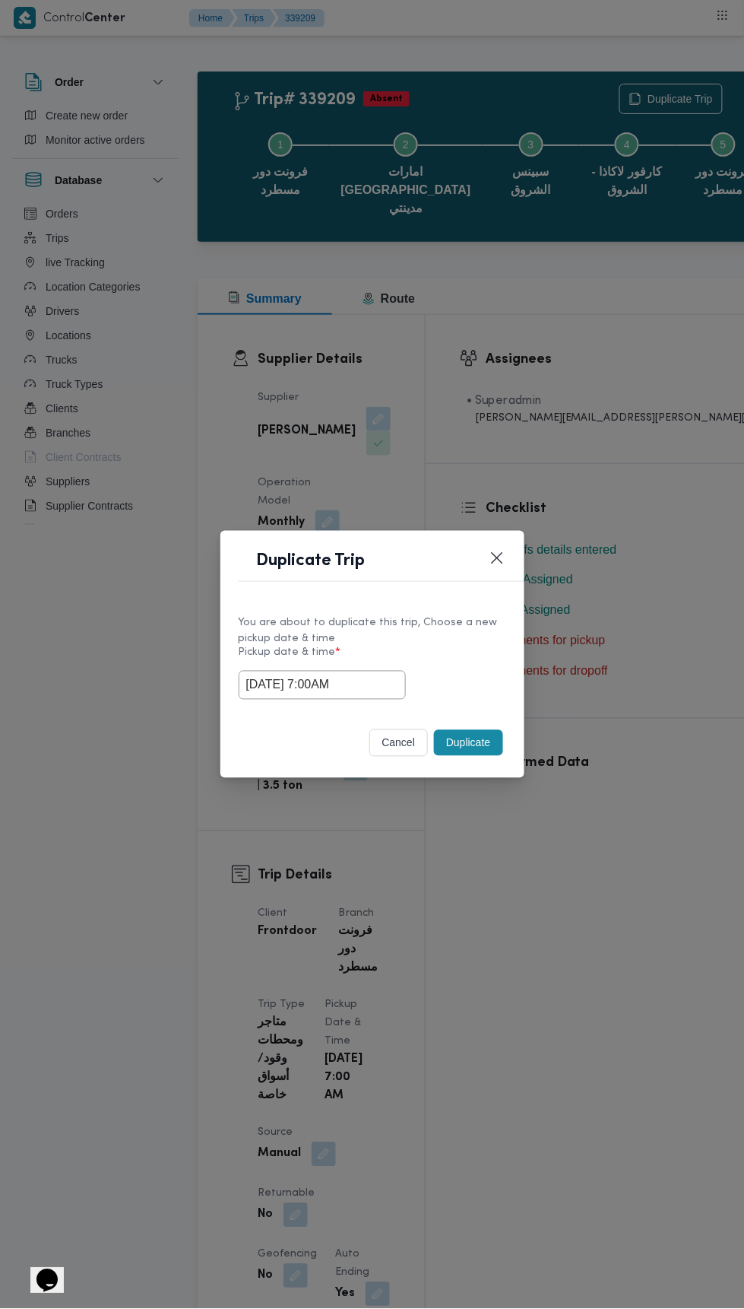
click at [595, 374] on div "Duplicate Trip You are about to duplicate this trip, Choose a new pickup date &…" at bounding box center [372, 654] width 744 height 1309
click at [482, 733] on button "Duplicate" at bounding box center [468, 743] width 68 height 26
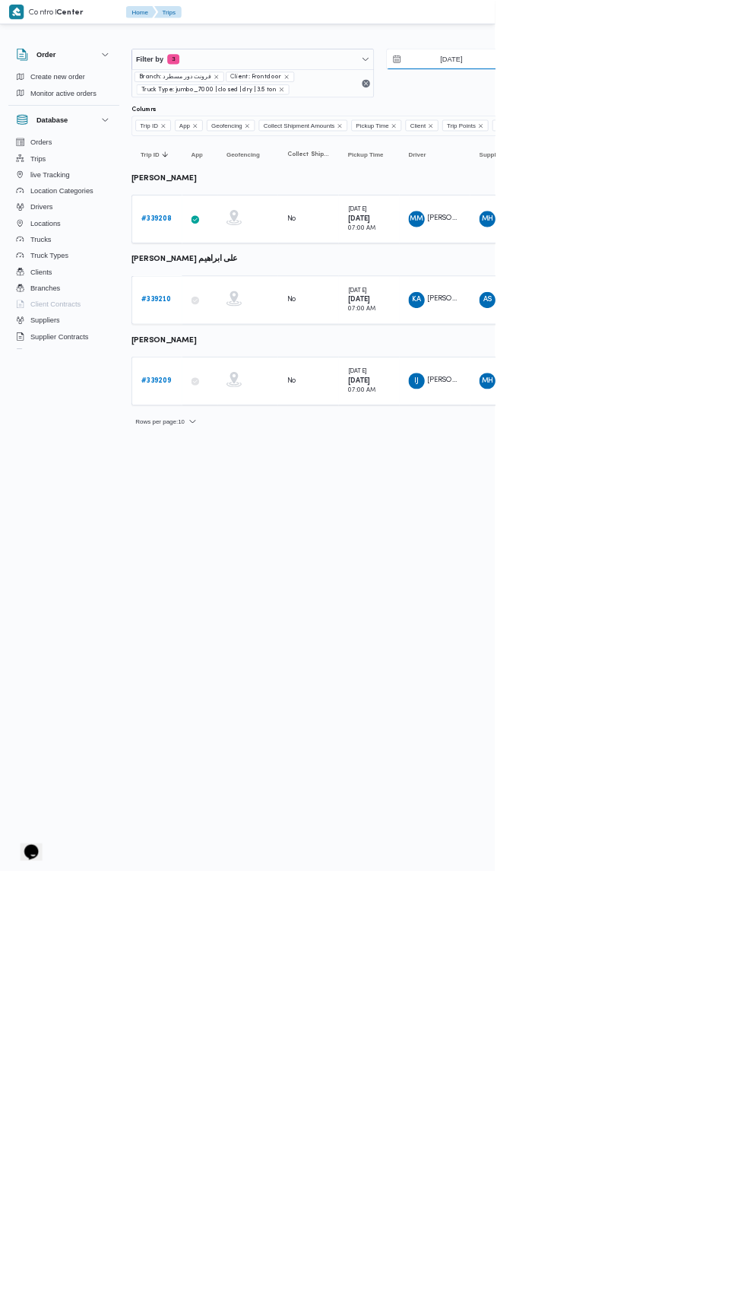
click at [677, 88] on input "[DATE]" at bounding box center [668, 89] width 173 height 30
click at [744, 972] on html "Control Center Home Trips English عربي Dark mode Logout Order Create new order …" at bounding box center [372, 654] width 744 height 1309
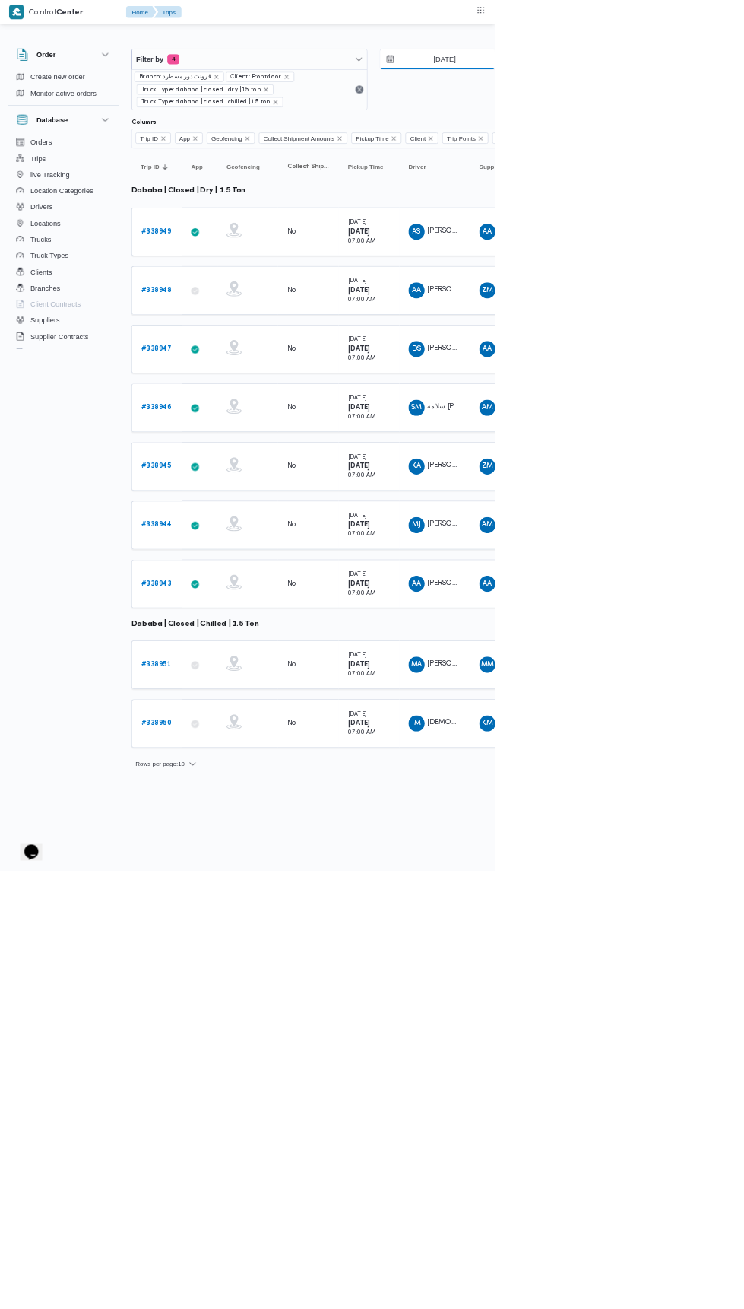
click at [708, 87] on input "22/9/2025" at bounding box center [658, 89] width 173 height 30
click at [471, 665] on td "Collect Shipment Amounts No" at bounding box center [463, 701] width 91 height 73
click at [237, 345] on b "# 338949" at bounding box center [235, 348] width 46 height 10
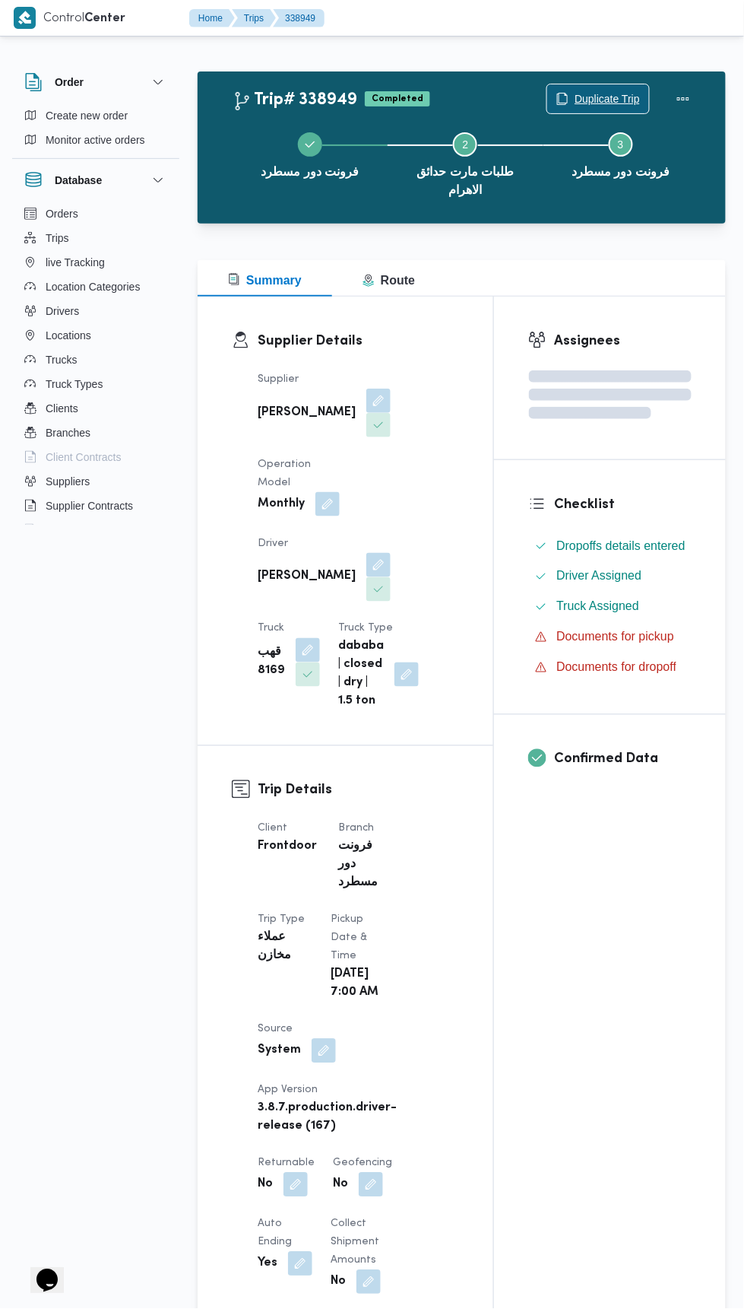
click at [605, 90] on span "Duplicate Trip" at bounding box center [607, 99] width 65 height 18
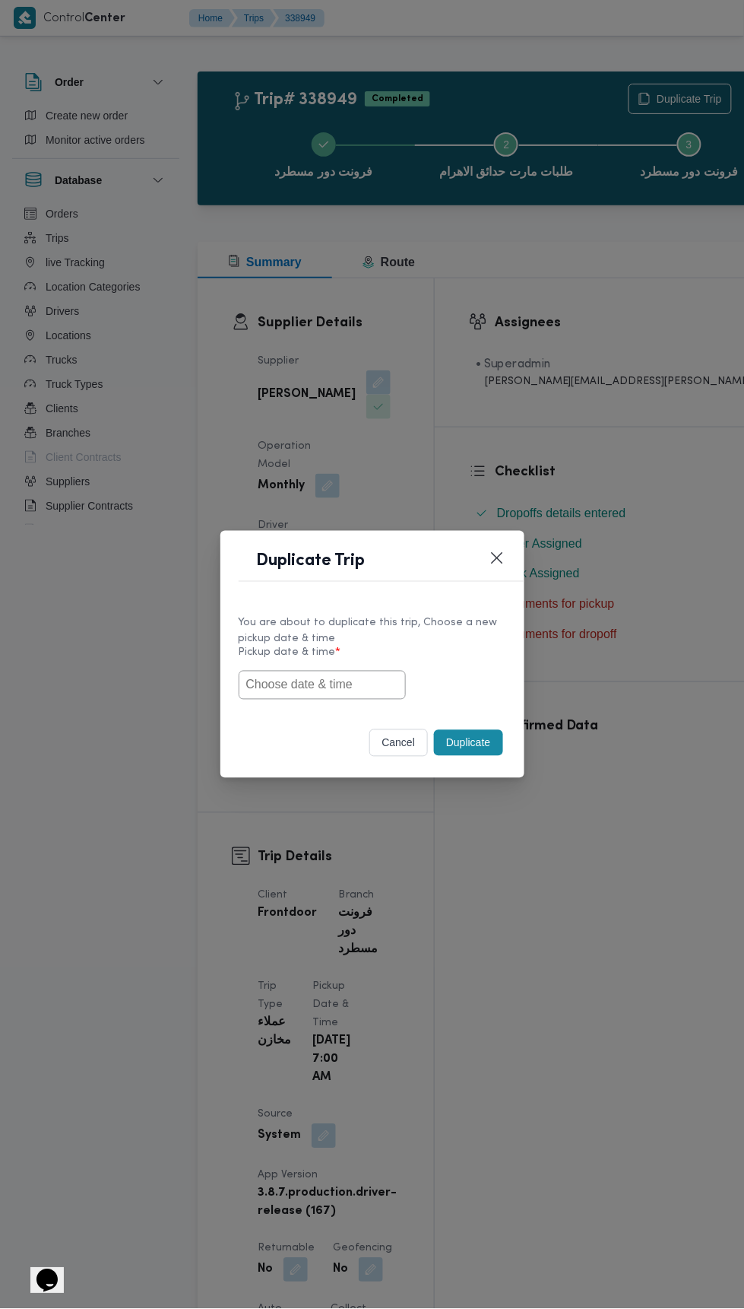
click at [337, 689] on input "text" at bounding box center [322, 685] width 167 height 29
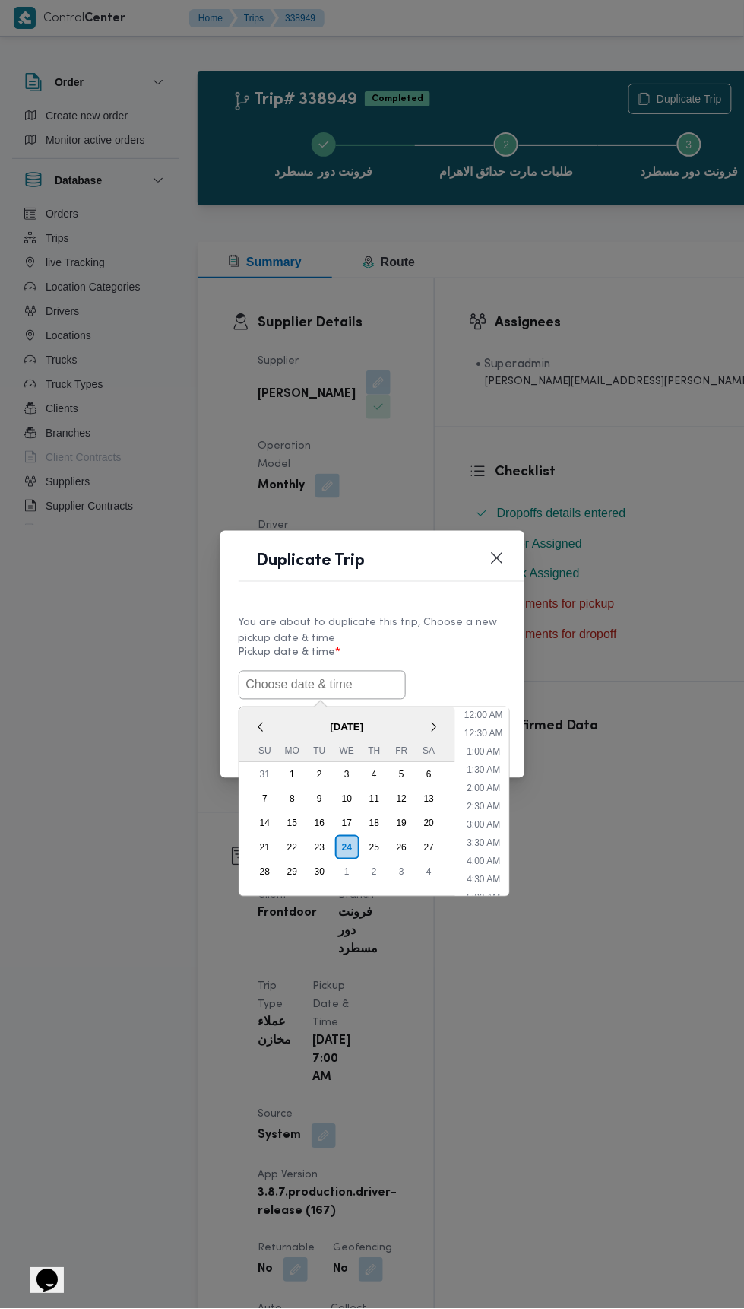
scroll to position [151, 0]
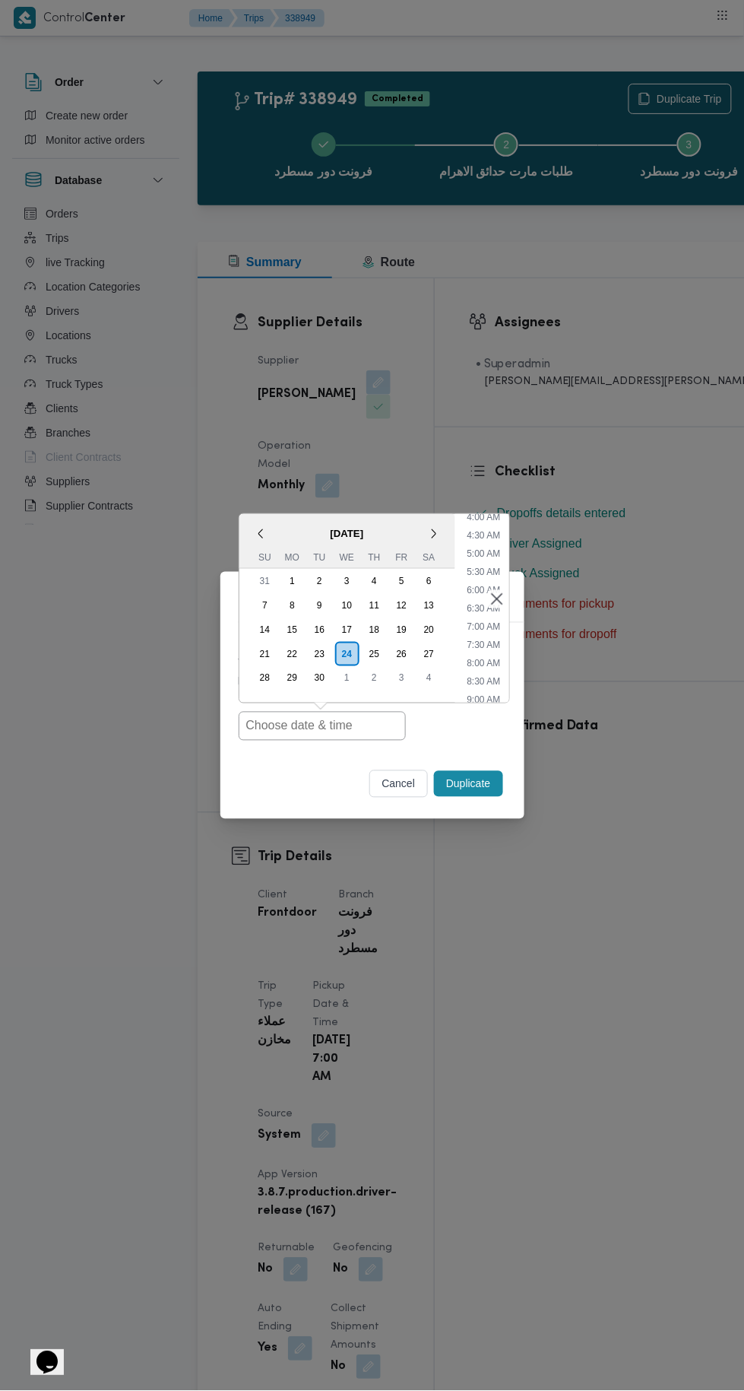
type input "24/09/2025 7:00AM"
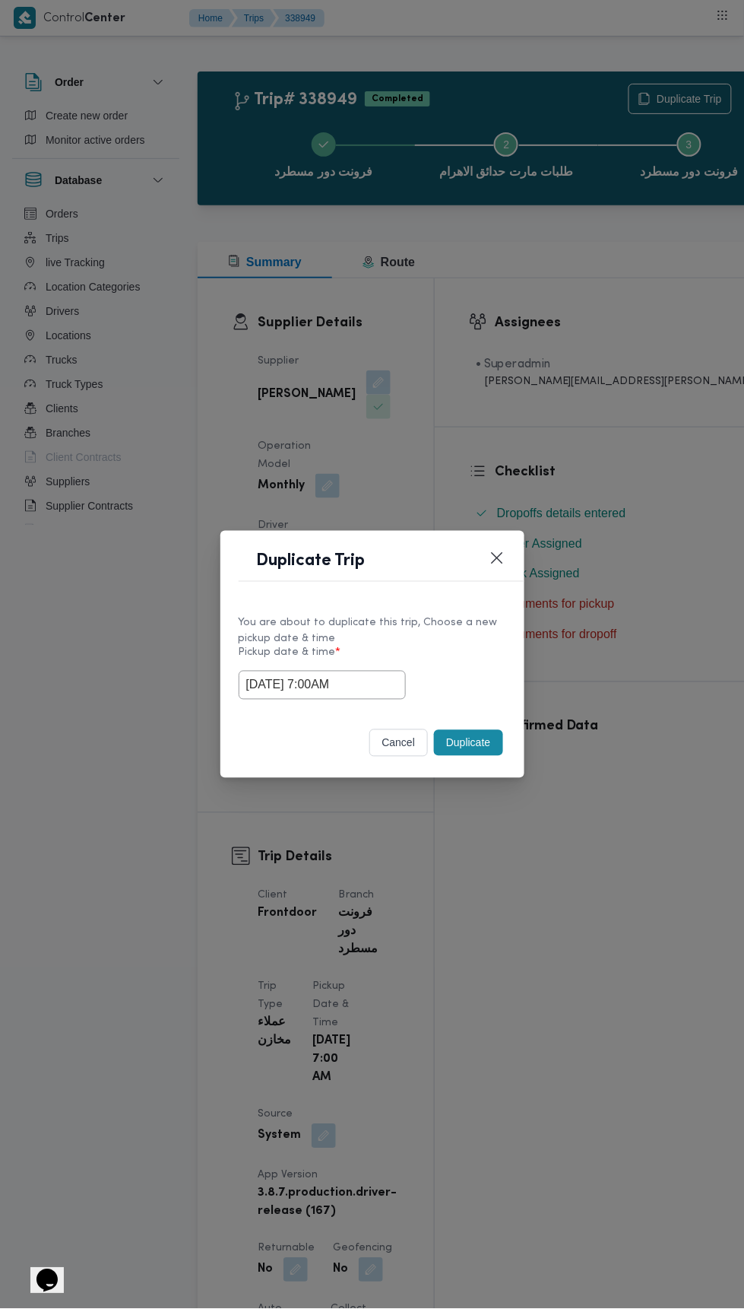
click at [629, 316] on div "Duplicate Trip You are about to duplicate this trip, Choose a new pickup date &…" at bounding box center [372, 654] width 744 height 1309
click at [472, 742] on button "Duplicate" at bounding box center [468, 743] width 68 height 26
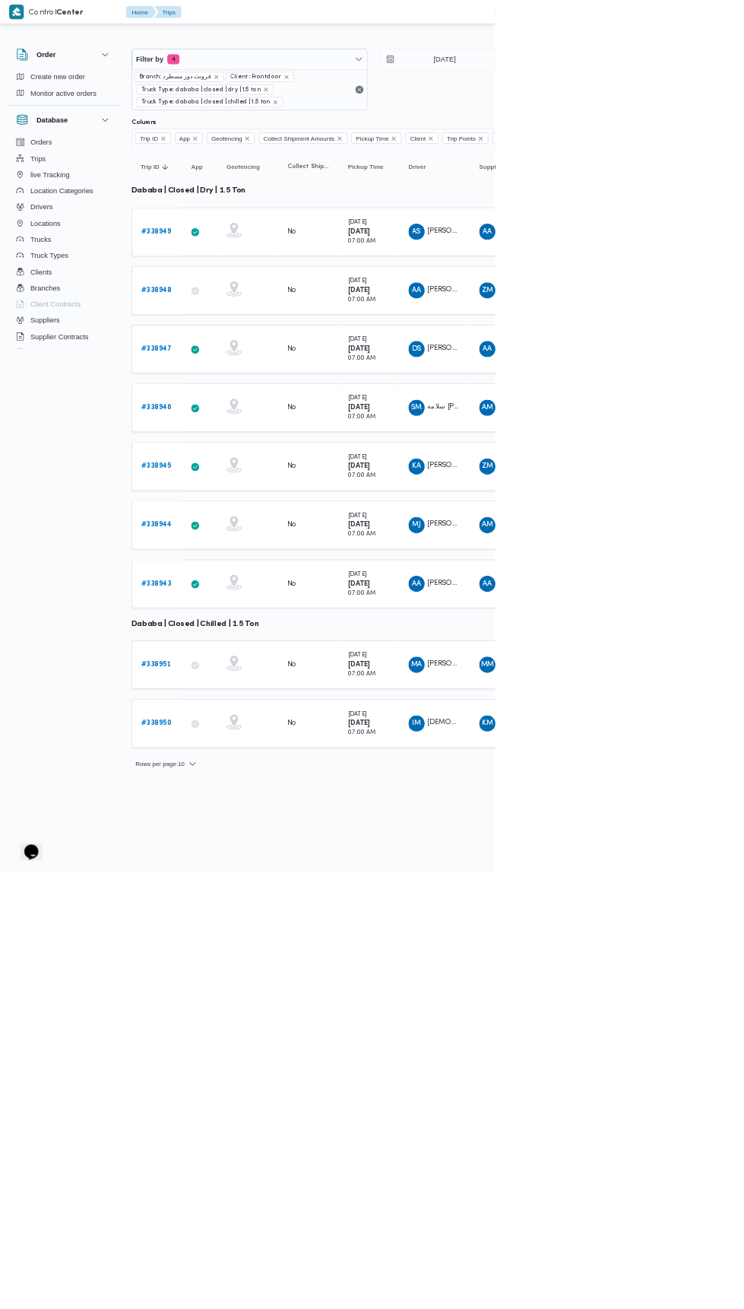
click at [243, 433] on b "# 338948" at bounding box center [235, 436] width 46 height 10
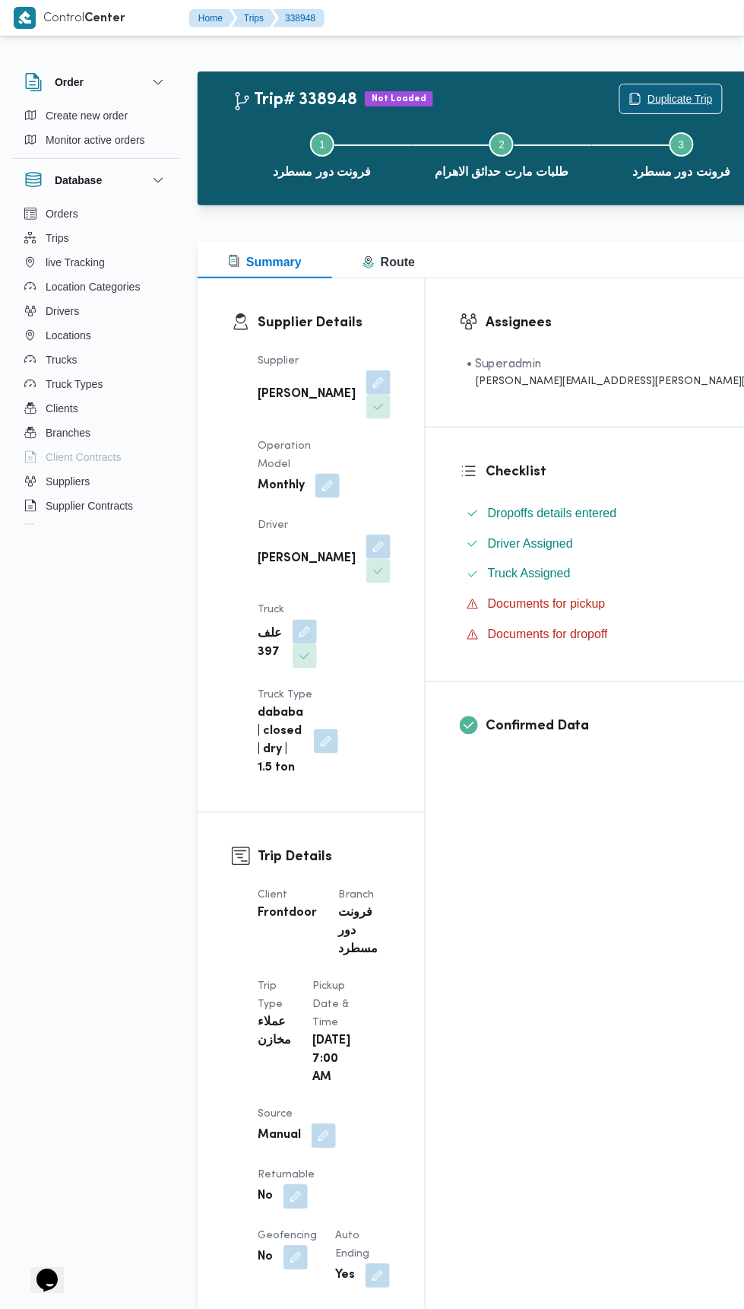
click at [648, 91] on span "Duplicate Trip" at bounding box center [680, 99] width 65 height 18
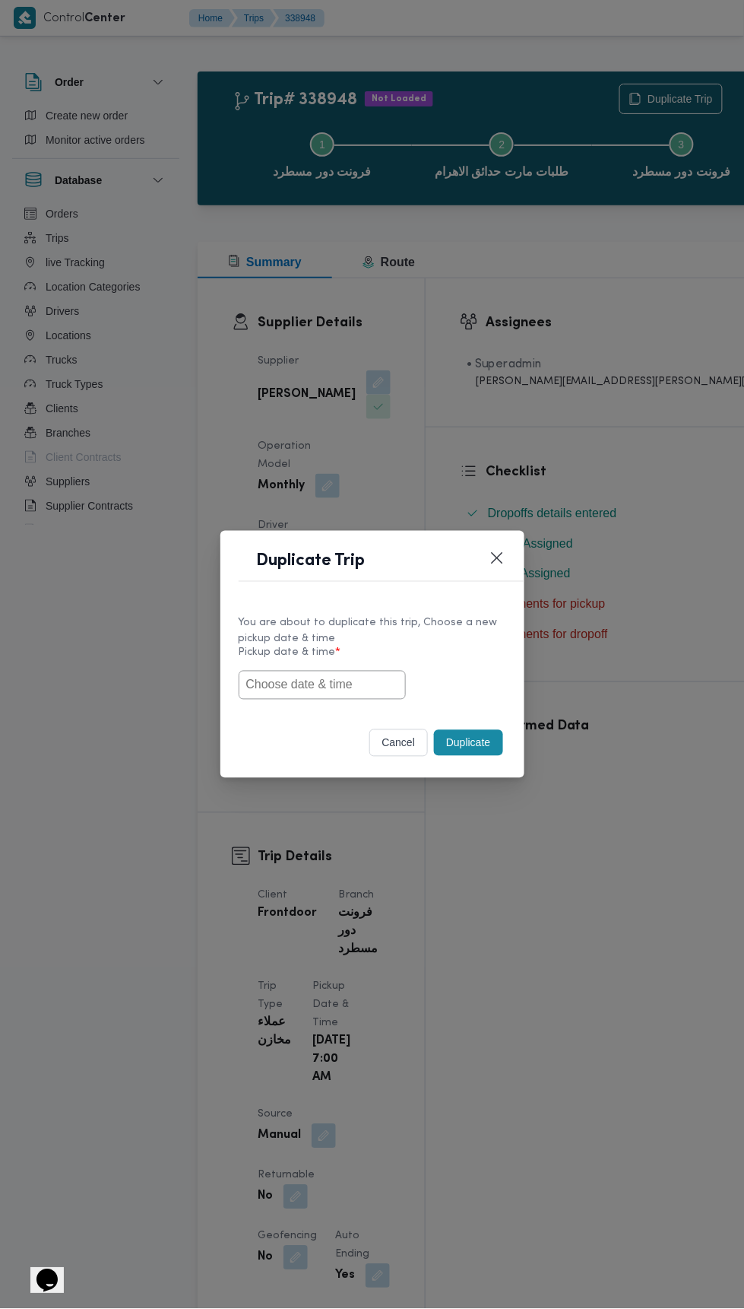
click at [350, 690] on input "text" at bounding box center [322, 685] width 167 height 29
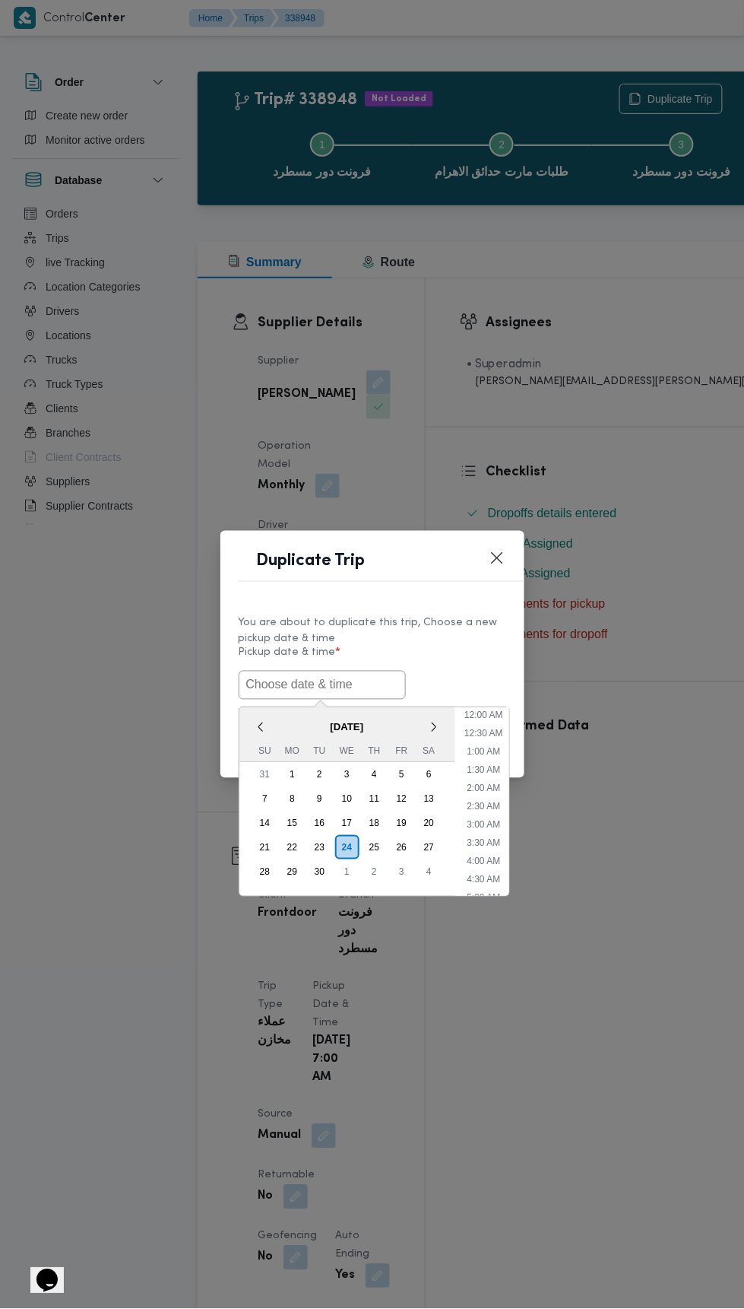
scroll to position [151, 0]
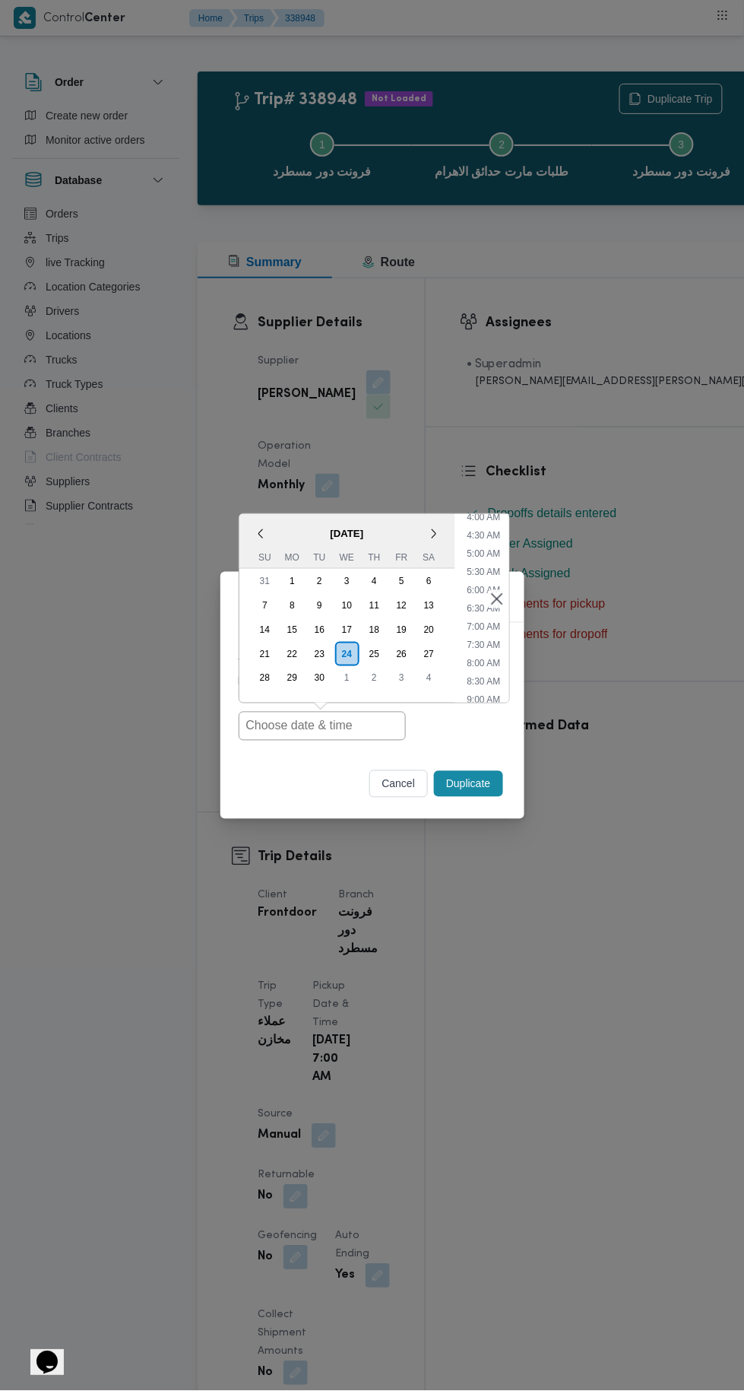
type input "24/09/2025 7:00AM"
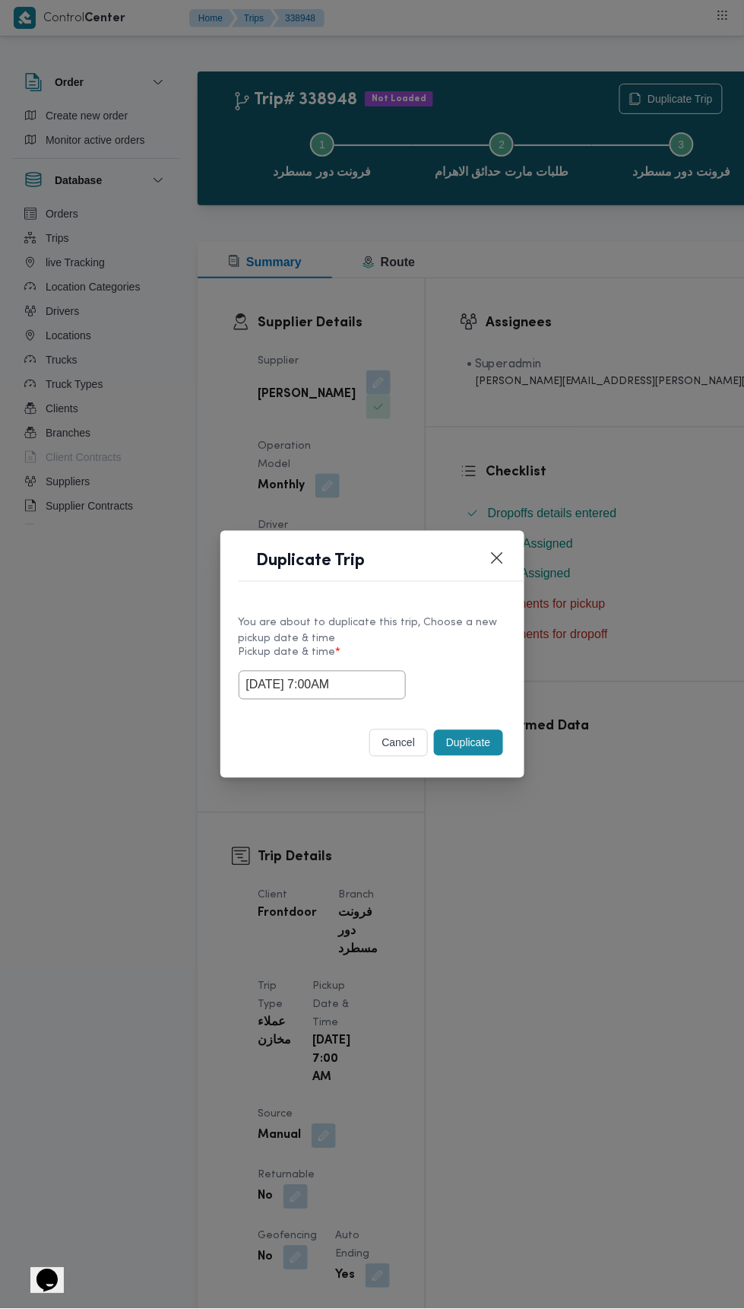
click at [605, 331] on div "Duplicate Trip You are about to duplicate this trip, Choose a new pickup date &…" at bounding box center [372, 654] width 744 height 1309
click at [471, 737] on button "Duplicate" at bounding box center [468, 743] width 68 height 26
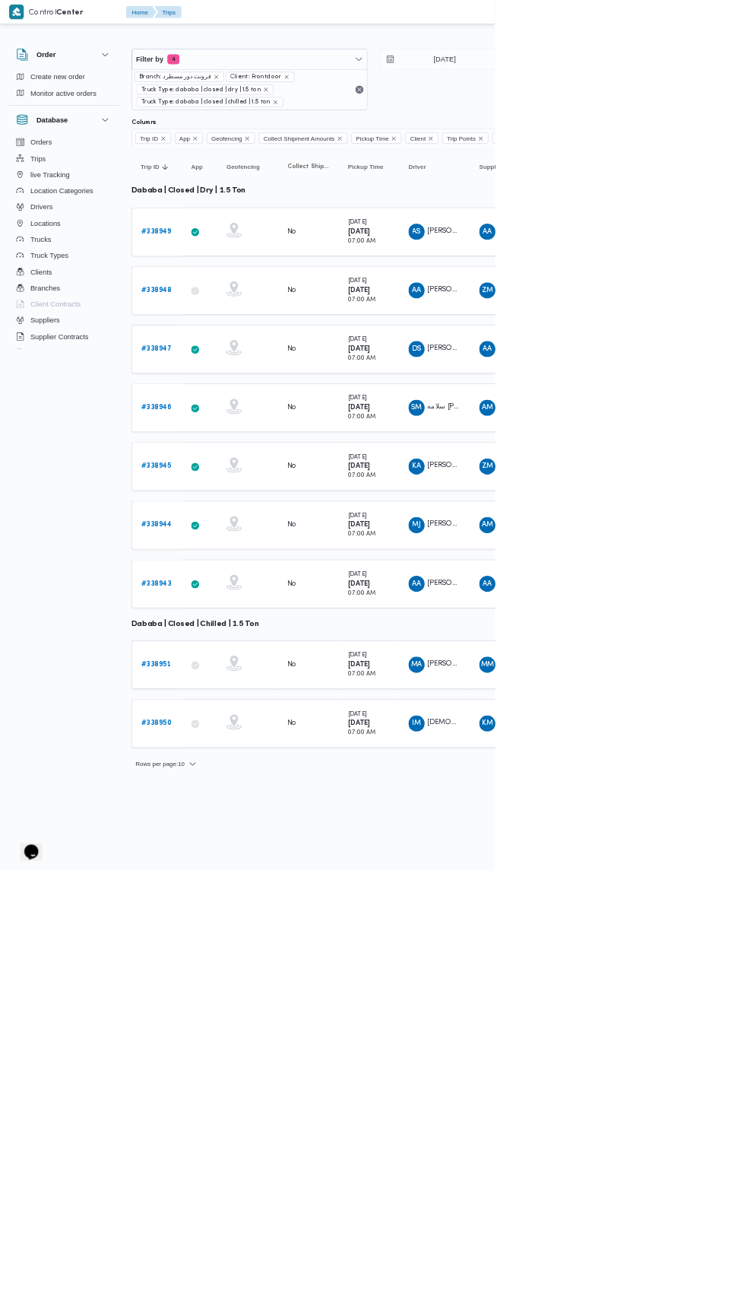
click at [237, 520] on b "# 338947" at bounding box center [235, 524] width 46 height 10
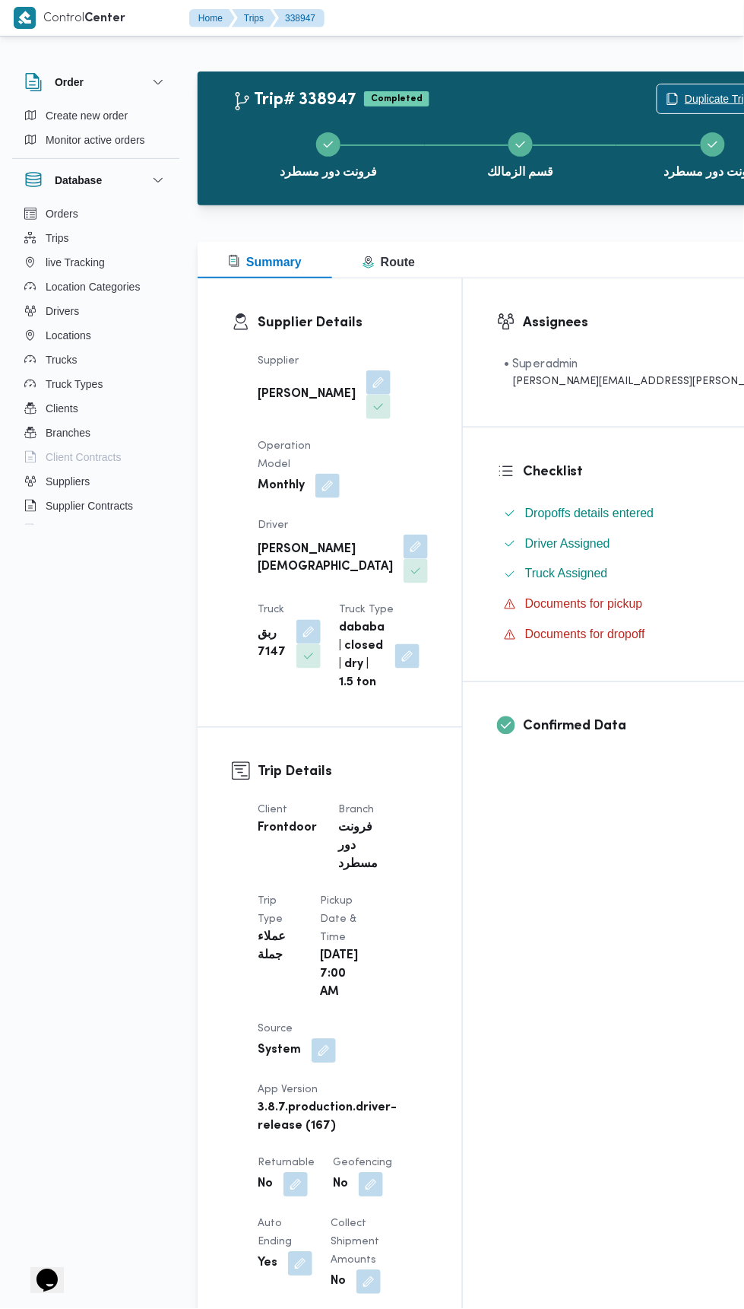
click at [685, 90] on span "Duplicate Trip" at bounding box center [717, 99] width 65 height 18
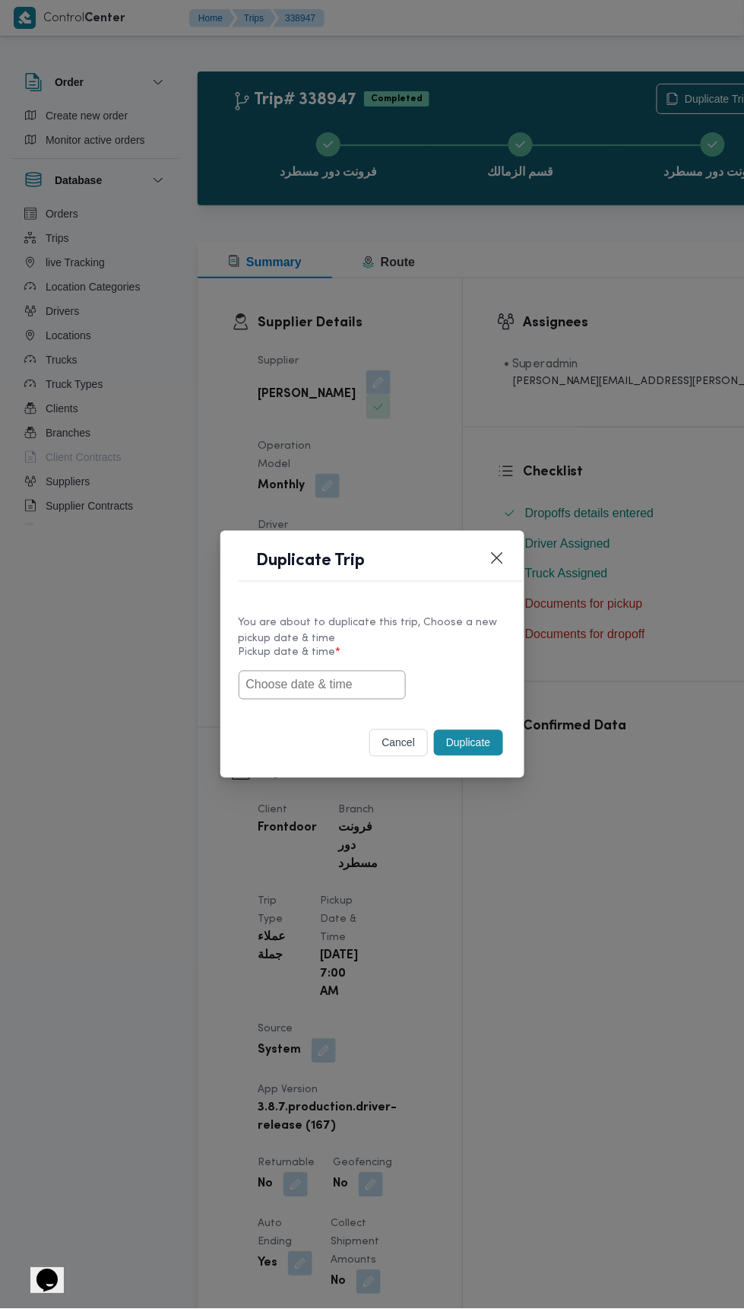
click at [327, 684] on input "text" at bounding box center [322, 685] width 167 height 29
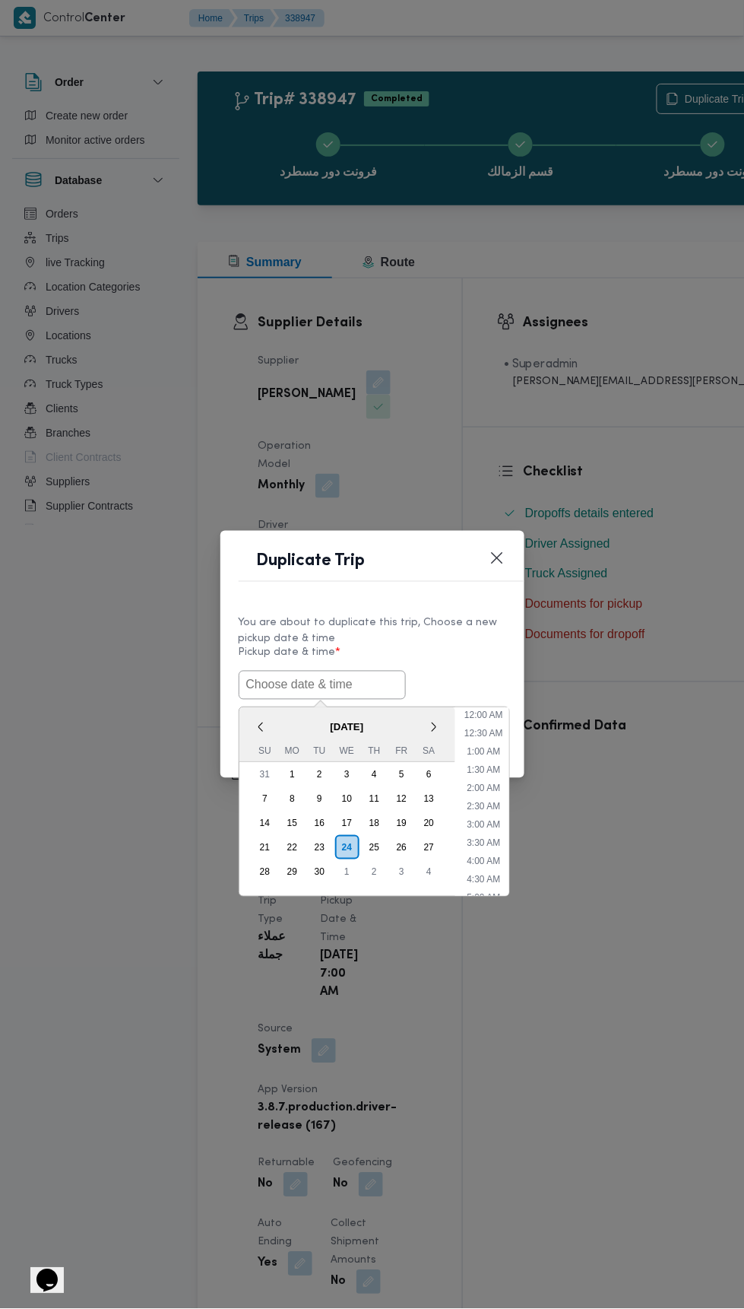
scroll to position [151, 0]
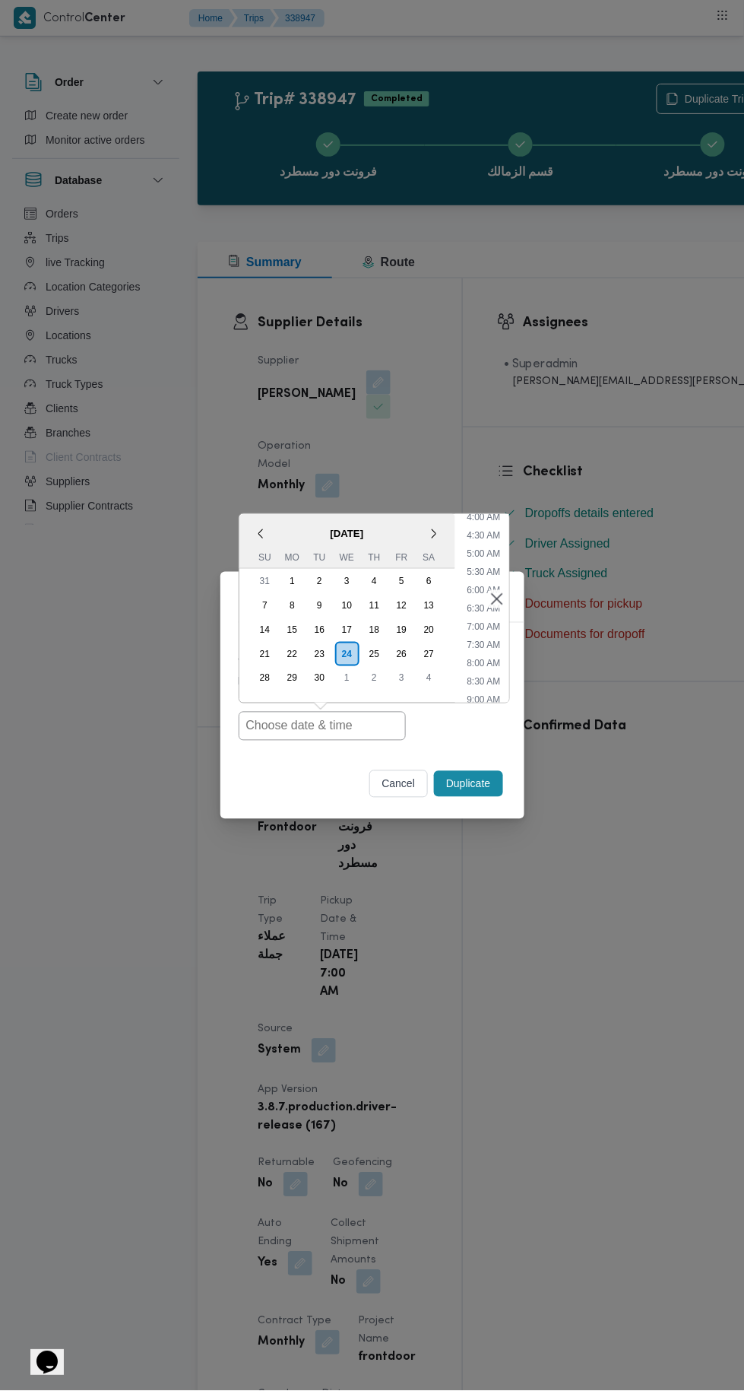
type input "24/09/2025 7:00AM"
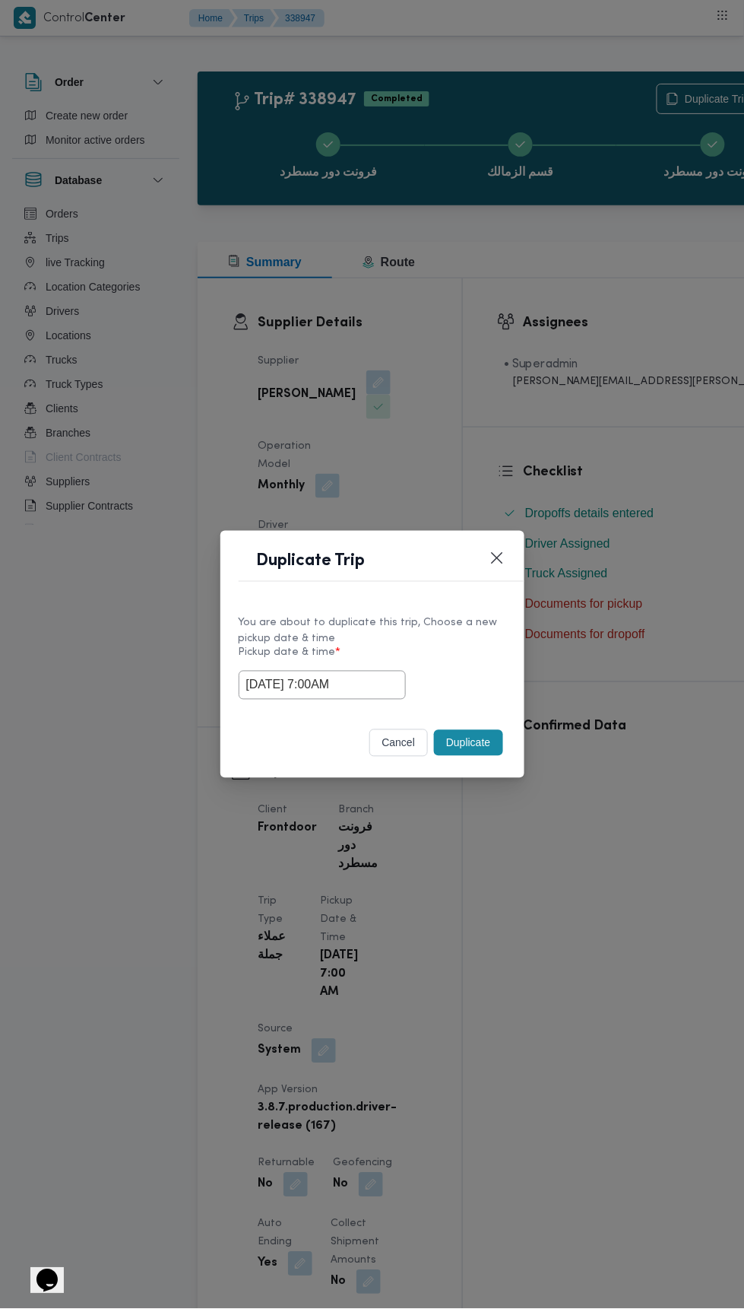
click at [541, 386] on div "Duplicate Trip You are about to duplicate this trip, Choose a new pickup date &…" at bounding box center [372, 654] width 744 height 1309
click at [490, 745] on button "Duplicate" at bounding box center [468, 743] width 68 height 26
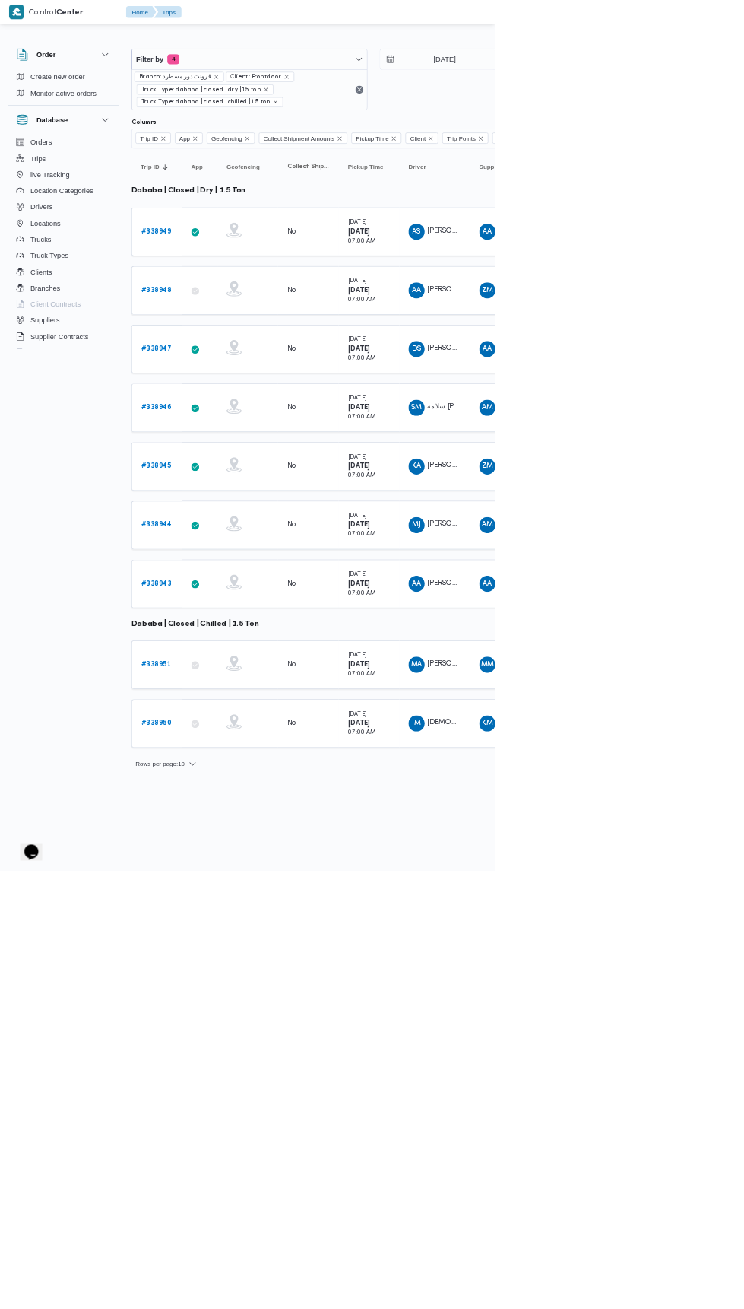
click at [215, 608] on b "# 338946" at bounding box center [235, 613] width 46 height 10
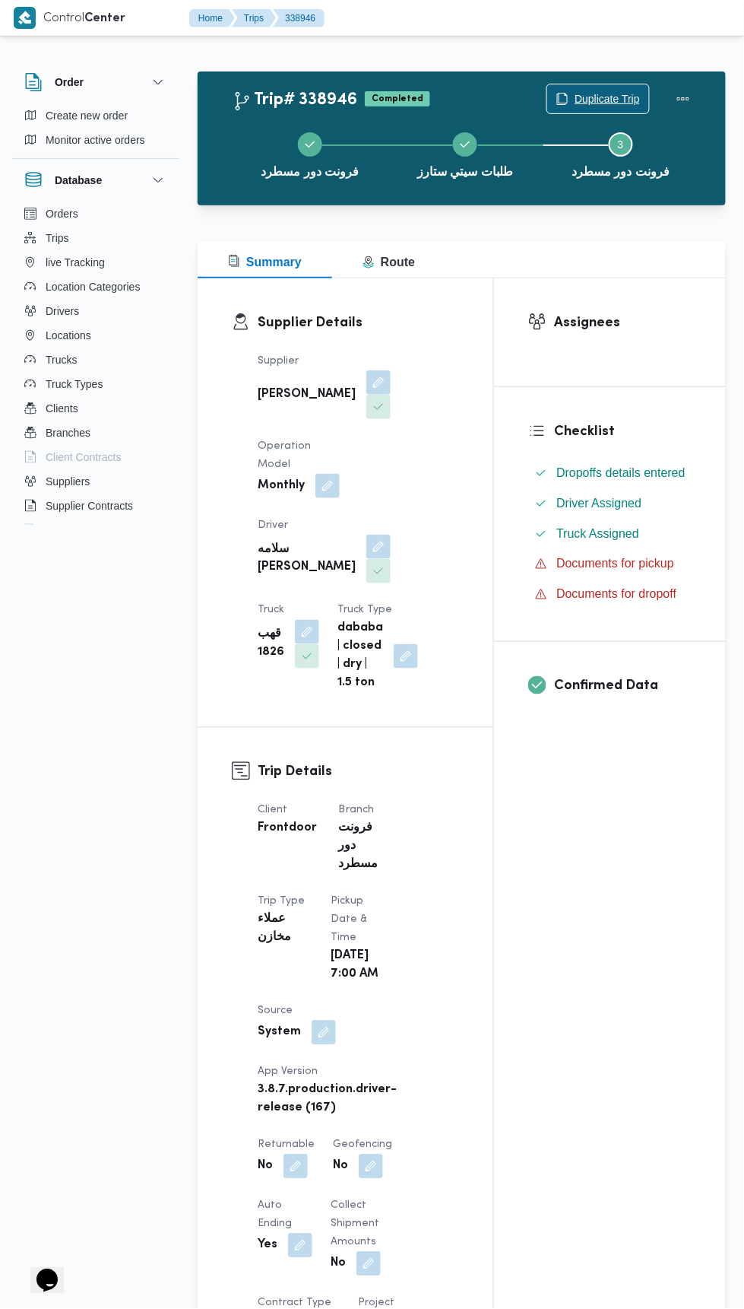
click at [594, 98] on span "Duplicate Trip" at bounding box center [607, 99] width 65 height 18
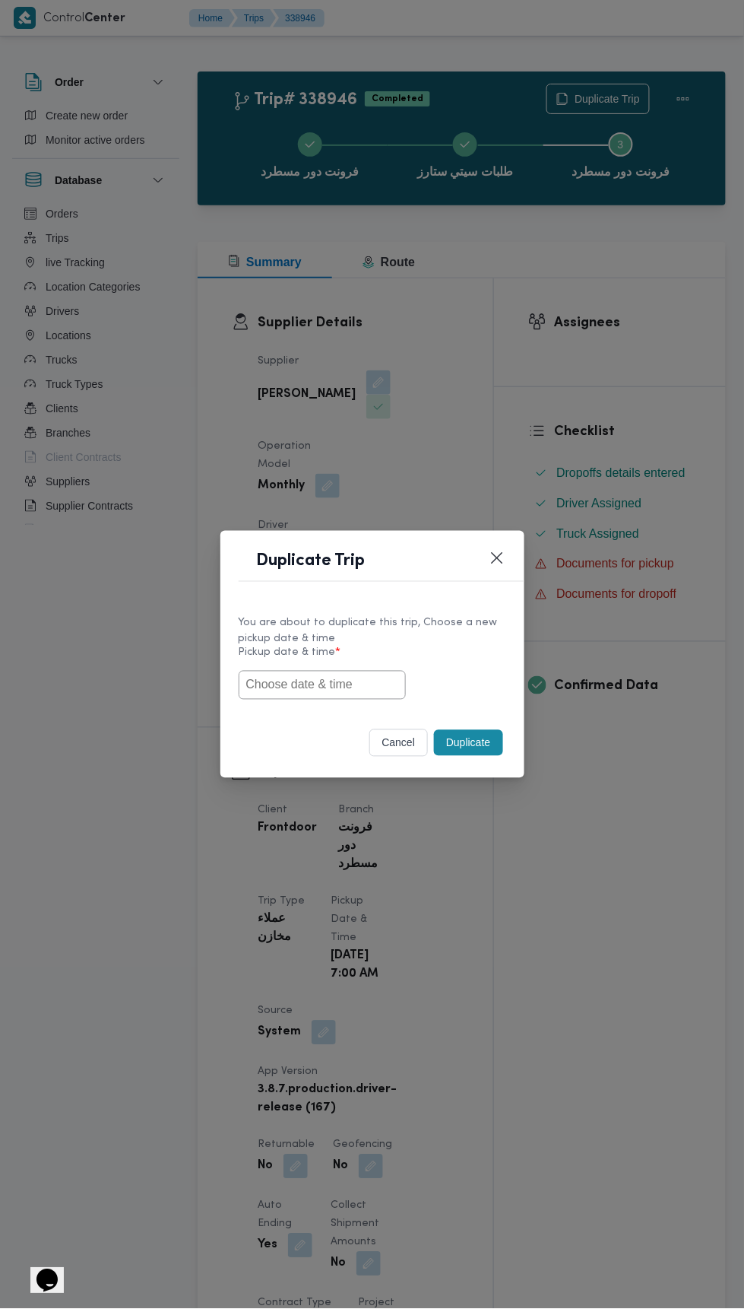
click at [332, 681] on input "text" at bounding box center [322, 685] width 167 height 29
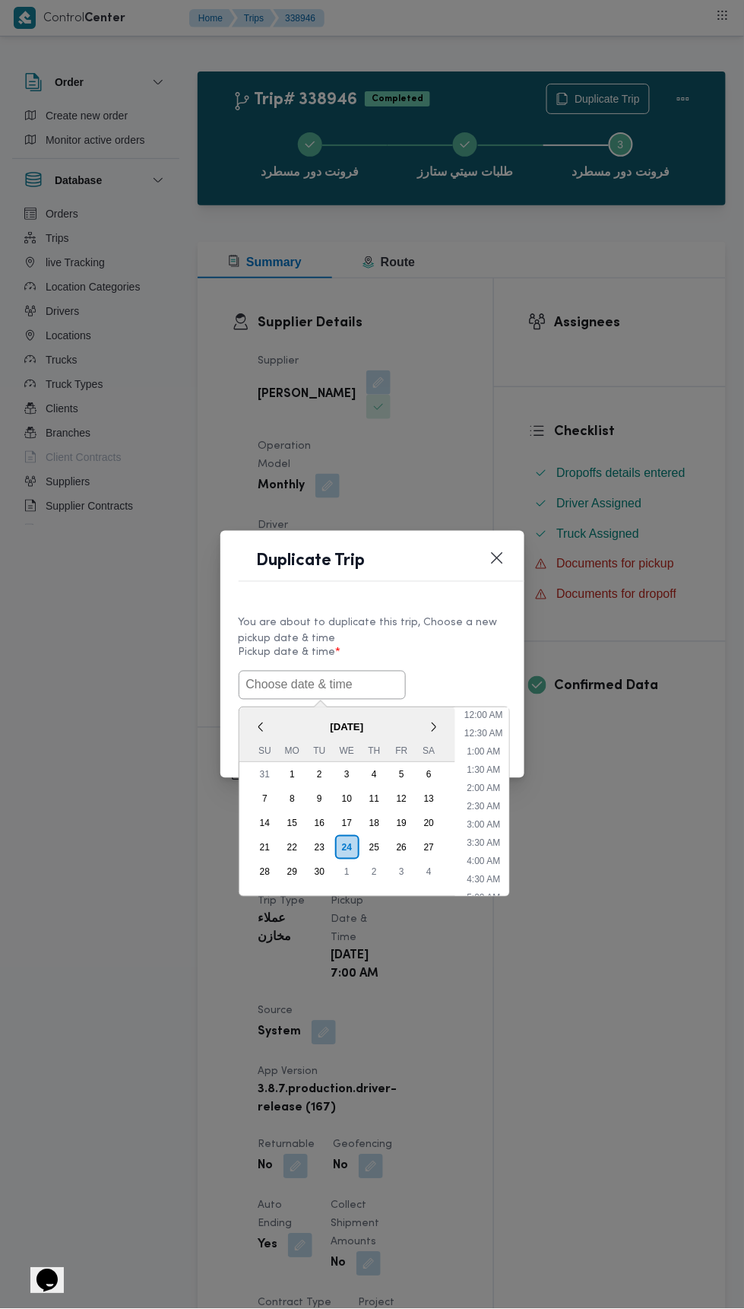
scroll to position [151, 0]
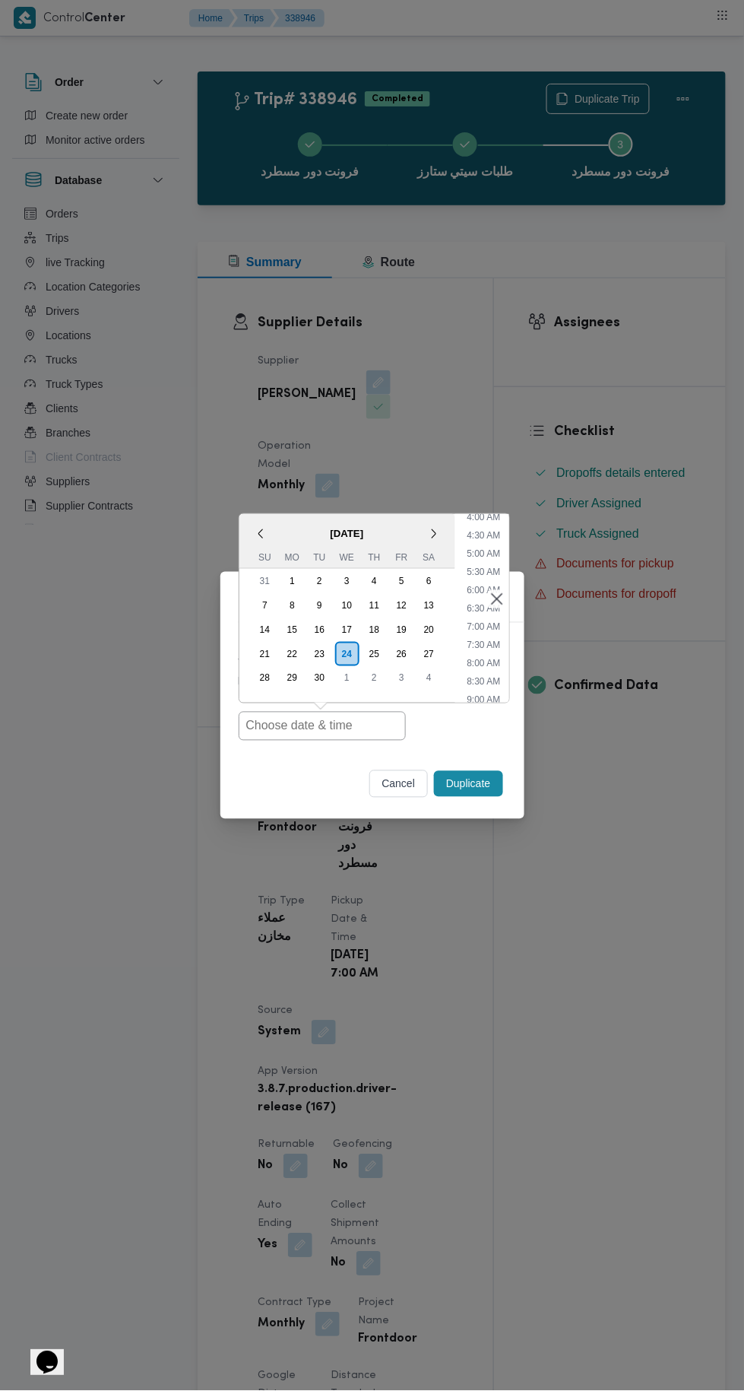
type input "24/09/2025 7:00AM"
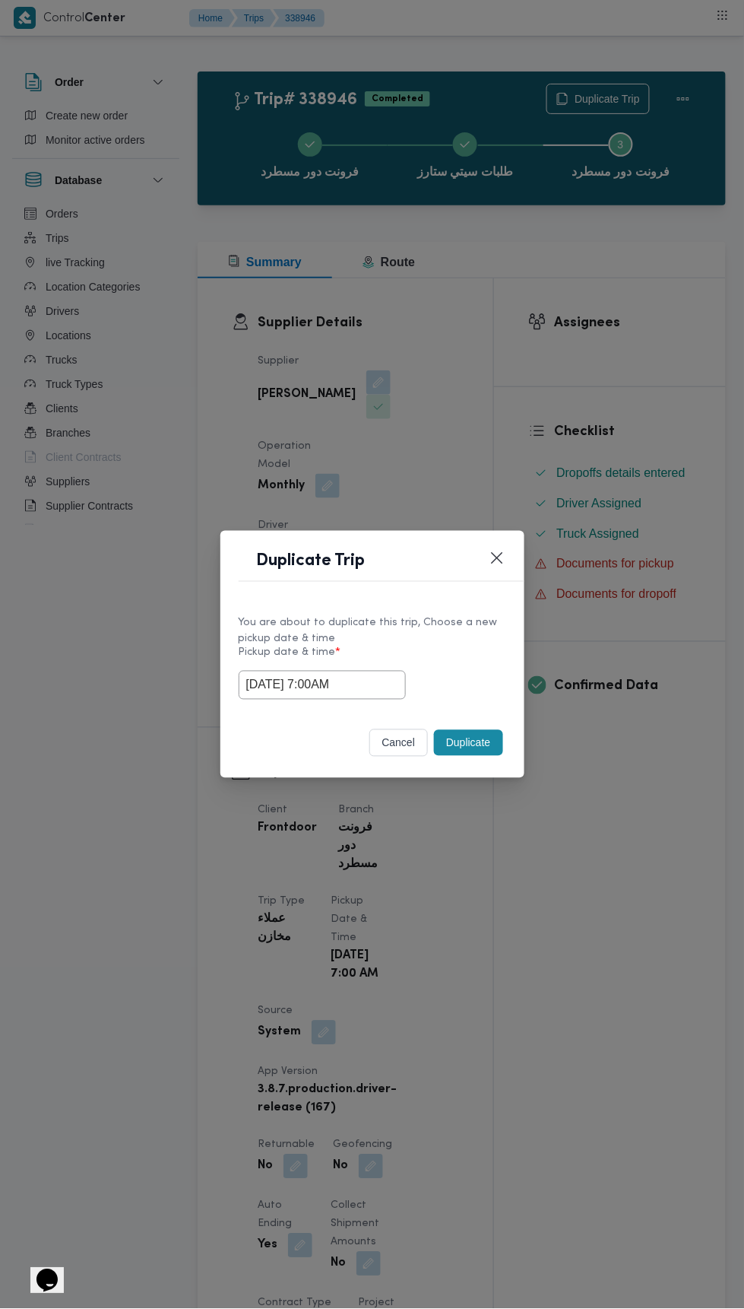
click at [594, 315] on div "Duplicate Trip You are about to duplicate this trip, Choose a new pickup date &…" at bounding box center [372, 654] width 744 height 1309
click at [497, 740] on button "Duplicate" at bounding box center [468, 743] width 68 height 26
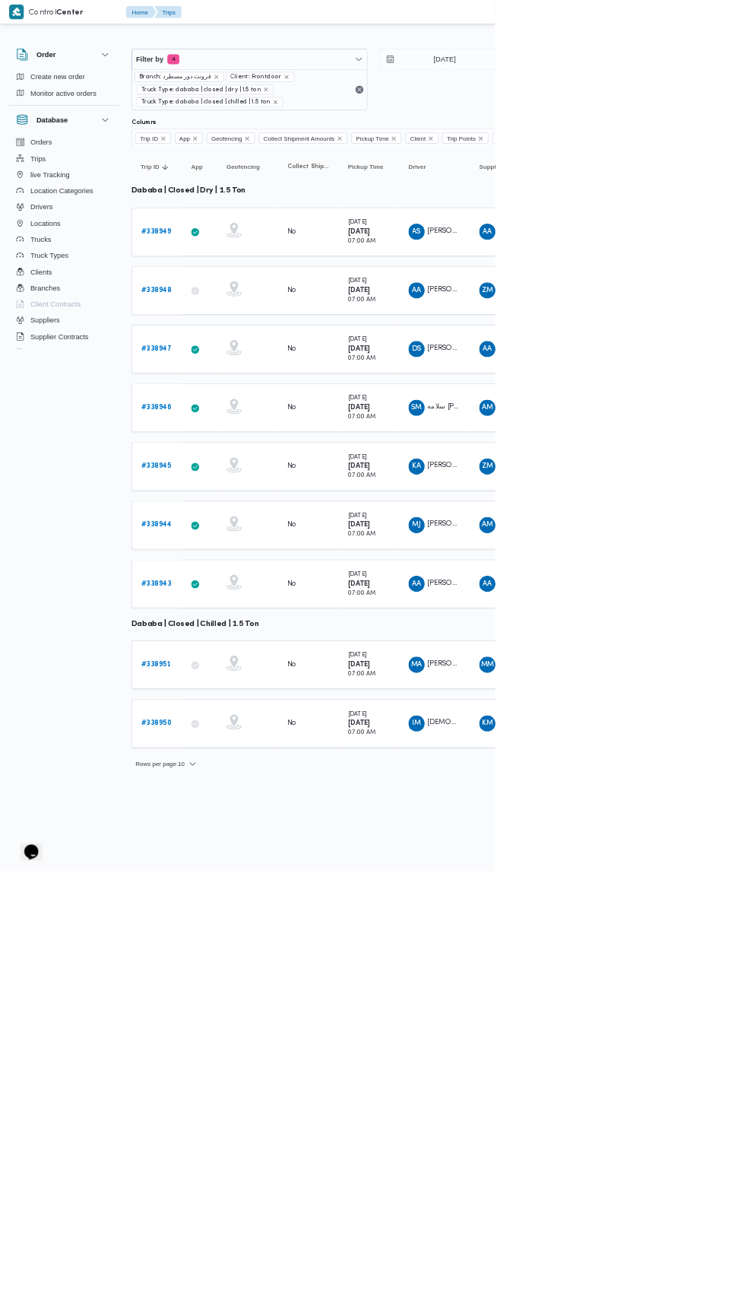
click at [240, 696] on b "# 338945" at bounding box center [235, 701] width 46 height 10
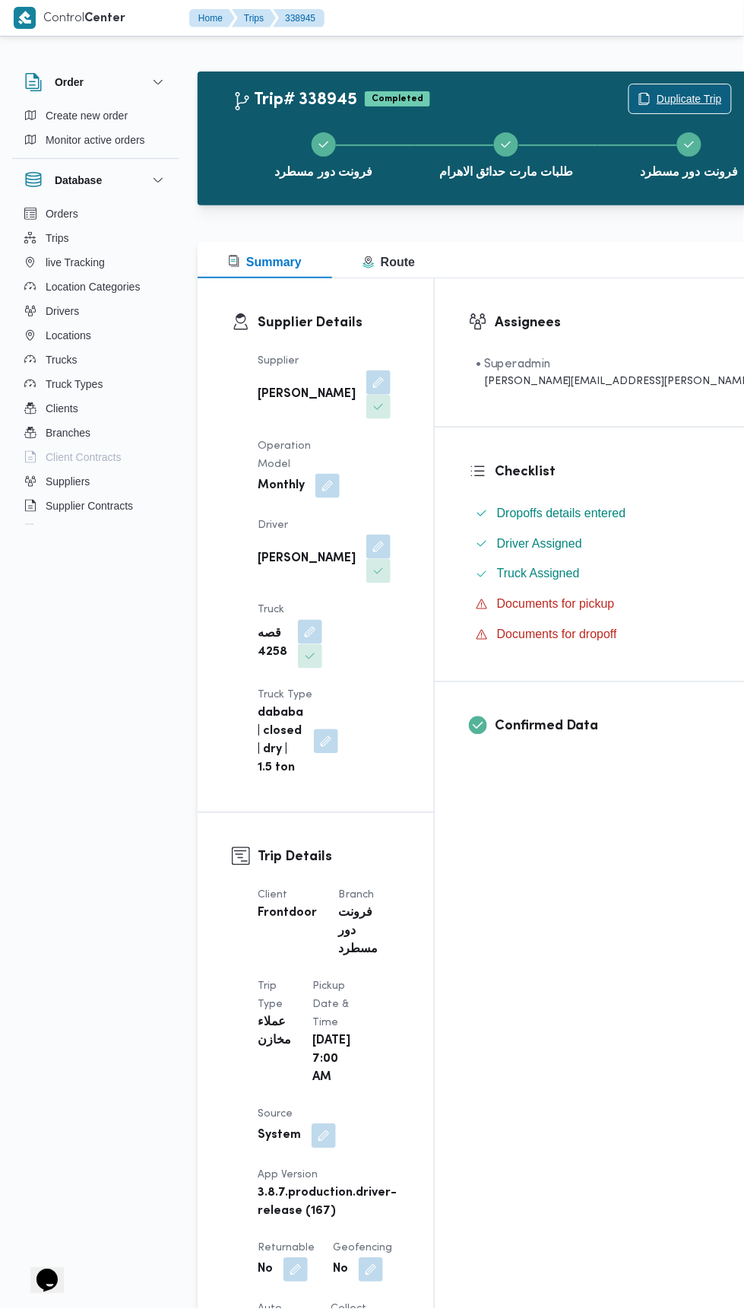
click at [657, 98] on span "Duplicate Trip" at bounding box center [689, 99] width 65 height 18
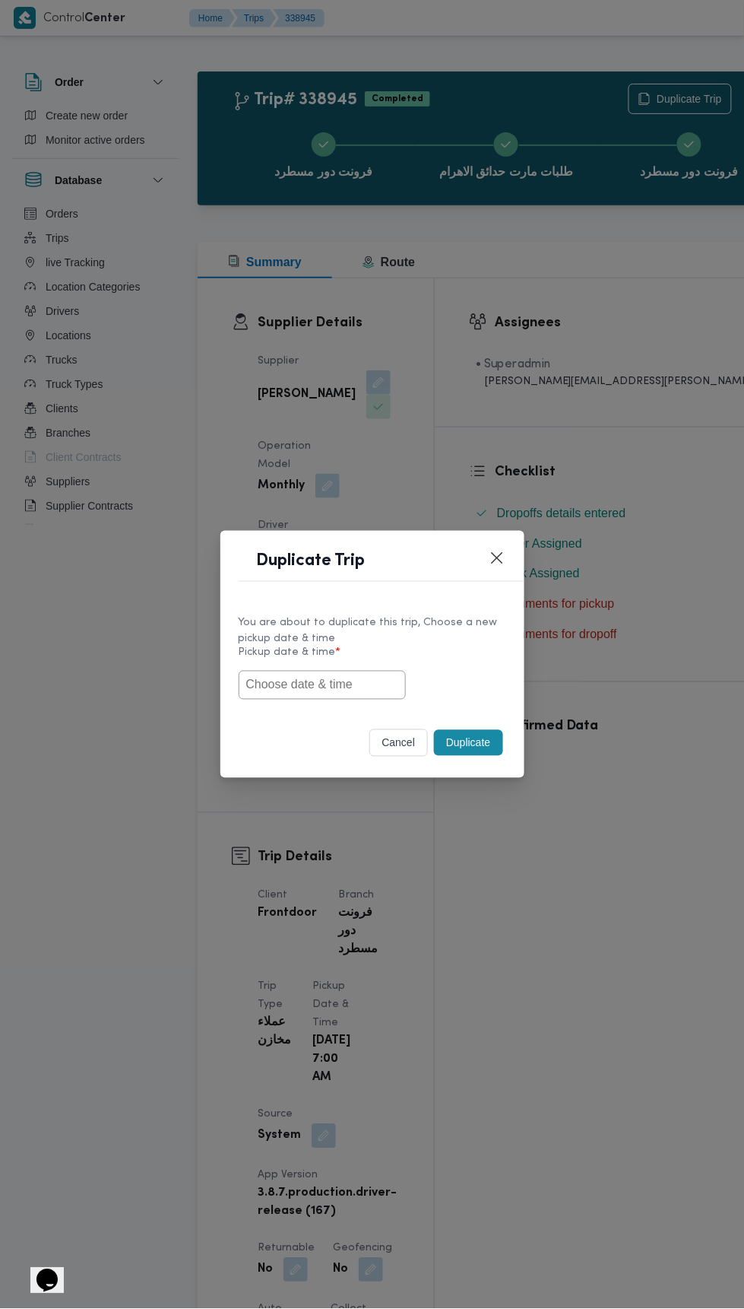
click at [368, 679] on input "text" at bounding box center [322, 685] width 167 height 29
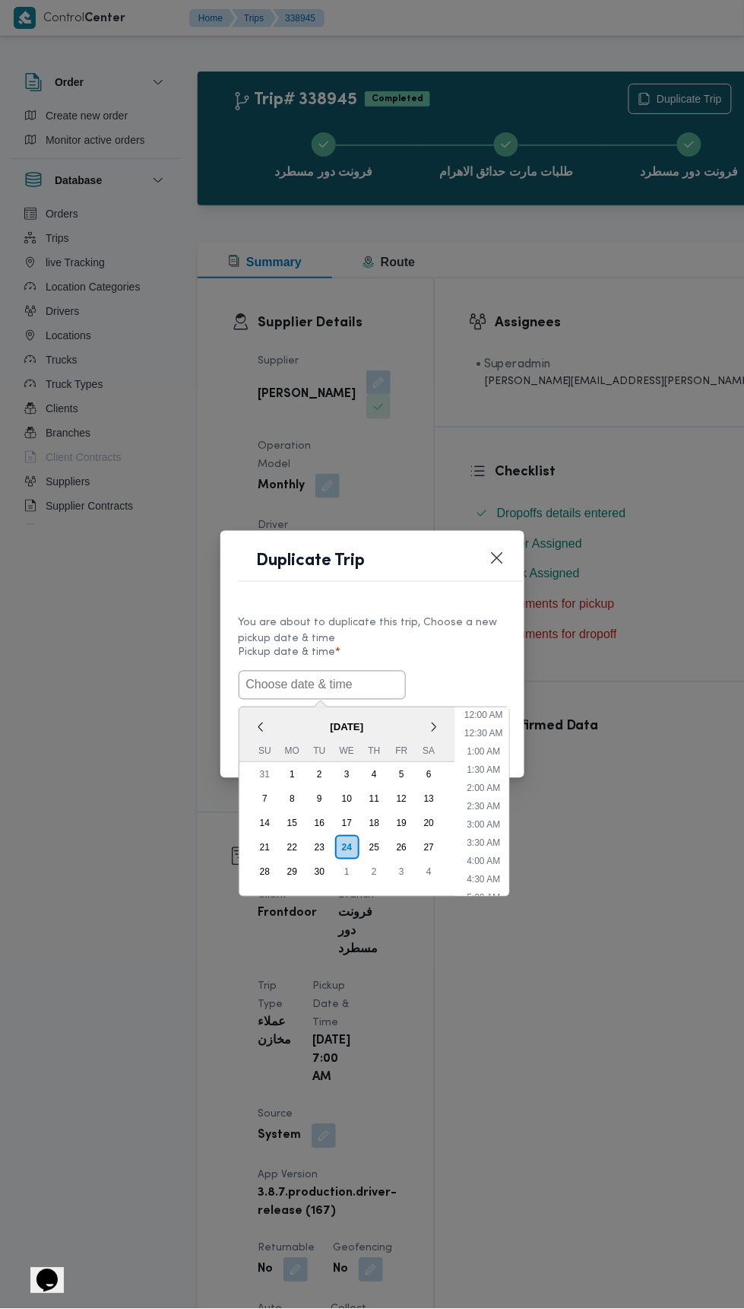
scroll to position [151, 0]
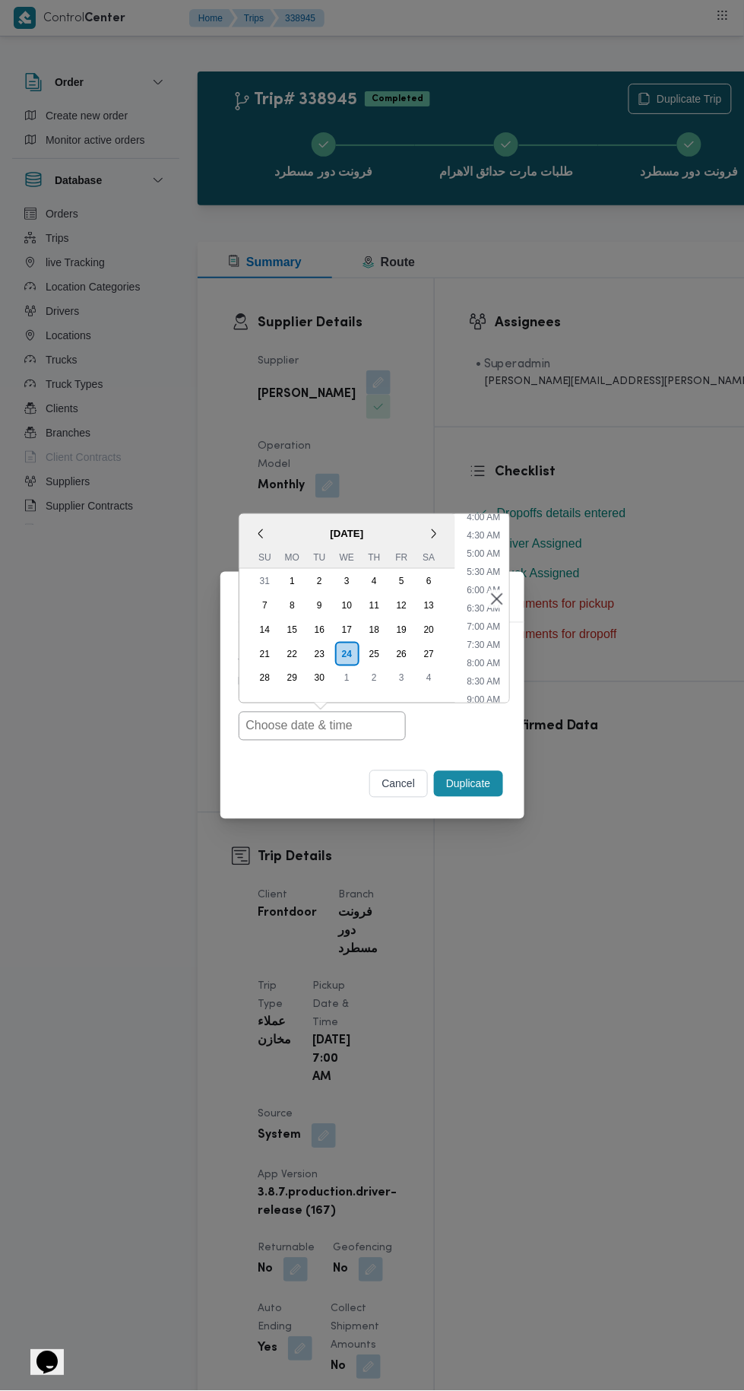
type input "24/09/2025 7:00AM"
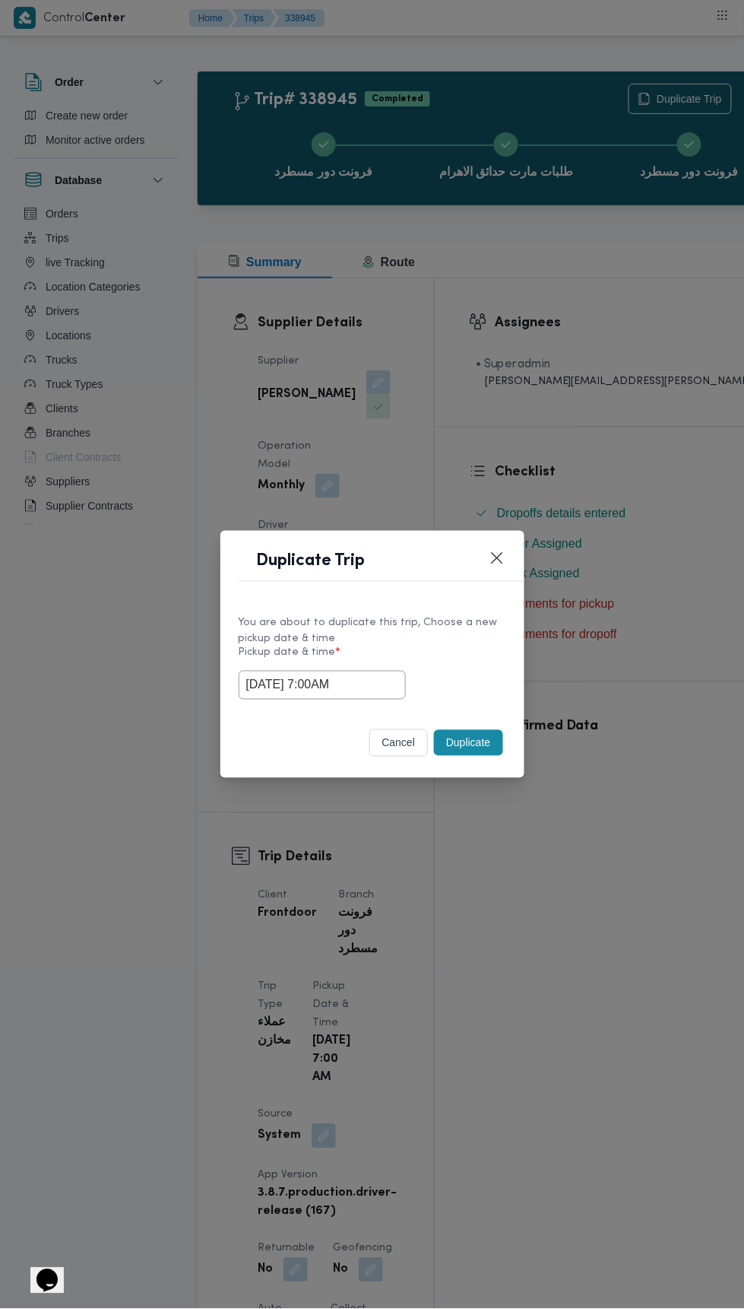
click at [650, 342] on div "Duplicate Trip You are about to duplicate this trip, Choose a new pickup date &…" at bounding box center [372, 654] width 744 height 1309
click at [489, 741] on button "Duplicate" at bounding box center [468, 743] width 68 height 26
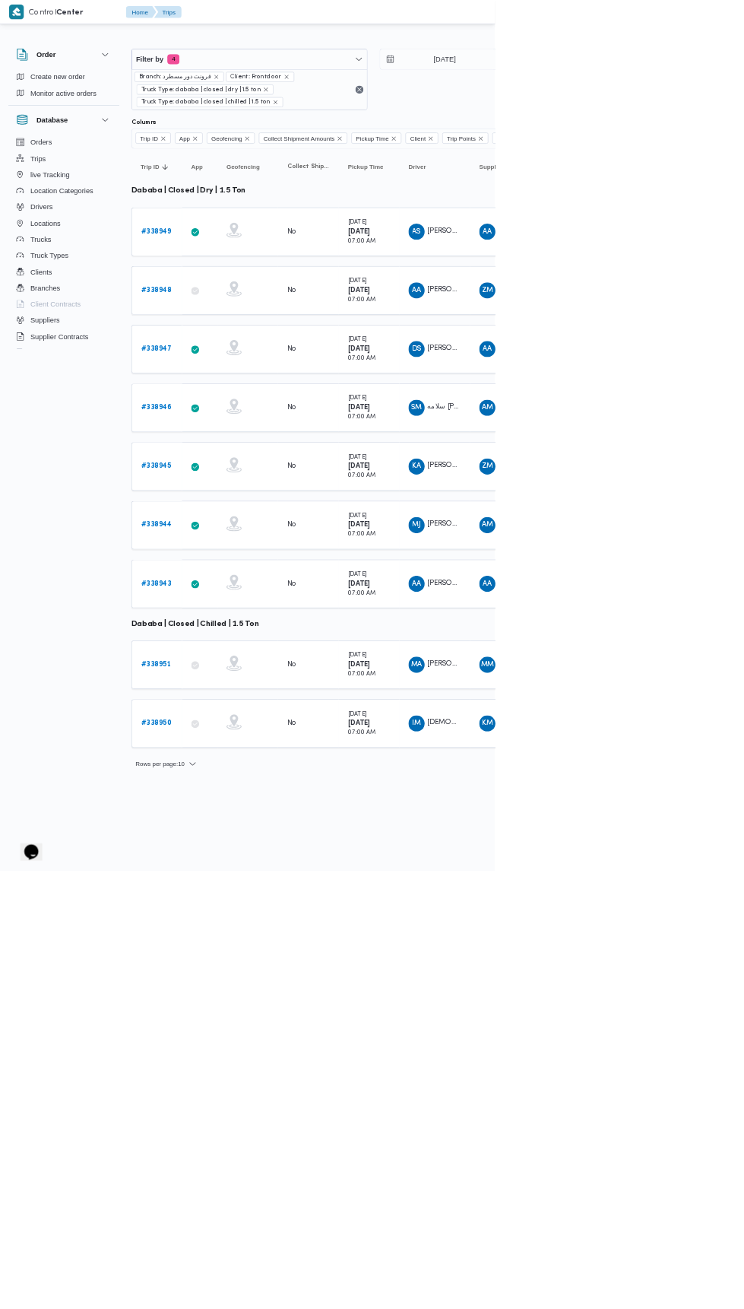
click at [252, 784] on b "# 338944" at bounding box center [235, 789] width 46 height 10
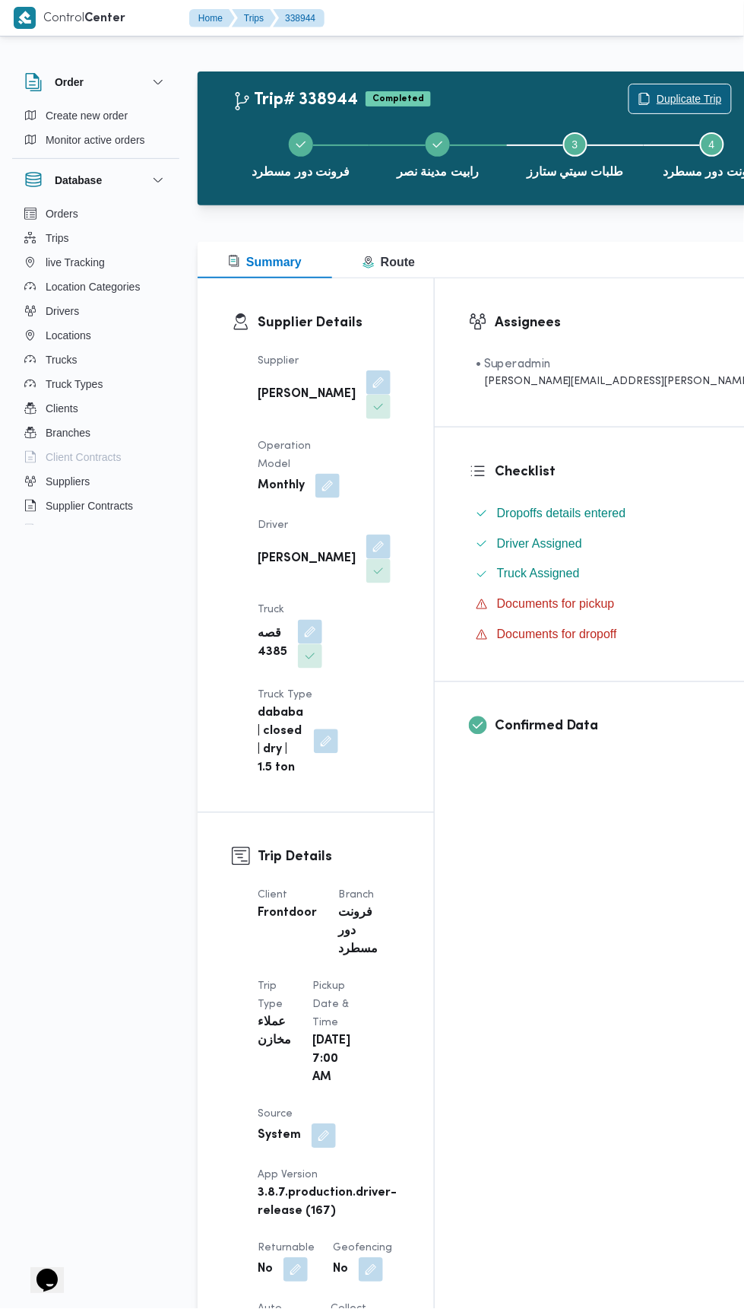
click at [657, 90] on span "Duplicate Trip" at bounding box center [689, 99] width 65 height 18
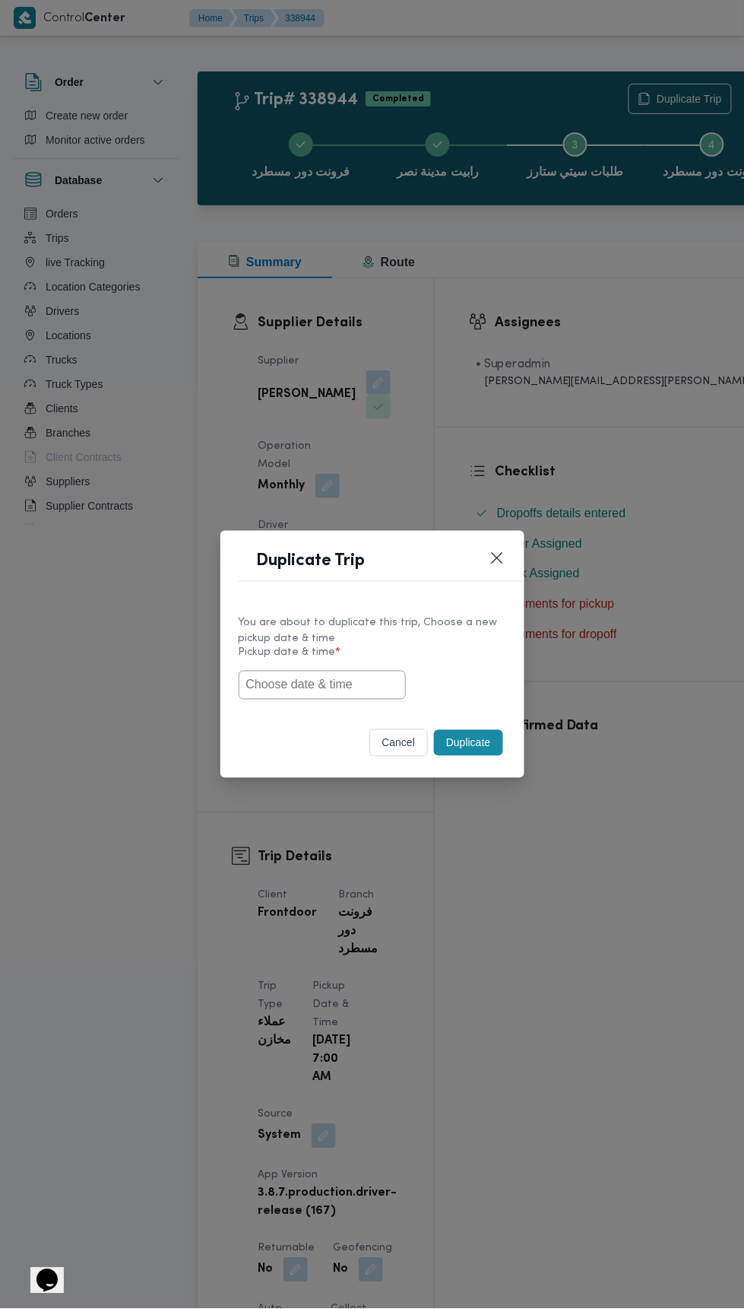
click at [354, 684] on input "text" at bounding box center [322, 685] width 167 height 29
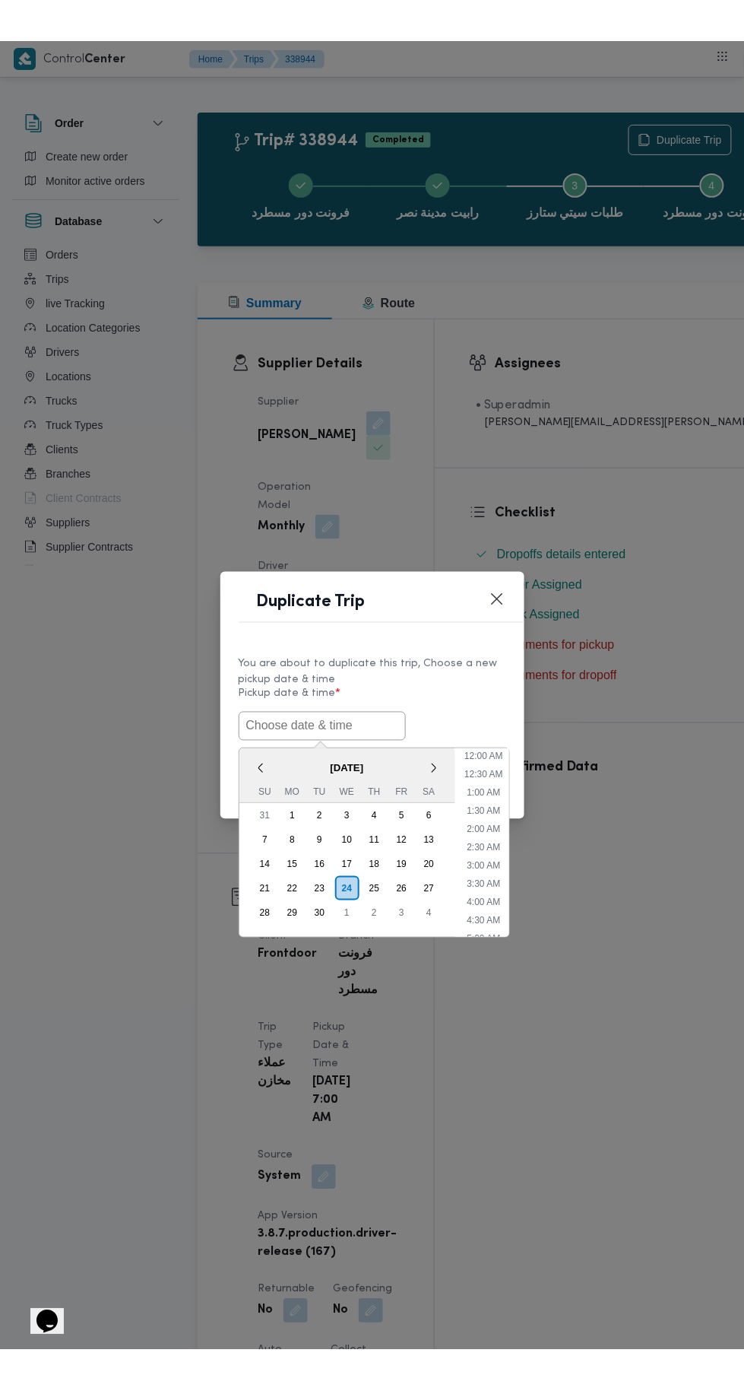
scroll to position [151, 0]
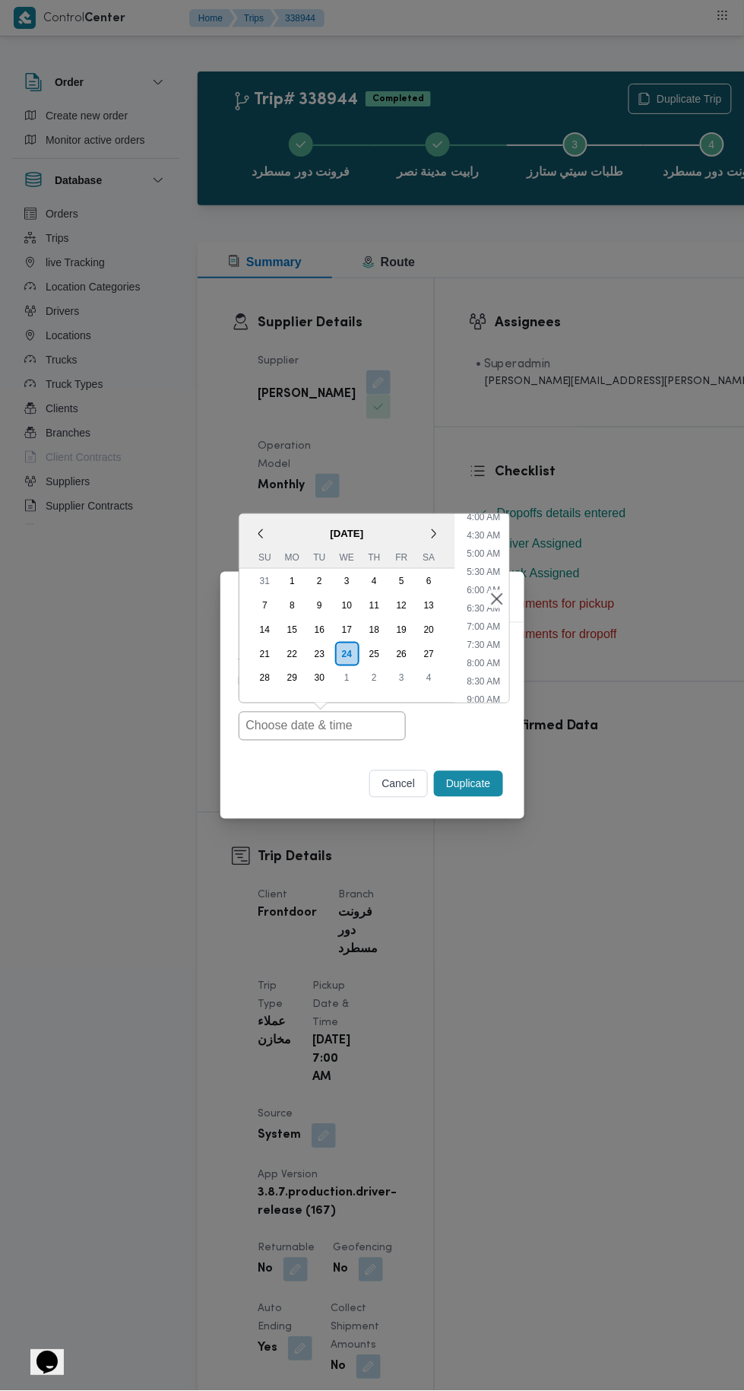
type input "24/09/2025 7:00AM"
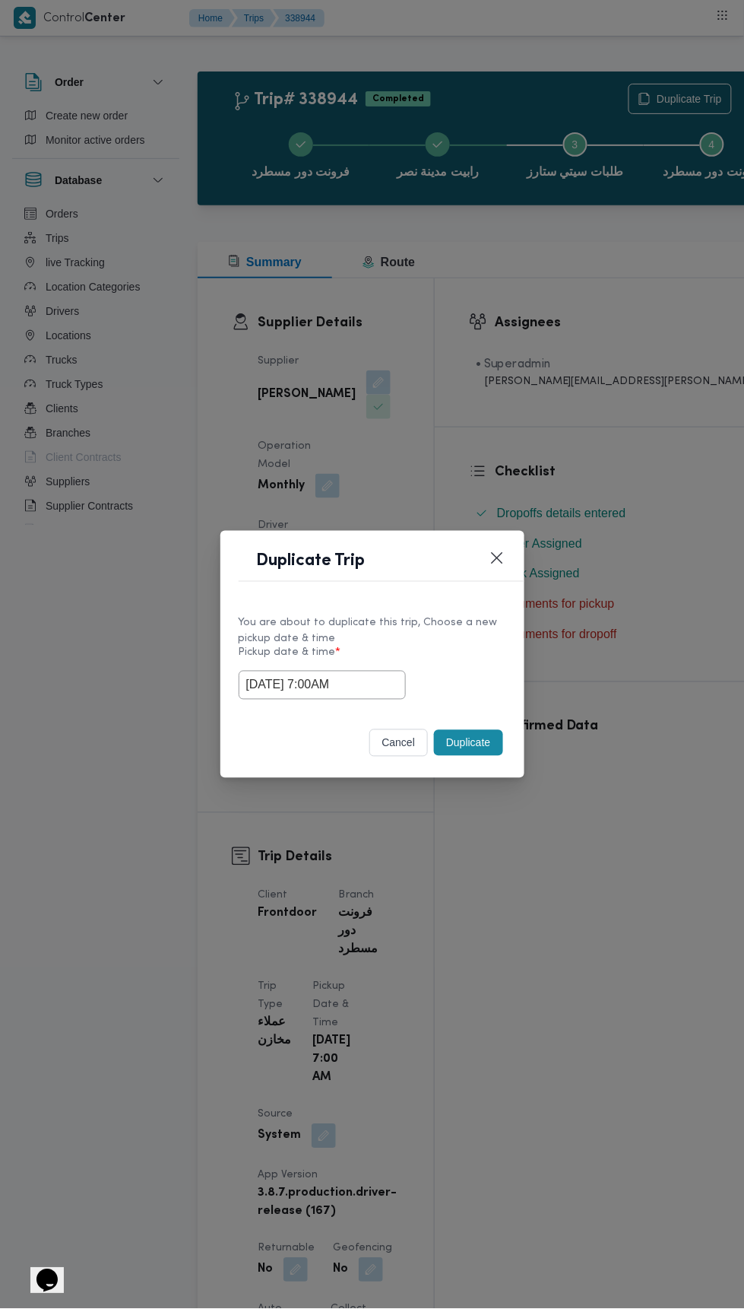
click at [640, 338] on div "Duplicate Trip You are about to duplicate this trip, Choose a new pickup date &…" at bounding box center [372, 654] width 744 height 1309
click at [486, 753] on button "Duplicate" at bounding box center [468, 743] width 68 height 26
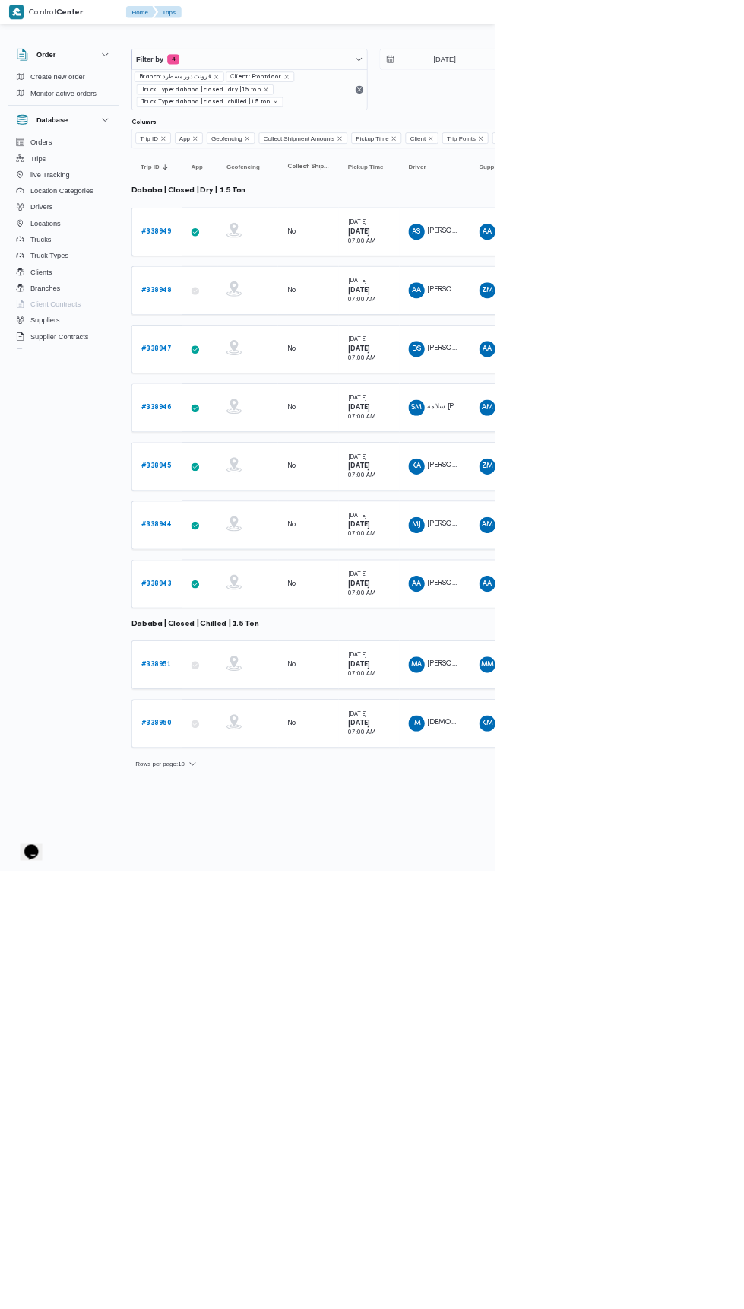
click at [239, 872] on b "# 338943" at bounding box center [235, 877] width 46 height 10
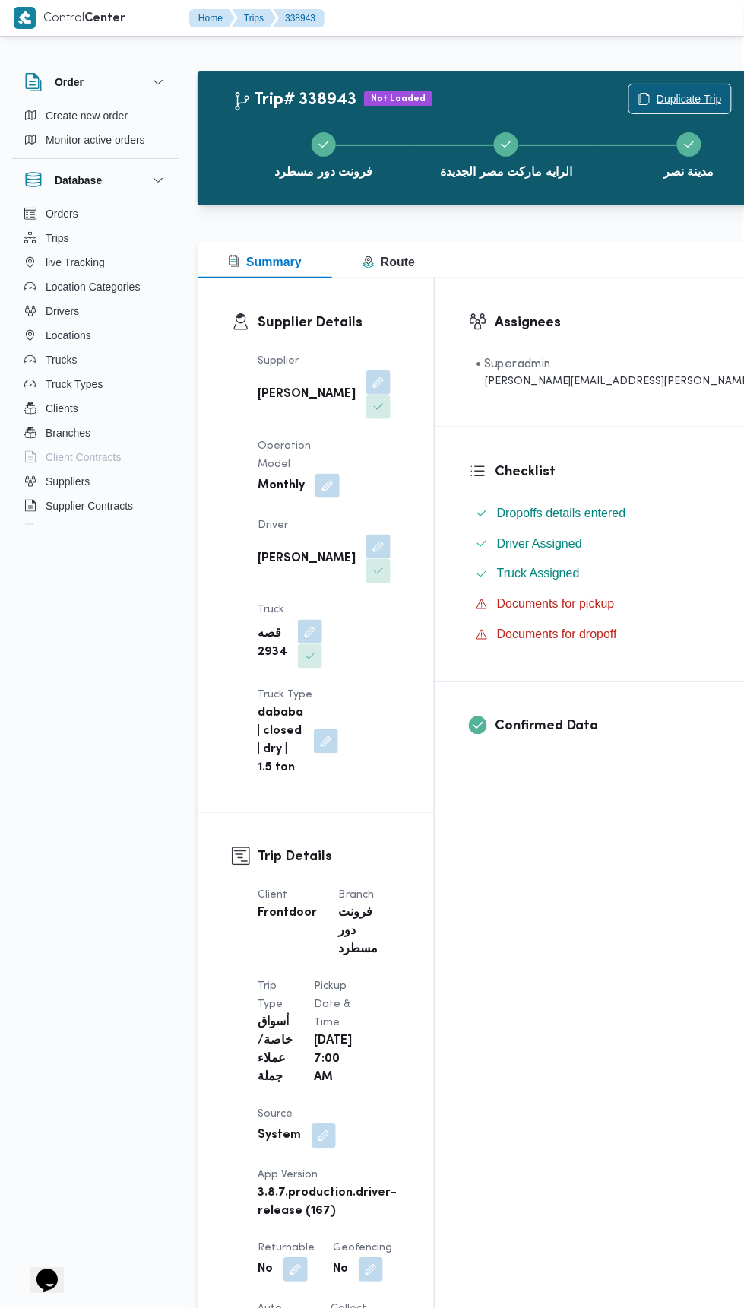
click at [657, 97] on span "Duplicate Trip" at bounding box center [689, 99] width 65 height 18
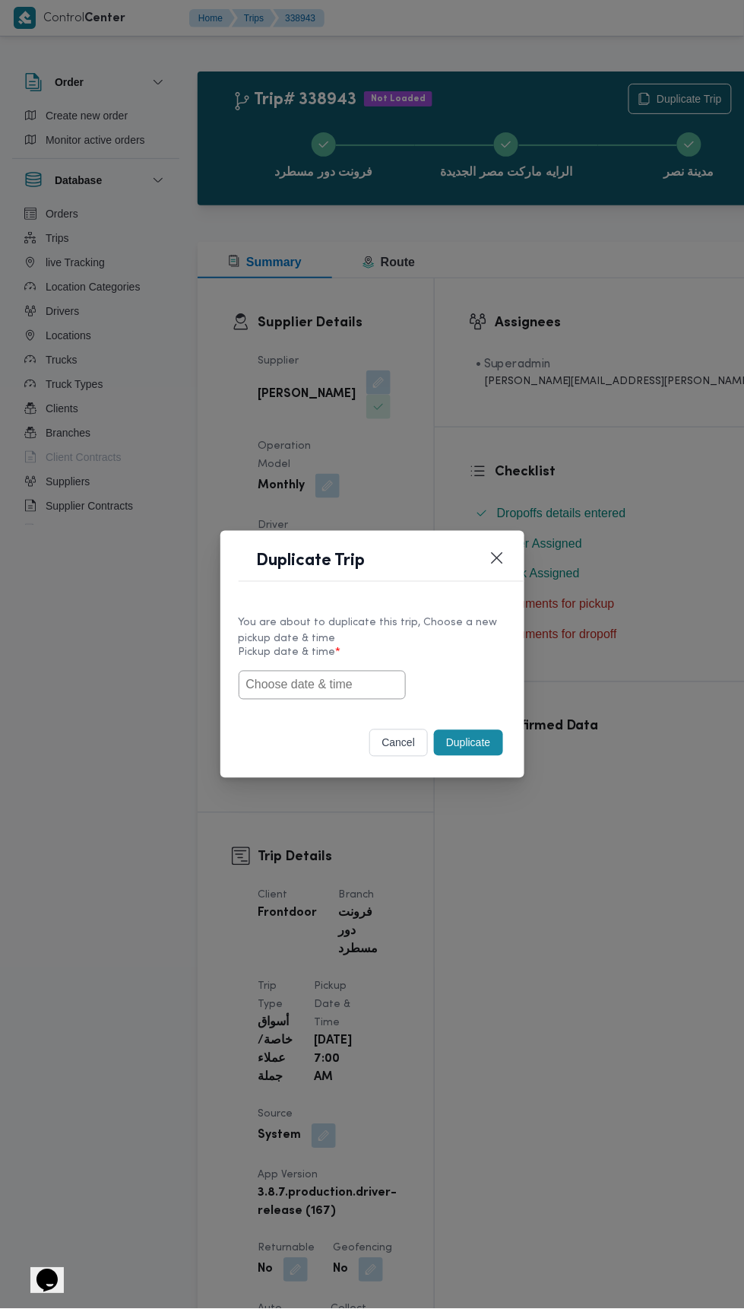
click at [342, 690] on input "text" at bounding box center [322, 685] width 167 height 29
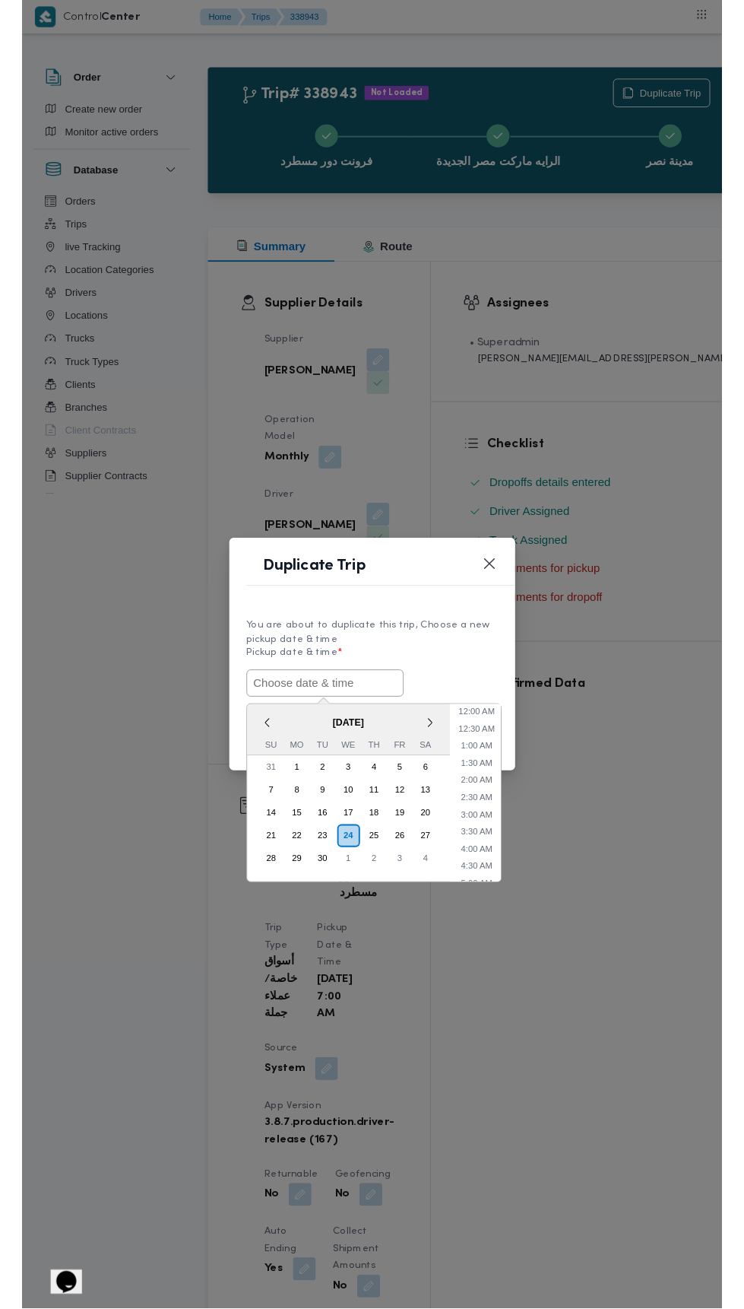
scroll to position [151, 0]
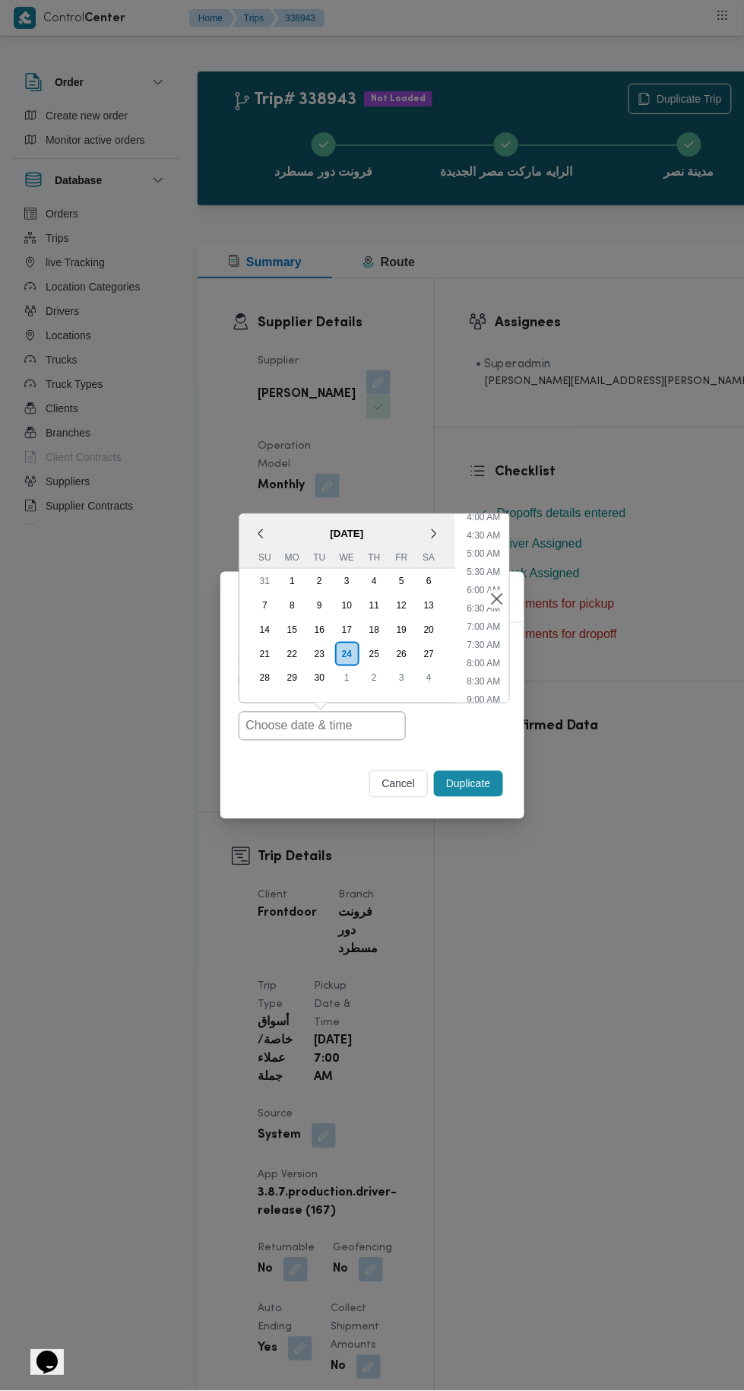
type input "24/09/2025 7:00AM"
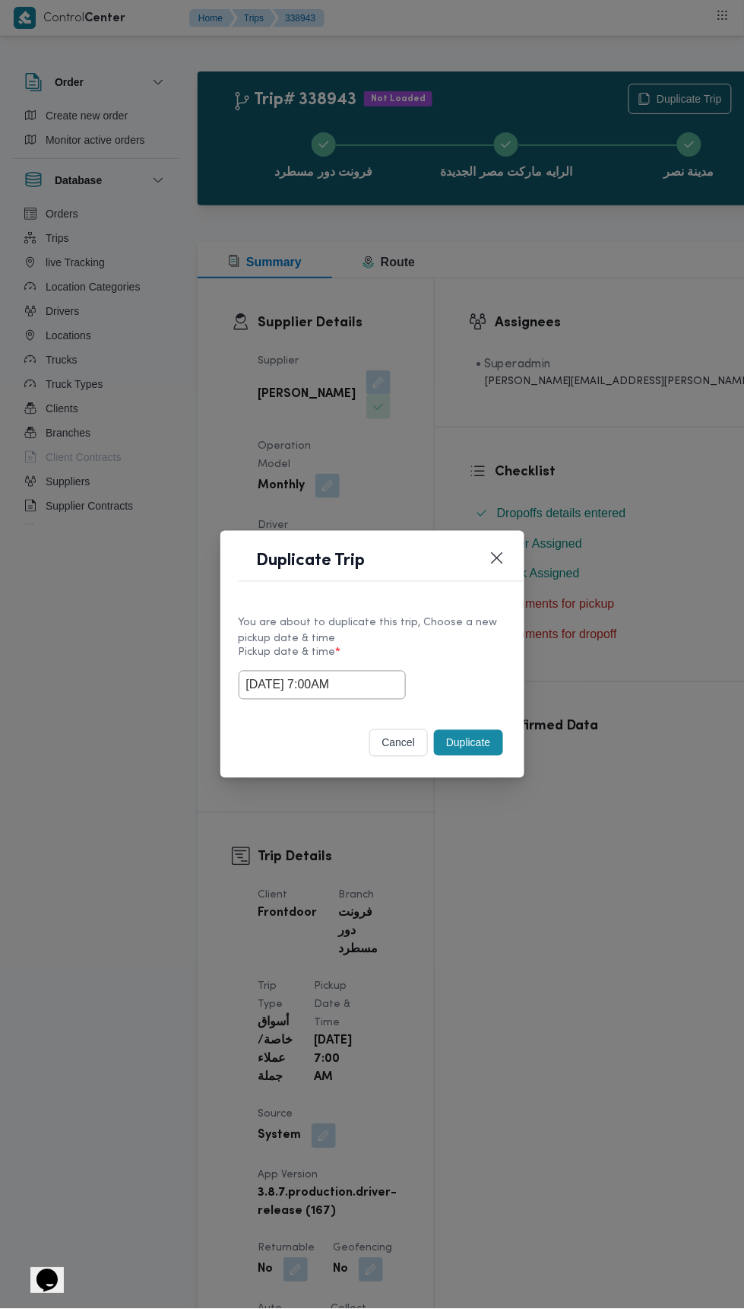
click at [664, 357] on div "Duplicate Trip You are about to duplicate this trip, Choose a new pickup date &…" at bounding box center [372, 654] width 744 height 1309
click at [484, 743] on button "Duplicate" at bounding box center [468, 743] width 68 height 26
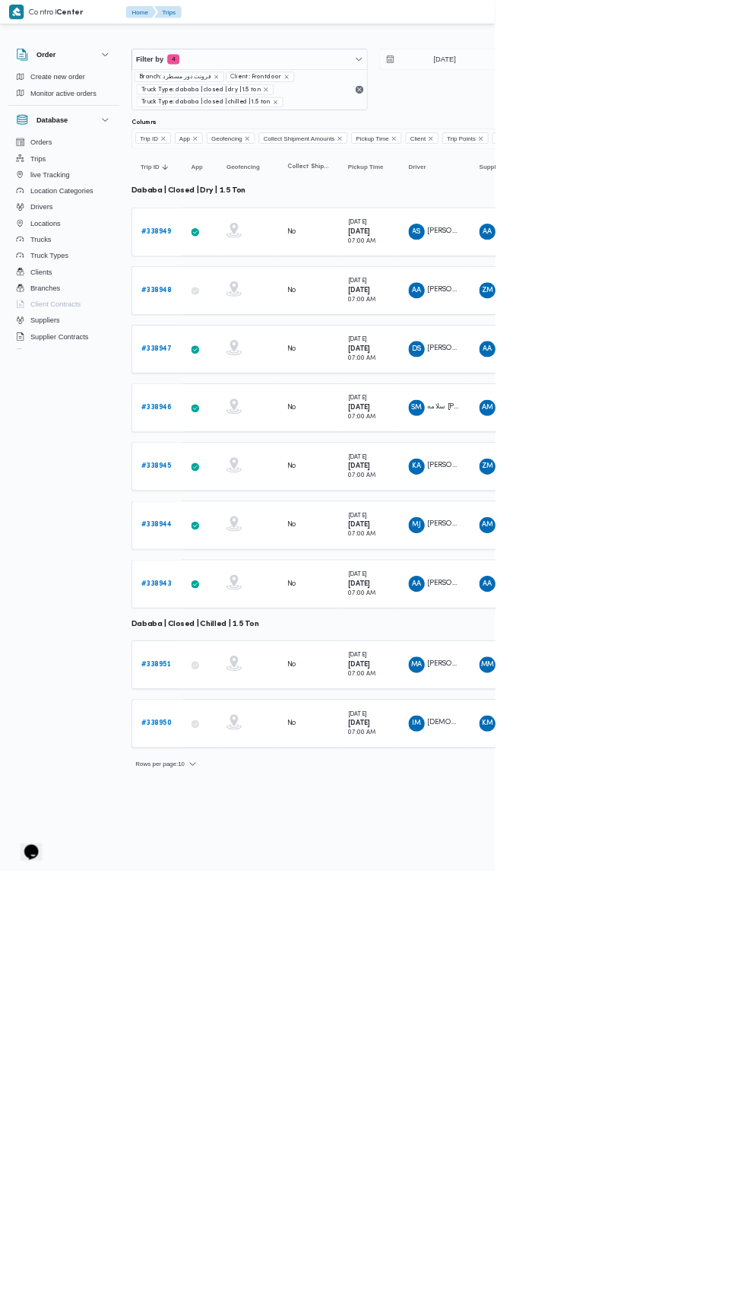
click at [239, 994] on b "# 338951" at bounding box center [234, 999] width 45 height 10
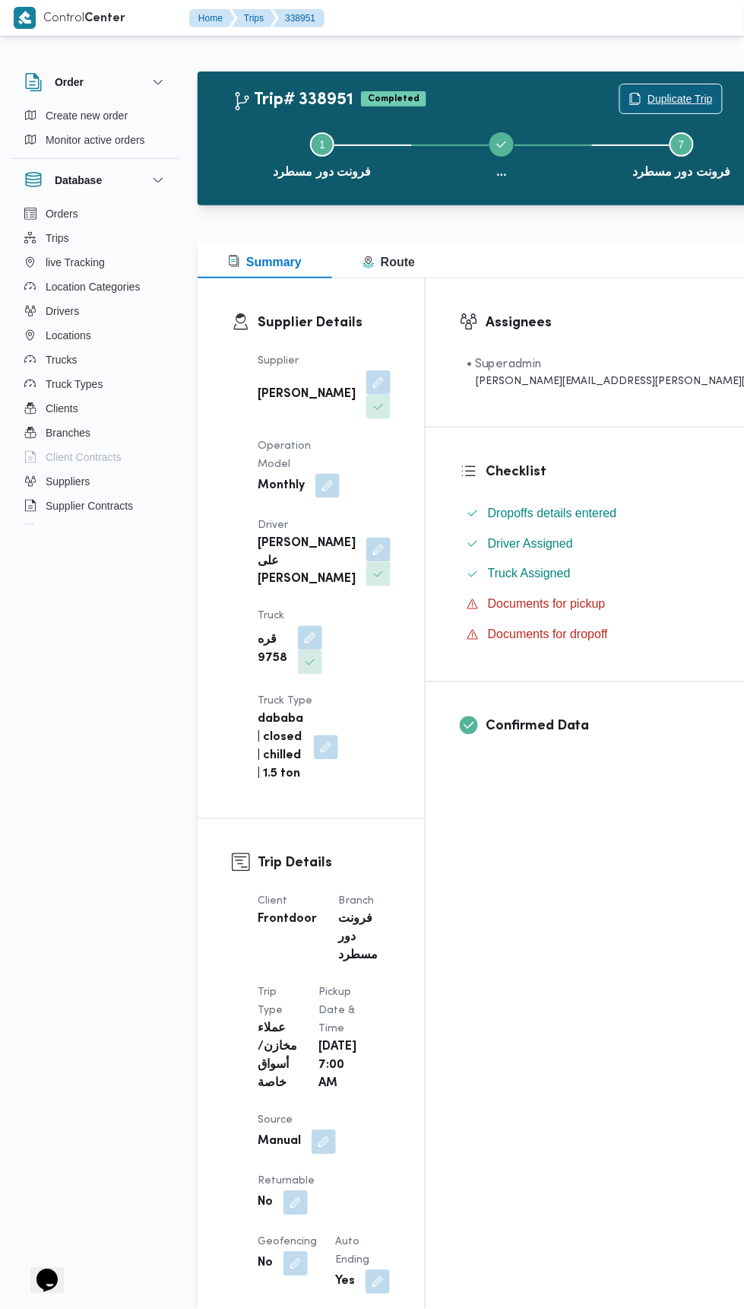
click at [648, 97] on span "Duplicate Trip" at bounding box center [680, 99] width 65 height 18
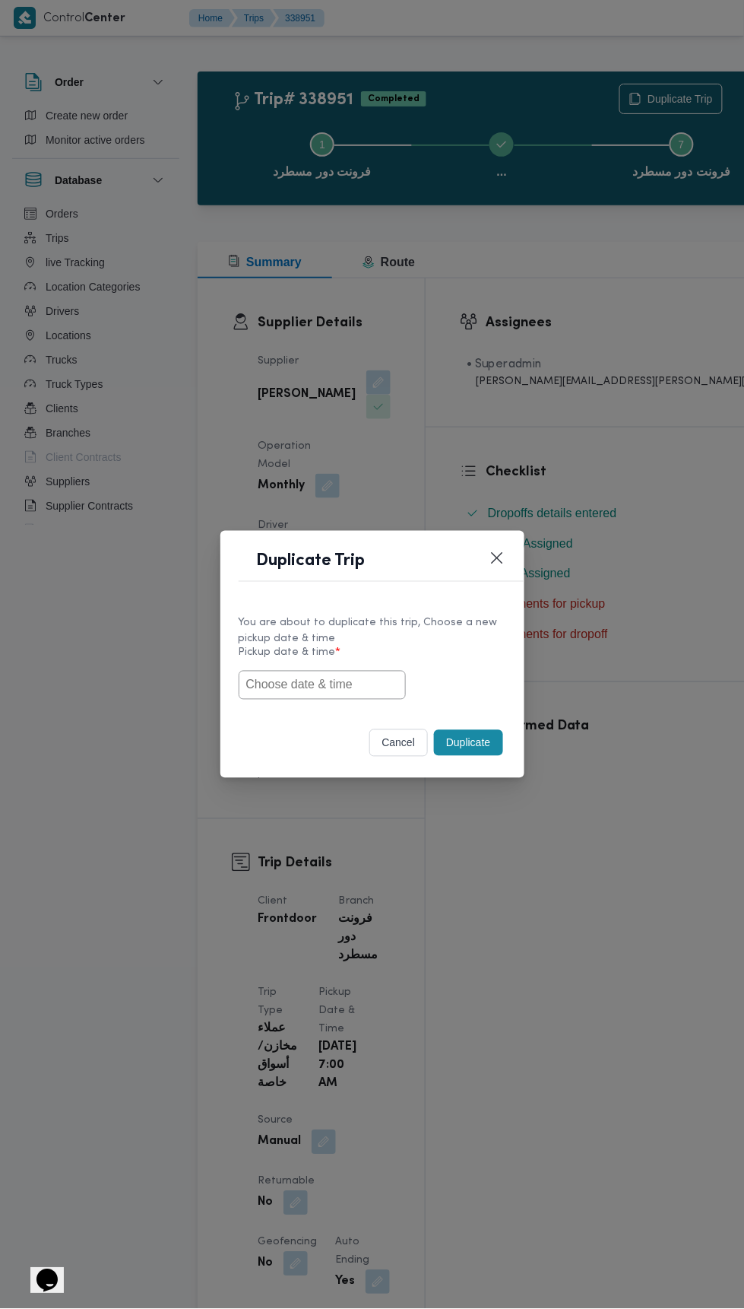
click at [349, 684] on input "text" at bounding box center [322, 685] width 167 height 29
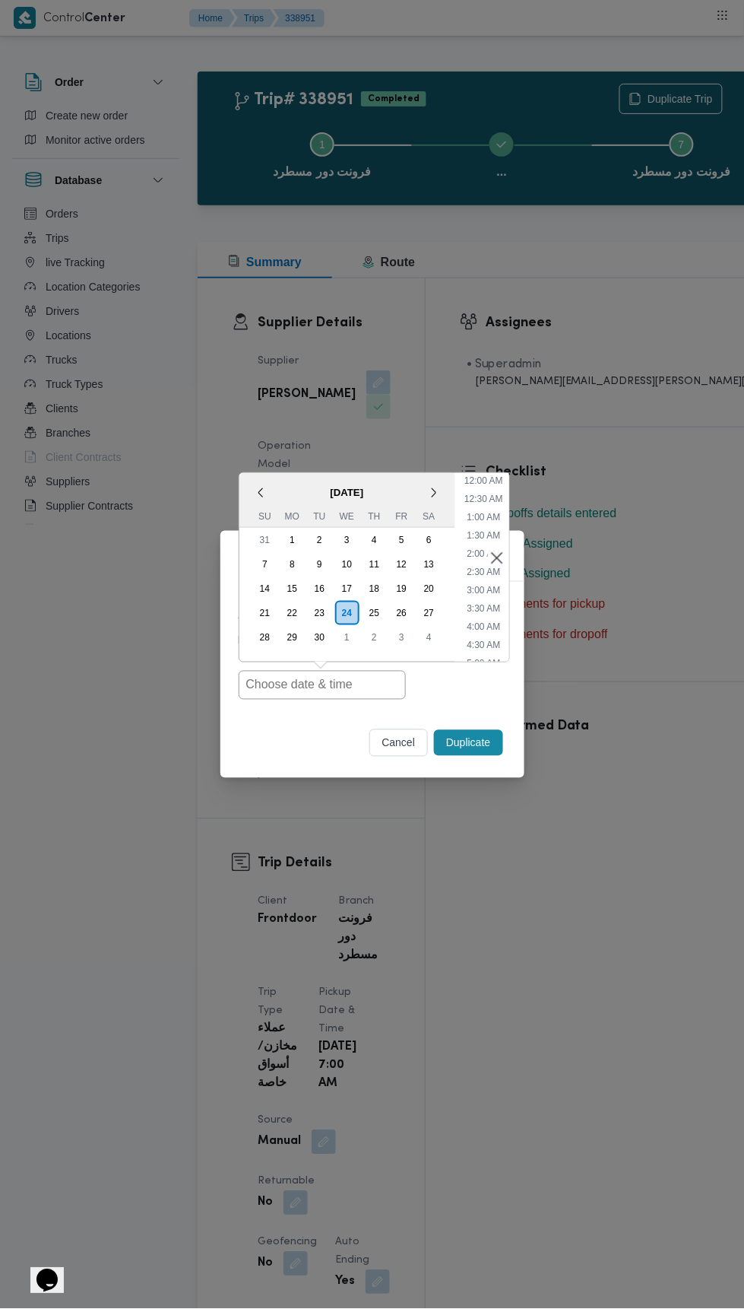
scroll to position [151, 0]
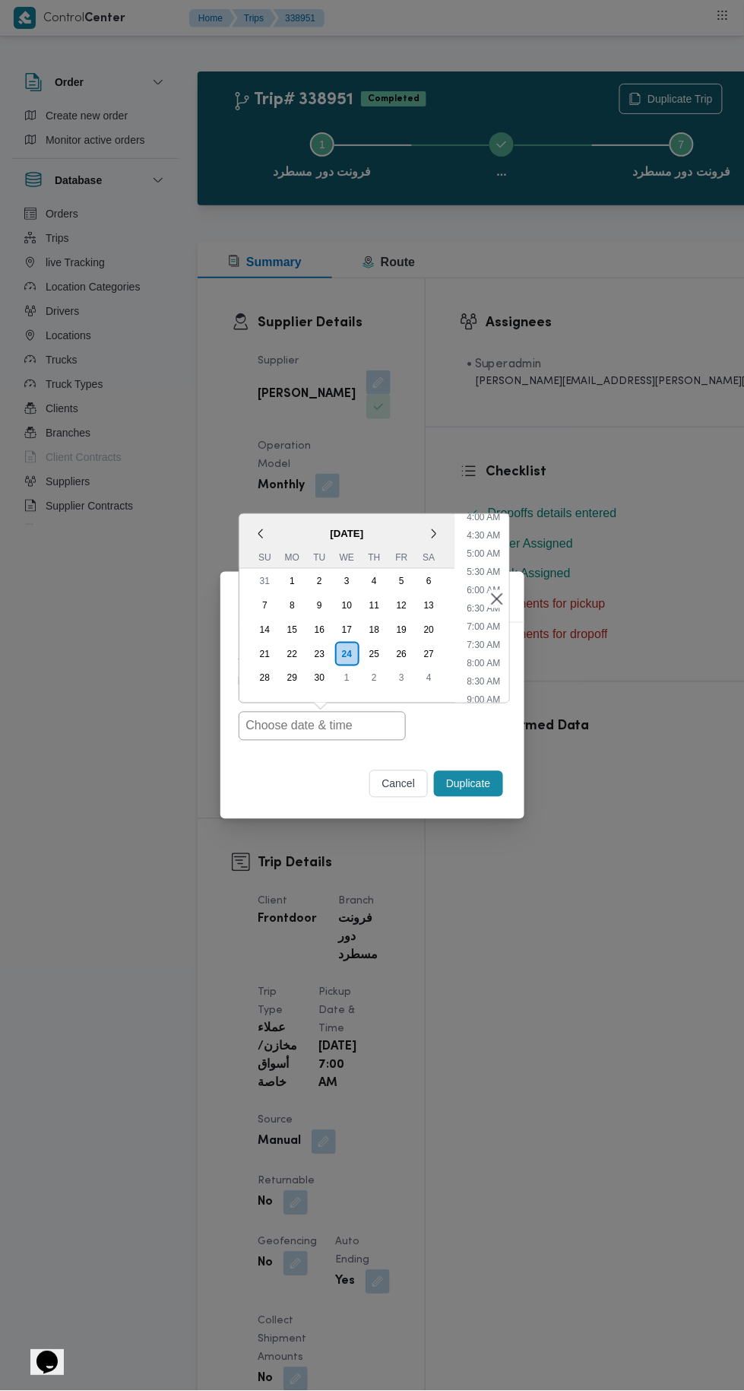
type input "24/09/2025 7:00AM"
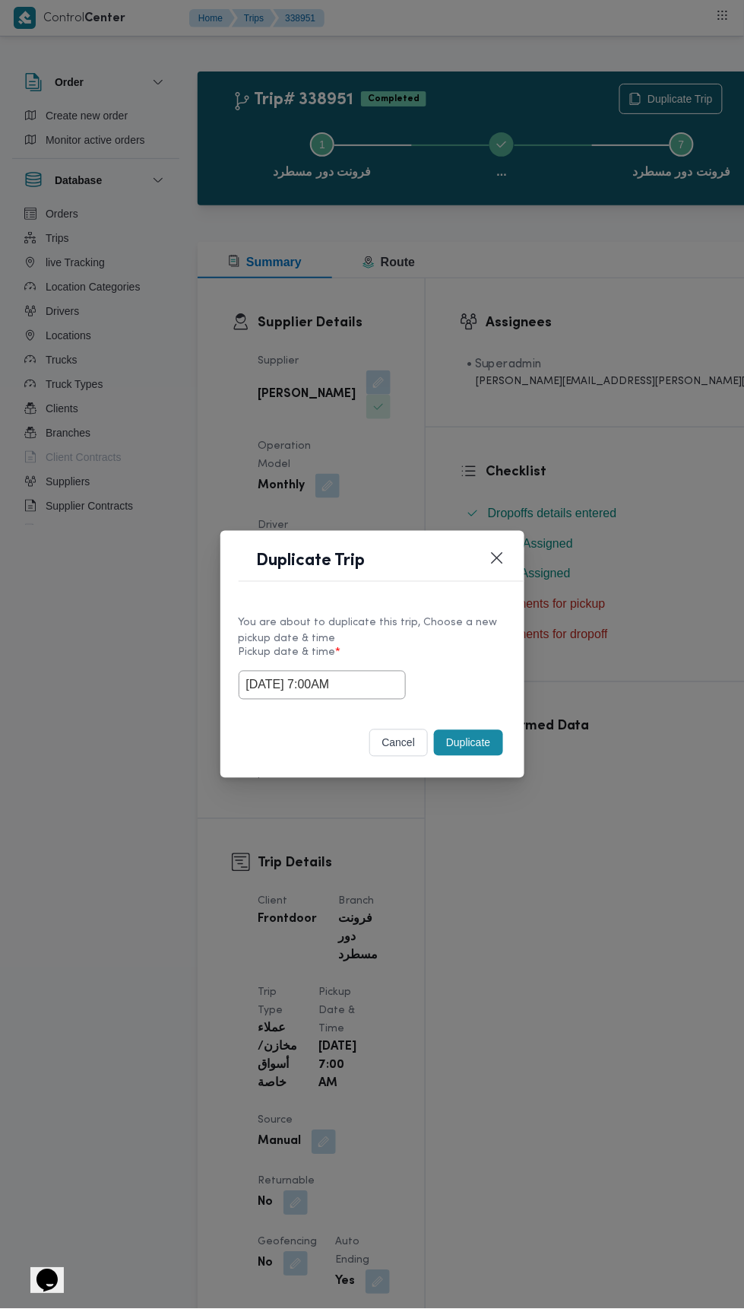
click at [676, 376] on div "Duplicate Trip You are about to duplicate this trip, Choose a new pickup date &…" at bounding box center [372, 654] width 744 height 1309
click at [481, 735] on button "Duplicate" at bounding box center [468, 743] width 68 height 26
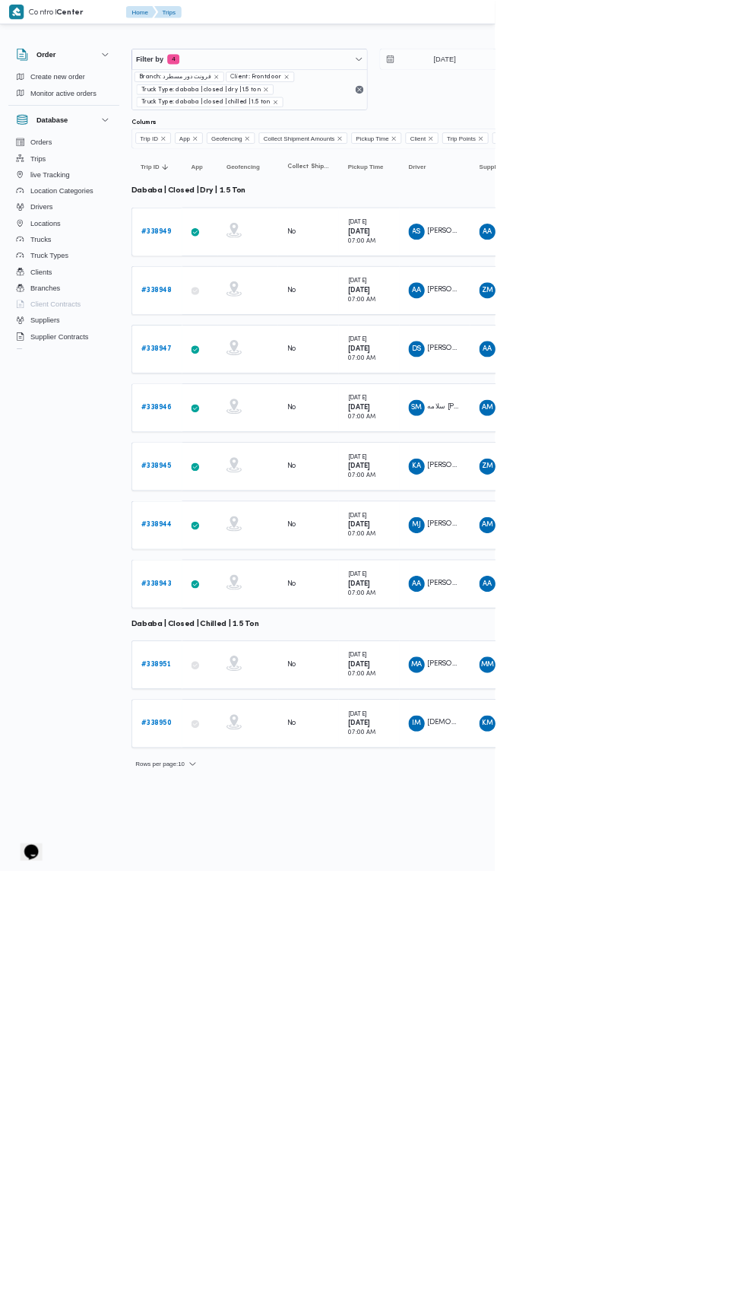
click at [247, 1082] on b "# 338950" at bounding box center [235, 1087] width 46 height 10
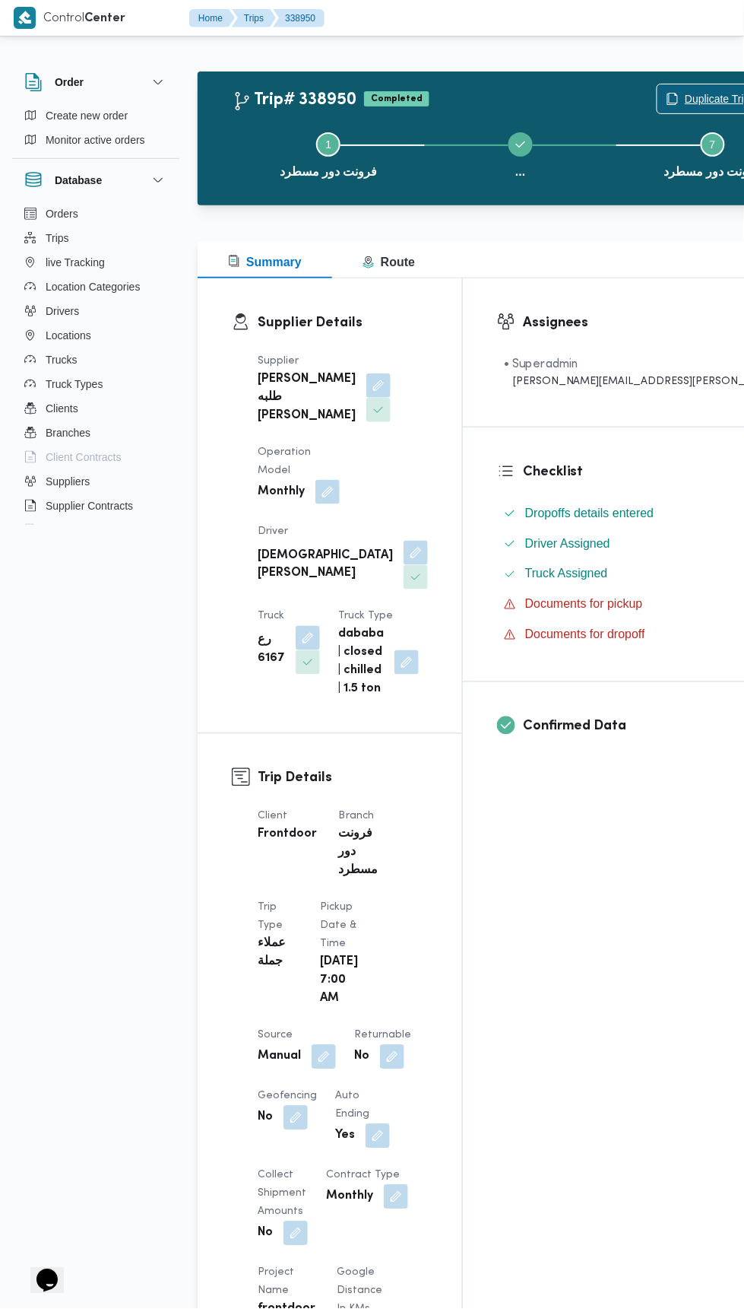
click at [685, 97] on span "Duplicate Trip" at bounding box center [717, 99] width 65 height 18
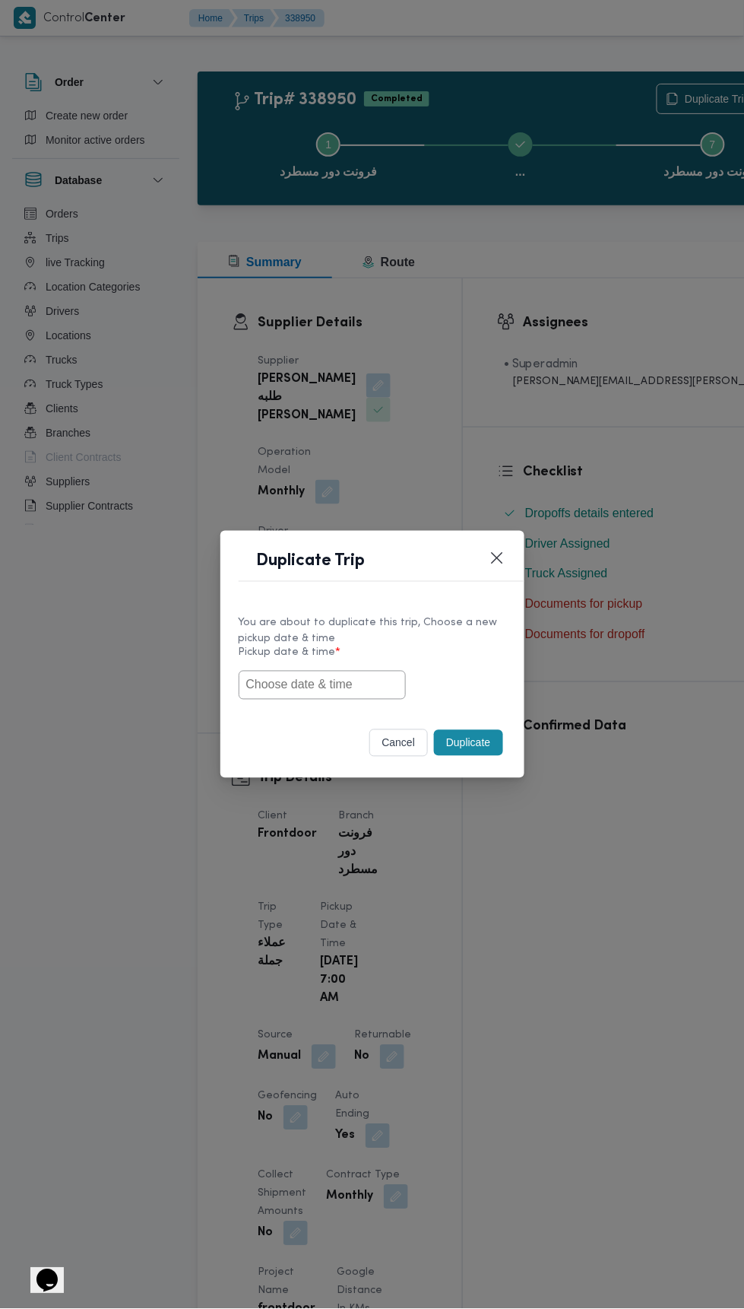
click at [357, 684] on input "text" at bounding box center [322, 685] width 167 height 29
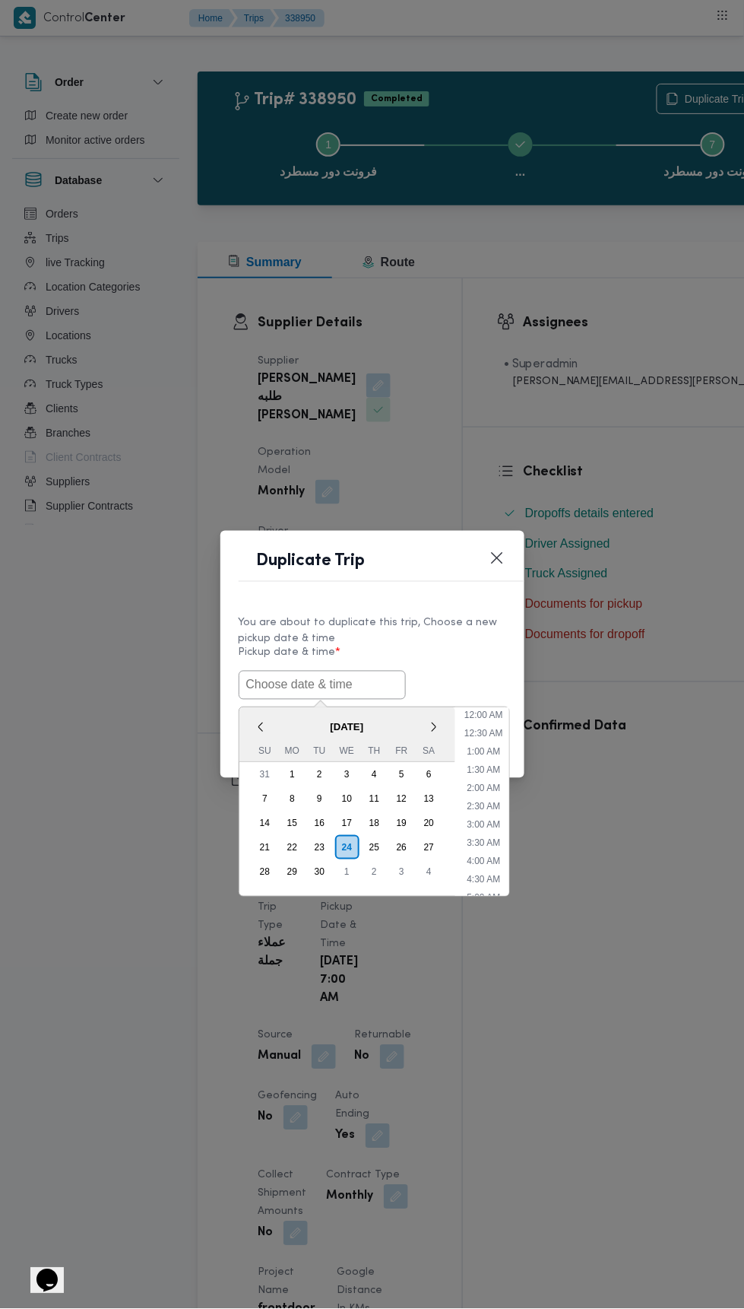
scroll to position [151, 0]
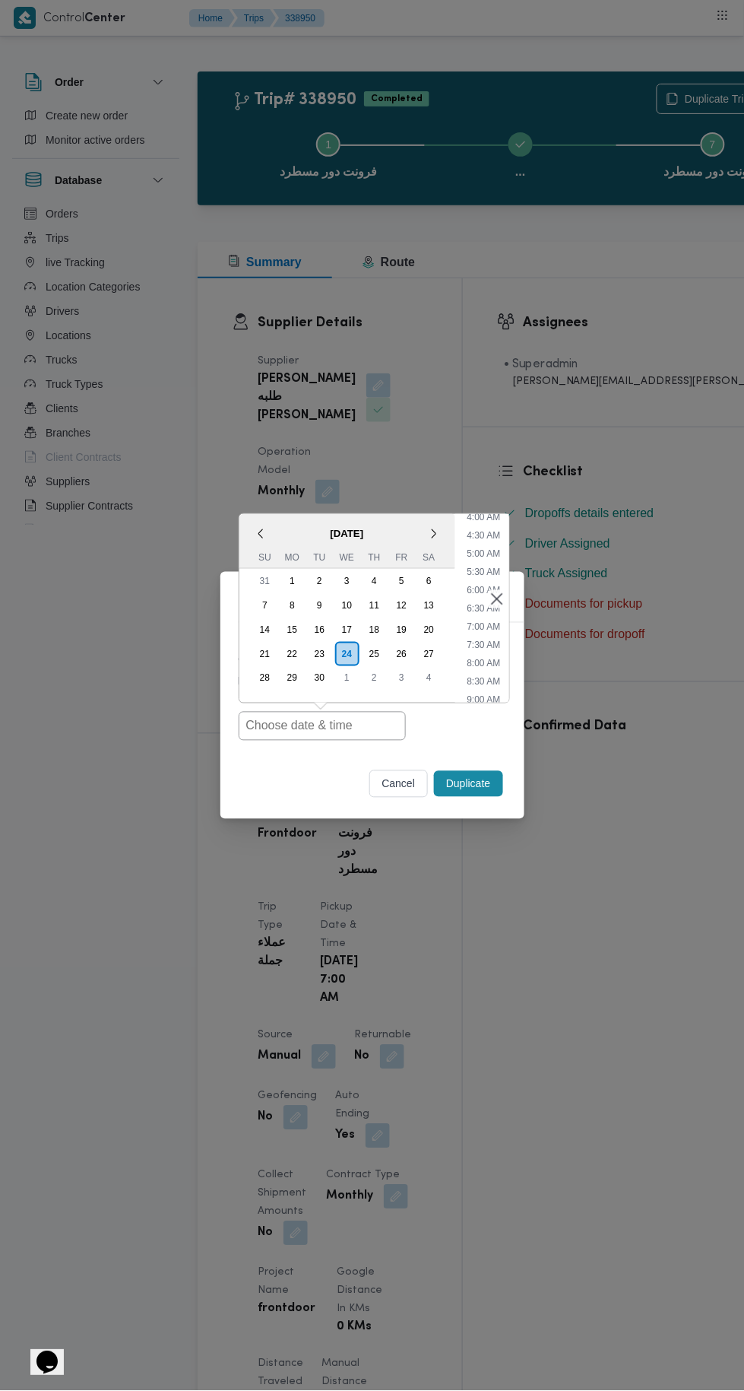
type input "24/09/2025 7:00AM"
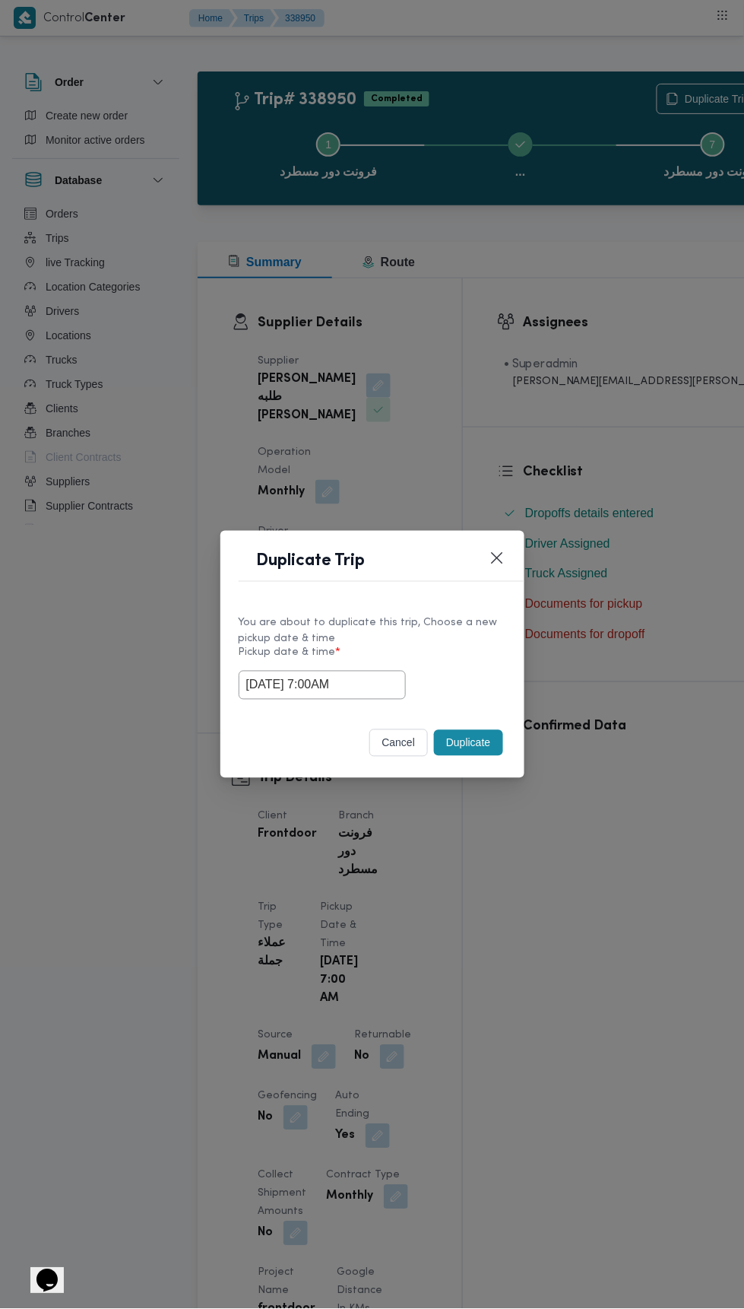
click at [659, 363] on div "Duplicate Trip You are about to duplicate this trip, Choose a new pickup date &…" at bounding box center [372, 654] width 744 height 1309
click at [478, 746] on button "Duplicate" at bounding box center [468, 743] width 68 height 26
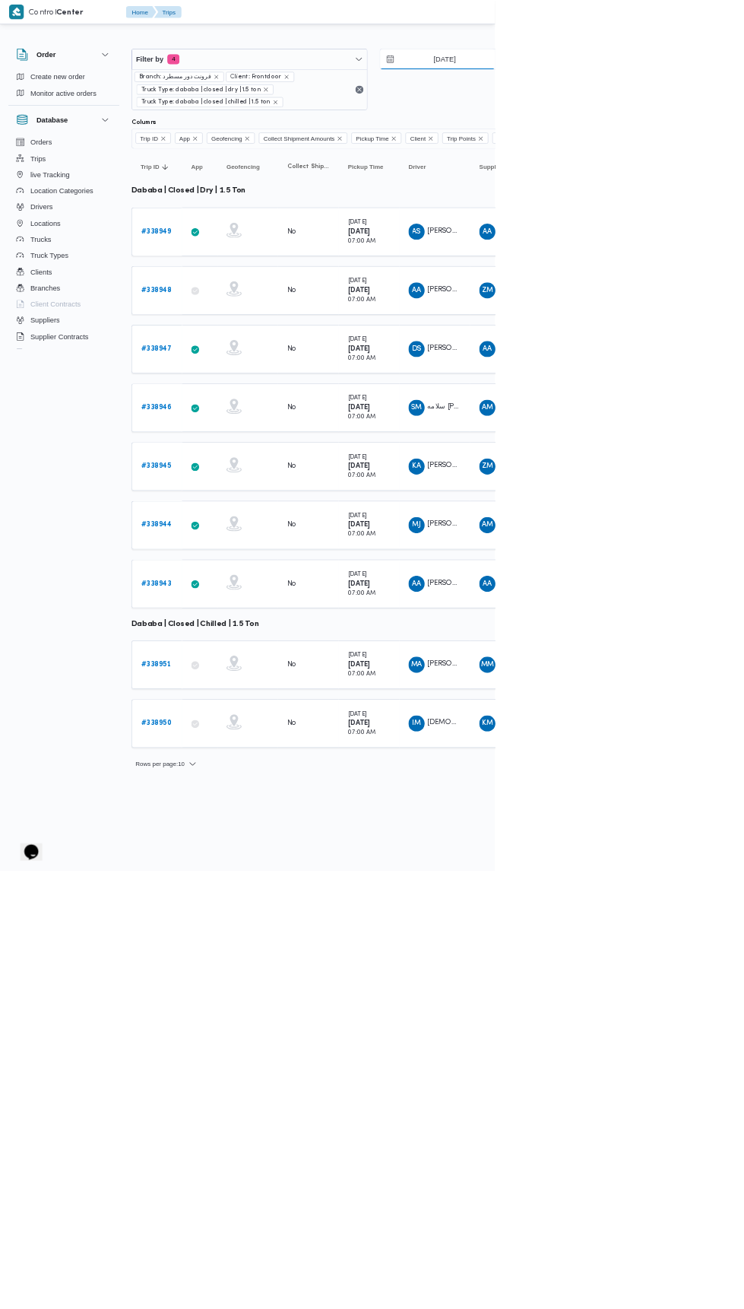
click at [681, 94] on input "22/9/2025" at bounding box center [658, 89] width 173 height 30
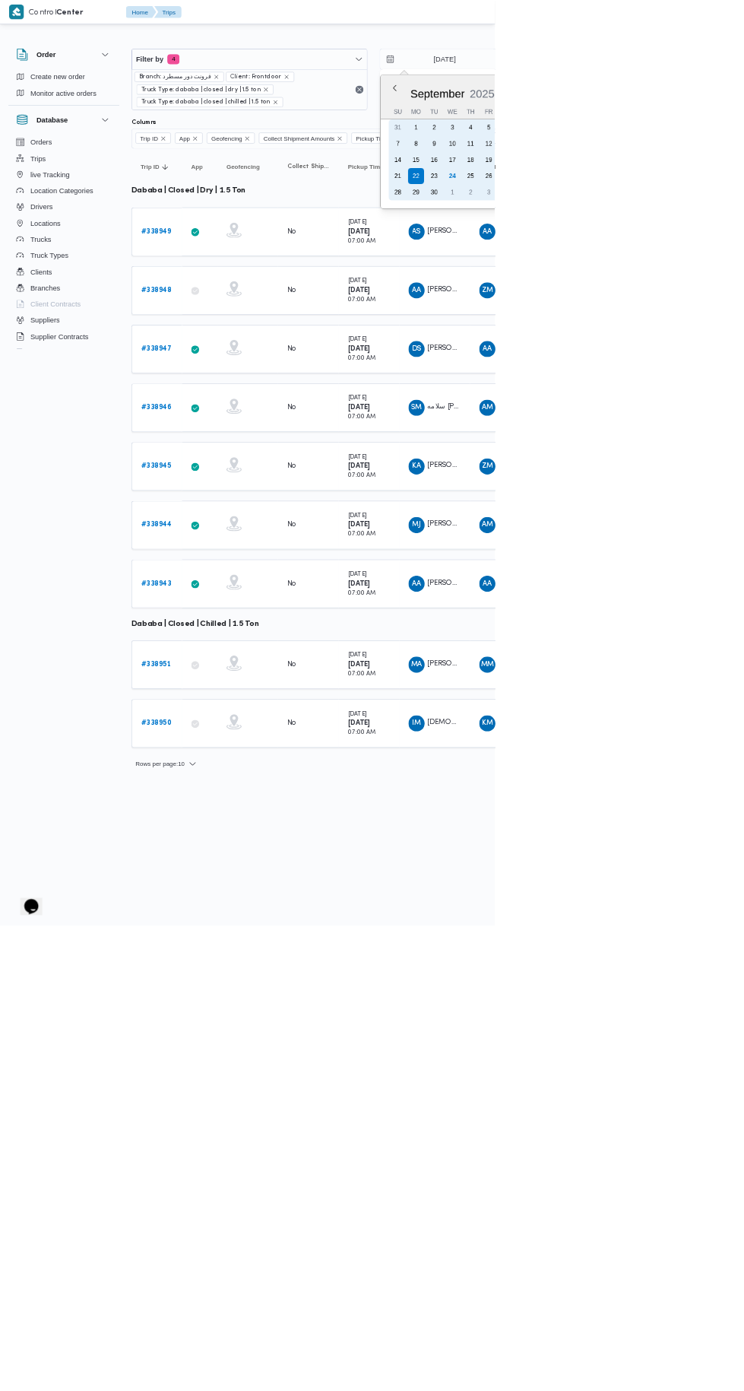
click at [655, 258] on div "23" at bounding box center [653, 264] width 24 height 24
type input "[DATE]"
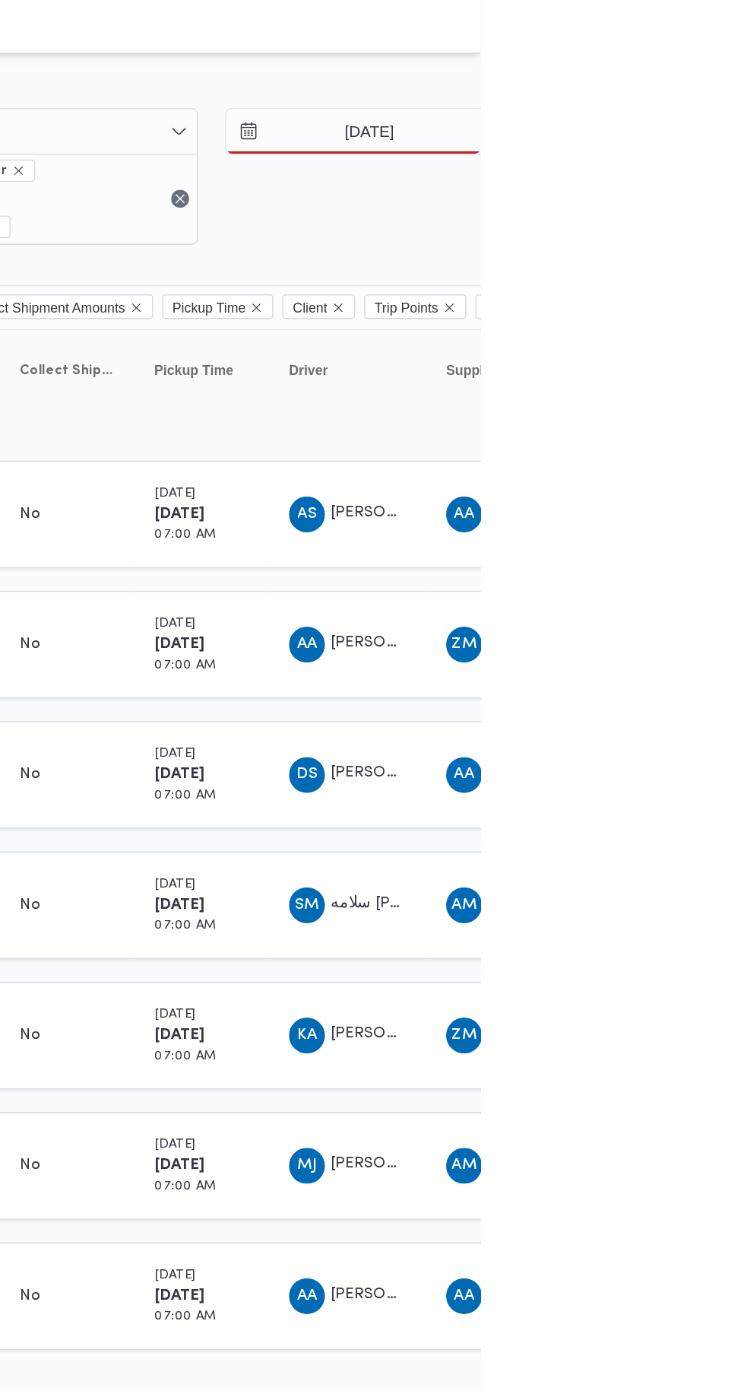
click at [744, 56] on div at bounding box center [654, 61] width 912 height 24
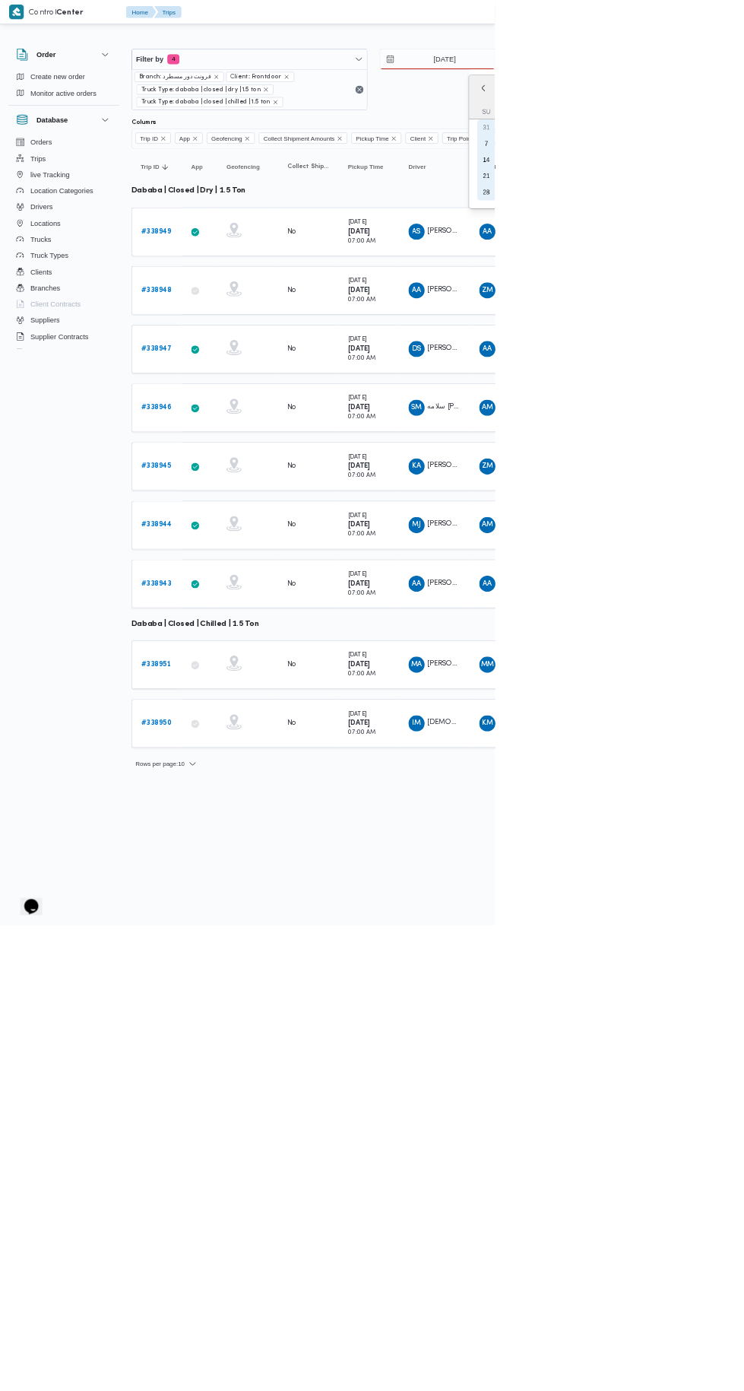
type input "[DATE]"
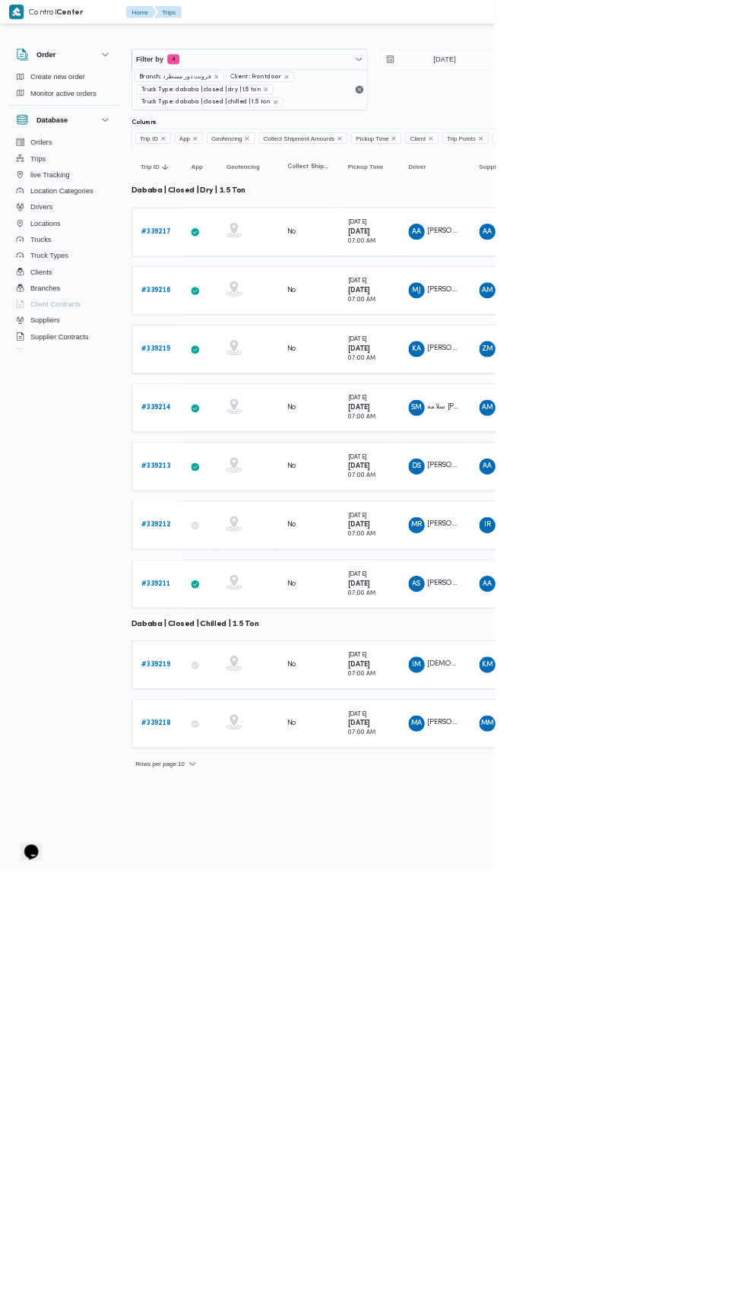
click at [236, 994] on b "# 339219" at bounding box center [234, 999] width 44 height 10
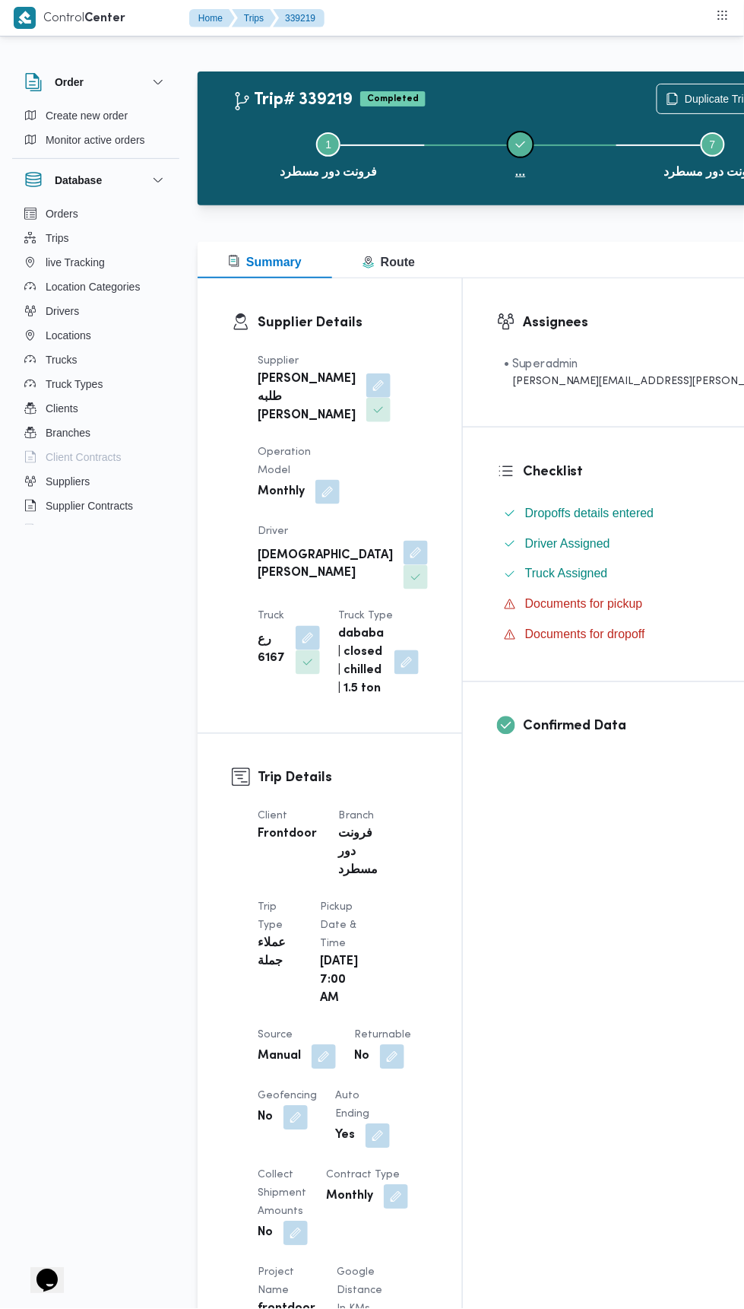
click at [471, 125] on button "..." at bounding box center [521, 153] width 192 height 79
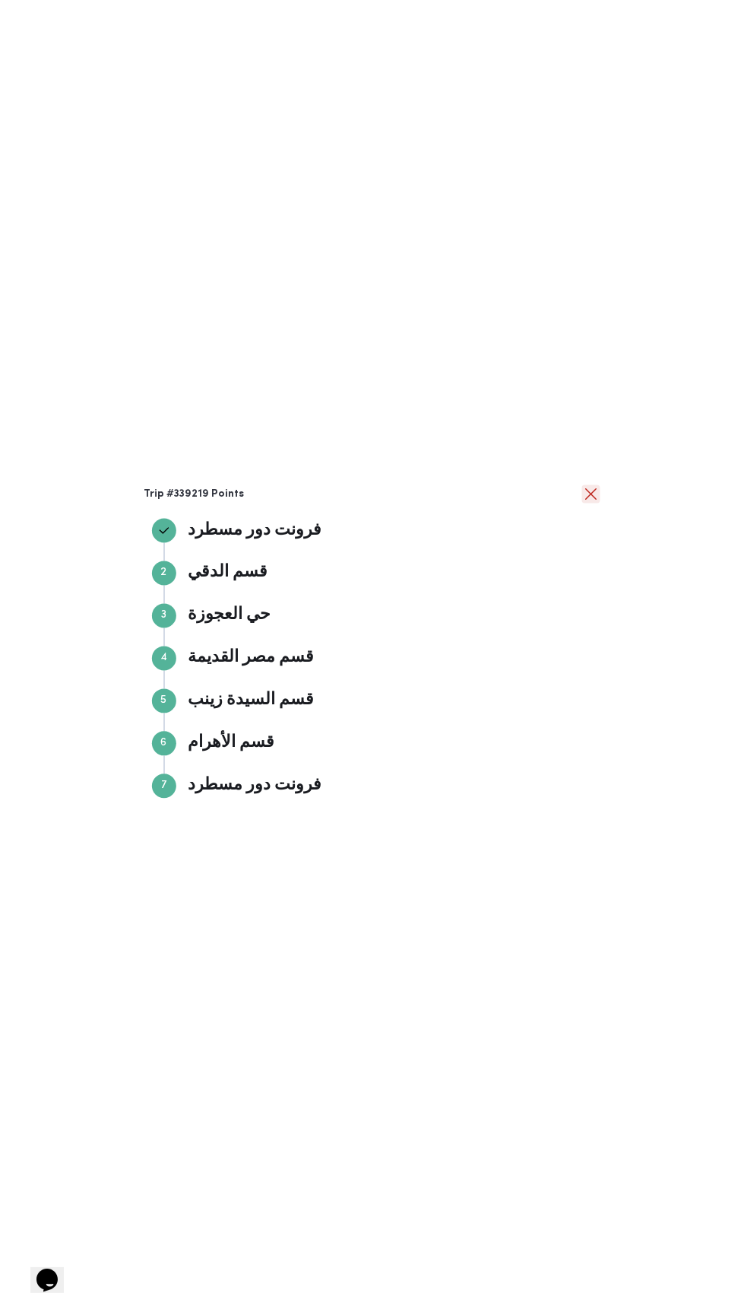
click at [593, 497] on button "close" at bounding box center [591, 494] width 18 height 18
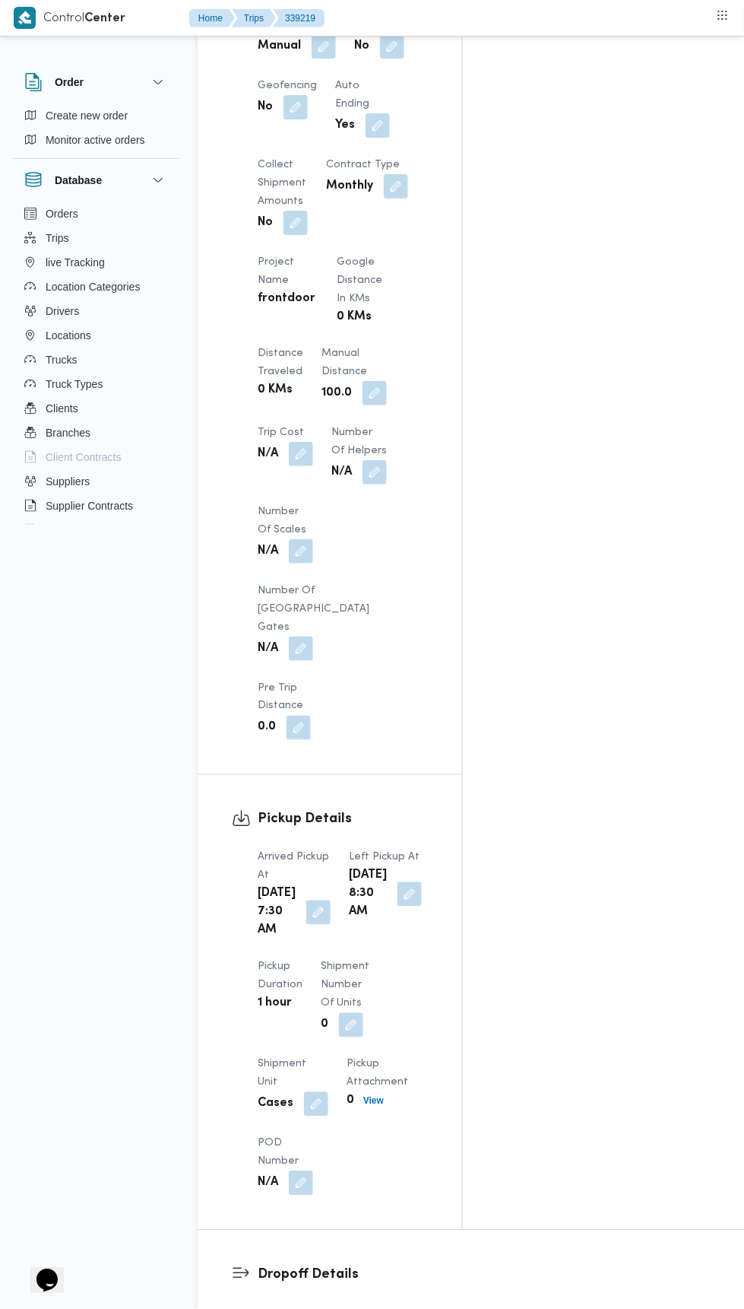
scroll to position [968, 0]
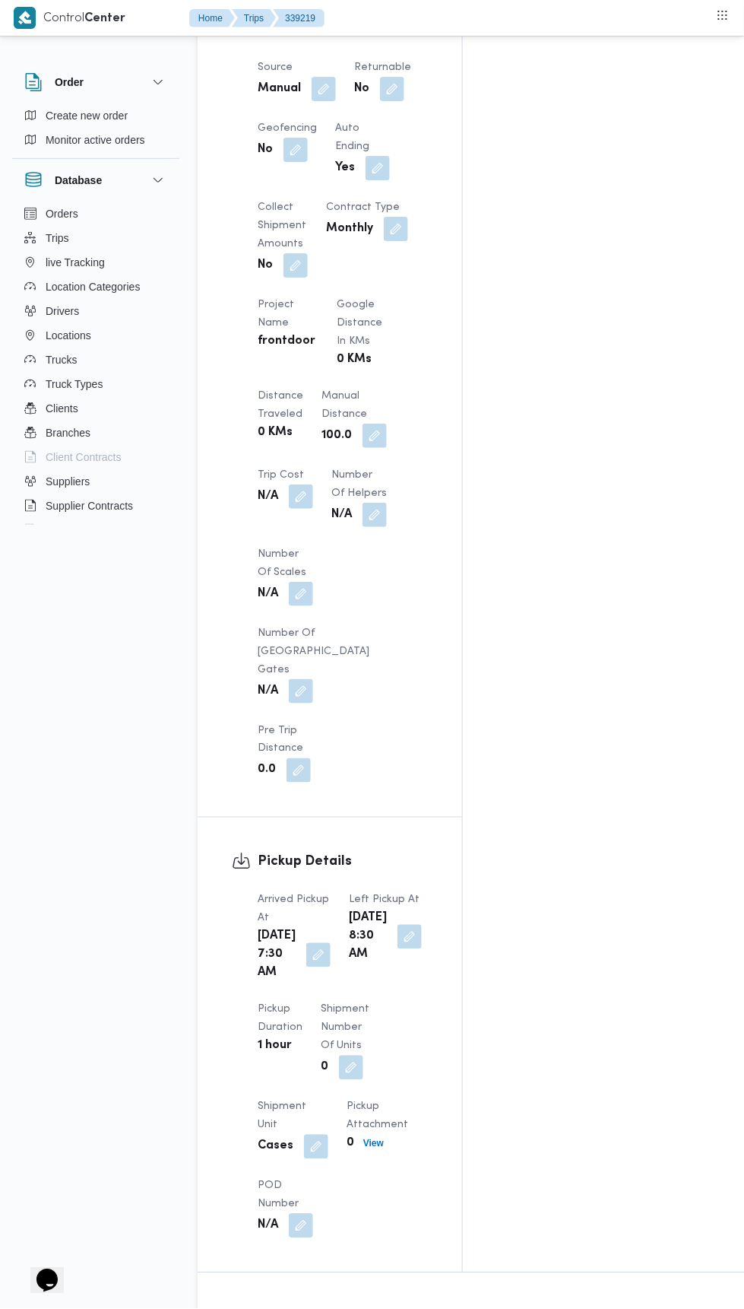
click at [374, 424] on button "button" at bounding box center [375, 436] width 24 height 24
click at [361, 477] on input "100.0" at bounding box center [331, 478] width 151 height 30
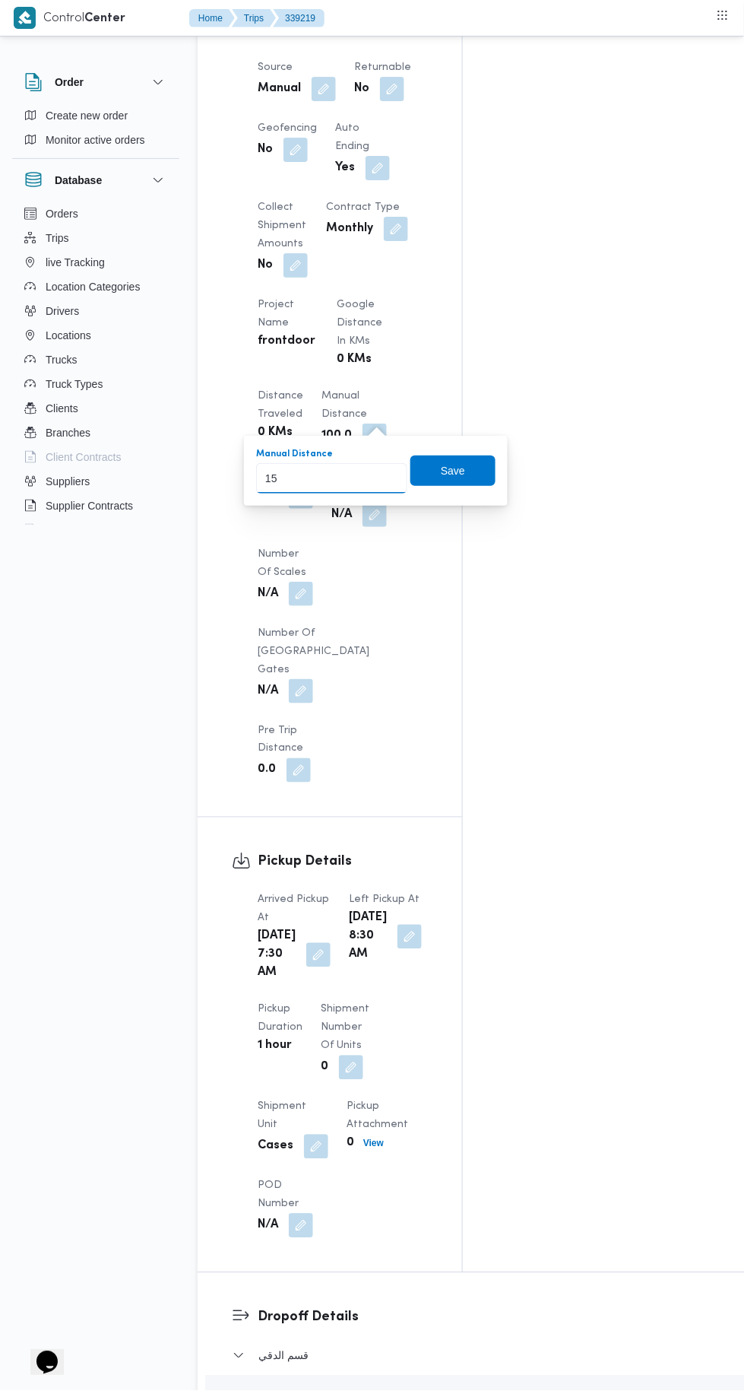
type input "153"
click at [479, 460] on span "Save" at bounding box center [453, 470] width 85 height 30
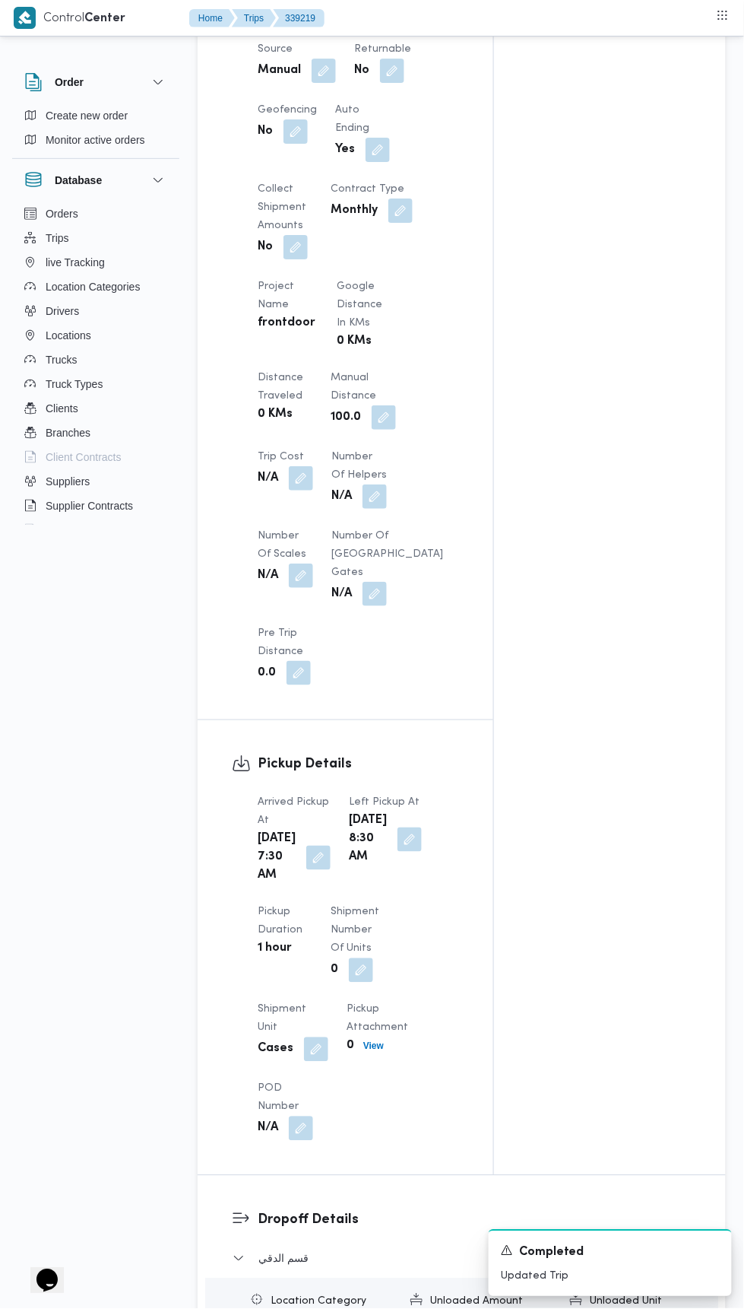
scroll to position [0, 0]
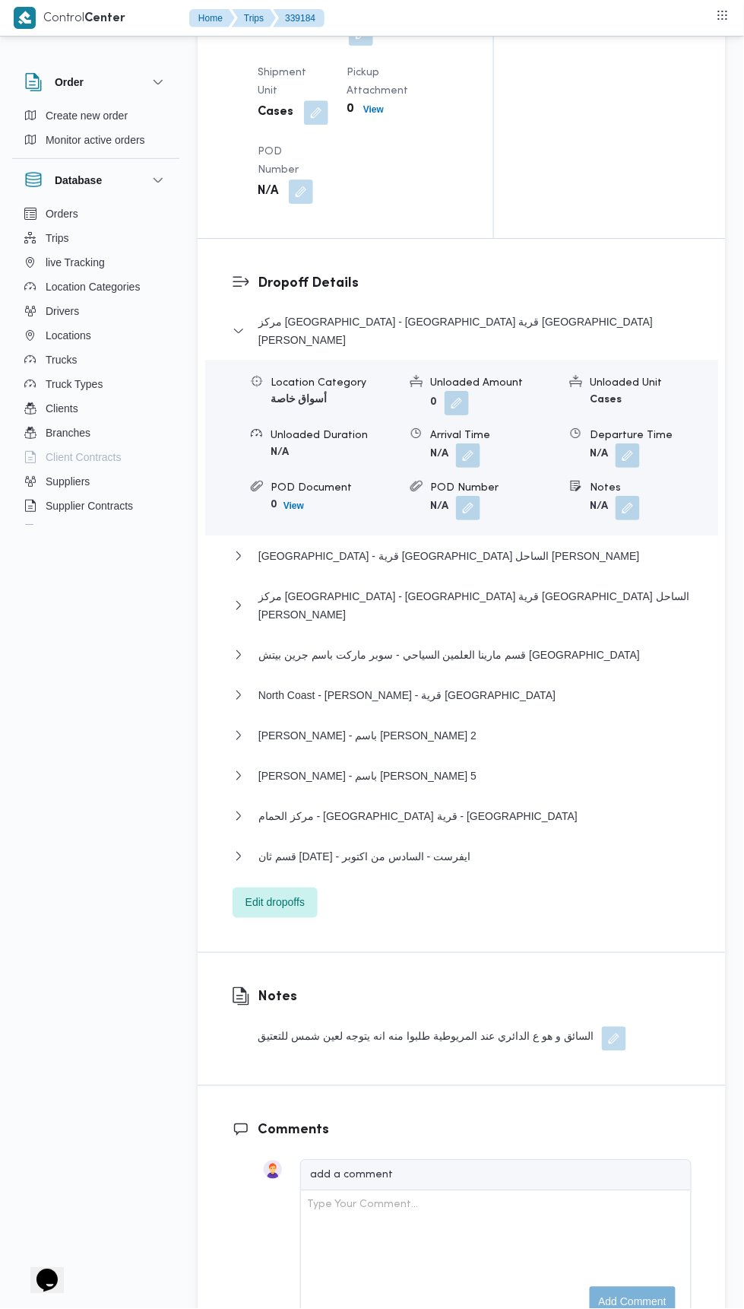
scroll to position [1974, 0]
click at [528, 845] on button "قسم ثان [DATE] - ايفرست - السادس من اكتوبر" at bounding box center [462, 854] width 459 height 18
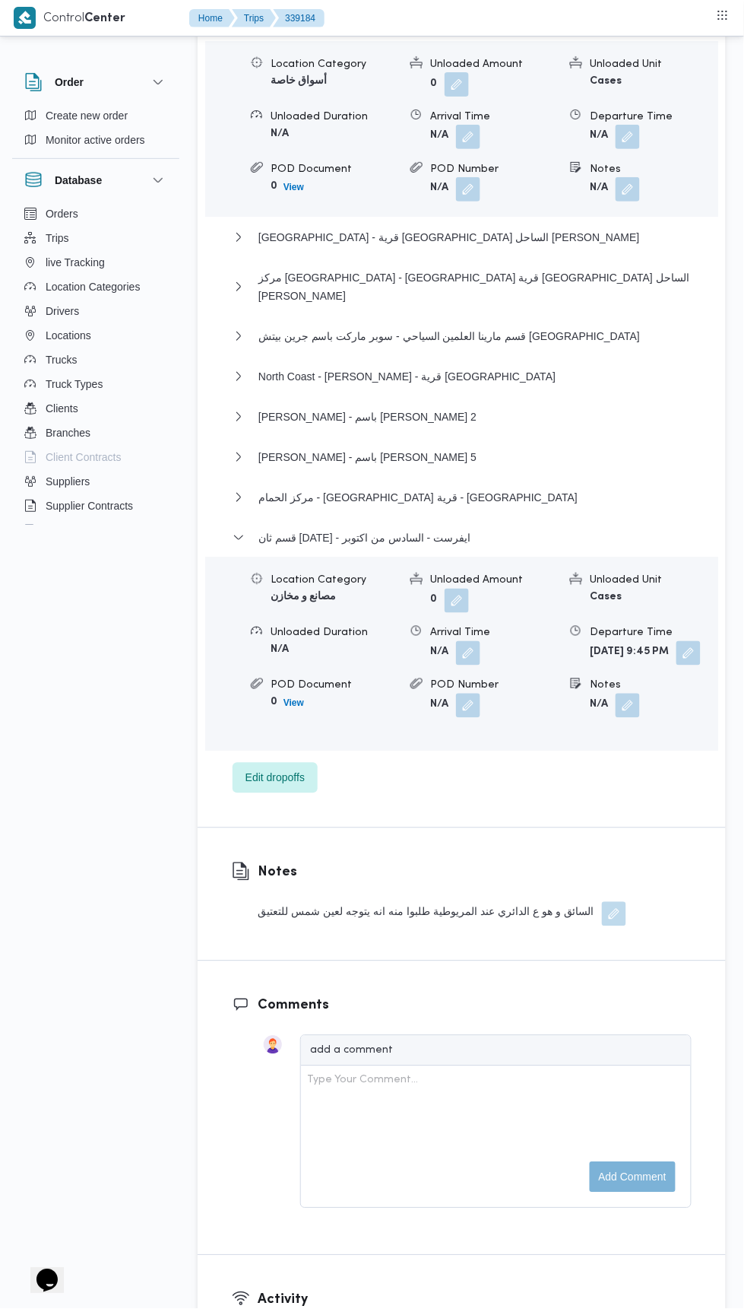
scroll to position [2289, 0]
click at [316, 763] on span "Edit dropoffs" at bounding box center [275, 778] width 85 height 30
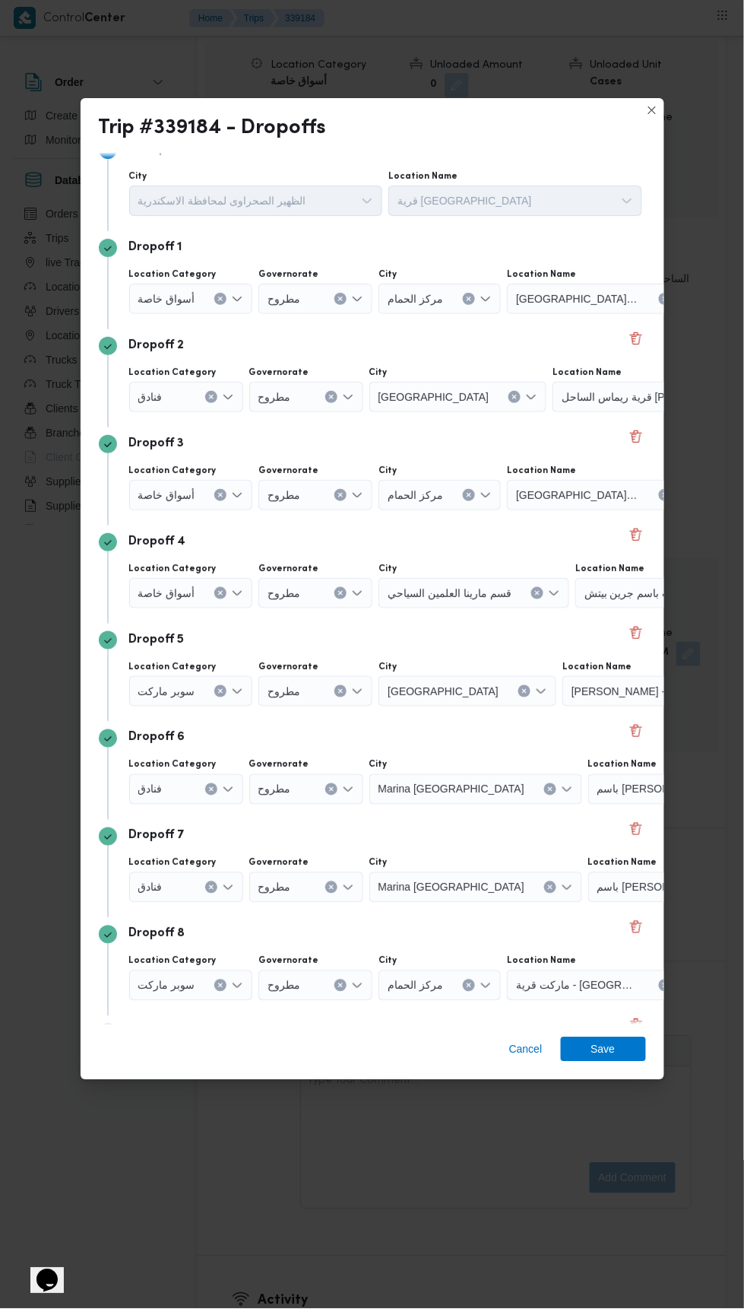
click at [185, 1135] on span "Add a dropoff" at bounding box center [172, 1131] width 64 height 18
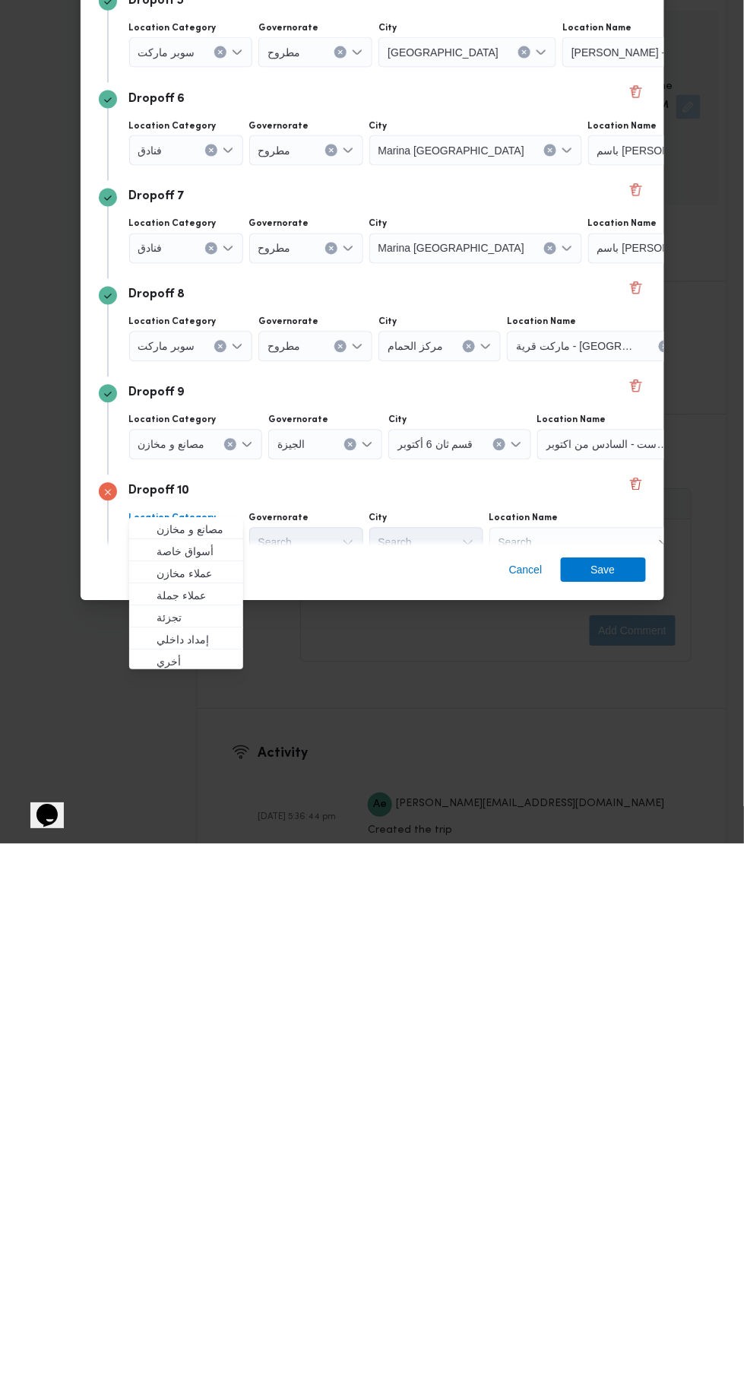
click at [563, 1074] on div "Search" at bounding box center [585, 1089] width 190 height 30
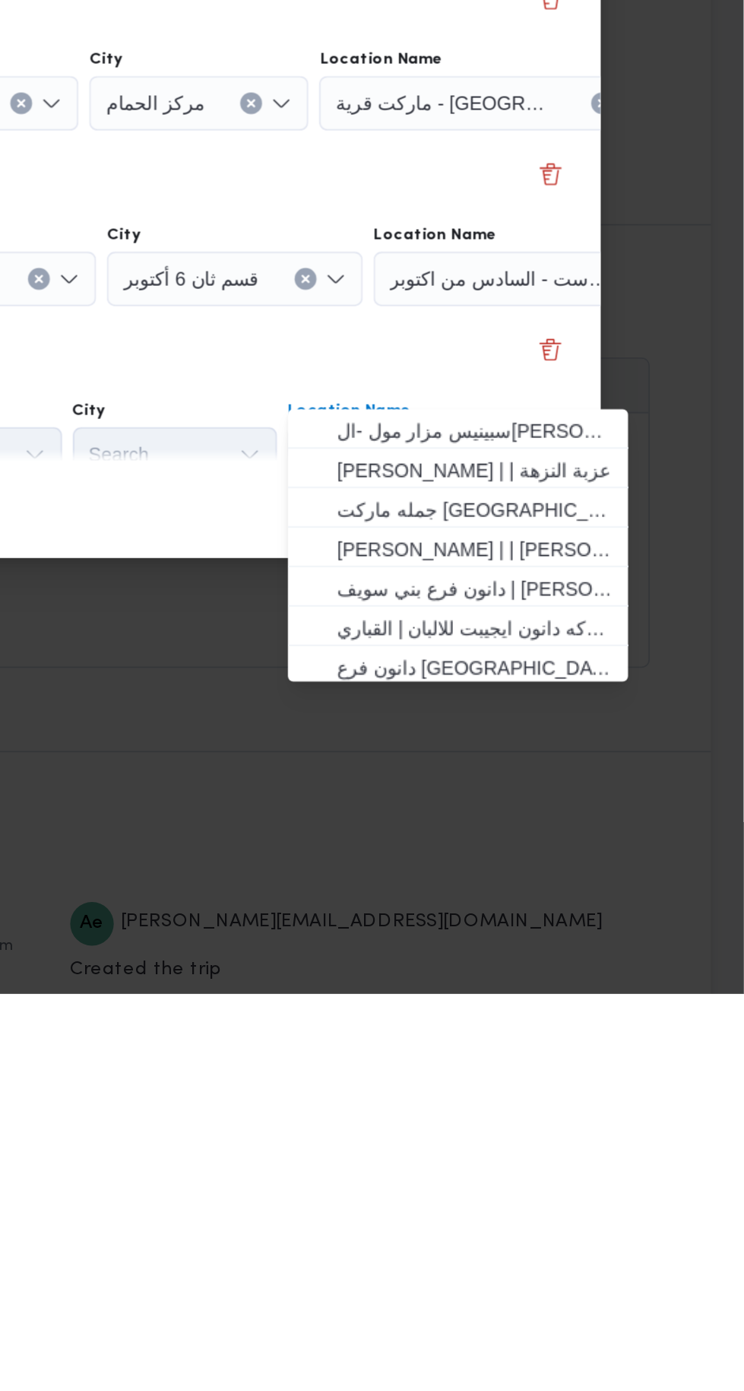
scroll to position [0, 0]
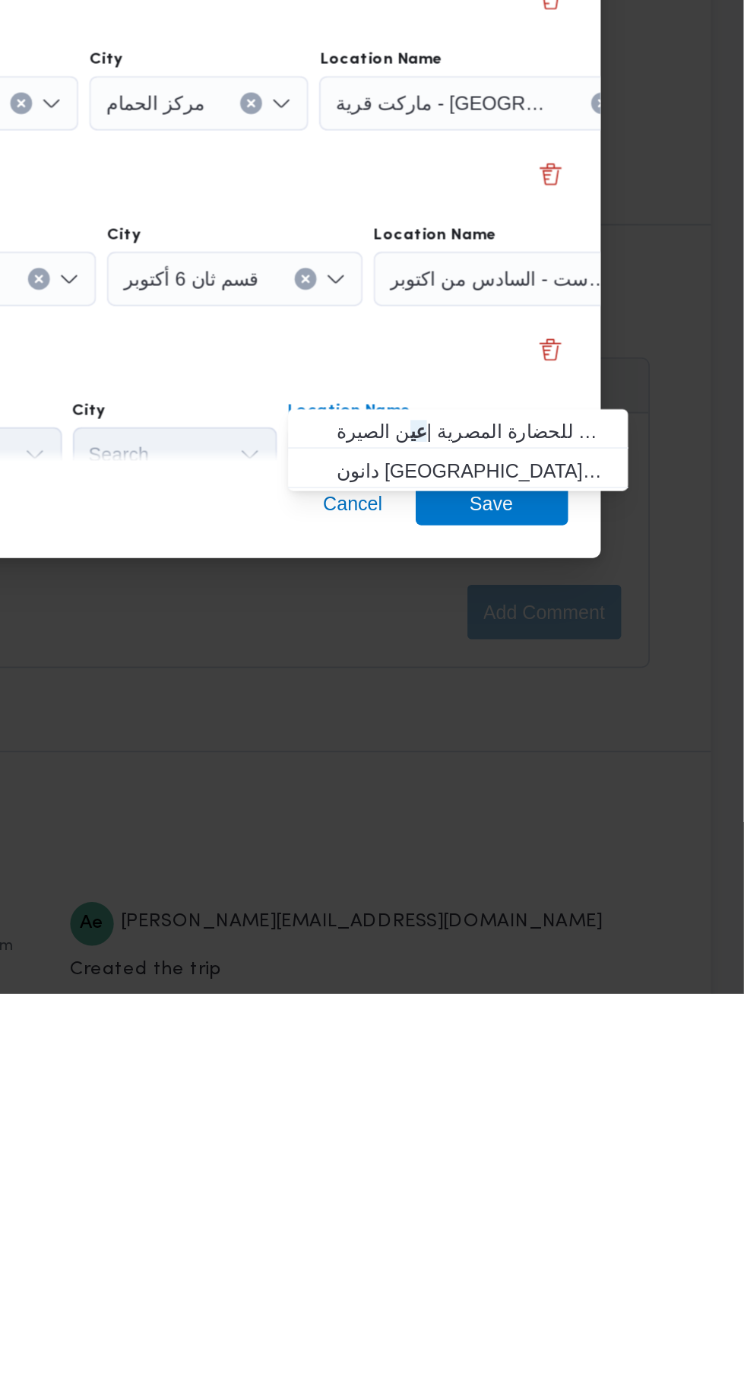
type input "ع"
type input "لاي"
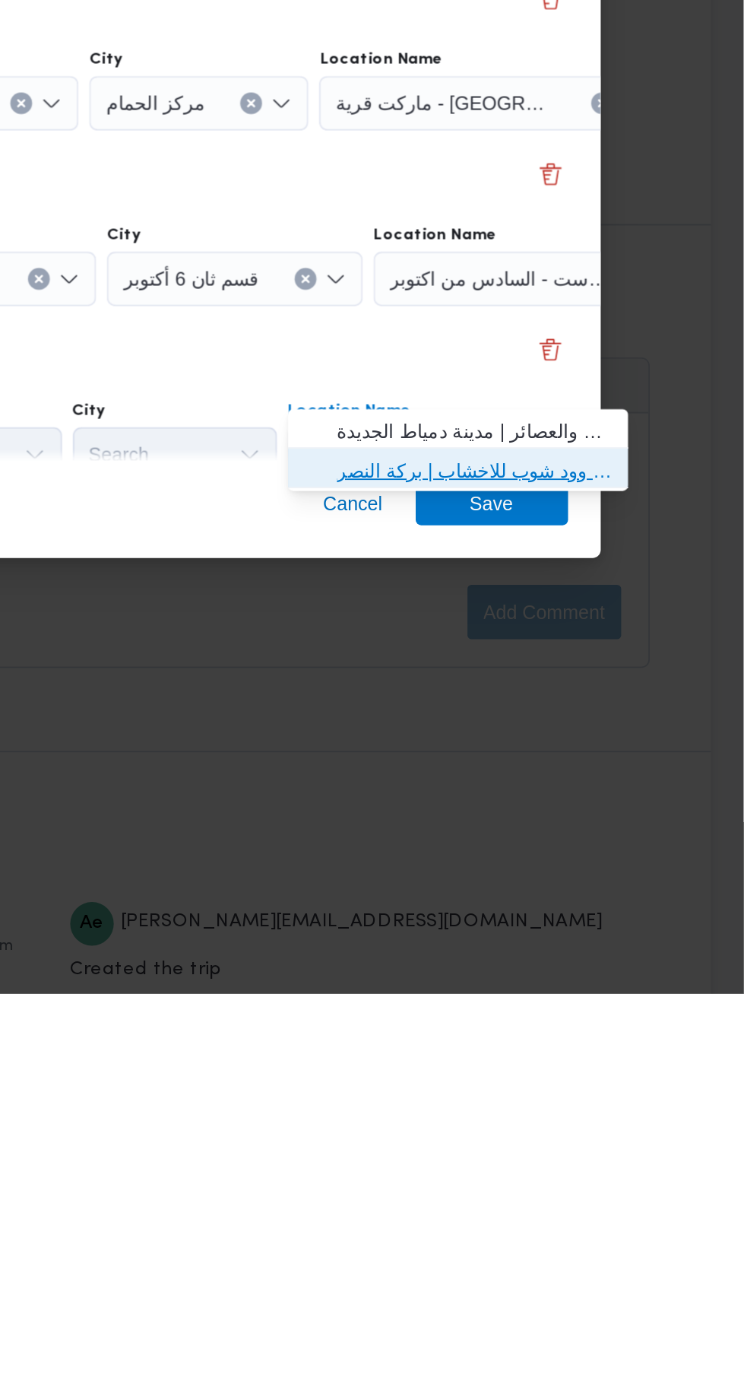
click at [612, 1100] on span "شركة توب لاي ن | شركة مكه وود شوب للاخشاب | بركة النصر" at bounding box center [594, 1099] width 154 height 18
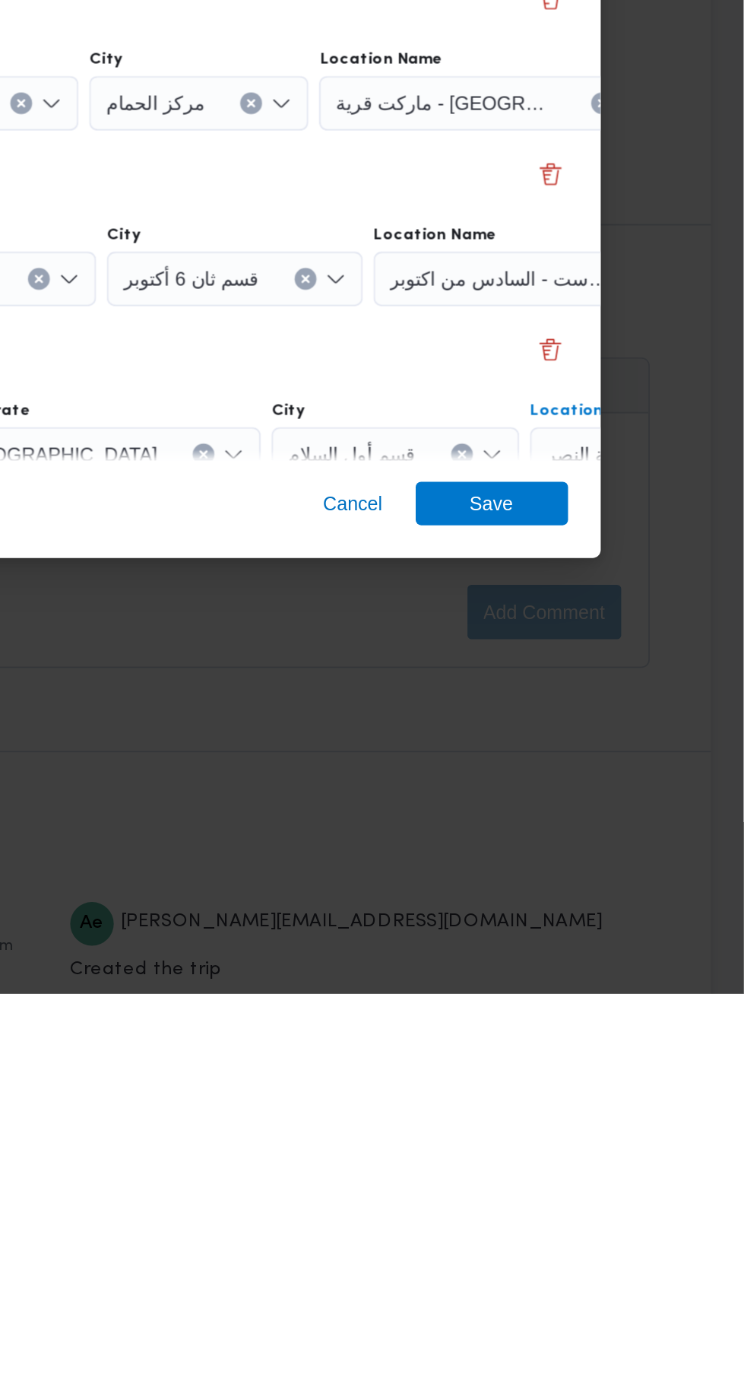
scroll to position [124, 84]
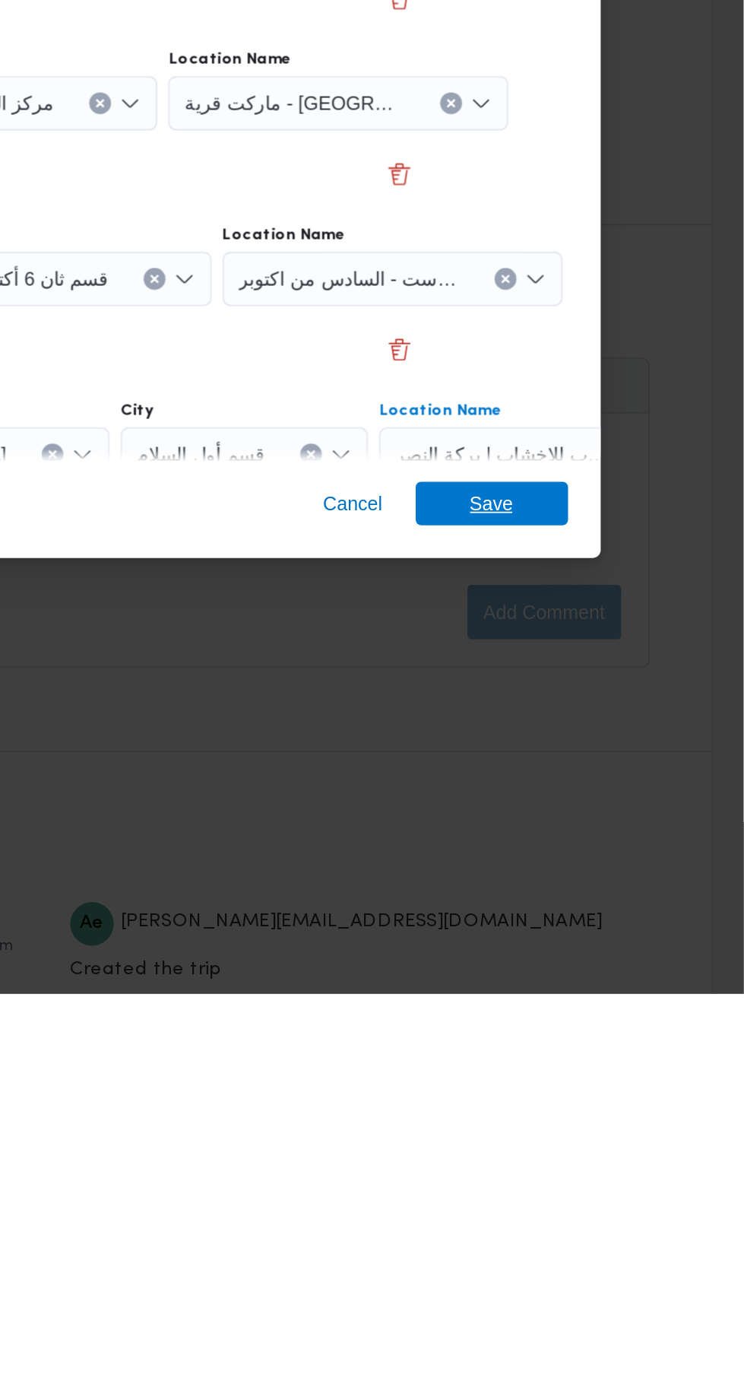
click at [609, 1129] on span "Save" at bounding box center [604, 1117] width 24 height 24
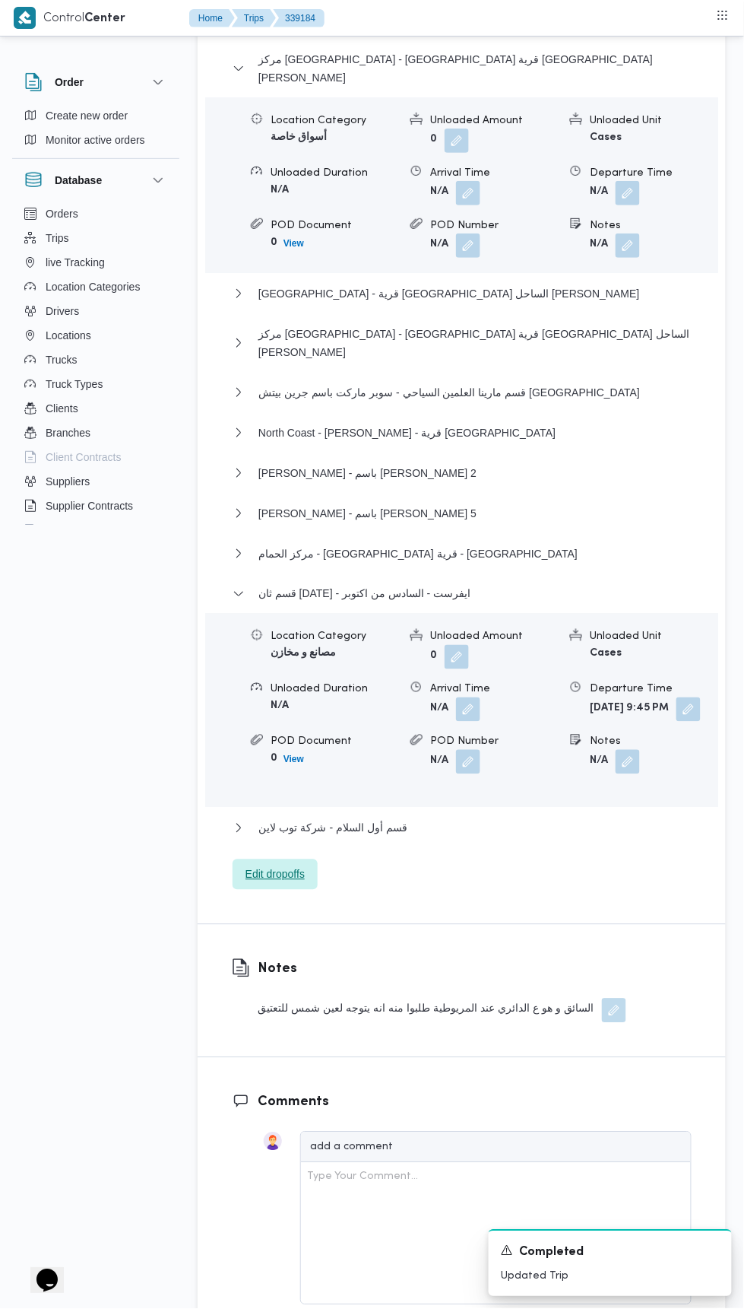
scroll to position [2293, 0]
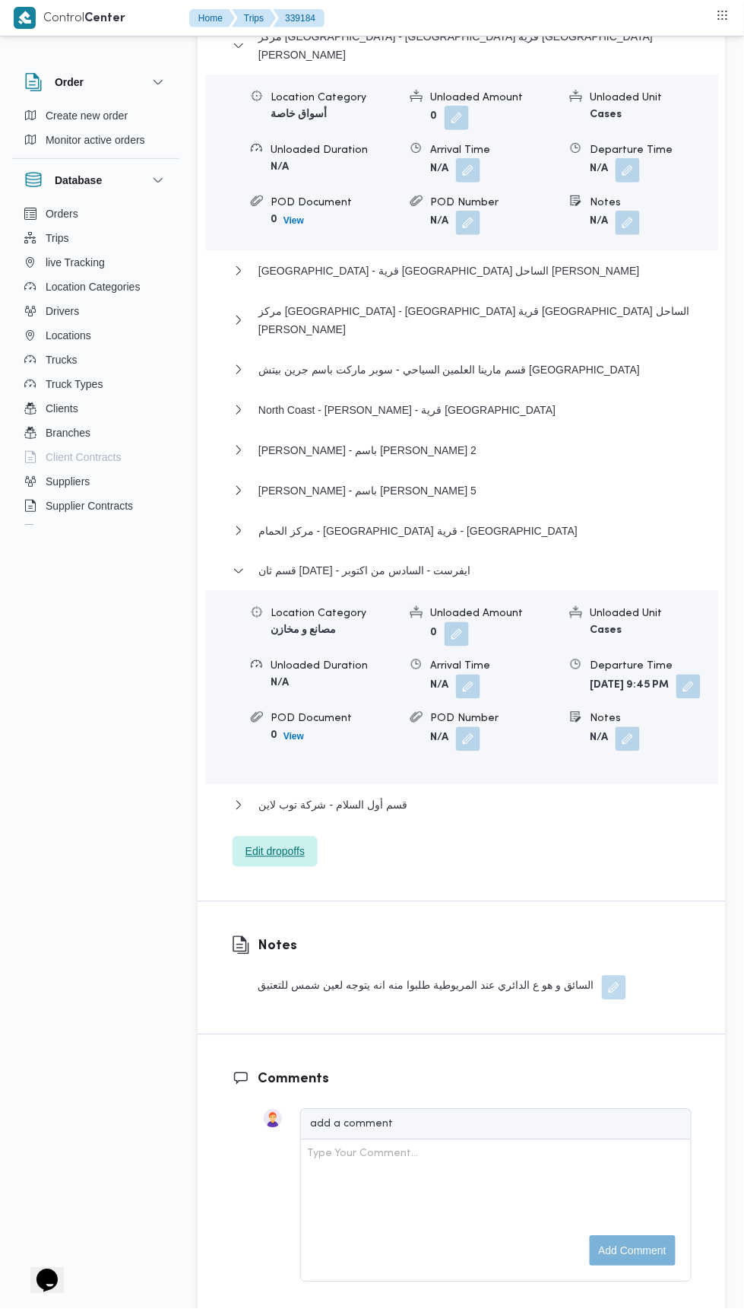
click at [303, 836] on span "Edit dropoffs" at bounding box center [275, 851] width 85 height 30
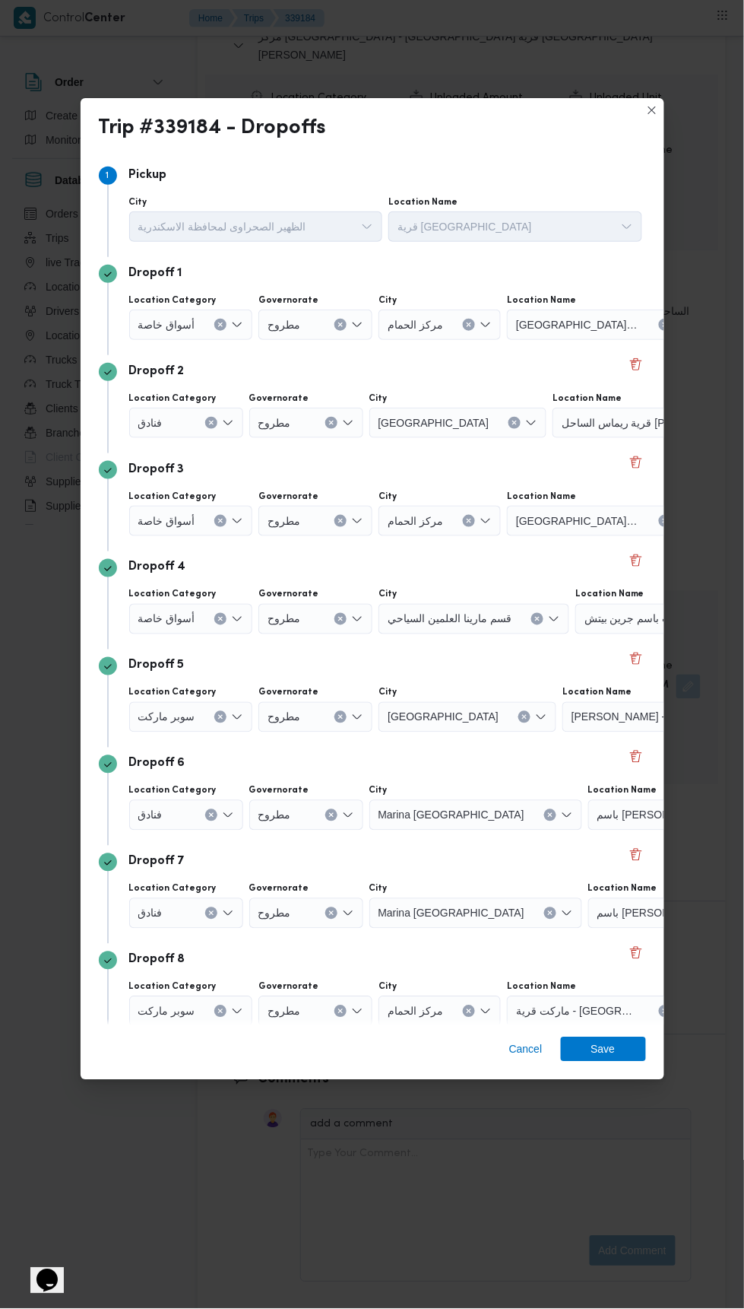
scroll to position [124, 0]
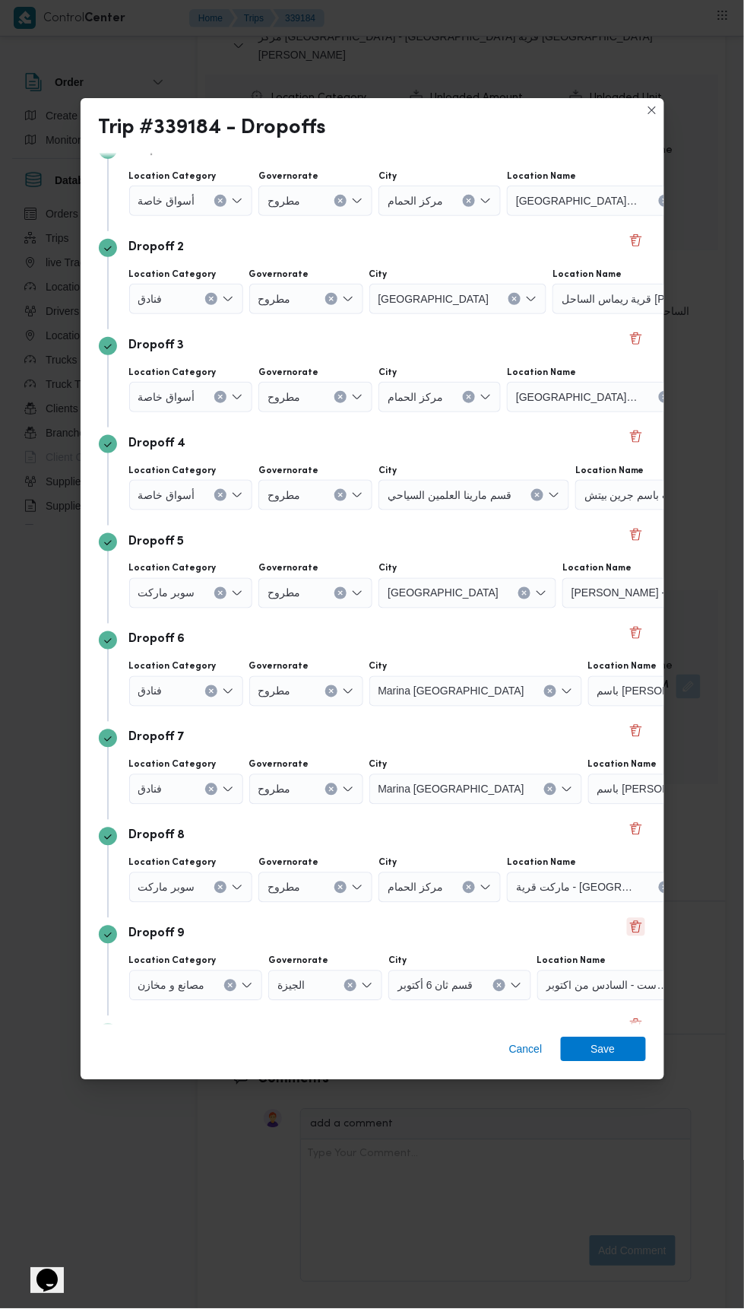
click at [633, 918] on button "Delete" at bounding box center [636, 927] width 18 height 18
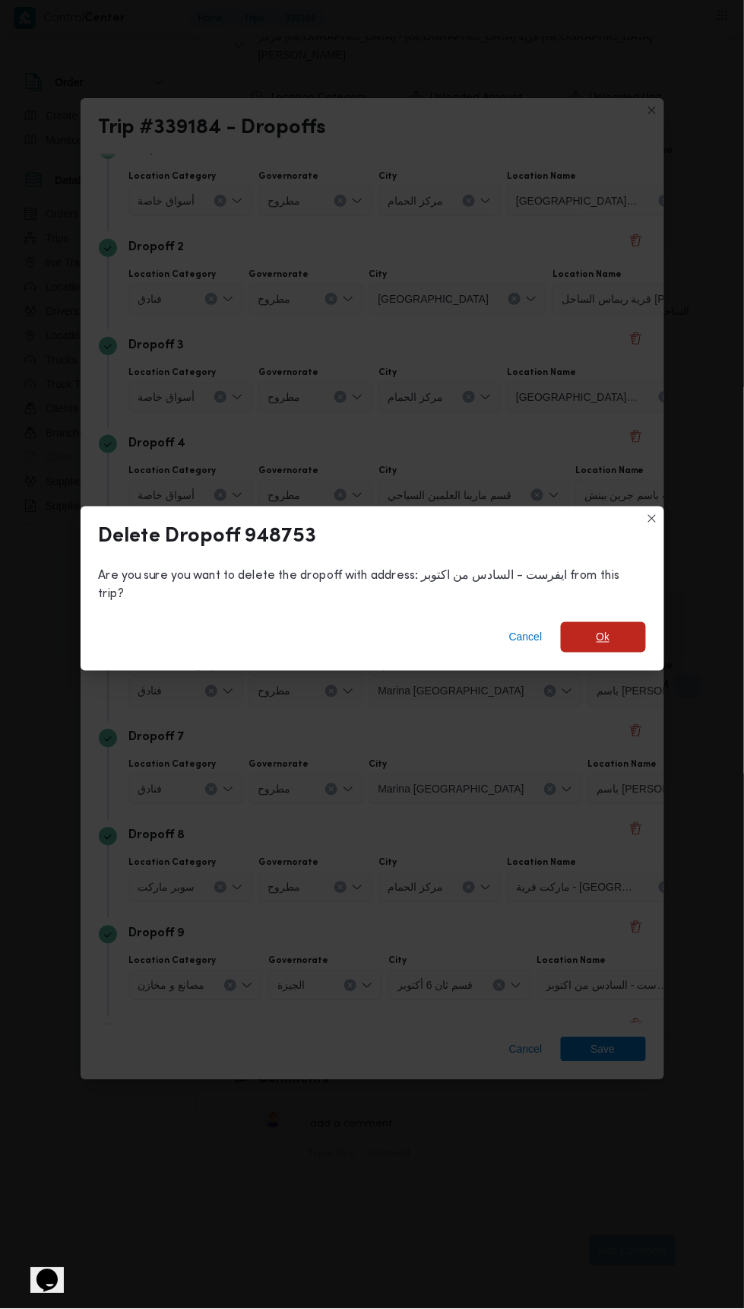
click at [608, 622] on span "Ok" at bounding box center [603, 637] width 85 height 30
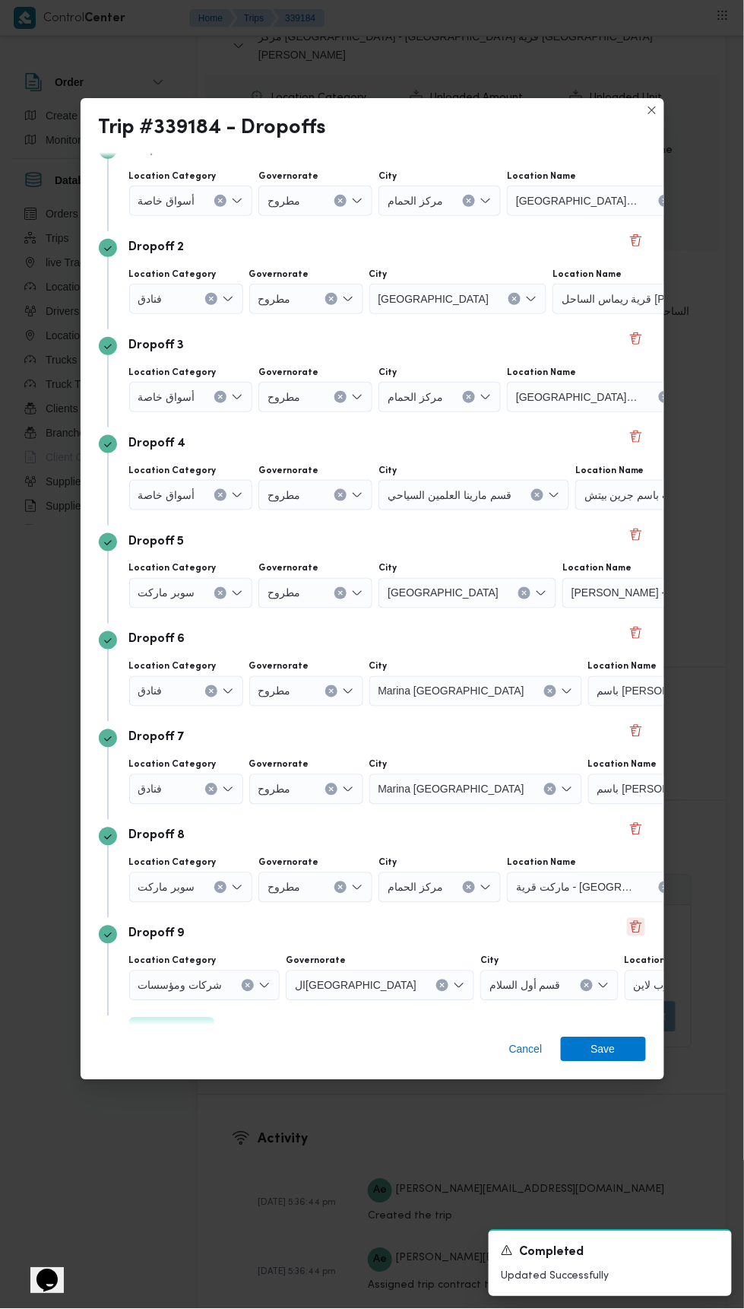
scroll to position [26, 0]
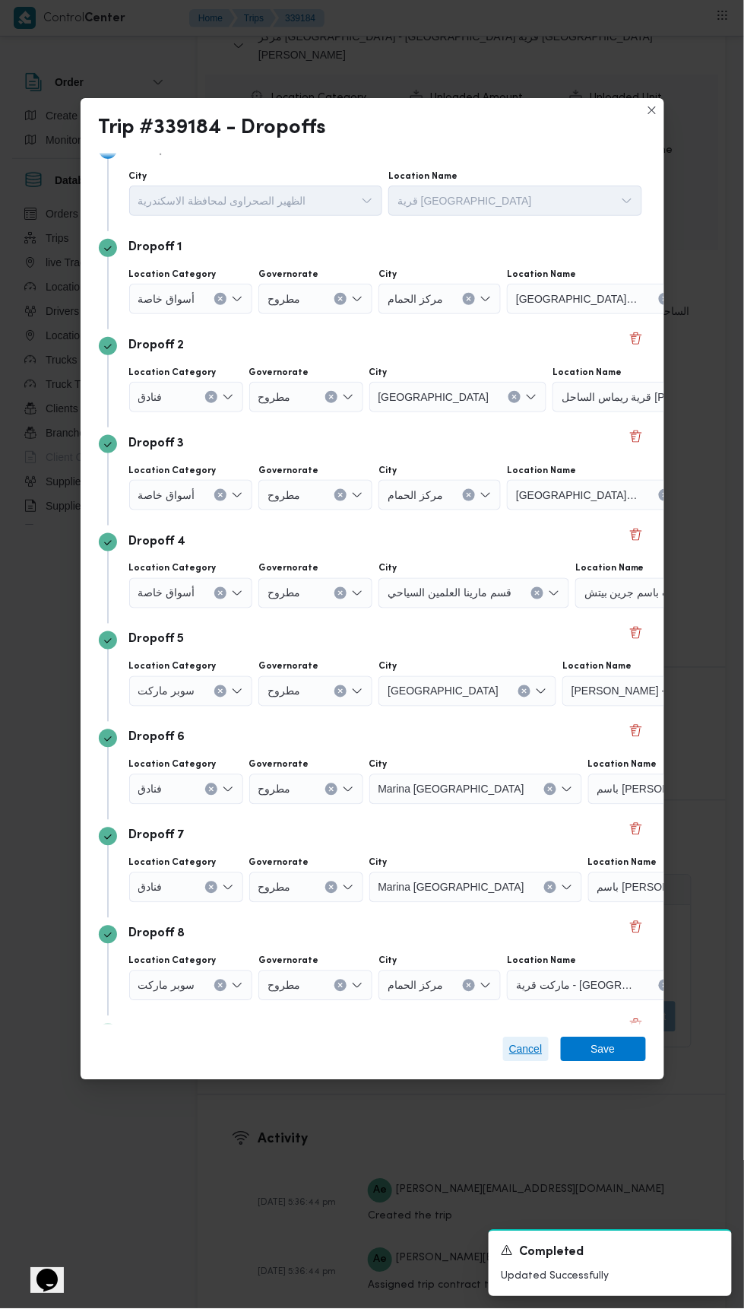
click at [520, 1058] on span "Cancel" at bounding box center [525, 1049] width 33 height 18
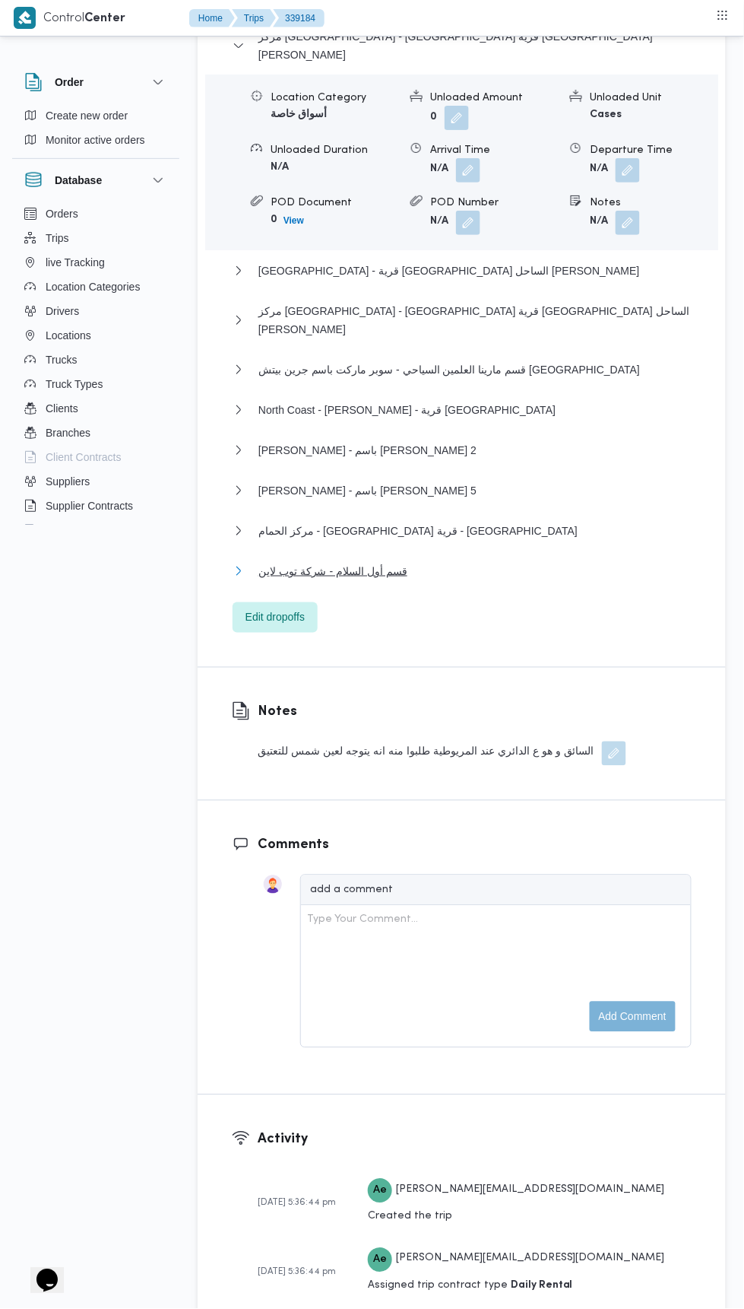
click at [468, 562] on button "قسم أول السلام - شركة توب لاين" at bounding box center [462, 571] width 459 height 18
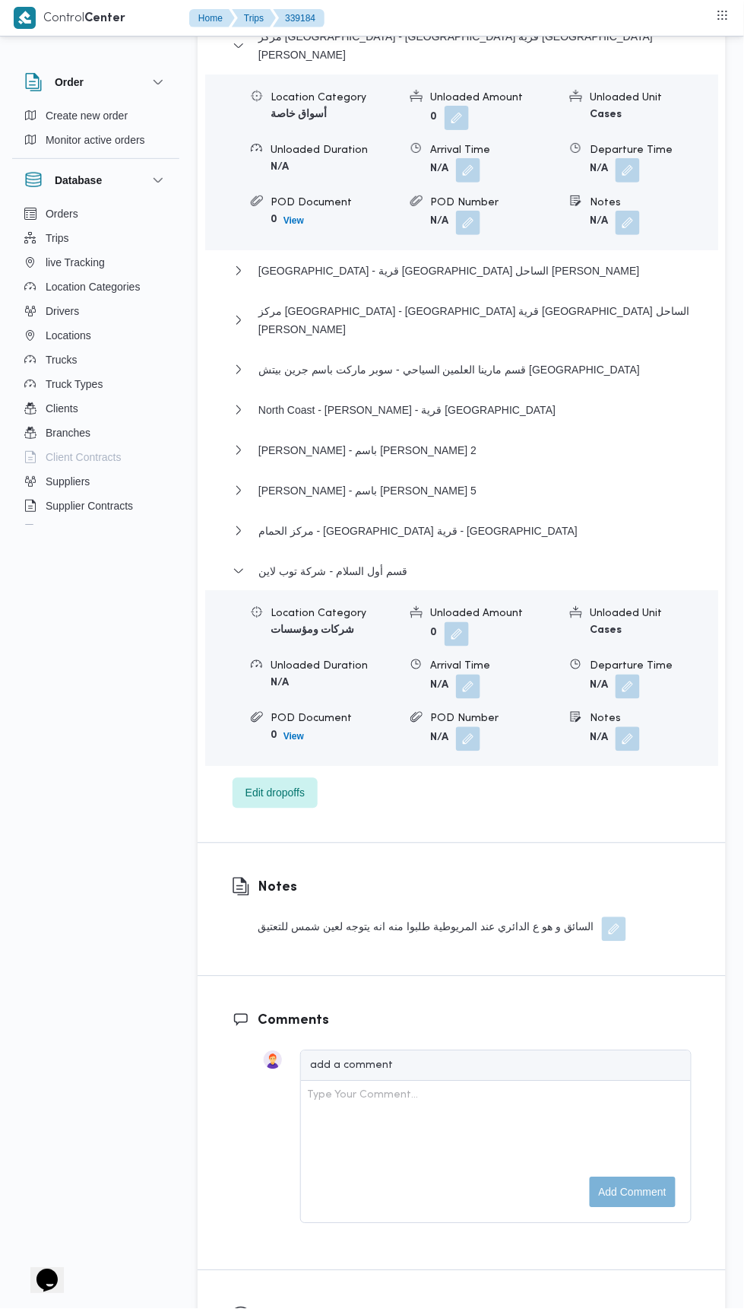
click at [637, 674] on button "button" at bounding box center [628, 686] width 24 height 24
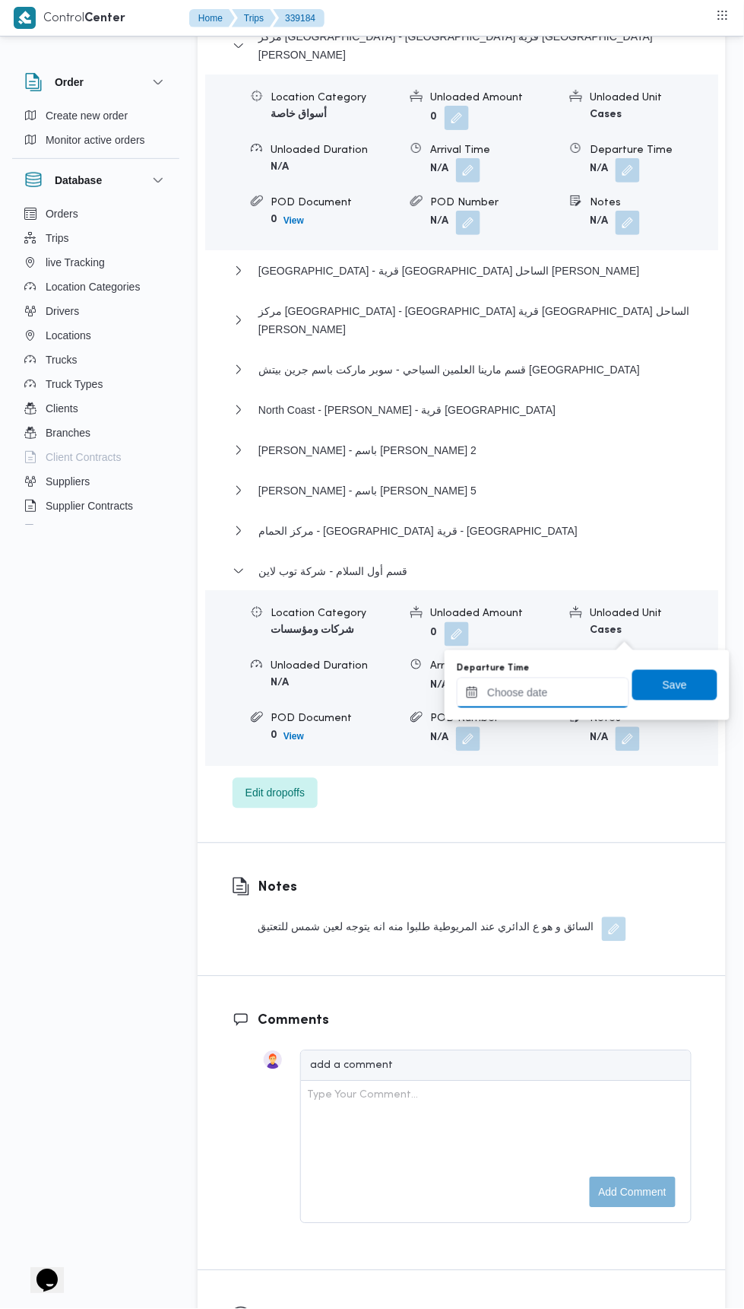
click at [579, 691] on input "Departure Time" at bounding box center [543, 692] width 173 height 30
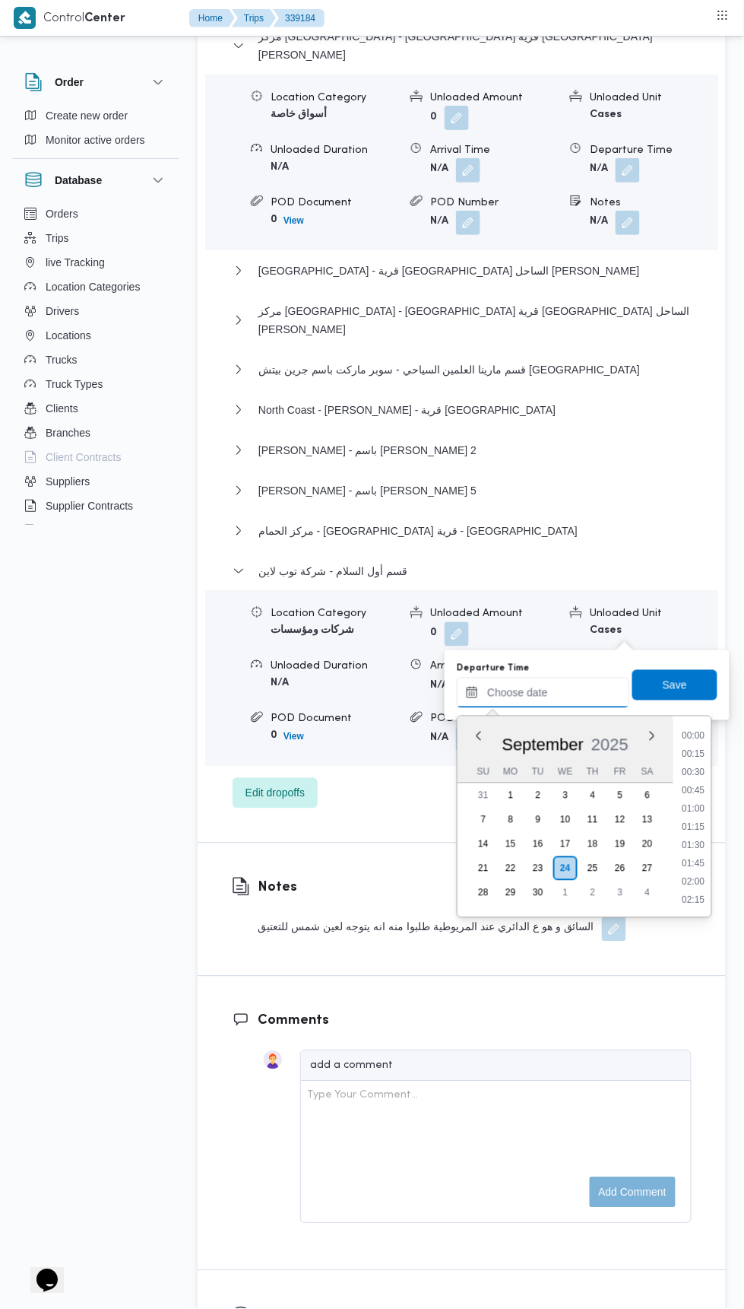
scroll to position [382, 0]
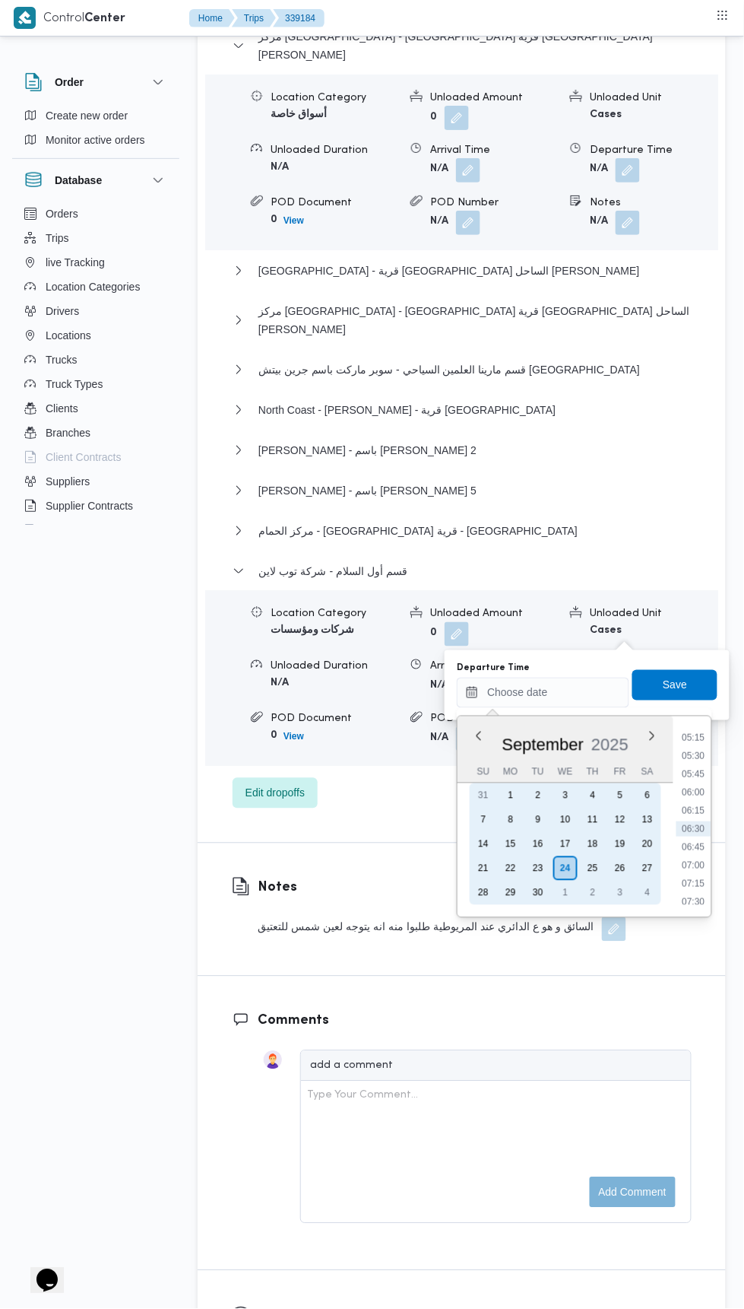
click at [539, 866] on div "23" at bounding box center [538, 868] width 24 height 24
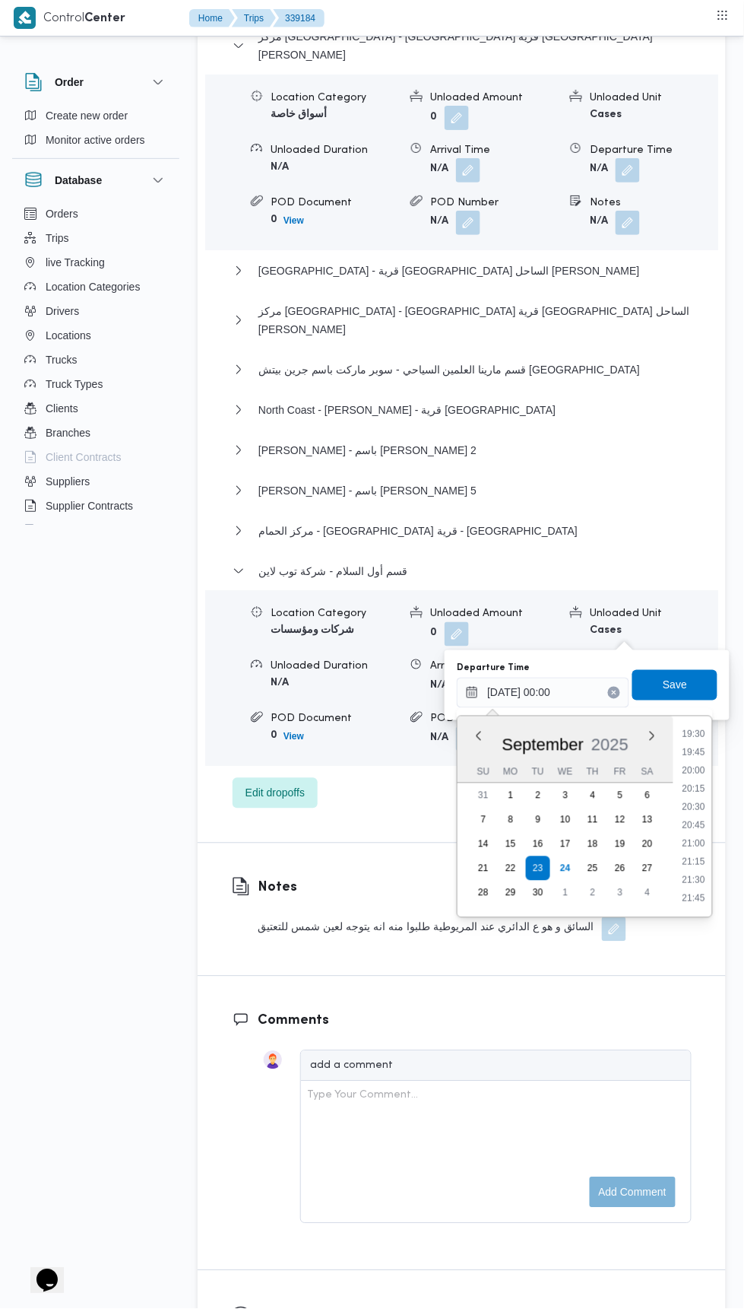
click at [700, 893] on li "21:45" at bounding box center [694, 897] width 35 height 15
type input "23/09/2025 21:45"
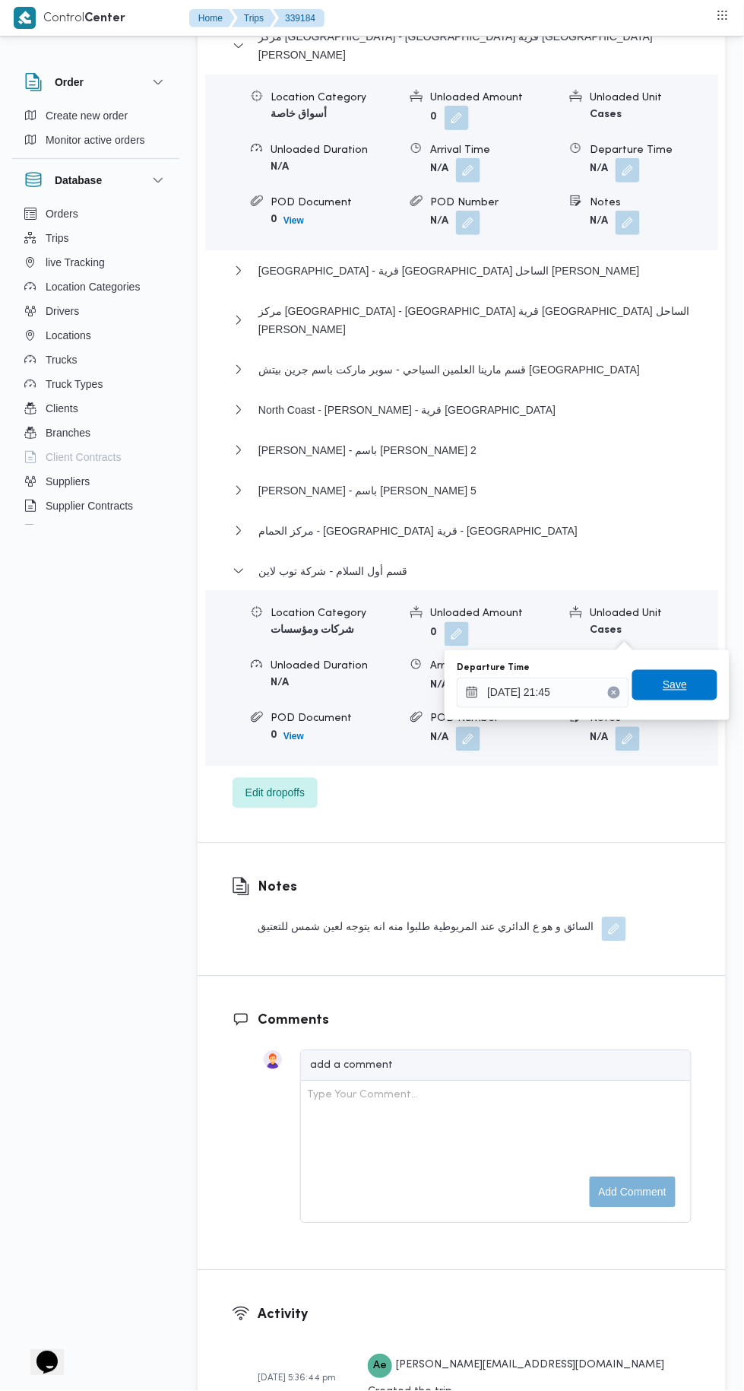
click at [687, 679] on span "Save" at bounding box center [675, 685] width 24 height 18
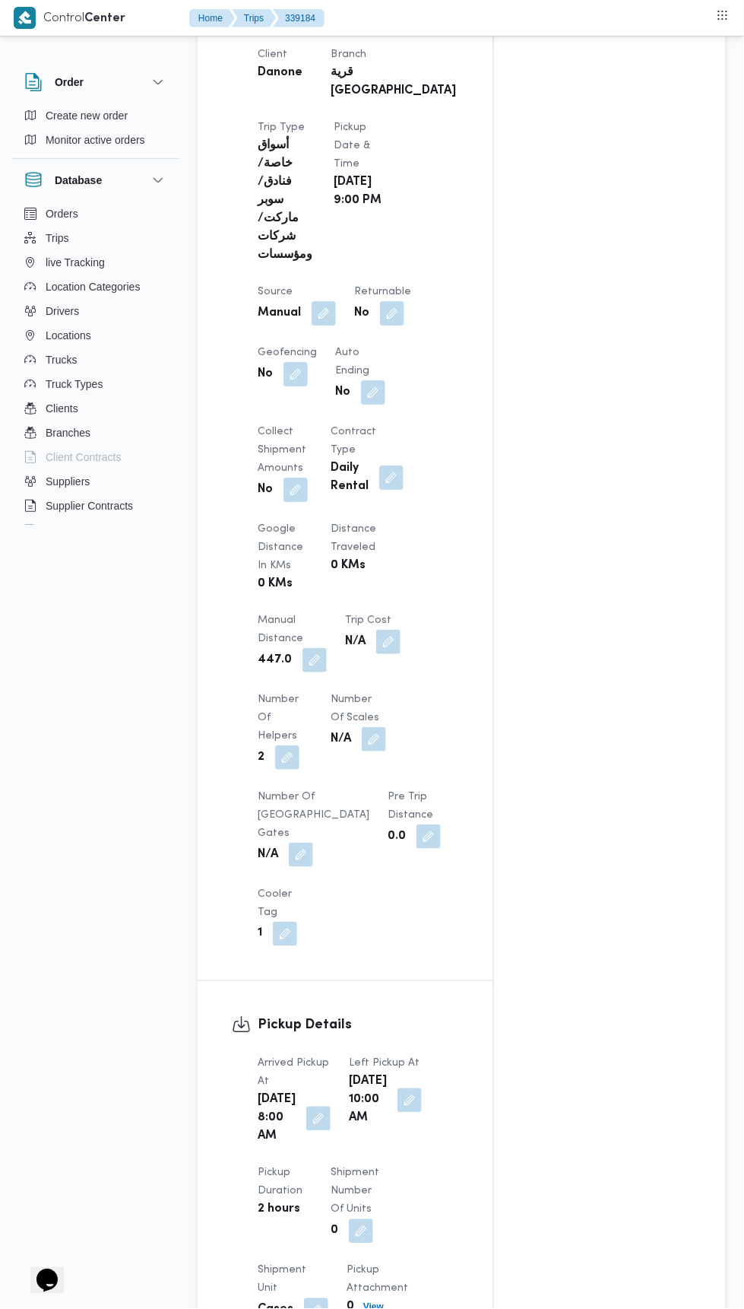
scroll to position [0, 0]
